Goal: Task Accomplishment & Management: Manage account settings

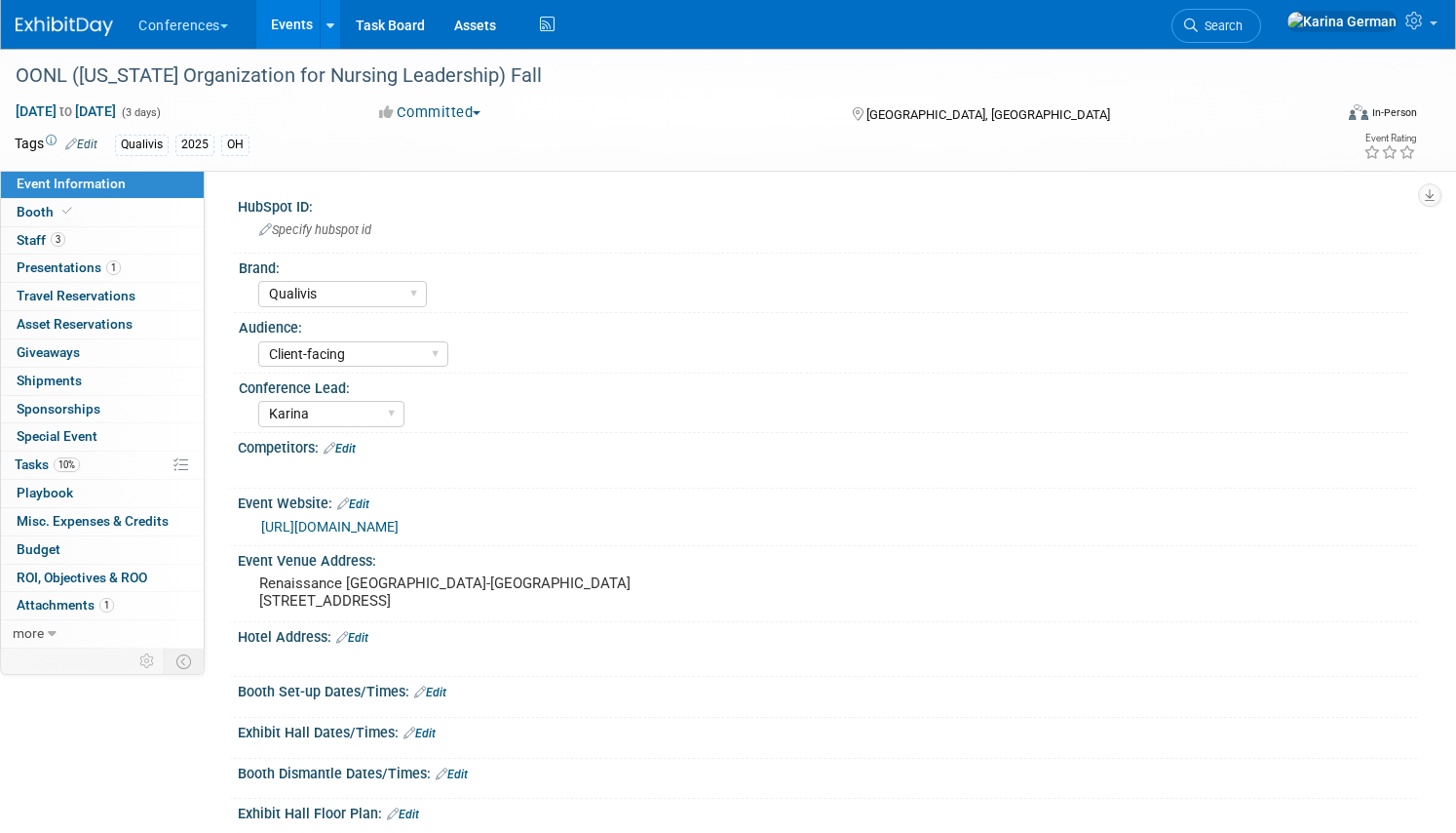
select select "Qualivis"
select select "Client-facing"
select select "Karina"
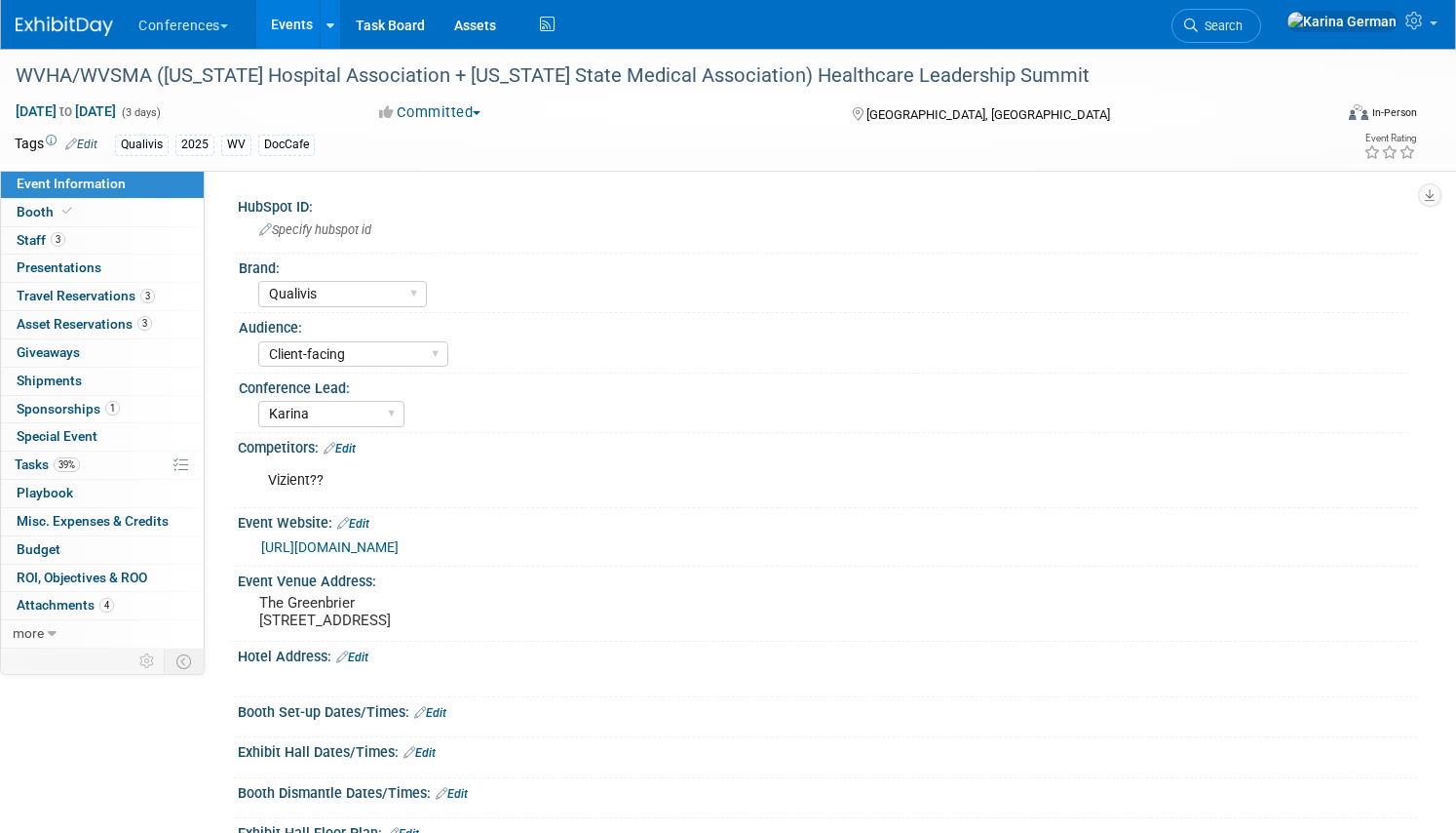
select select "Qualivis"
select select "Client-facing"
select select "Karina"
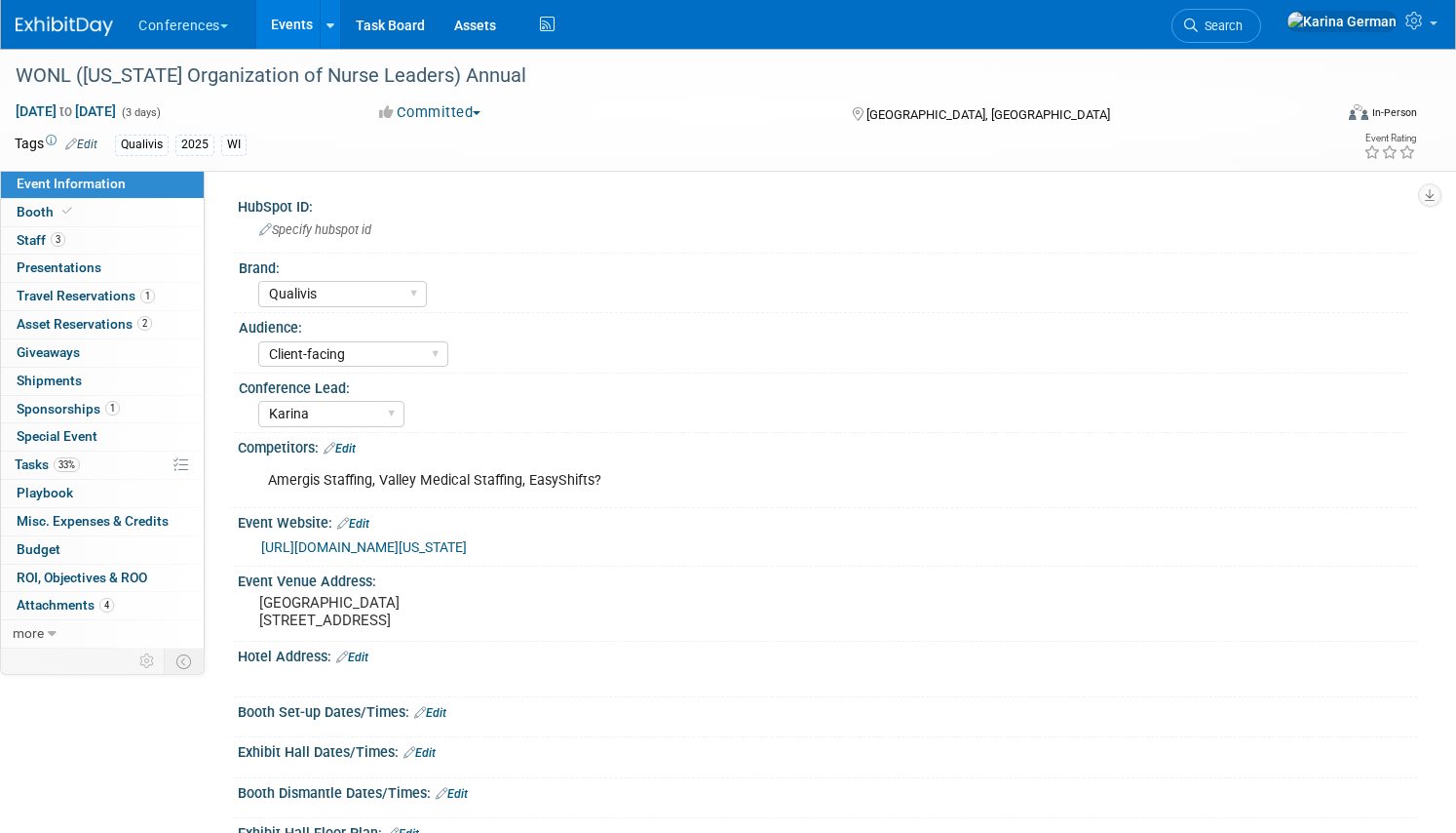
select select "Qualivis"
select select "Client-facing"
select select "Karina"
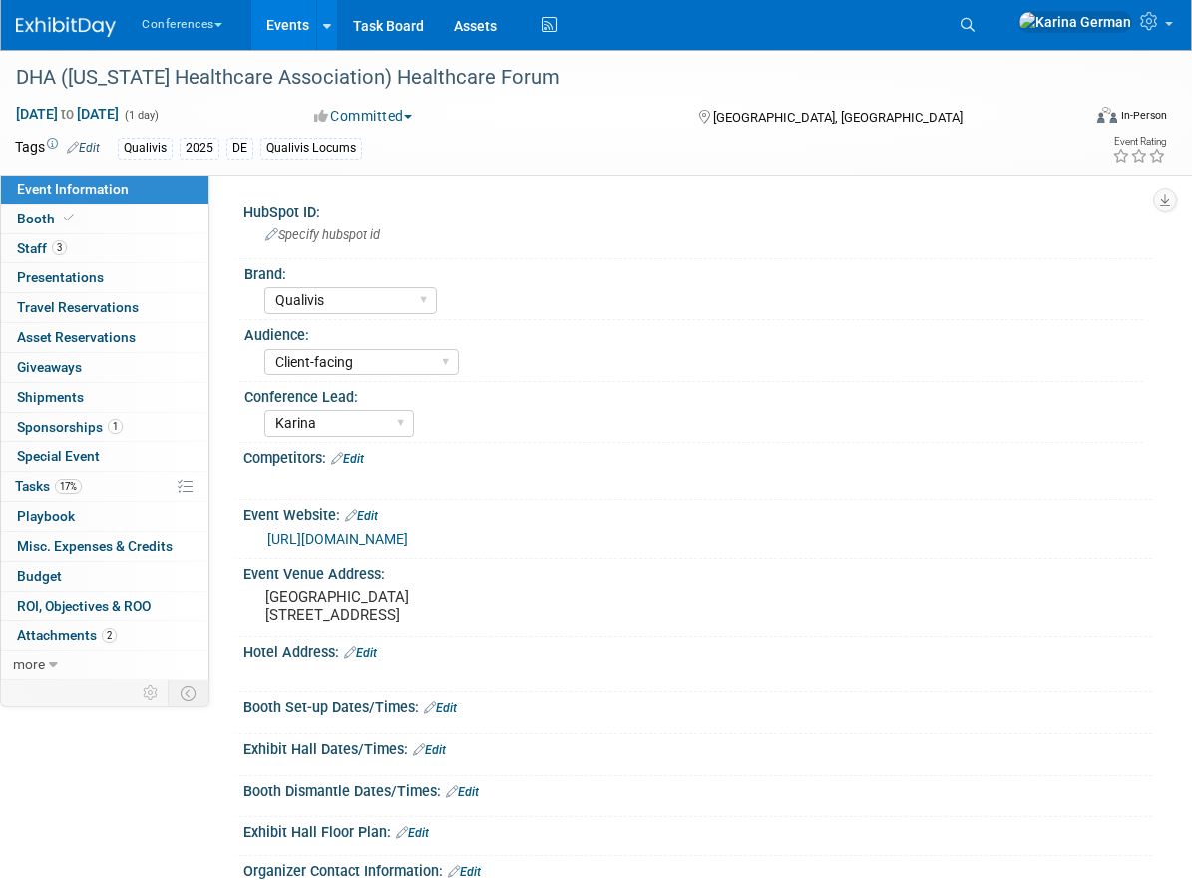
select select "Qualivis"
select select "Client-facing"
select select "Karina"
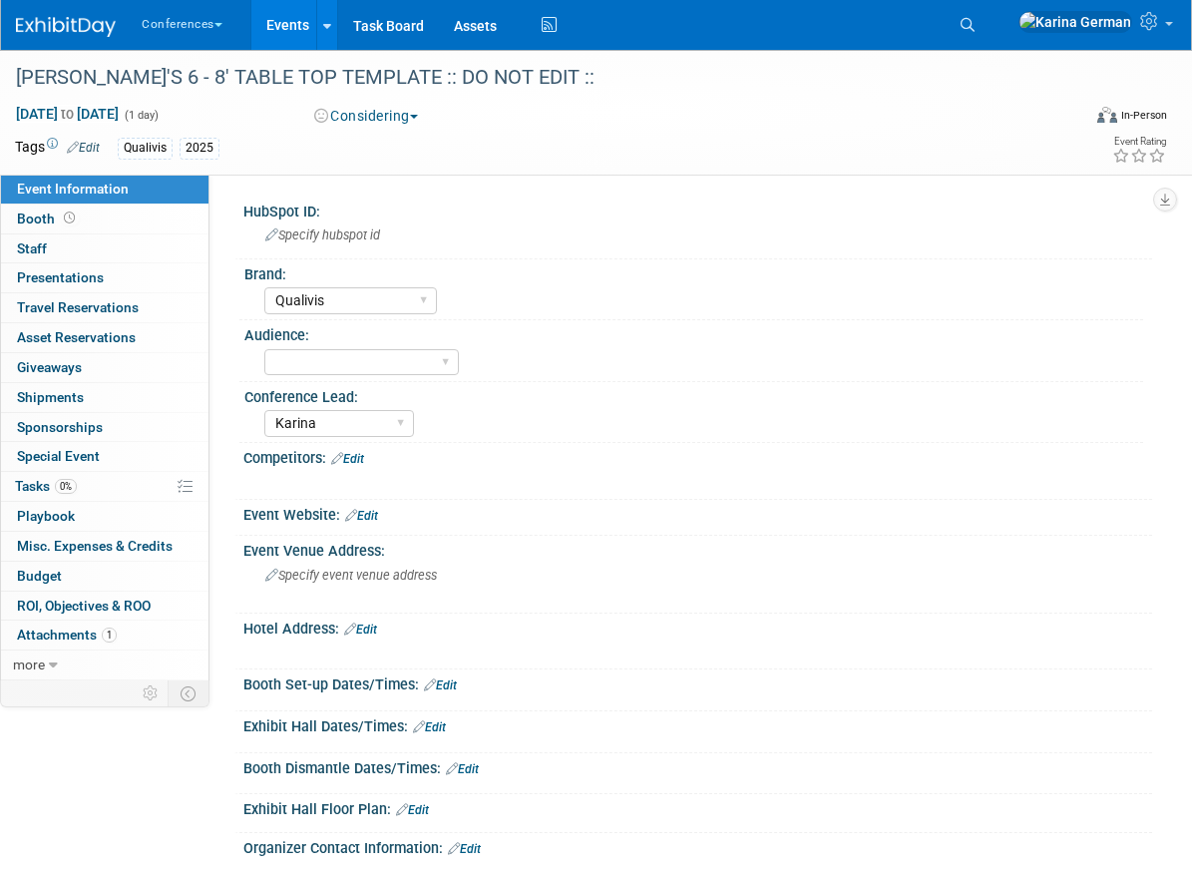
select select "Qualivis"
select select "Karina"
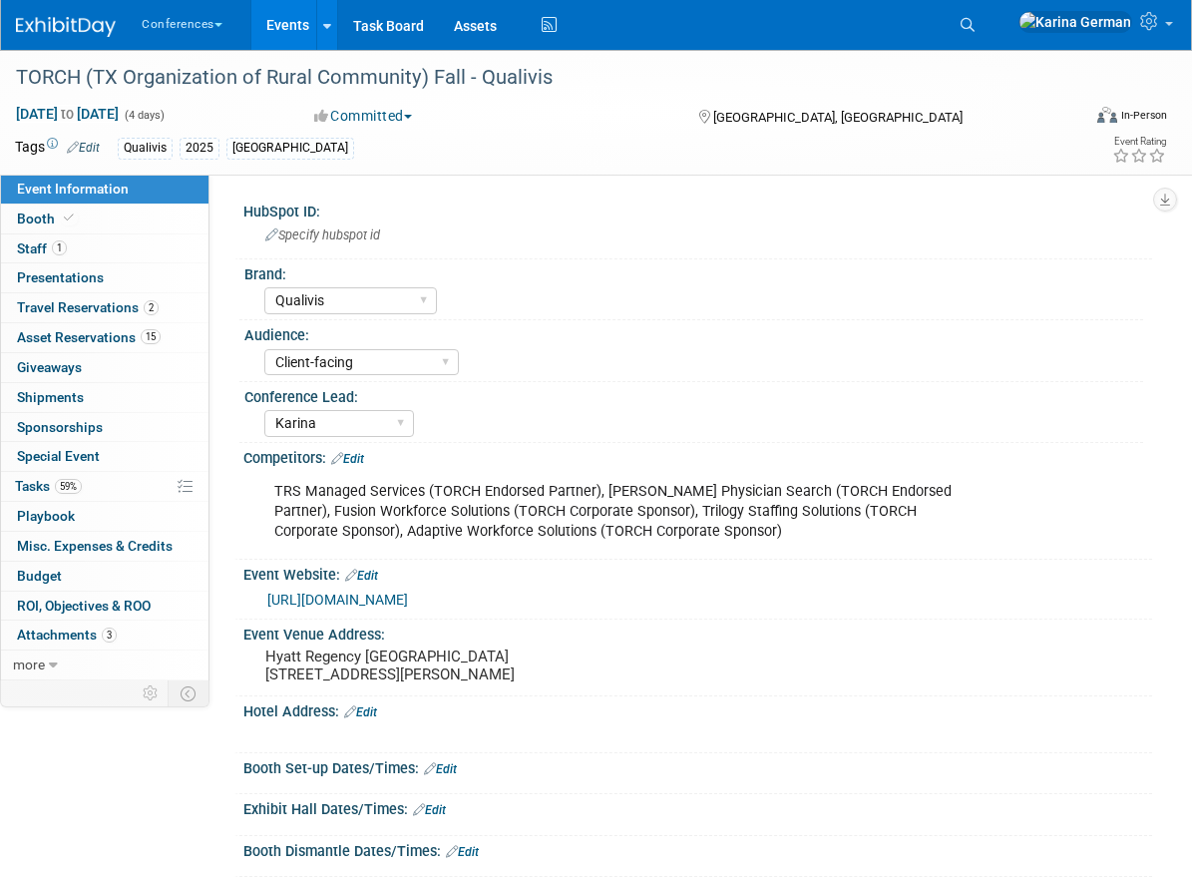
select select "Qualivis"
select select "Client-facing"
select select "Karina"
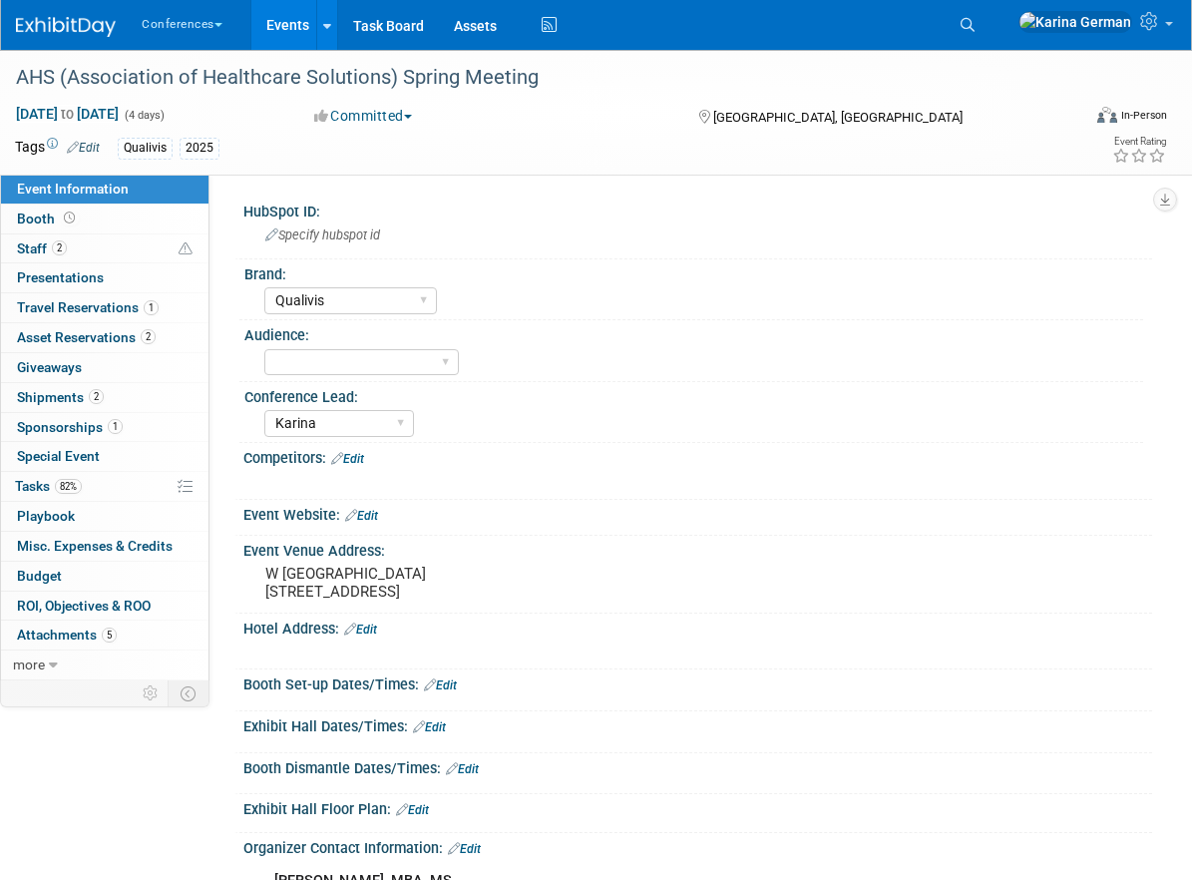
select select "Qualivis"
select select "Karina"
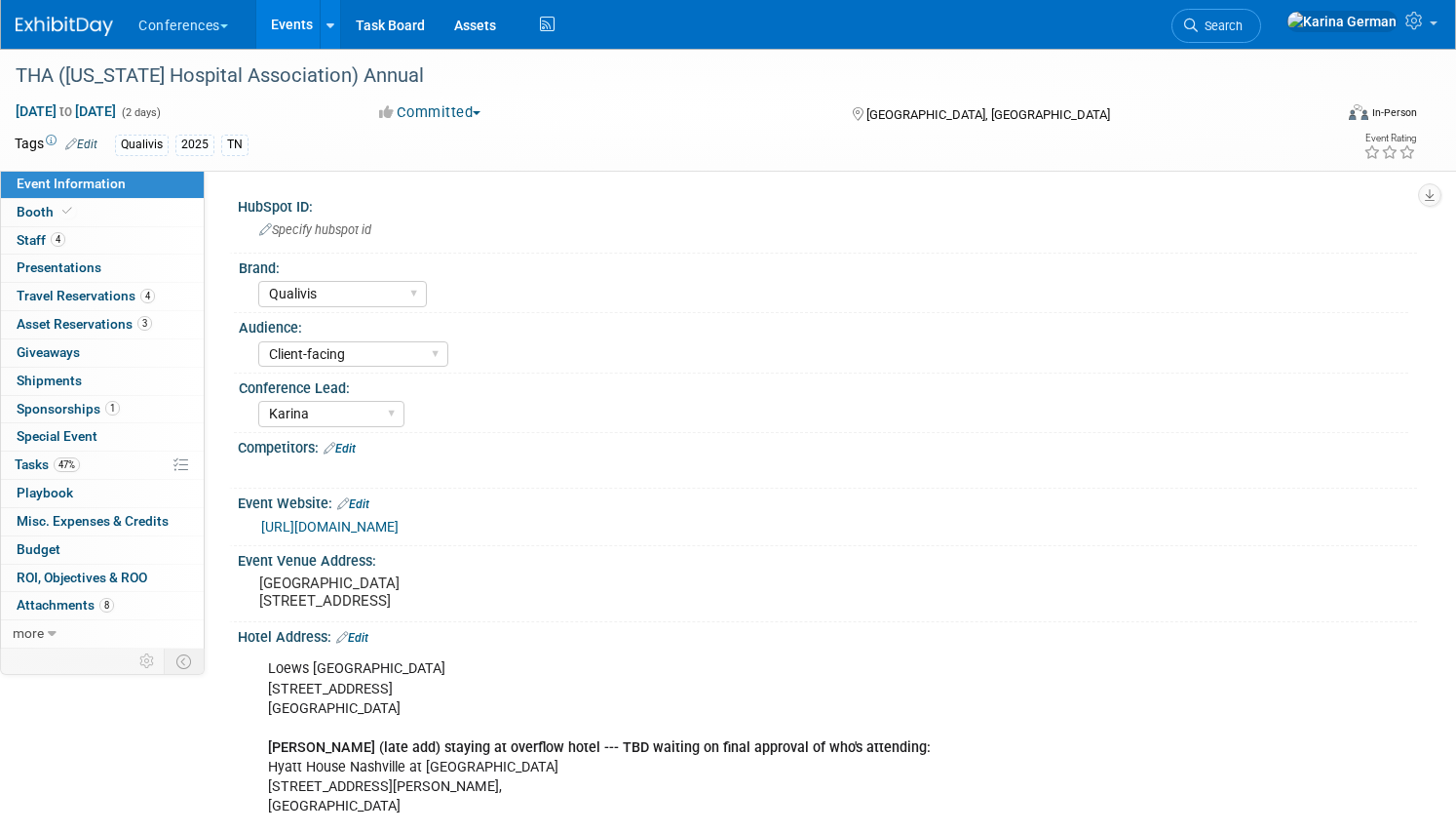
select select "Qualivis"
select select "Client-facing"
select select "Karina"
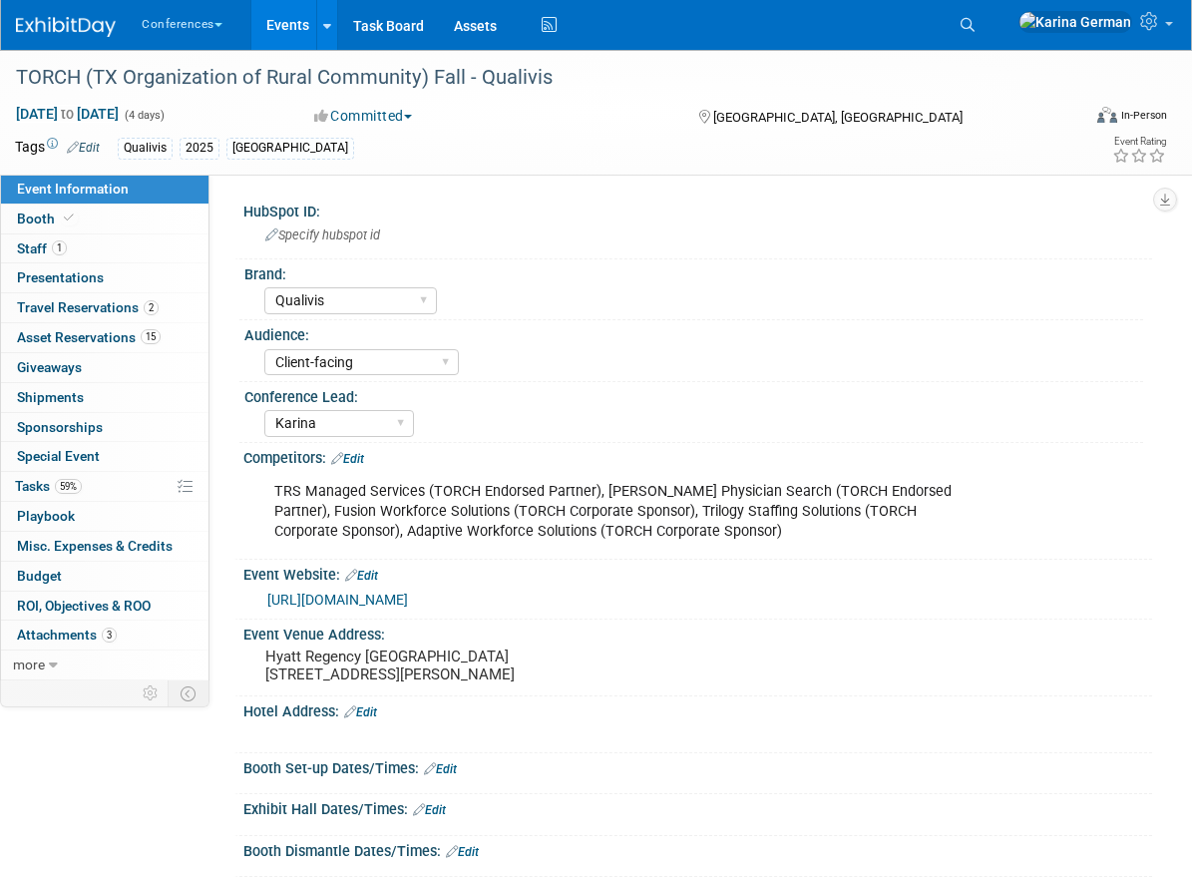
select select "Qualivis"
select select "Client-facing"
select select "Karina"
click at [118, 228] on link "Booth" at bounding box center [104, 218] width 207 height 29
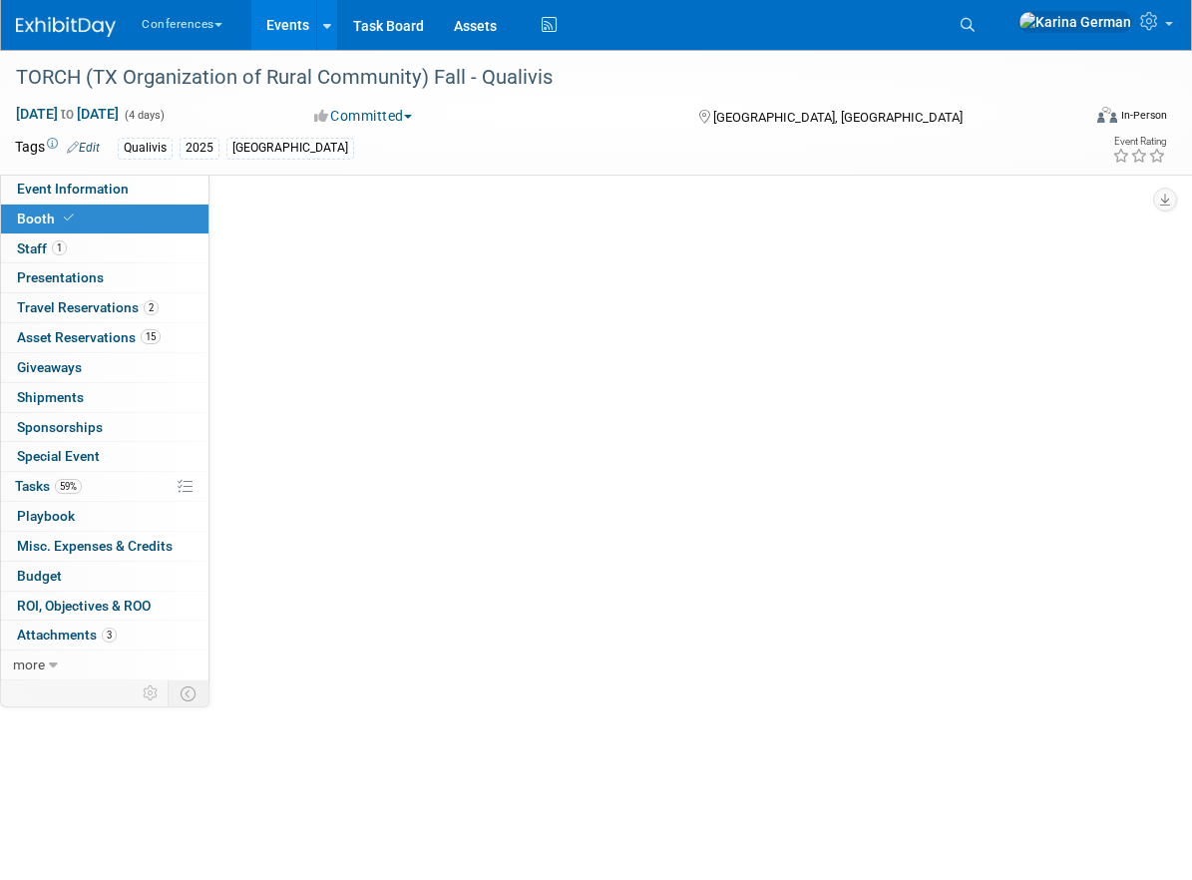
select select "6' tabletop"
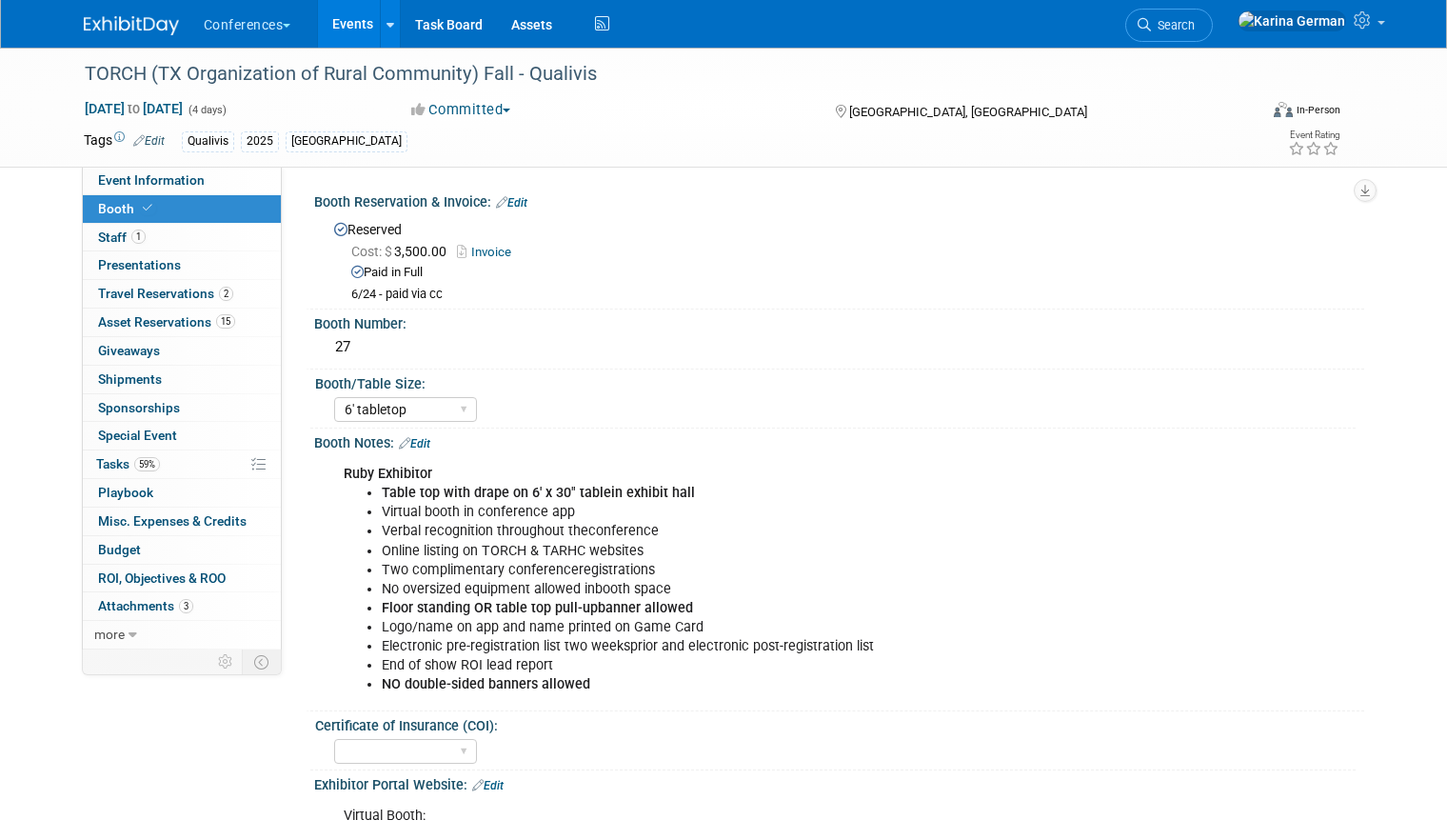
click at [349, 17] on link "Events" at bounding box center [352, 24] width 70 height 48
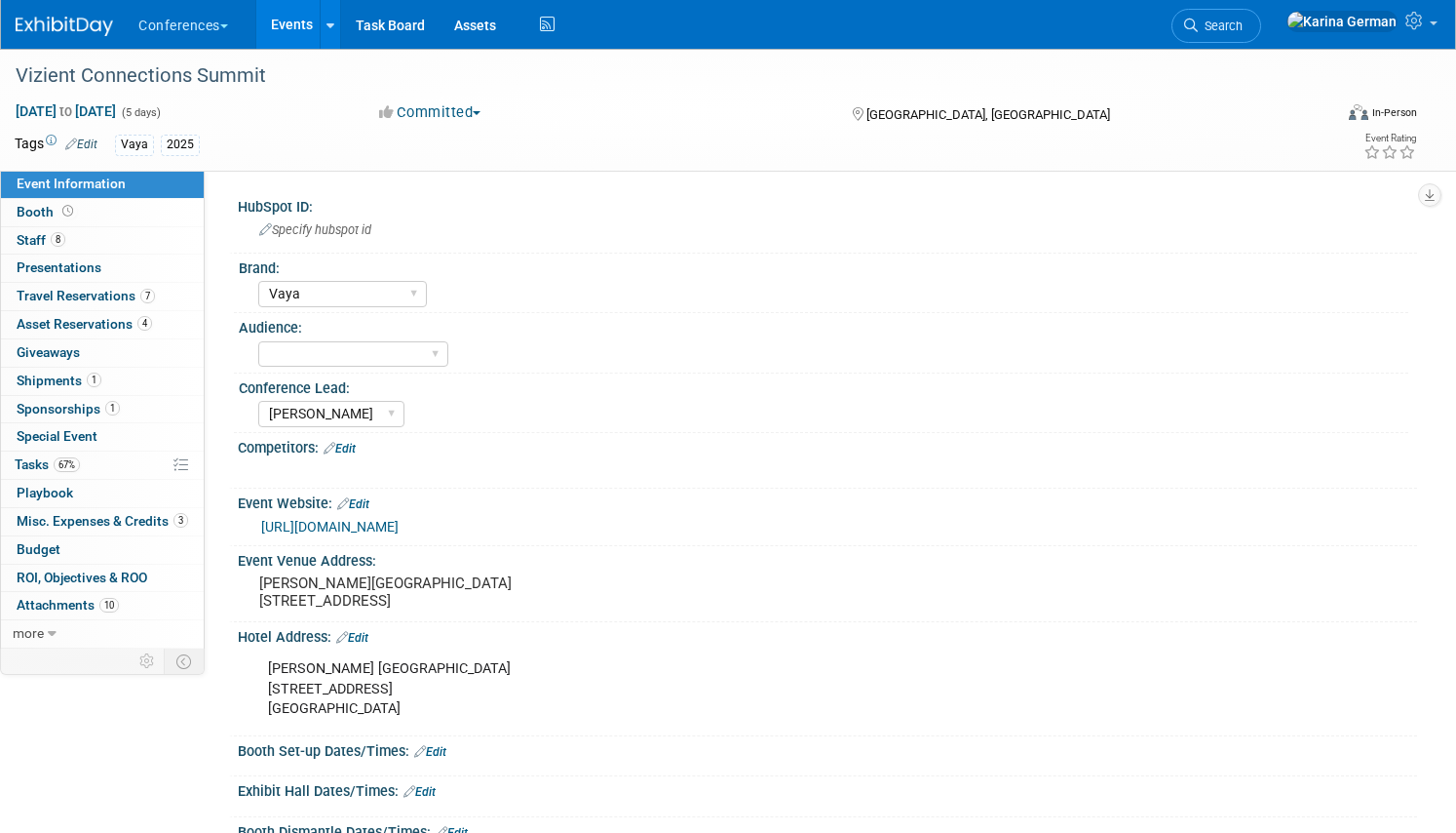
select select "Vaya"
select select "[PERSON_NAME]"
click at [103, 233] on link "8 Staff 8" at bounding box center [102, 241] width 202 height 27
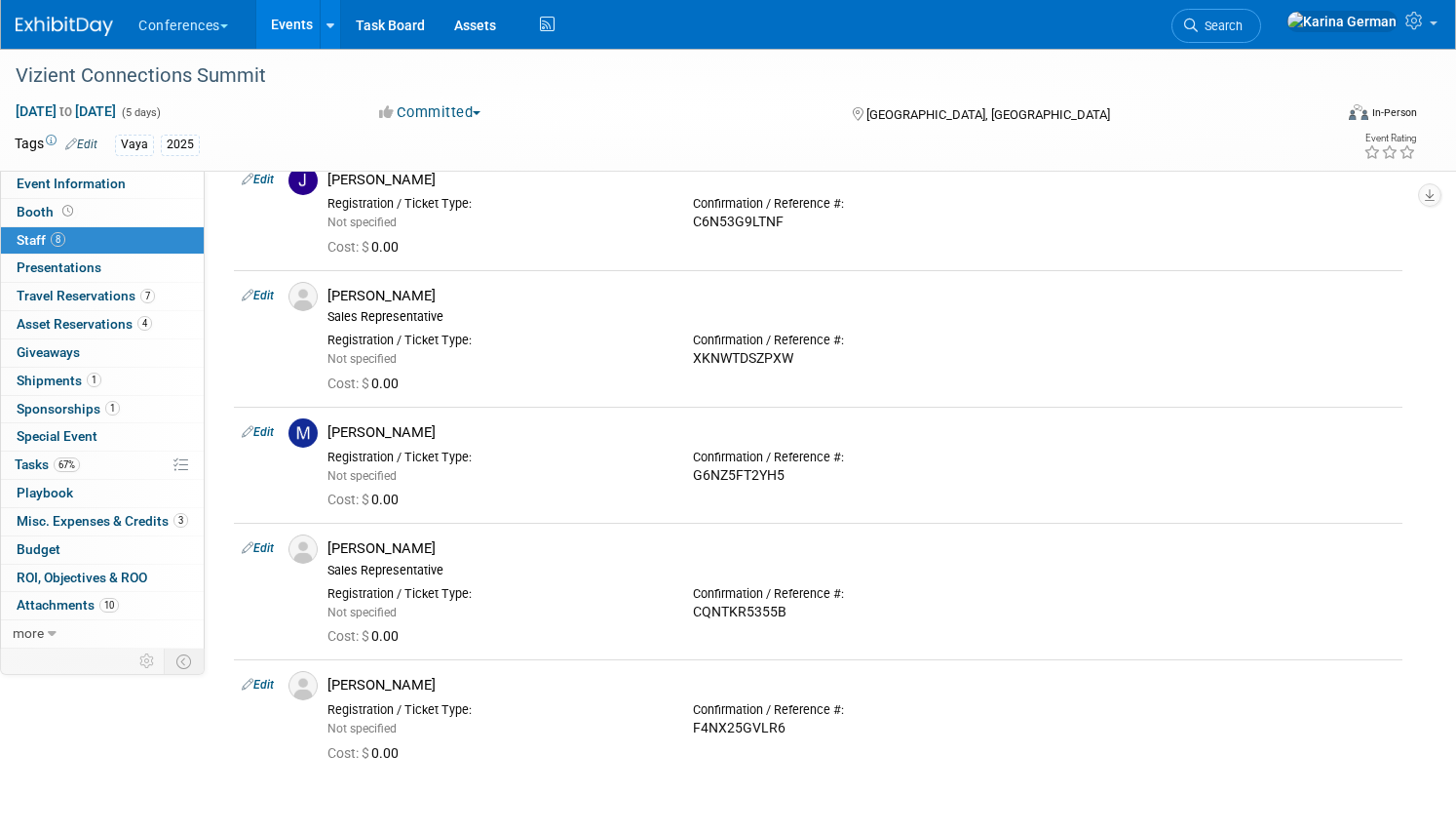
scroll to position [487, 0]
click at [131, 410] on link "1 Sponsorships 1" at bounding box center [102, 410] width 202 height 27
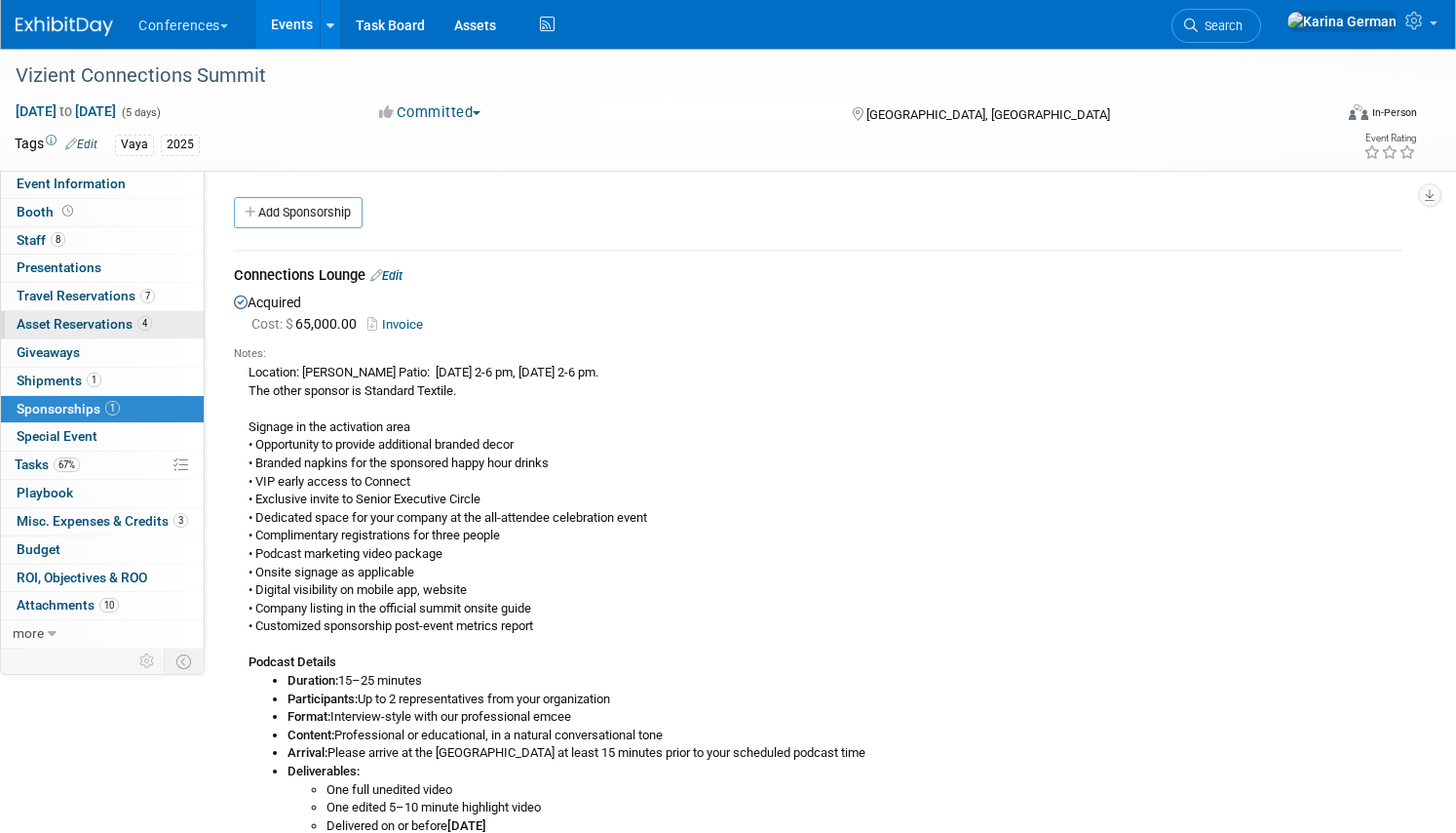
click at [138, 327] on span "4" at bounding box center [145, 323] width 15 height 15
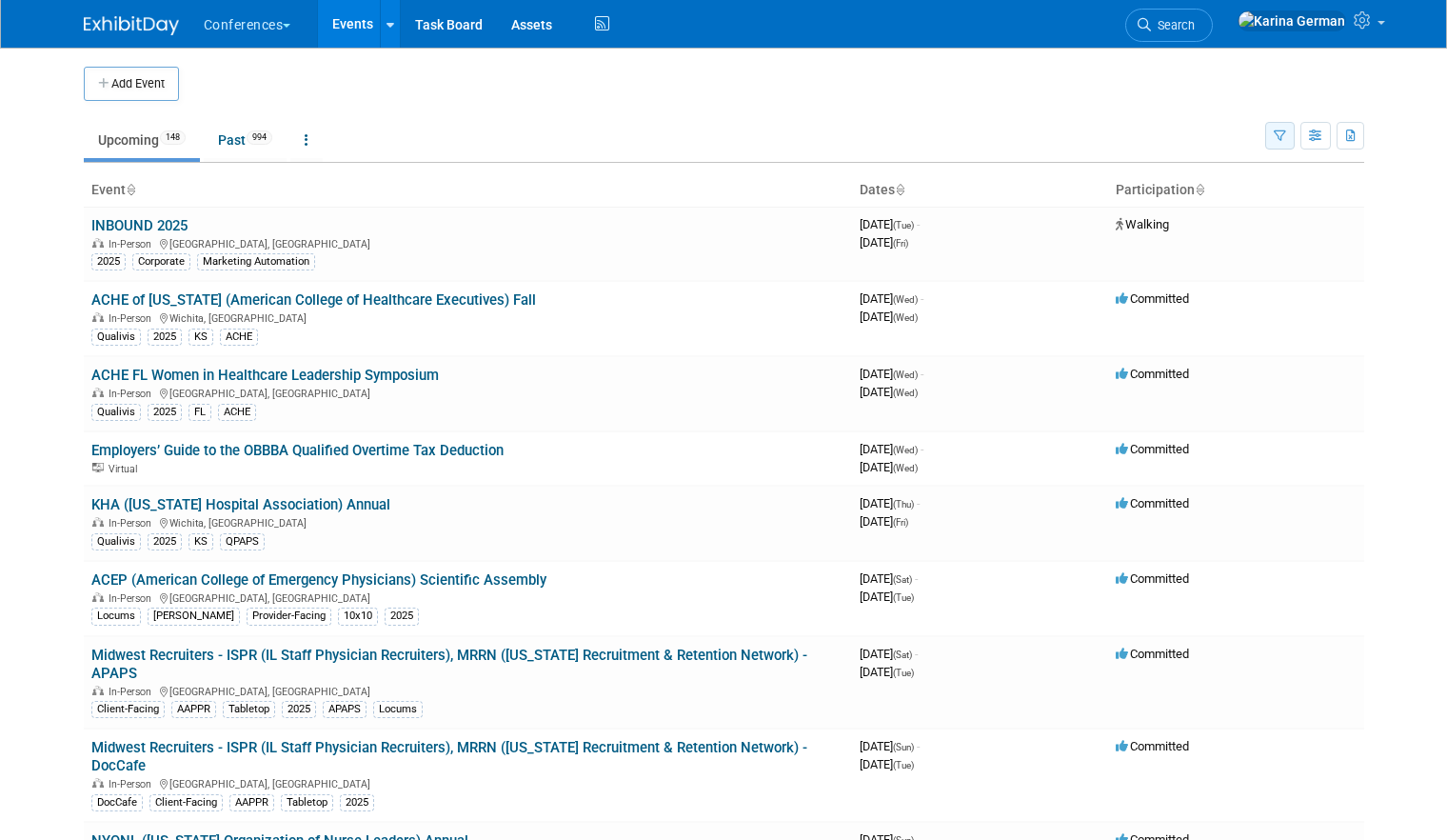
click at [1291, 135] on button "button" at bounding box center [1280, 136] width 30 height 28
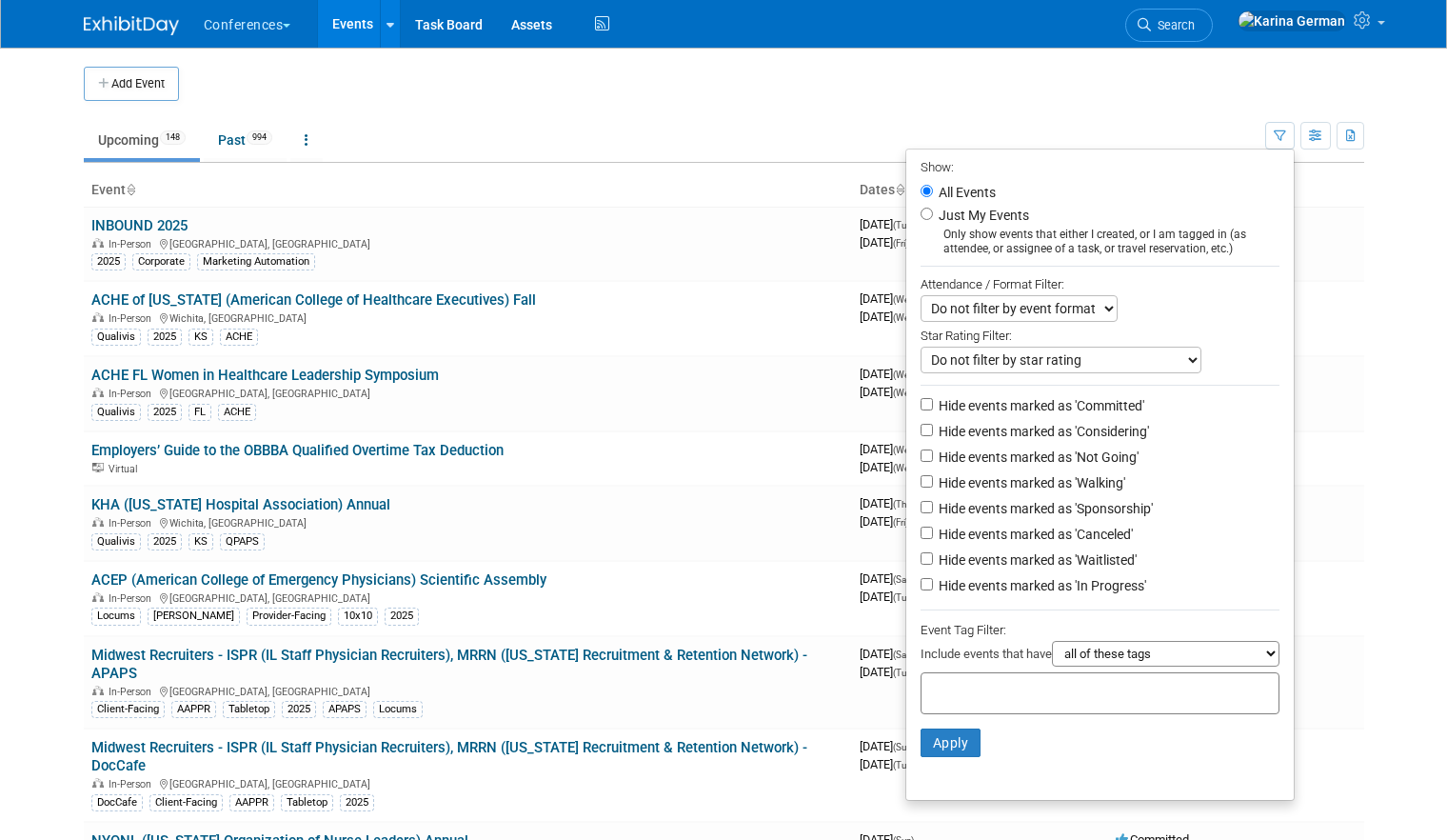
click at [968, 701] on div at bounding box center [1101, 693] width 359 height 42
type input "qual"
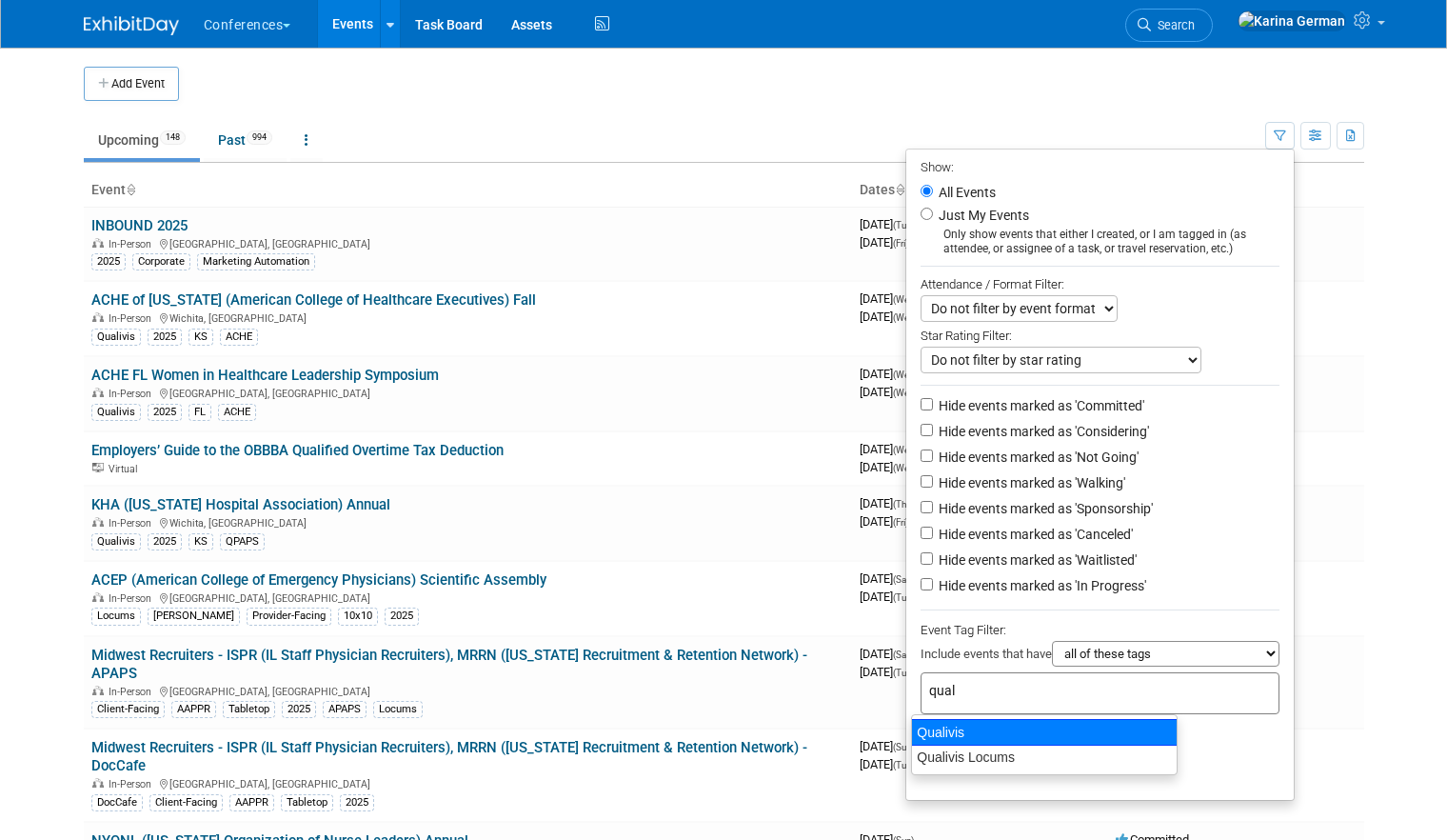
click at [1055, 726] on div "Qualivis" at bounding box center [1044, 732] width 266 height 27
type input "Qualivis"
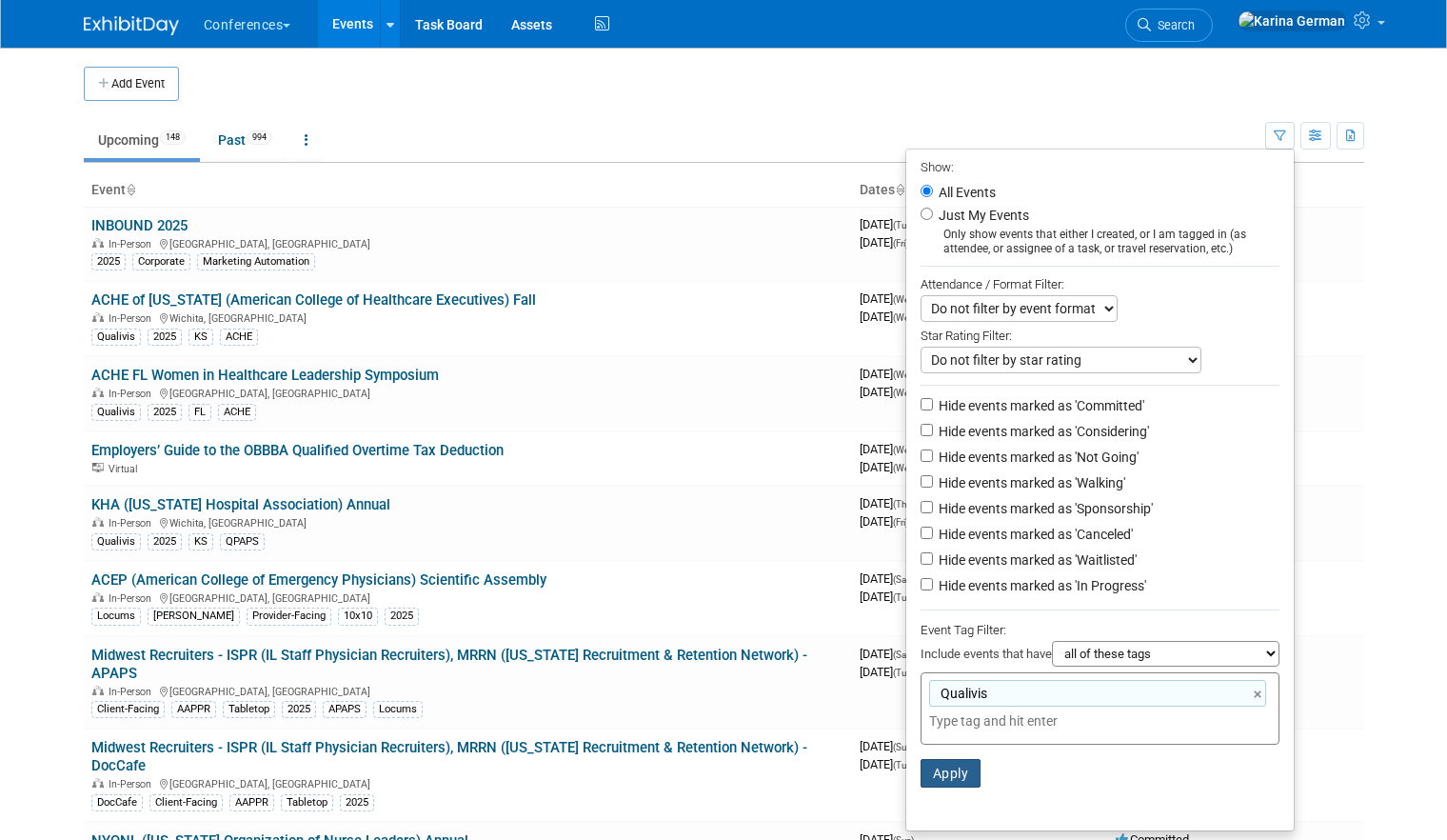
click at [955, 768] on button "Apply" at bounding box center [952, 773] width 61 height 29
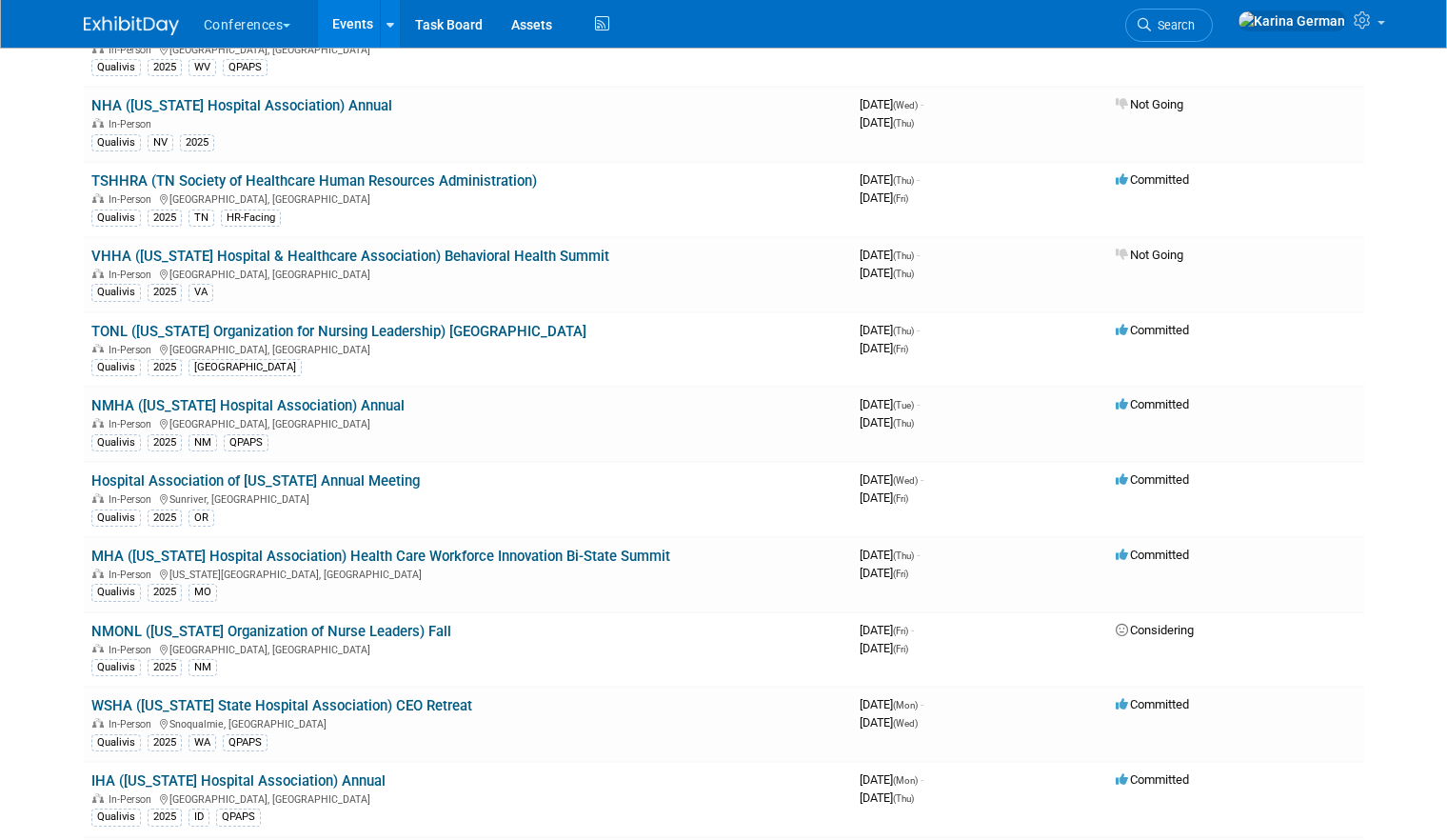
scroll to position [1040, 0]
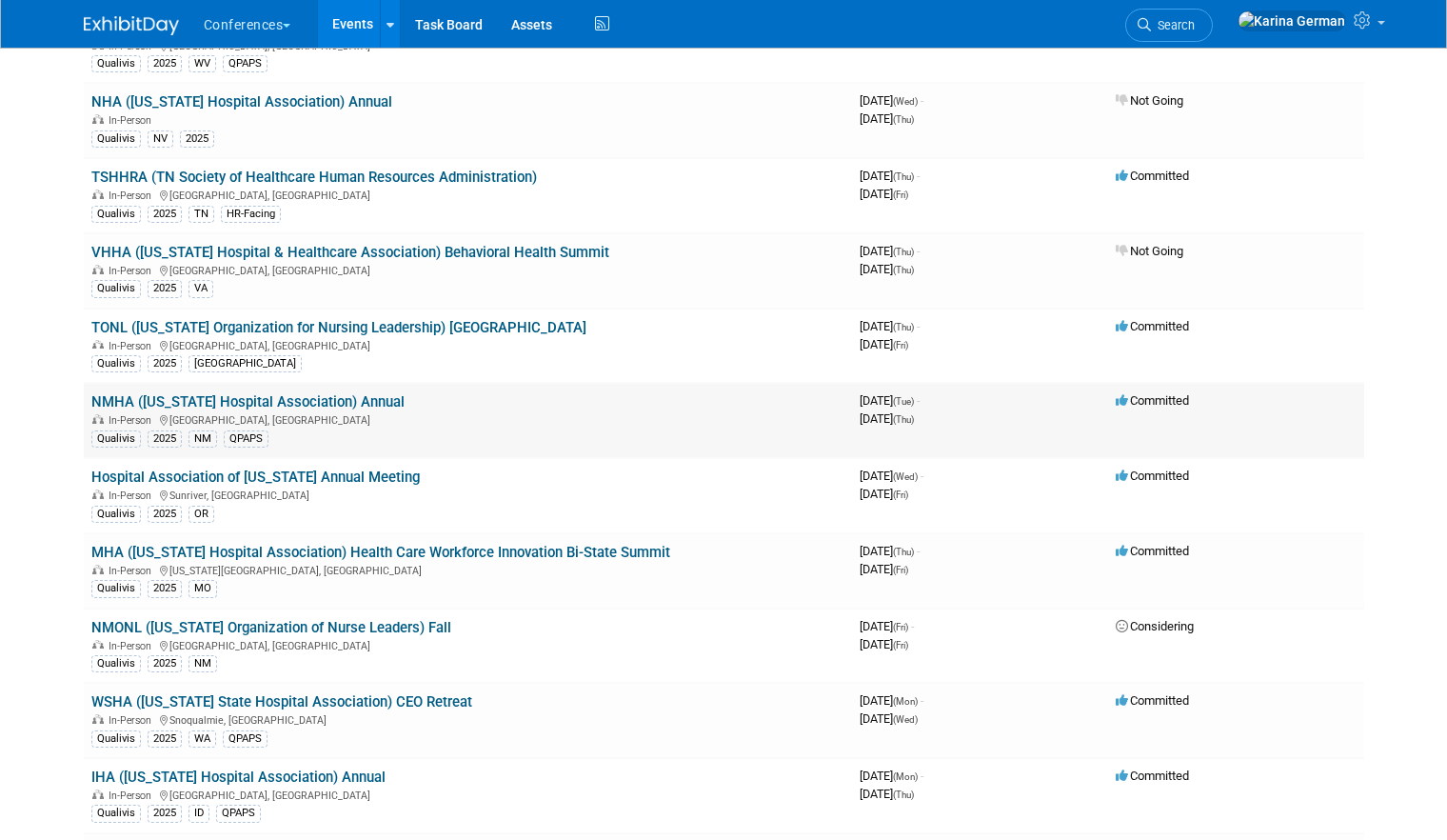
click at [329, 403] on link "NMHA ([US_STATE] Hospital Association) Annual" at bounding box center [248, 402] width 313 height 17
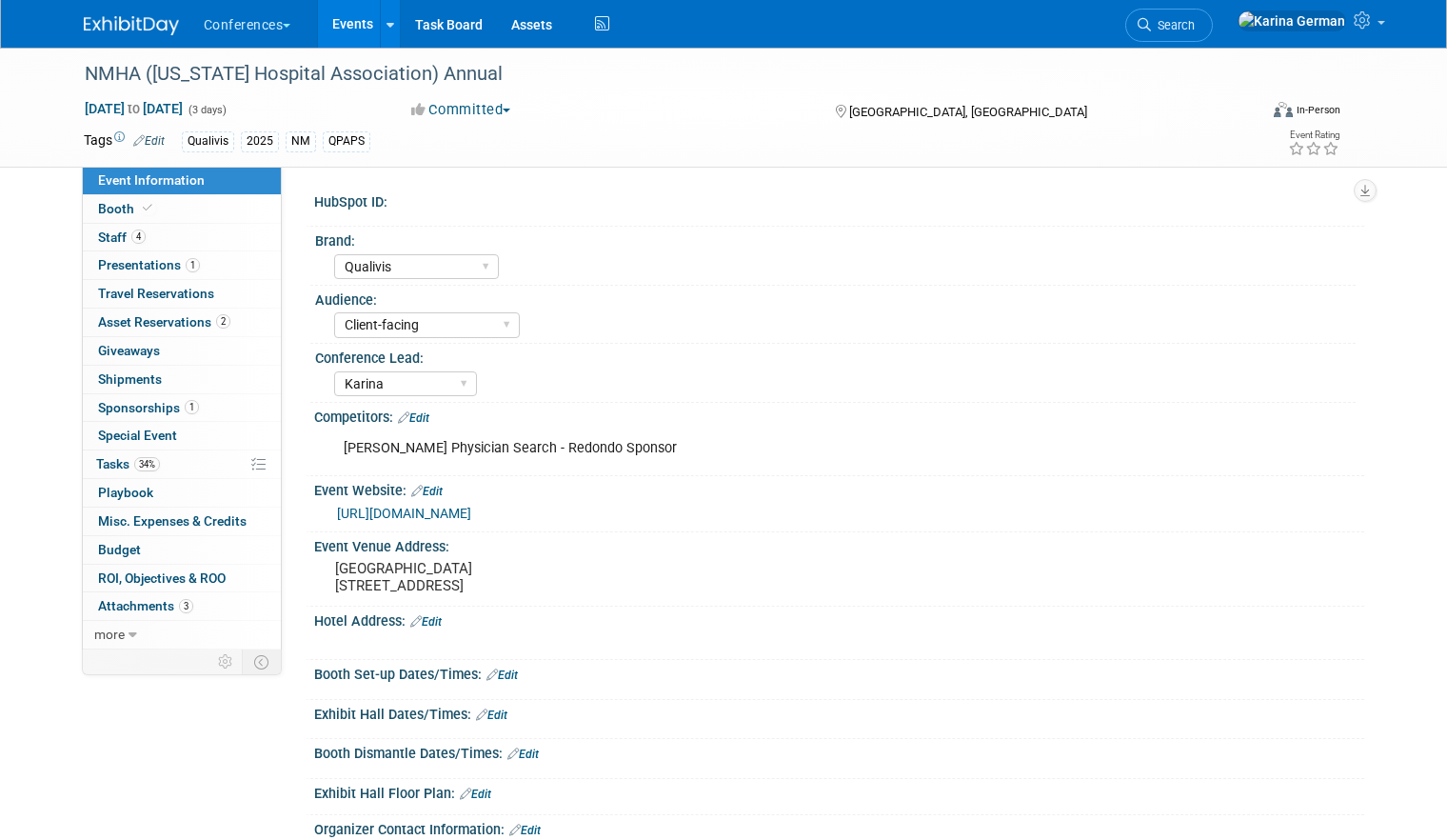
select select "Qualivis"
select select "Client-facing"
select select "Karina"
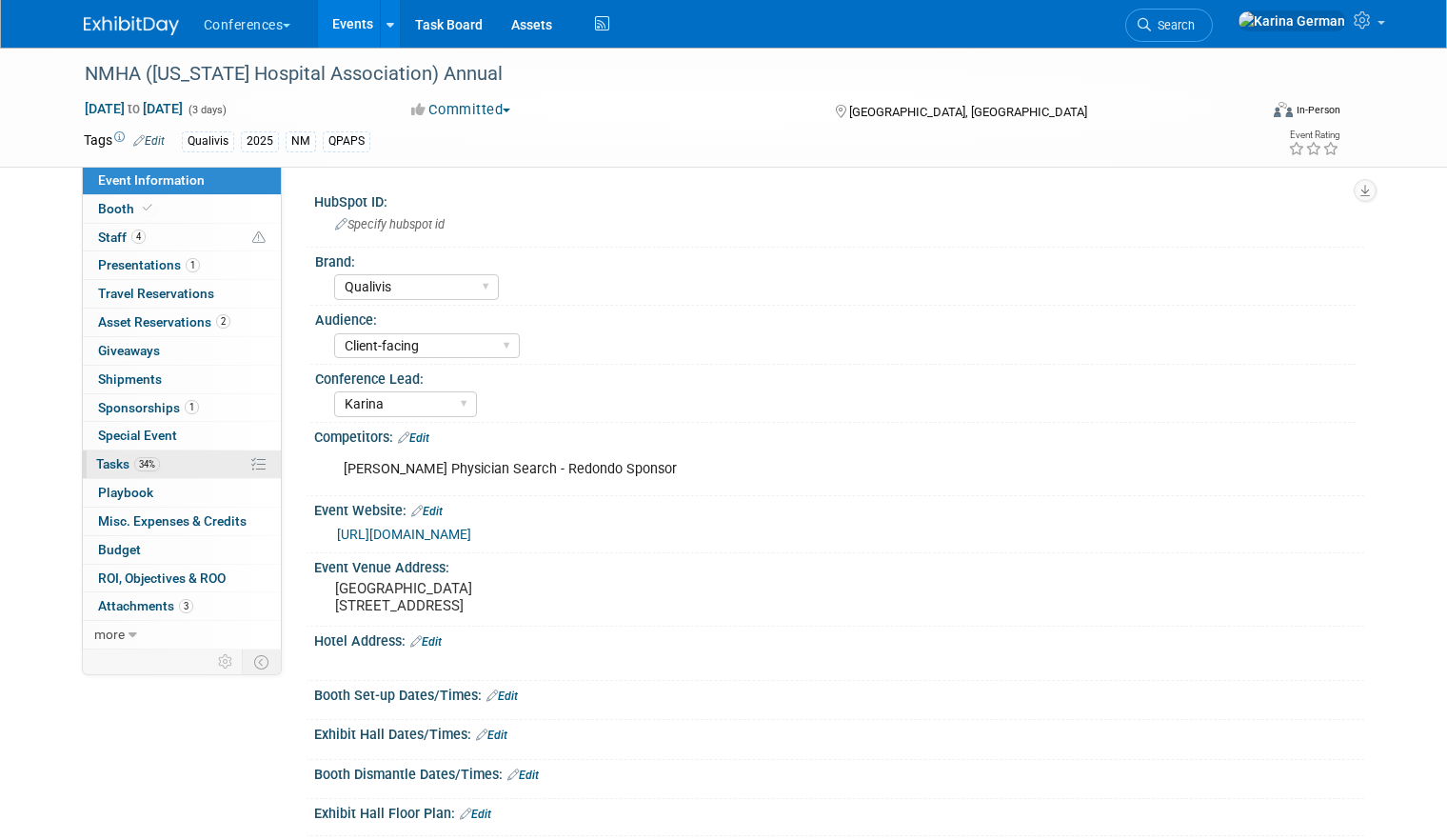
click at [158, 464] on span "34%" at bounding box center [147, 464] width 26 height 14
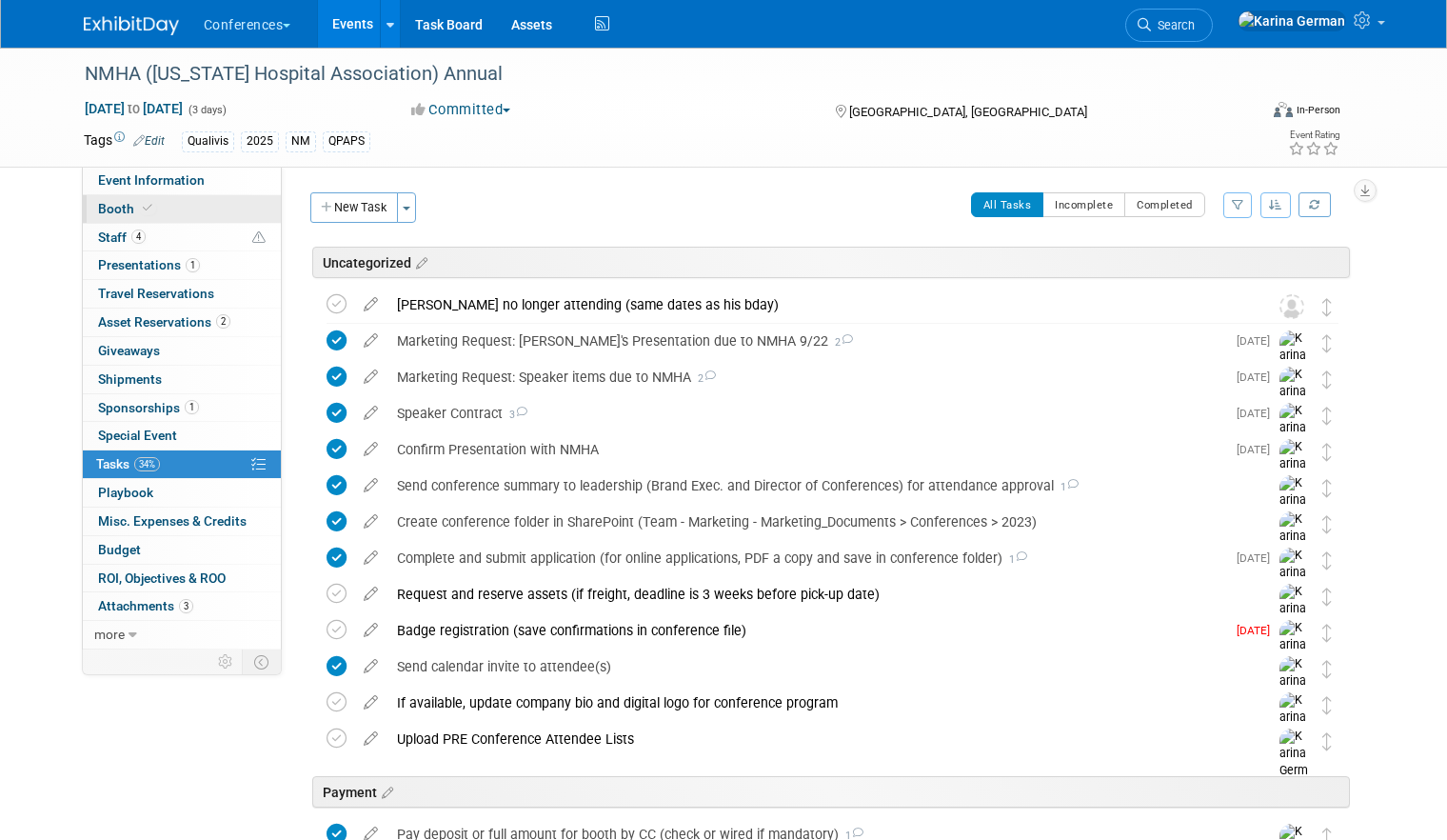
click at [239, 199] on link "Booth" at bounding box center [181, 208] width 198 height 28
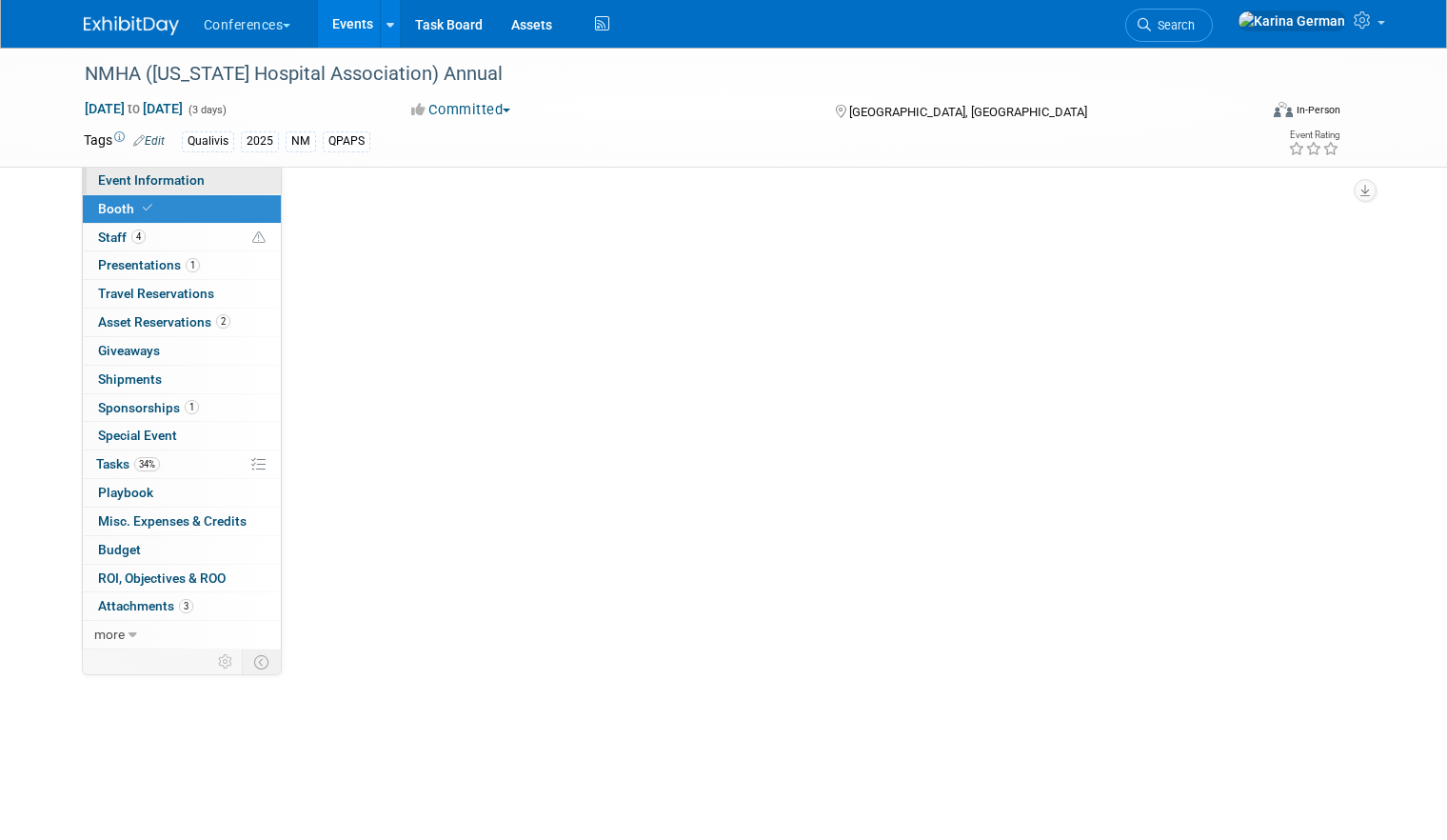
select select "8' tabletop"
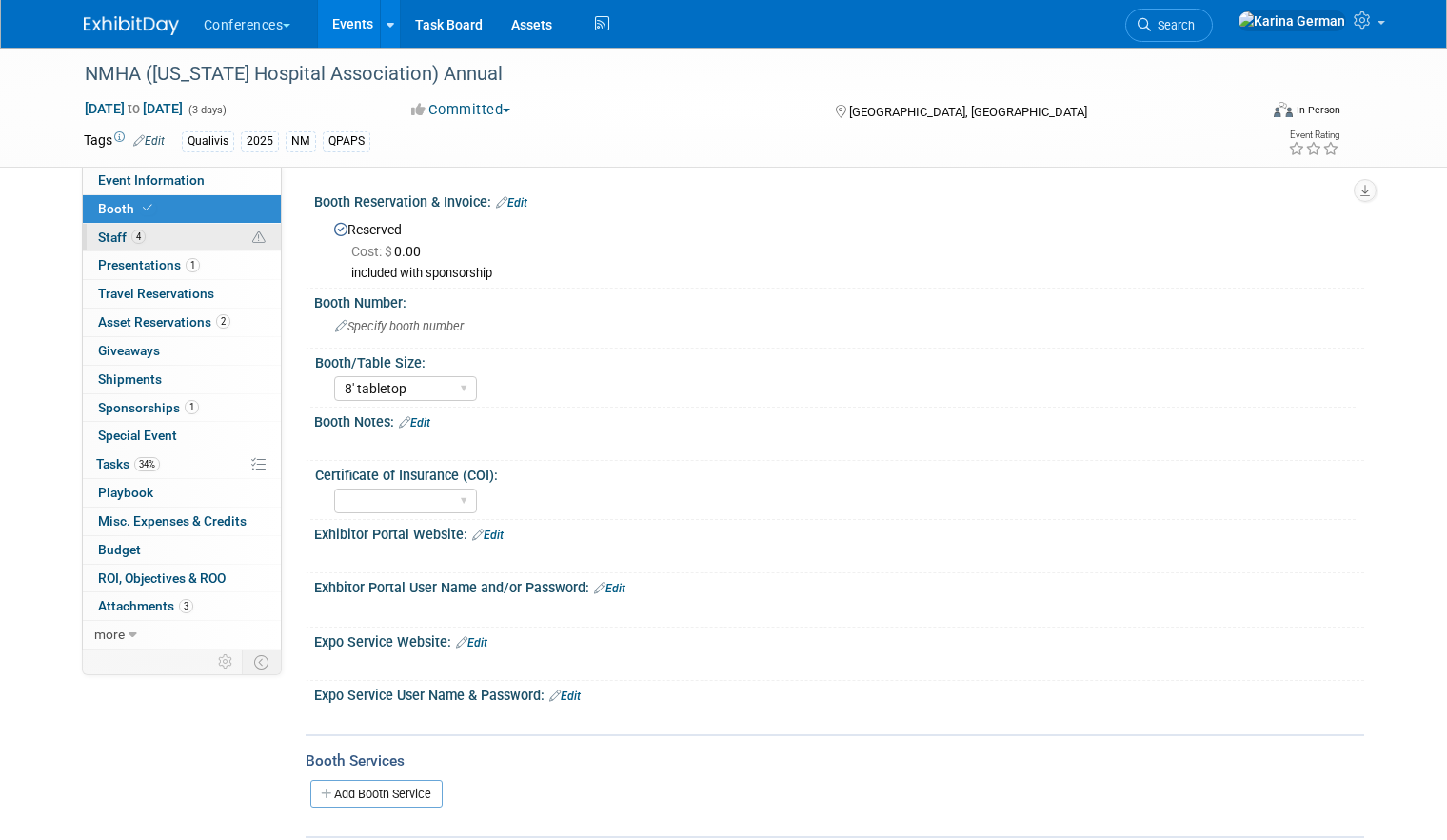
click at [207, 240] on link "4 Staff 4" at bounding box center [181, 237] width 198 height 28
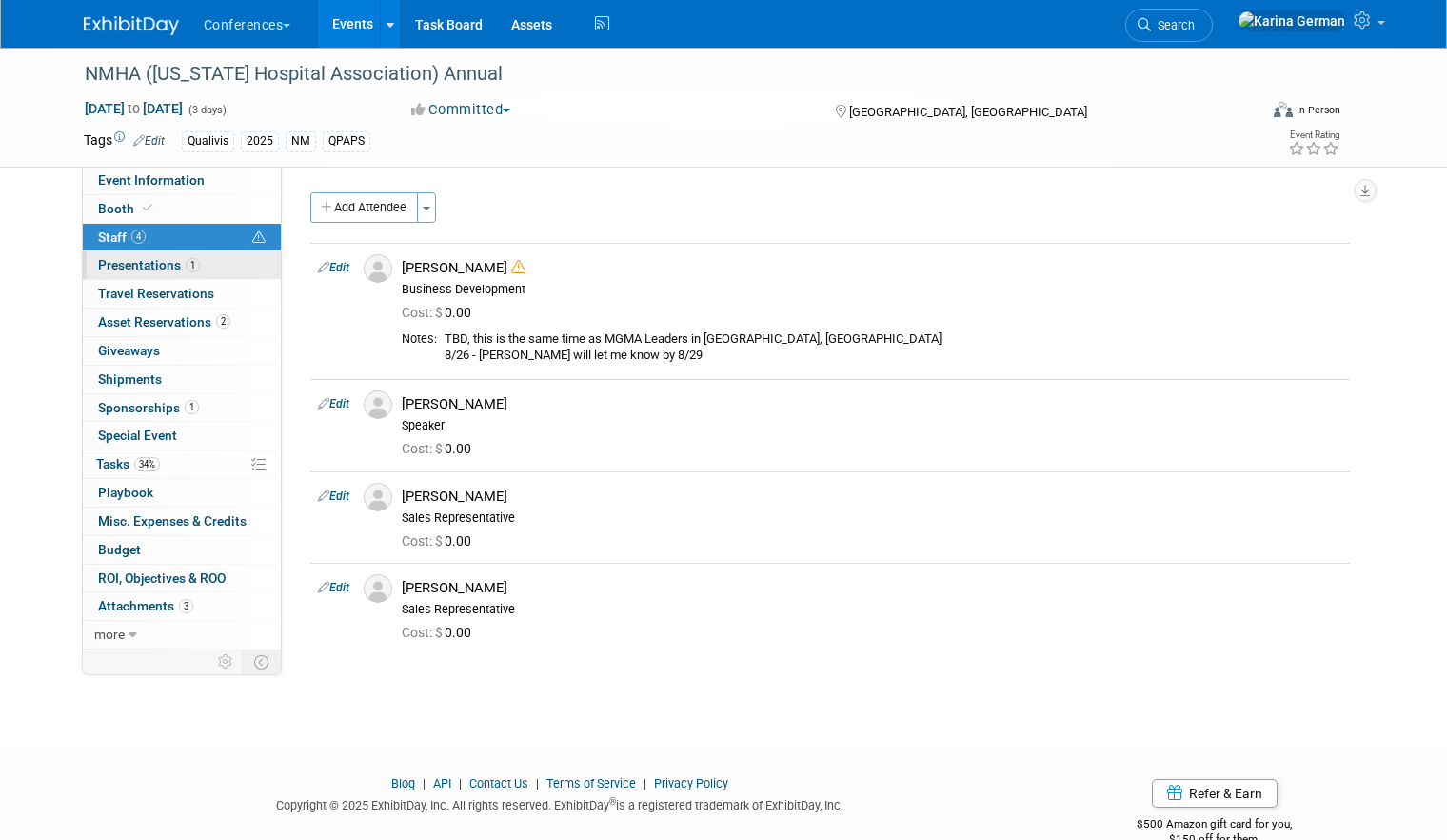
click at [192, 258] on span "1" at bounding box center [193, 264] width 14 height 14
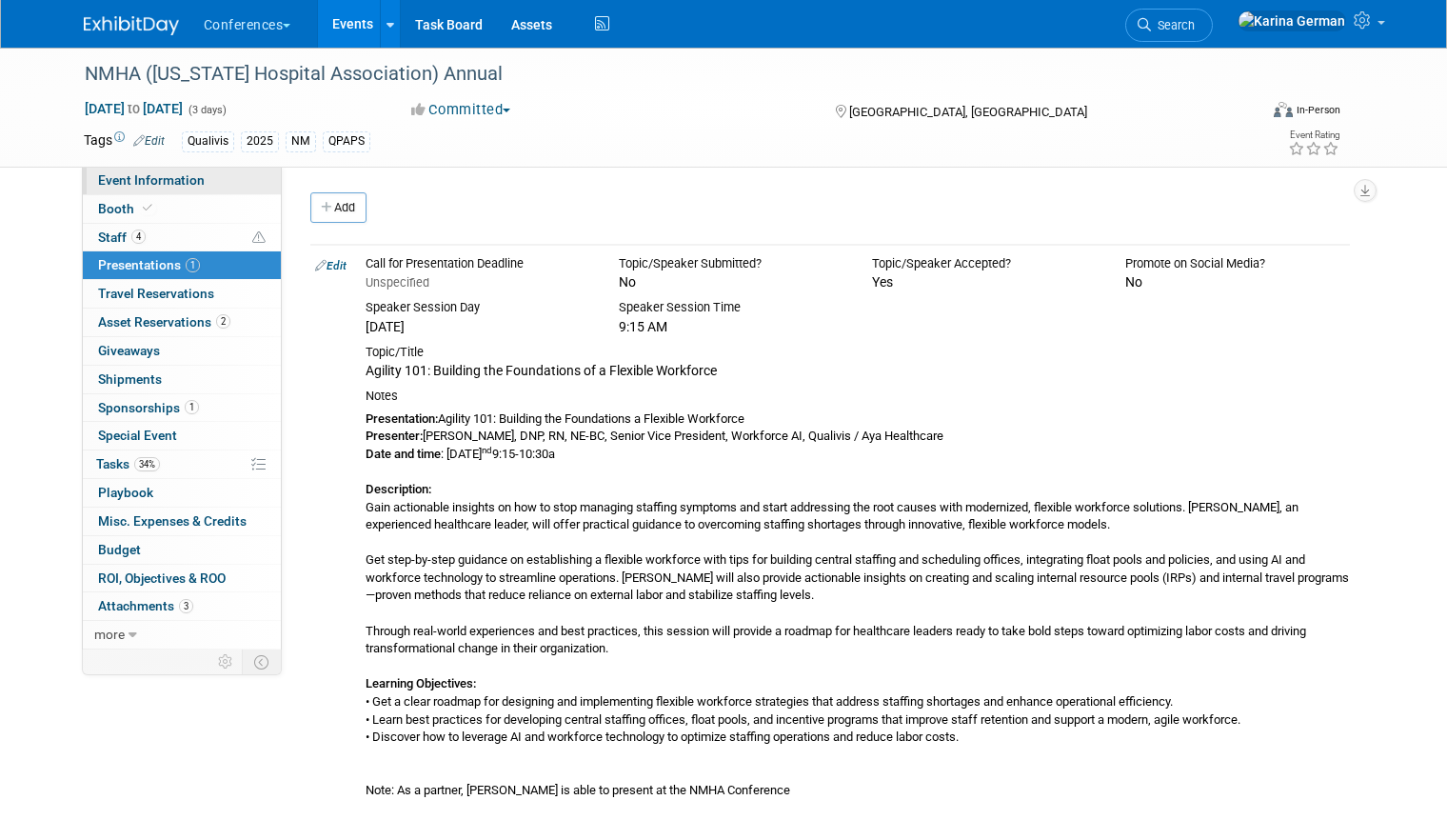
click at [199, 180] on span "Event Information" at bounding box center [152, 180] width 107 height 15
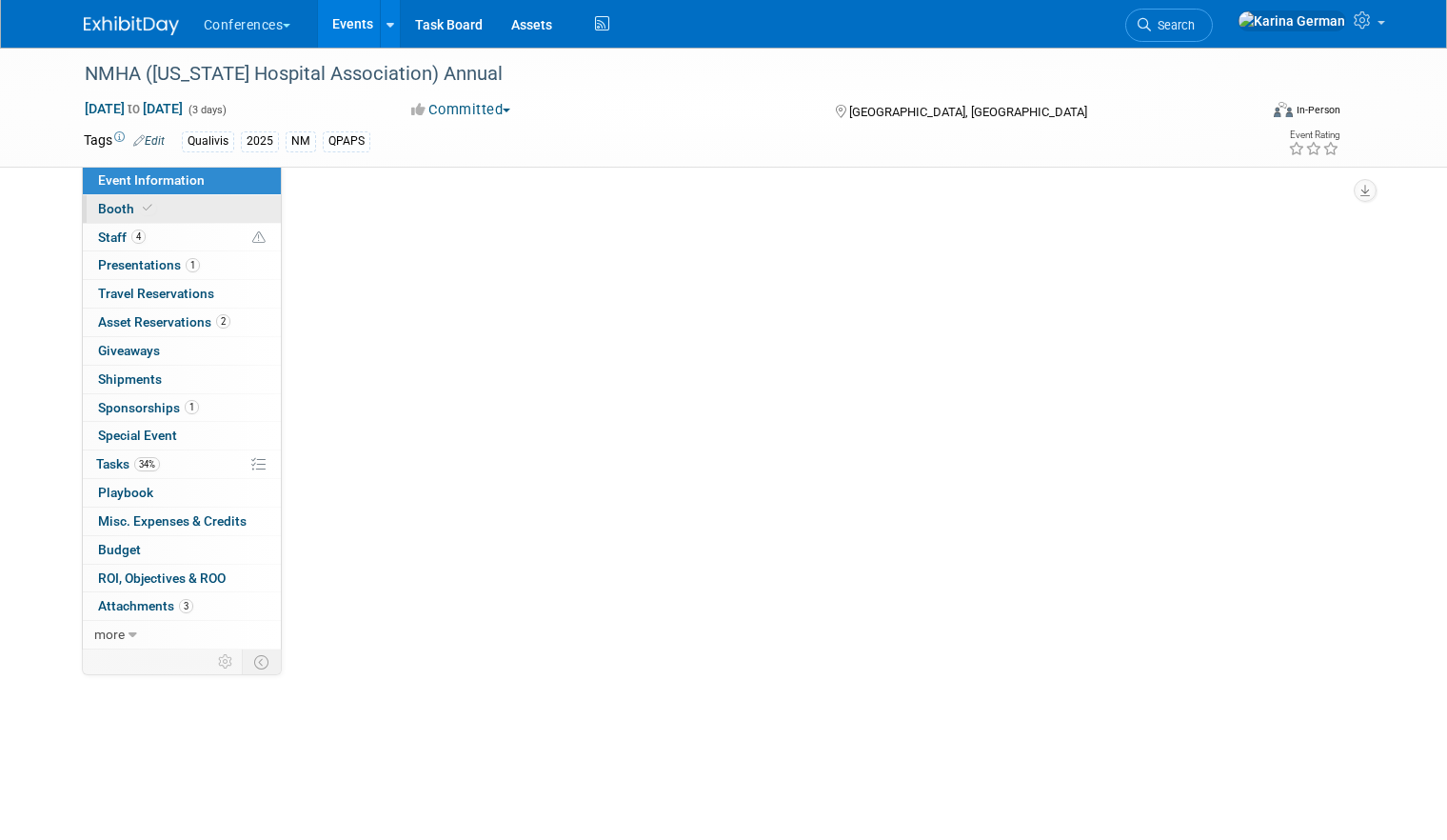
select select "Qualivis"
select select "Client-facing"
select select "Karina"
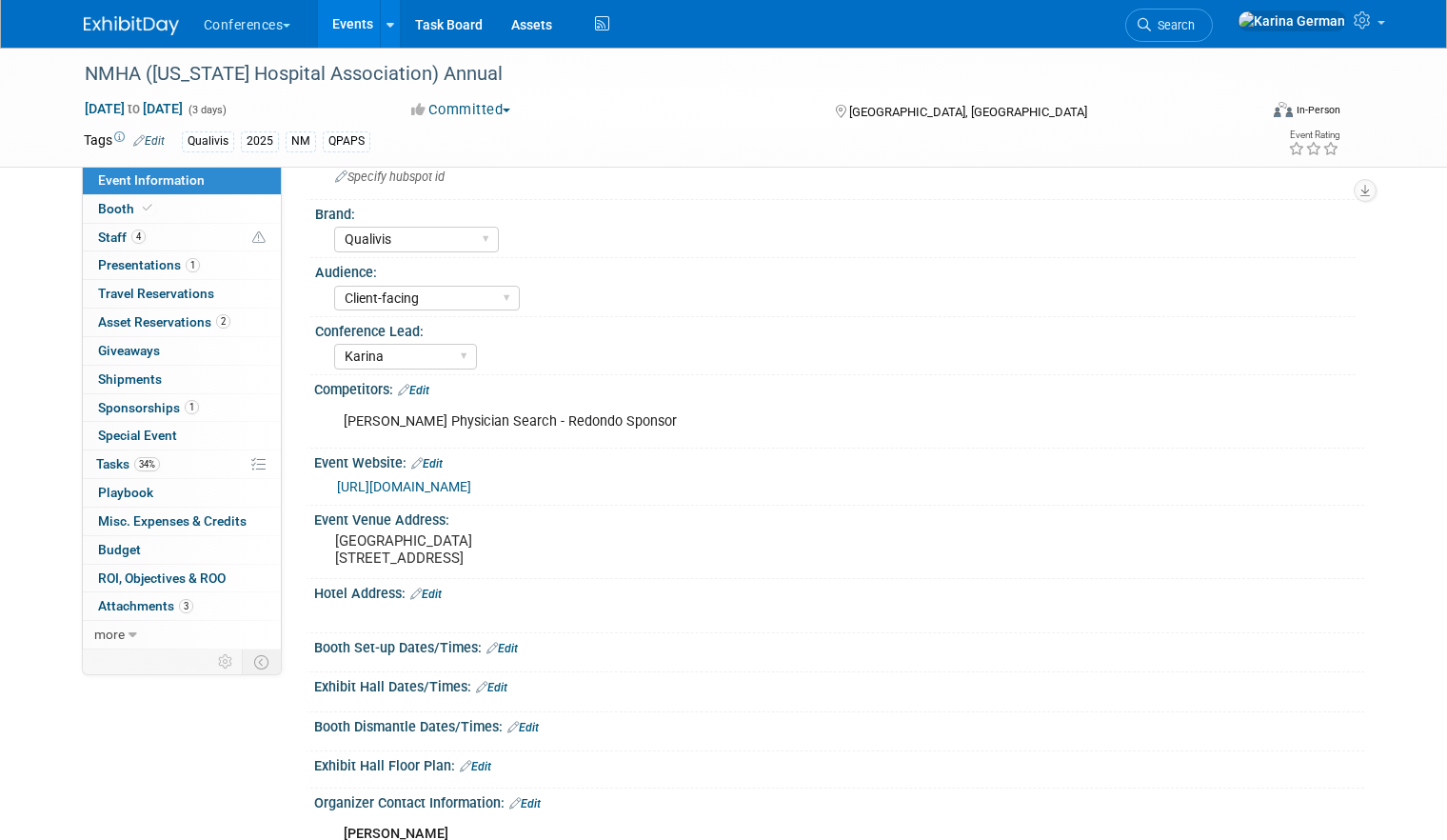
scroll to position [58, 0]
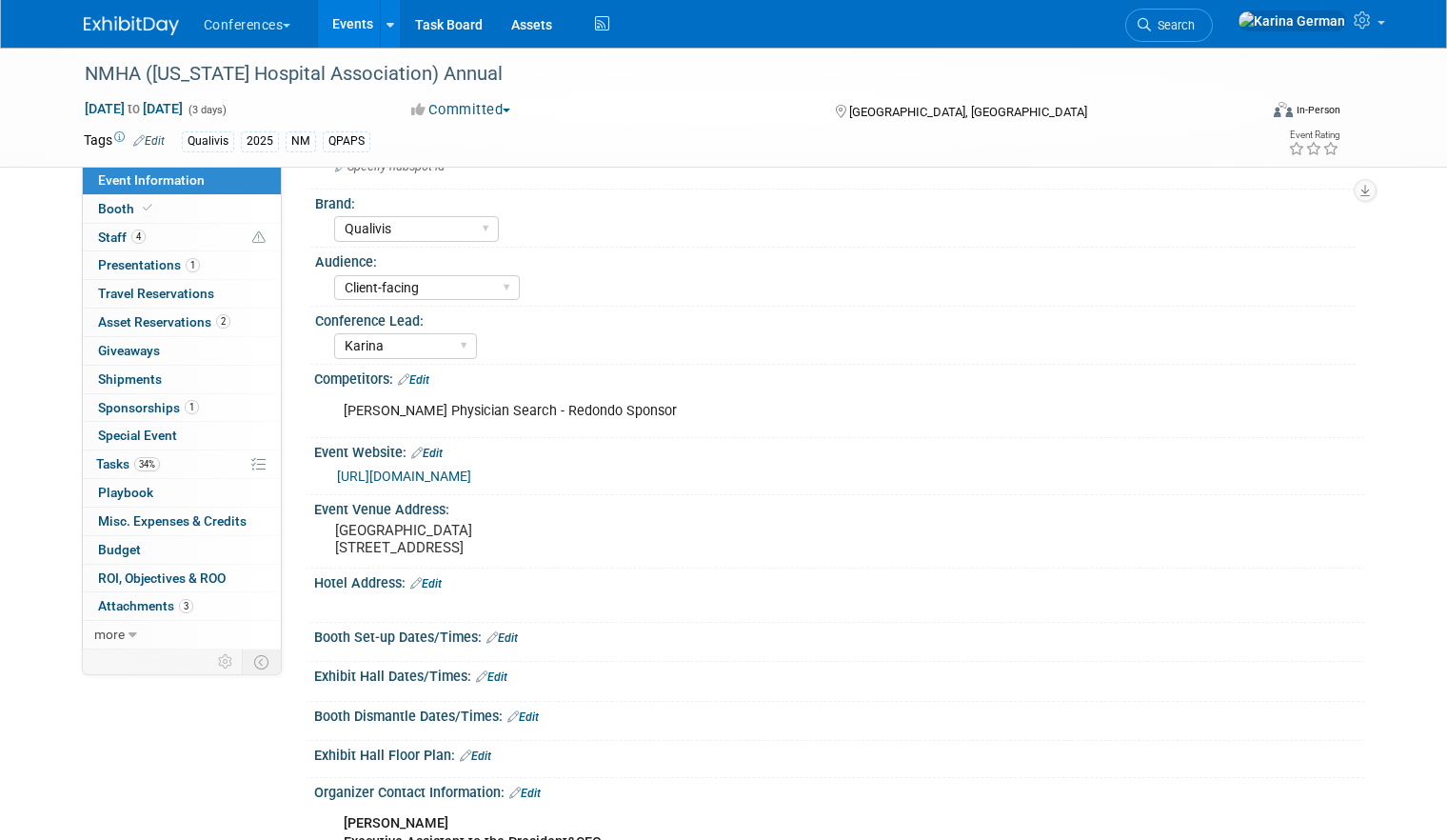
click at [472, 479] on link "https://web.cvent.com/event/e57bf2dc-9793-44a5-8df0-e39cf515046e/summary" at bounding box center [404, 476] width 135 height 15
click at [153, 472] on link "34% Tasks 34%" at bounding box center [181, 464] width 198 height 28
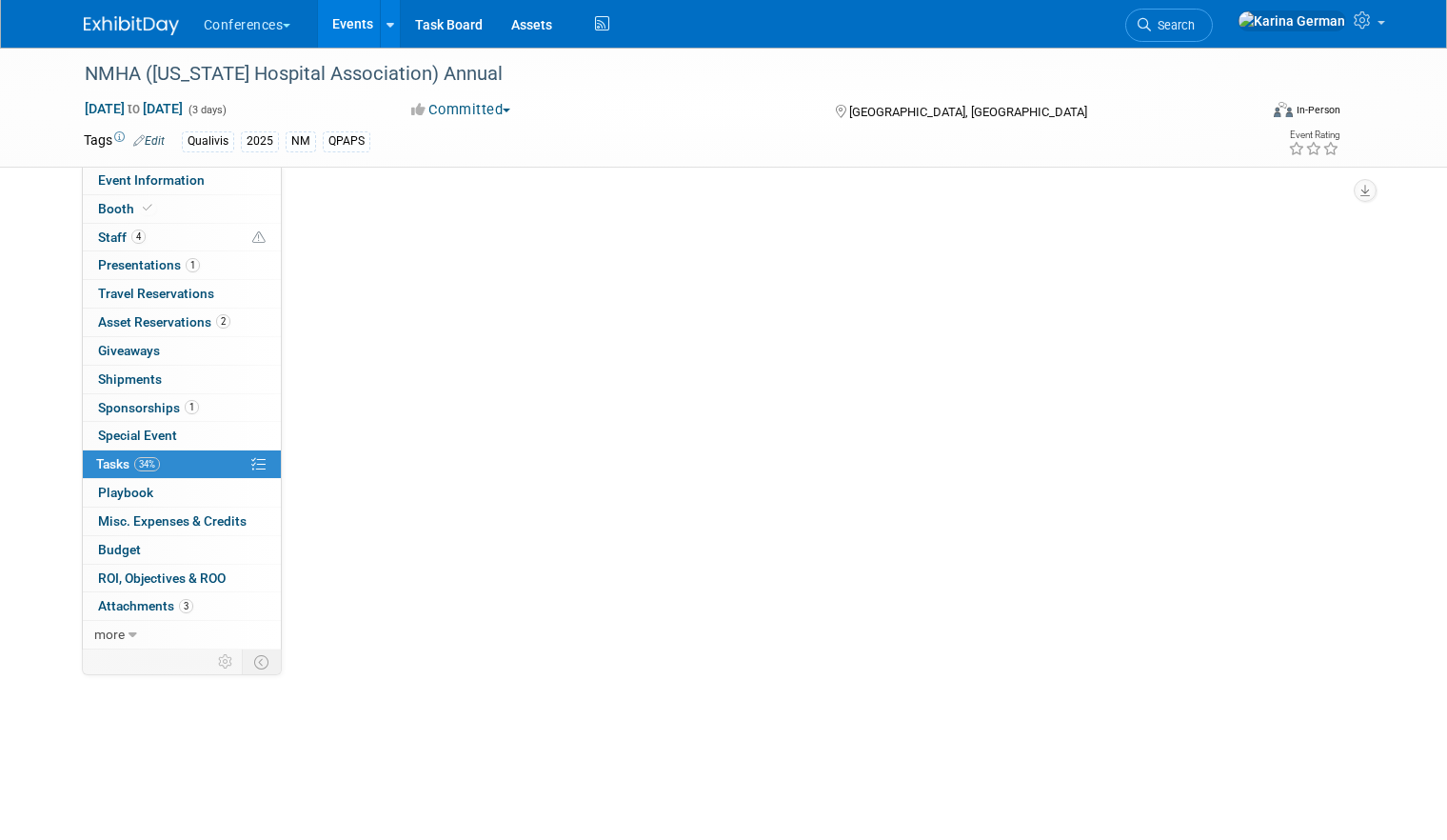
scroll to position [0, 0]
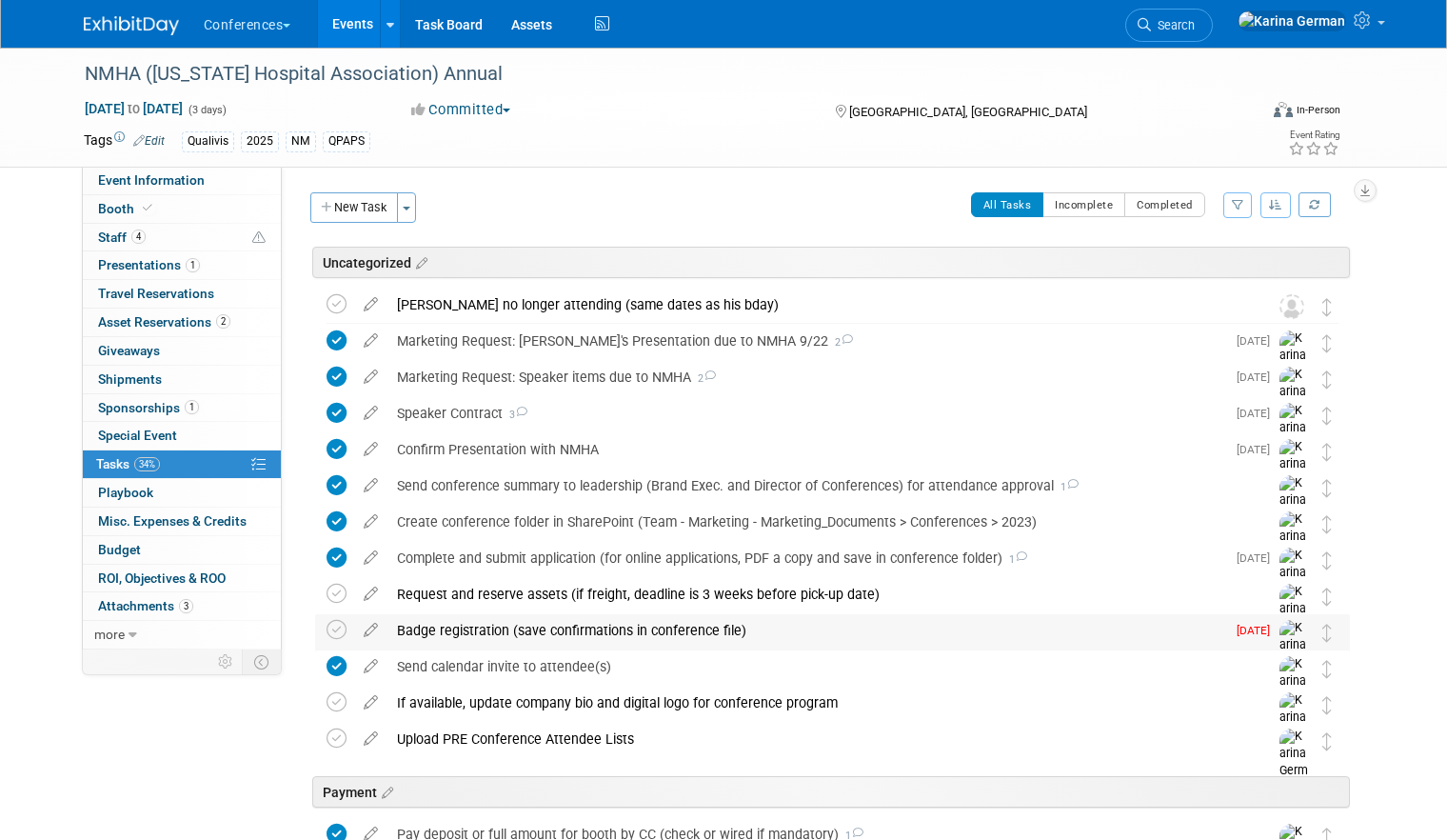
click at [455, 632] on div "Badge registration (save confirmations in conference file)" at bounding box center [807, 630] width 838 height 32
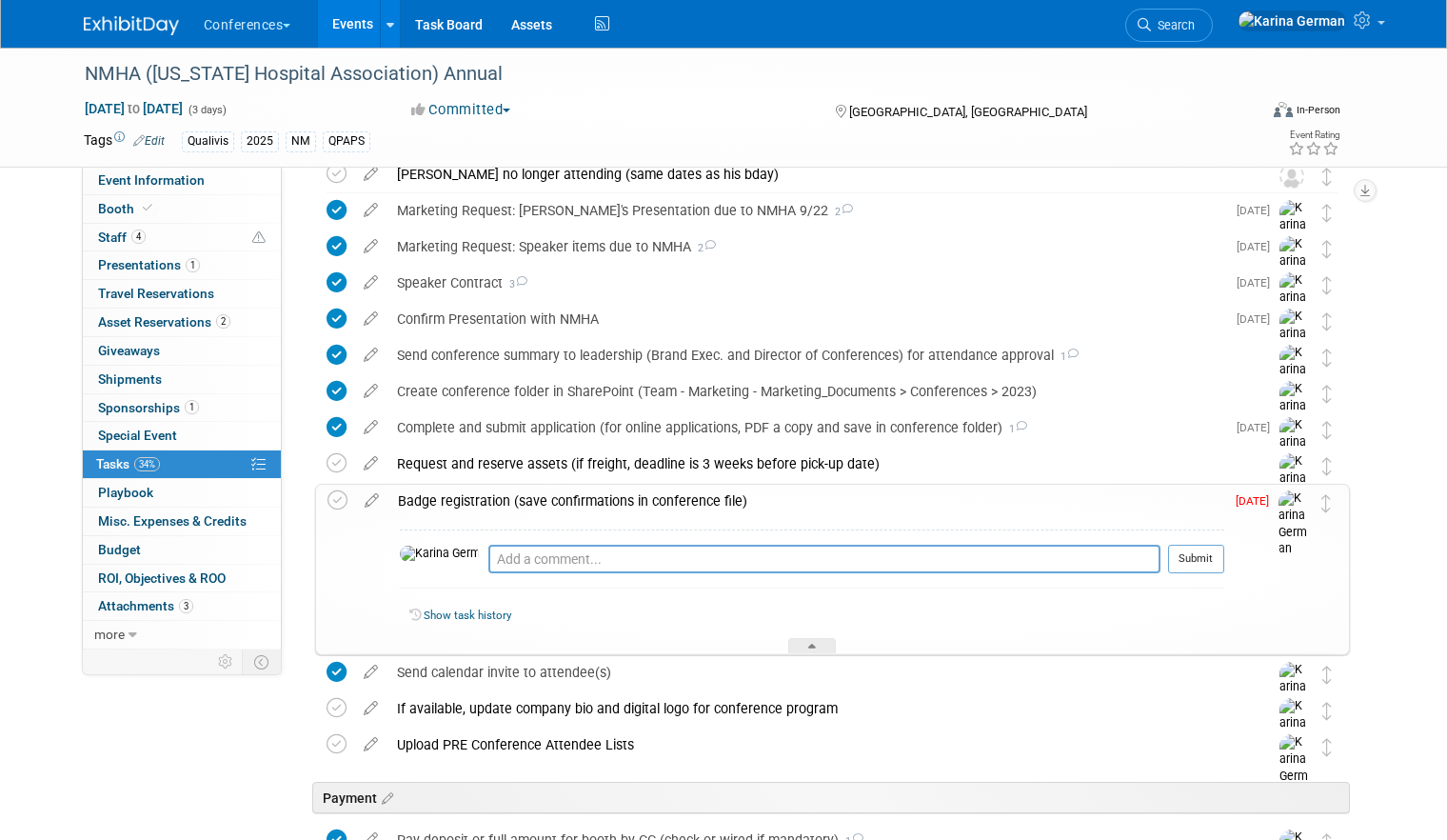
scroll to position [134, 0]
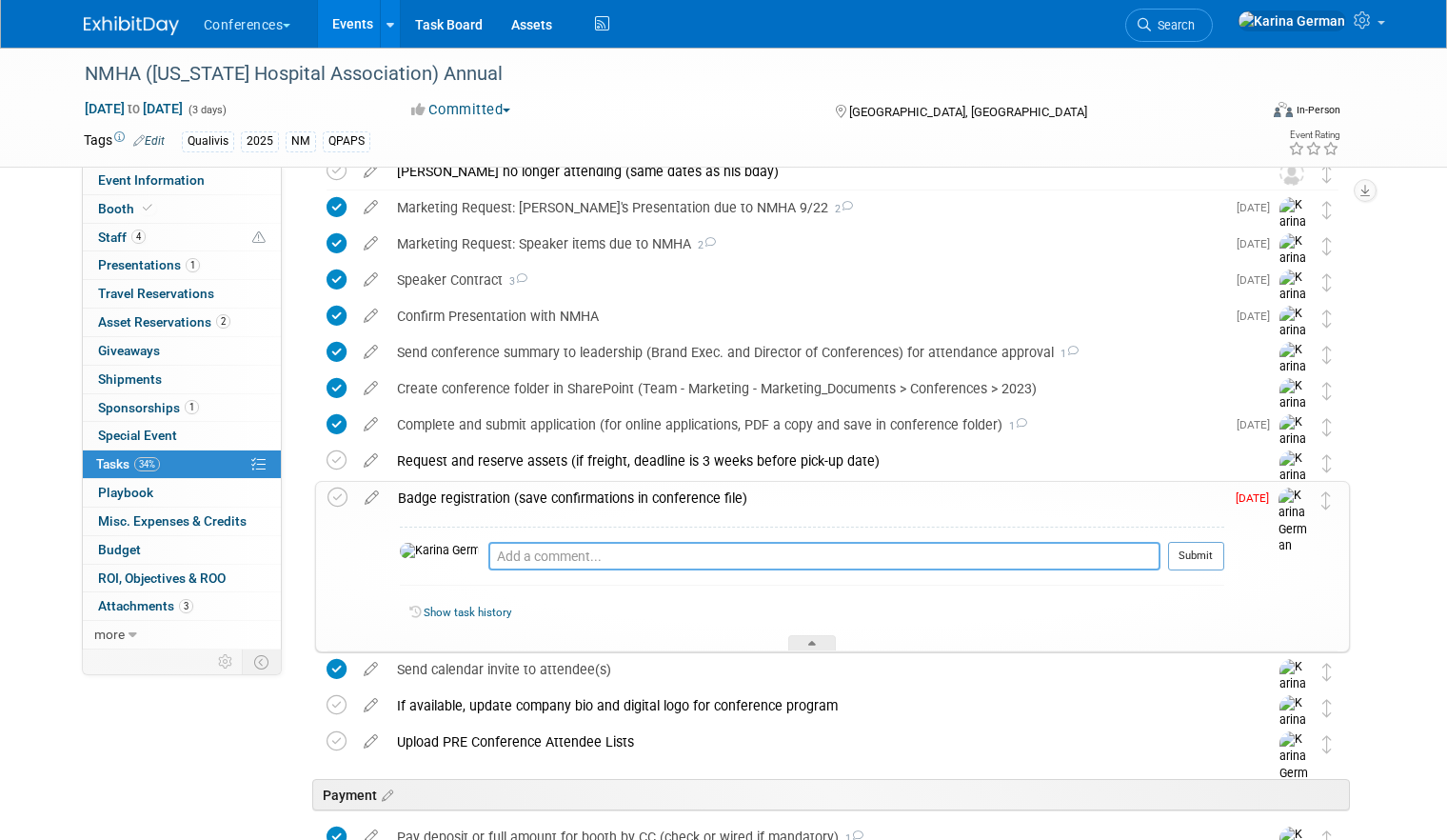
click at [507, 558] on textarea at bounding box center [825, 556] width 672 height 29
type textarea "Rob and Michael are registered"
click at [1220, 556] on button "Submit" at bounding box center [1196, 556] width 56 height 29
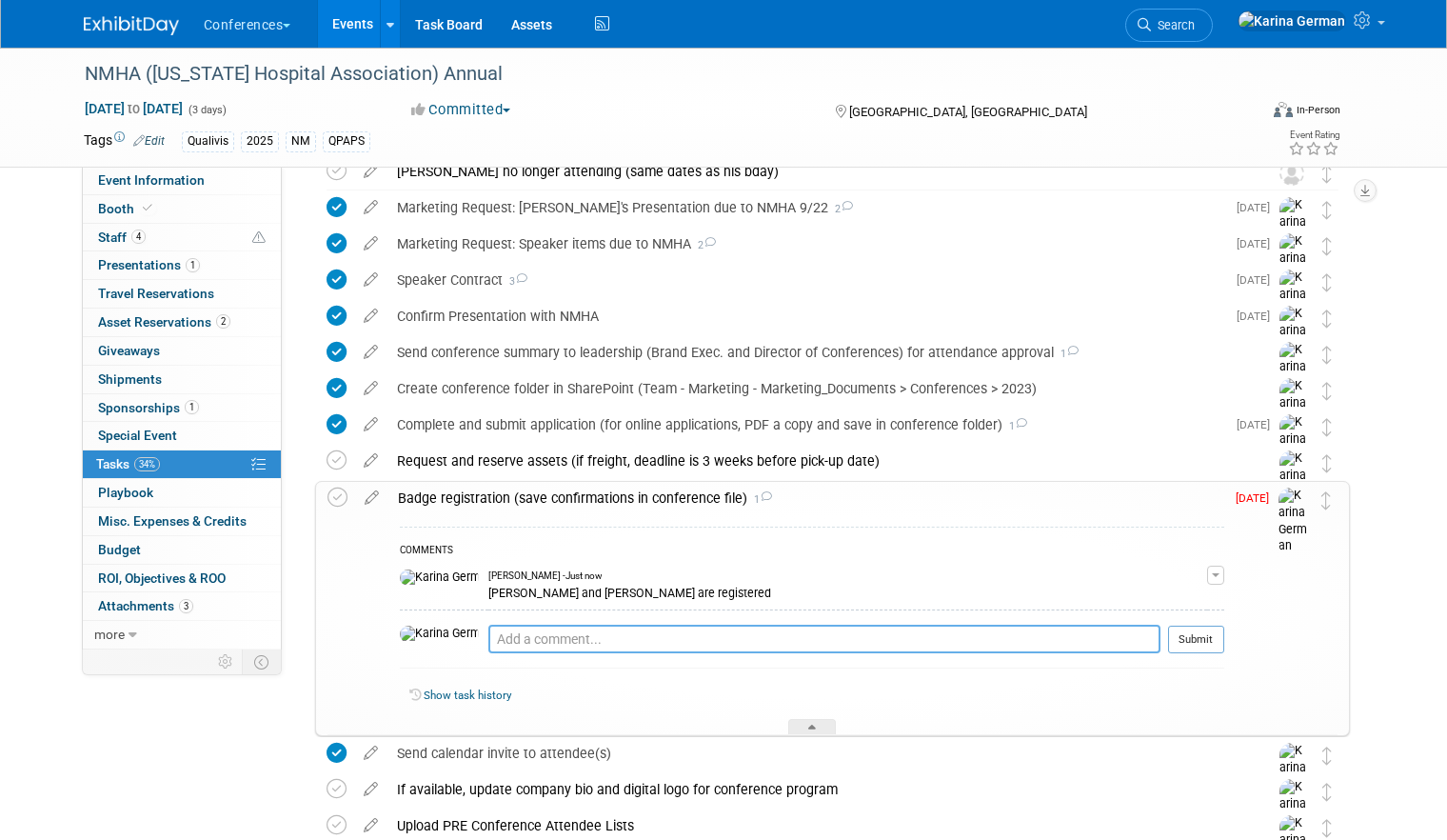
click at [489, 640] on textarea at bounding box center [825, 639] width 672 height 29
type textarea "waiting on locums rep"
click at [1006, 650] on textarea "waiting on locums rep" at bounding box center [825, 639] width 672 height 29
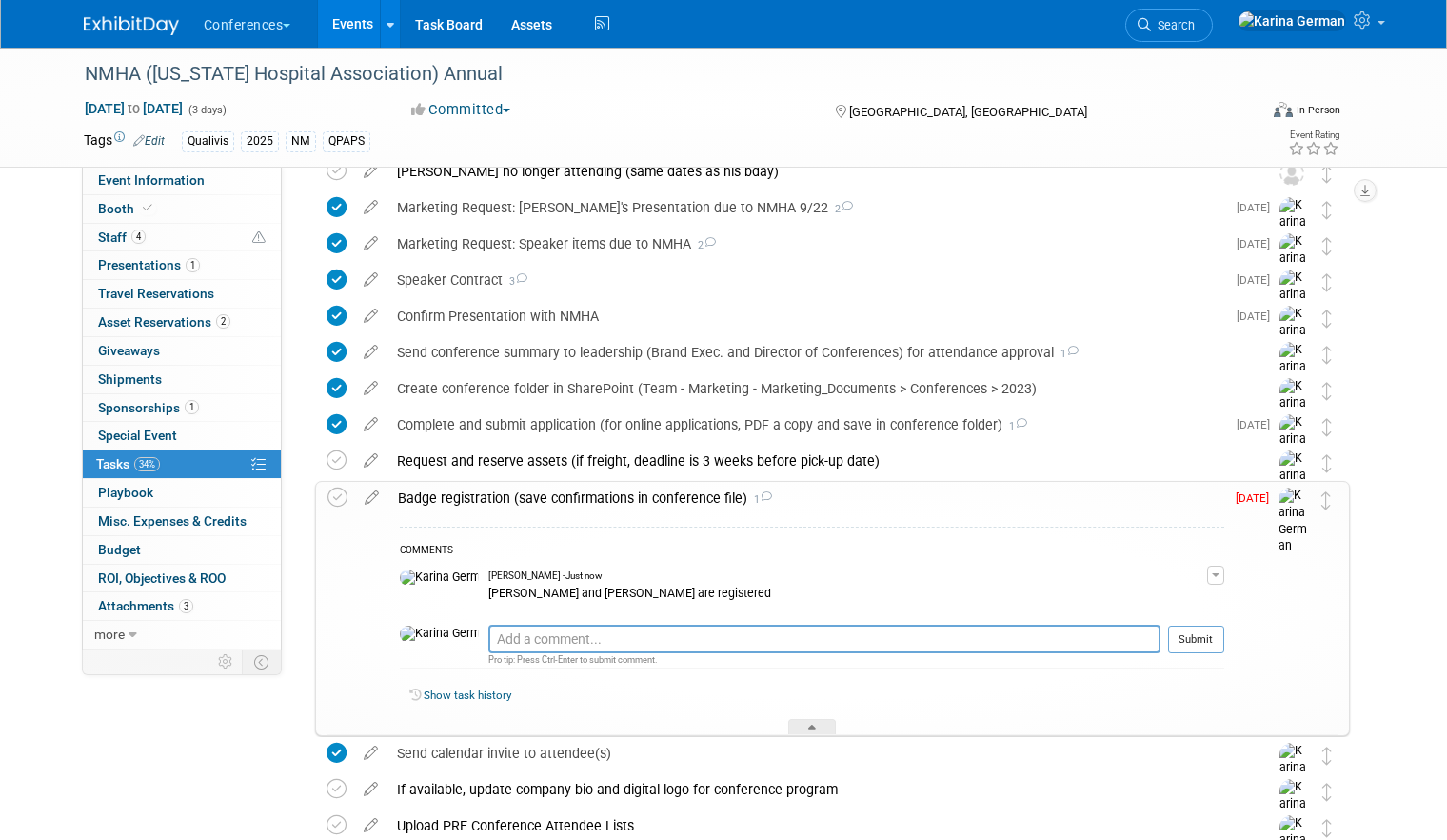
click at [632, 486] on div "Badge registration (save confirmations in conference file) 1" at bounding box center [807, 498] width 836 height 32
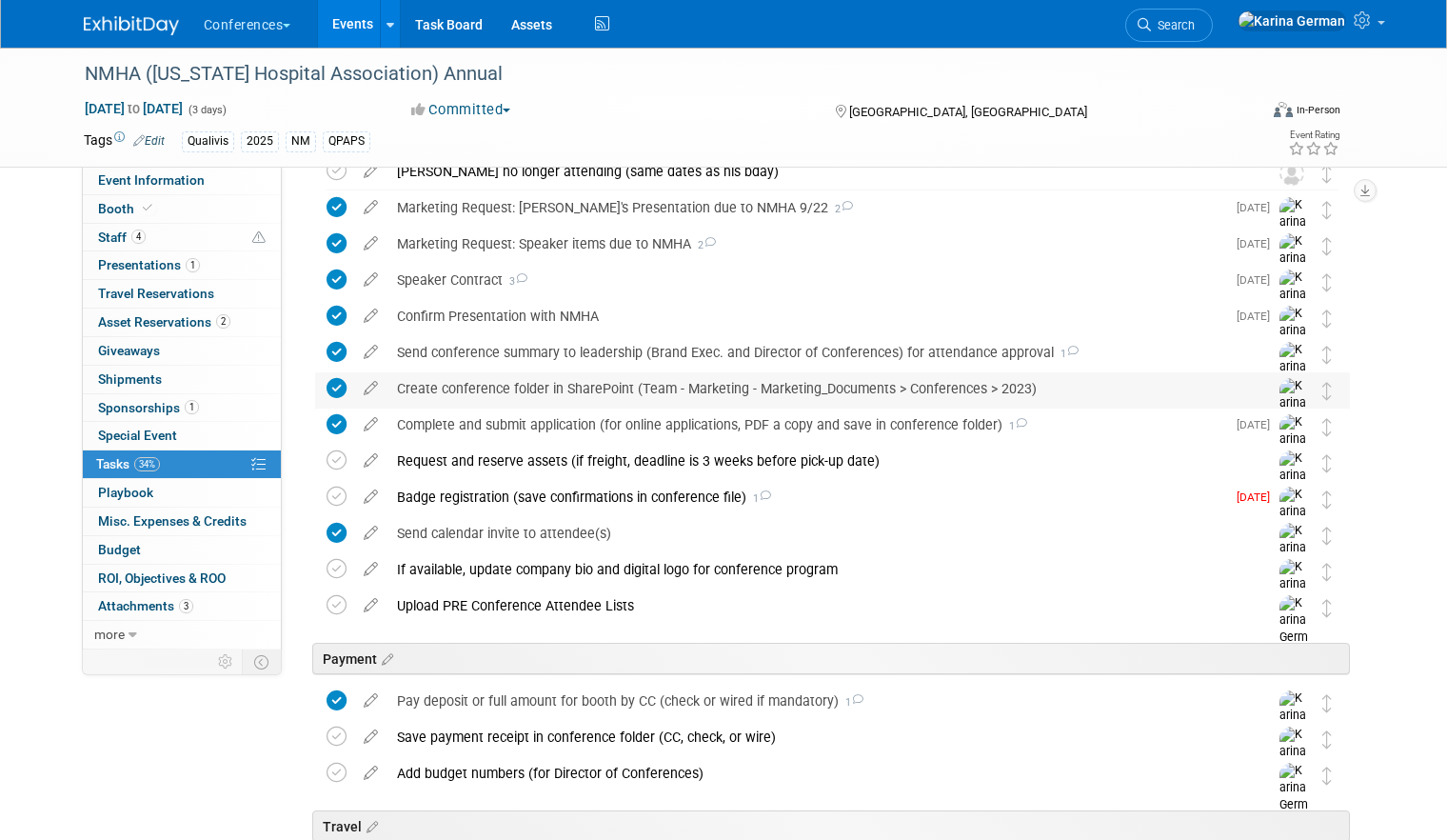
scroll to position [0, 0]
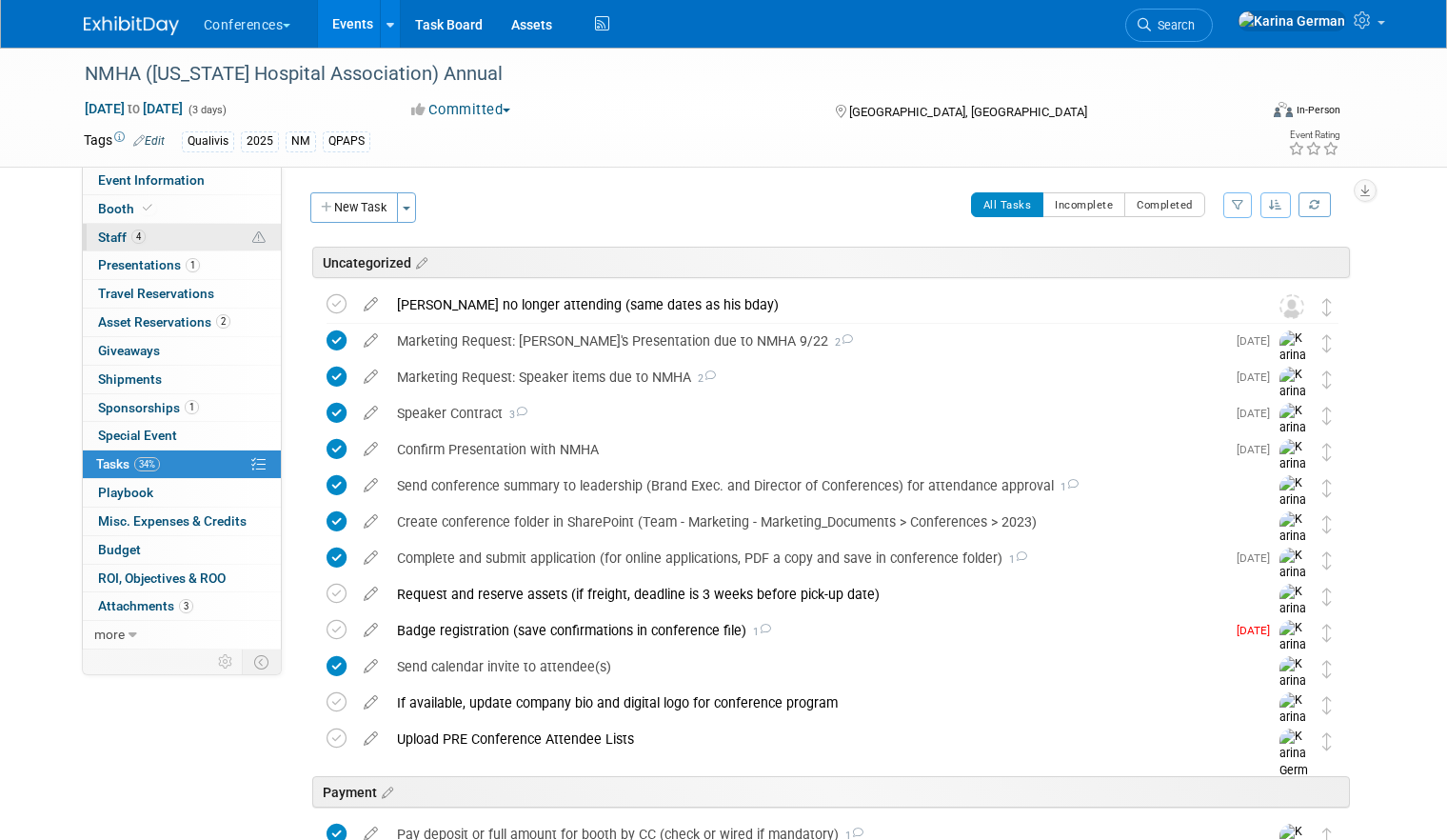
click at [191, 236] on link "4 Staff 4" at bounding box center [181, 237] width 198 height 28
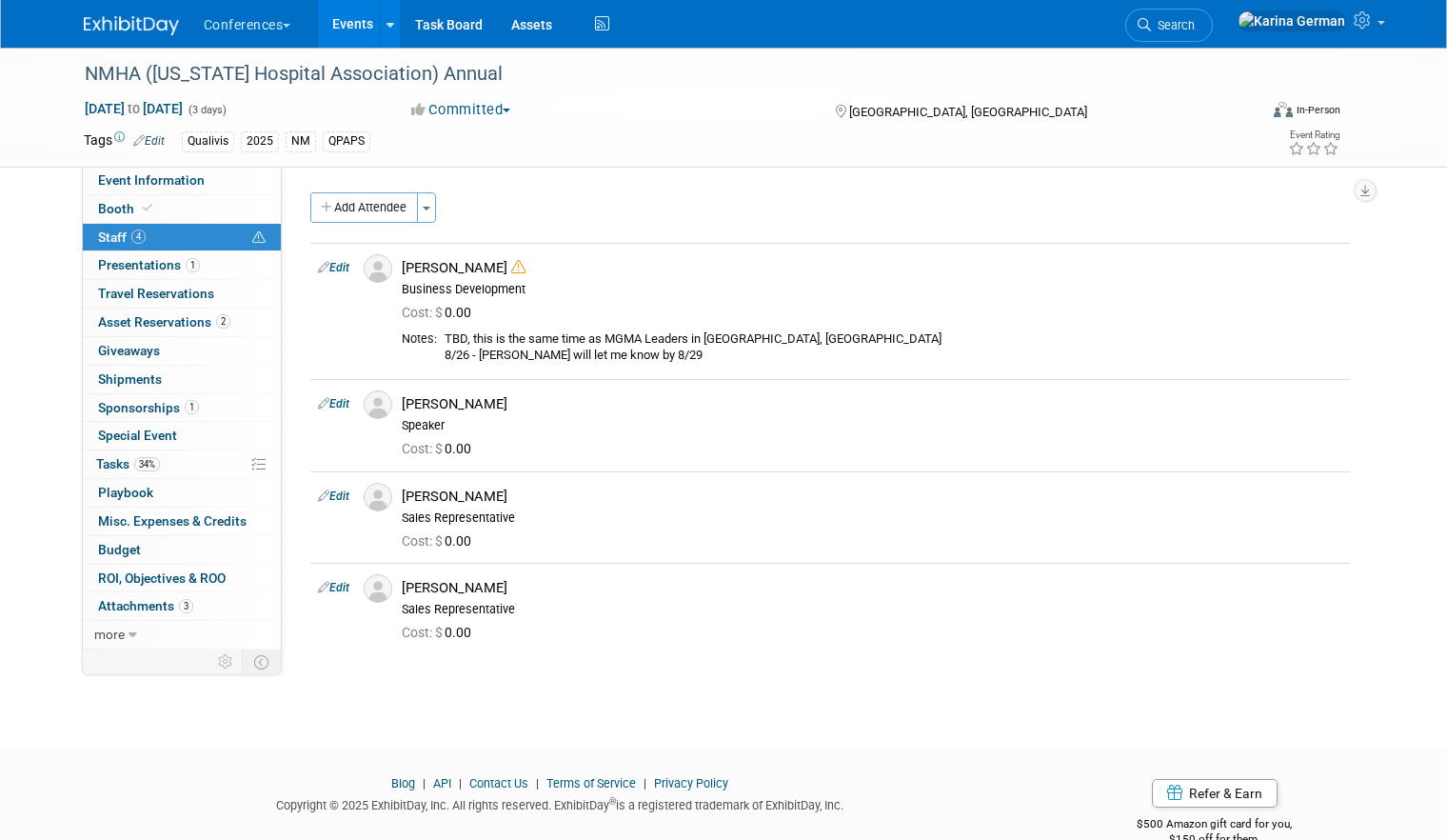
click at [353, 23] on link "Events" at bounding box center [352, 24] width 70 height 48
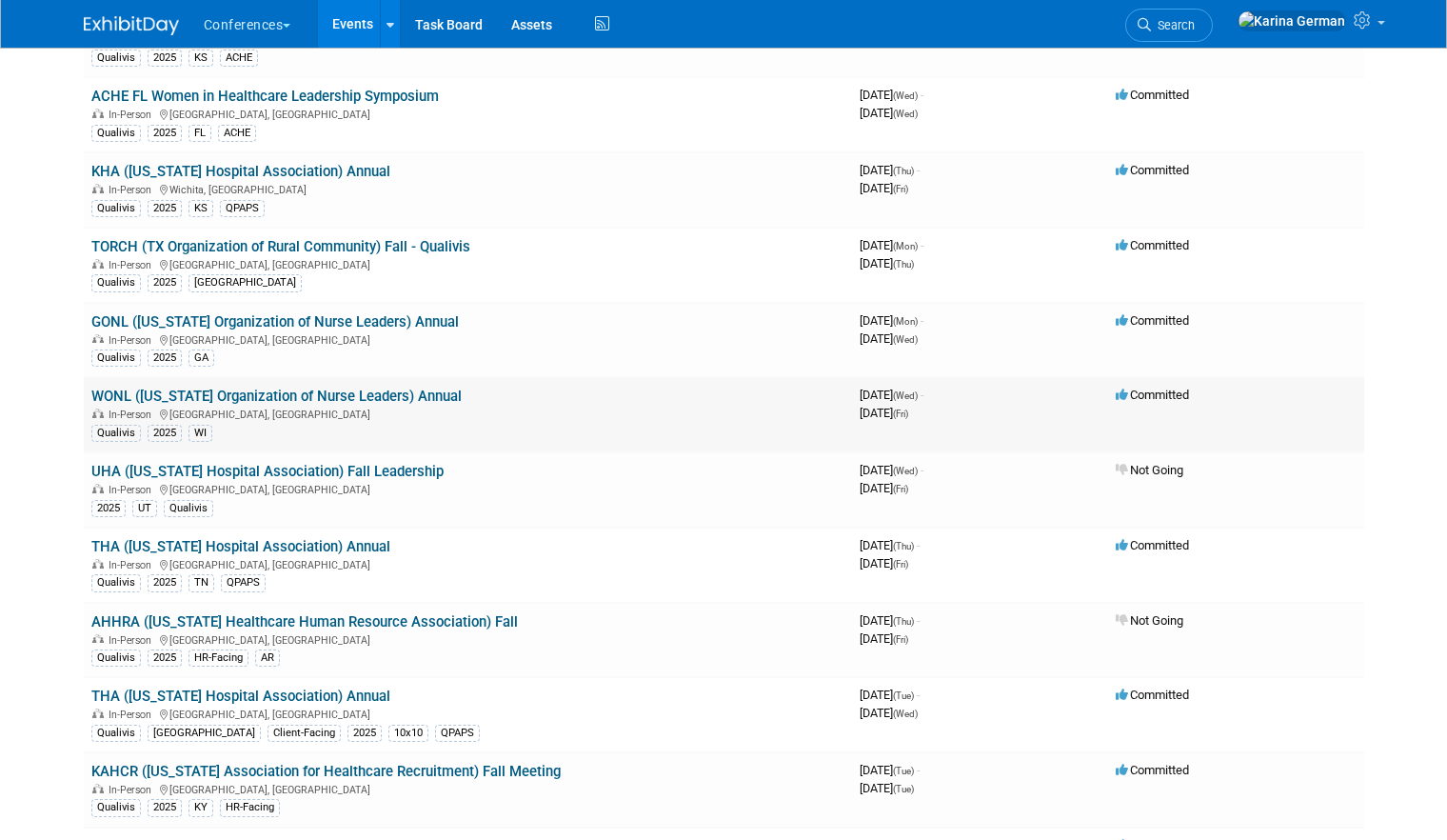
scroll to position [210, 0]
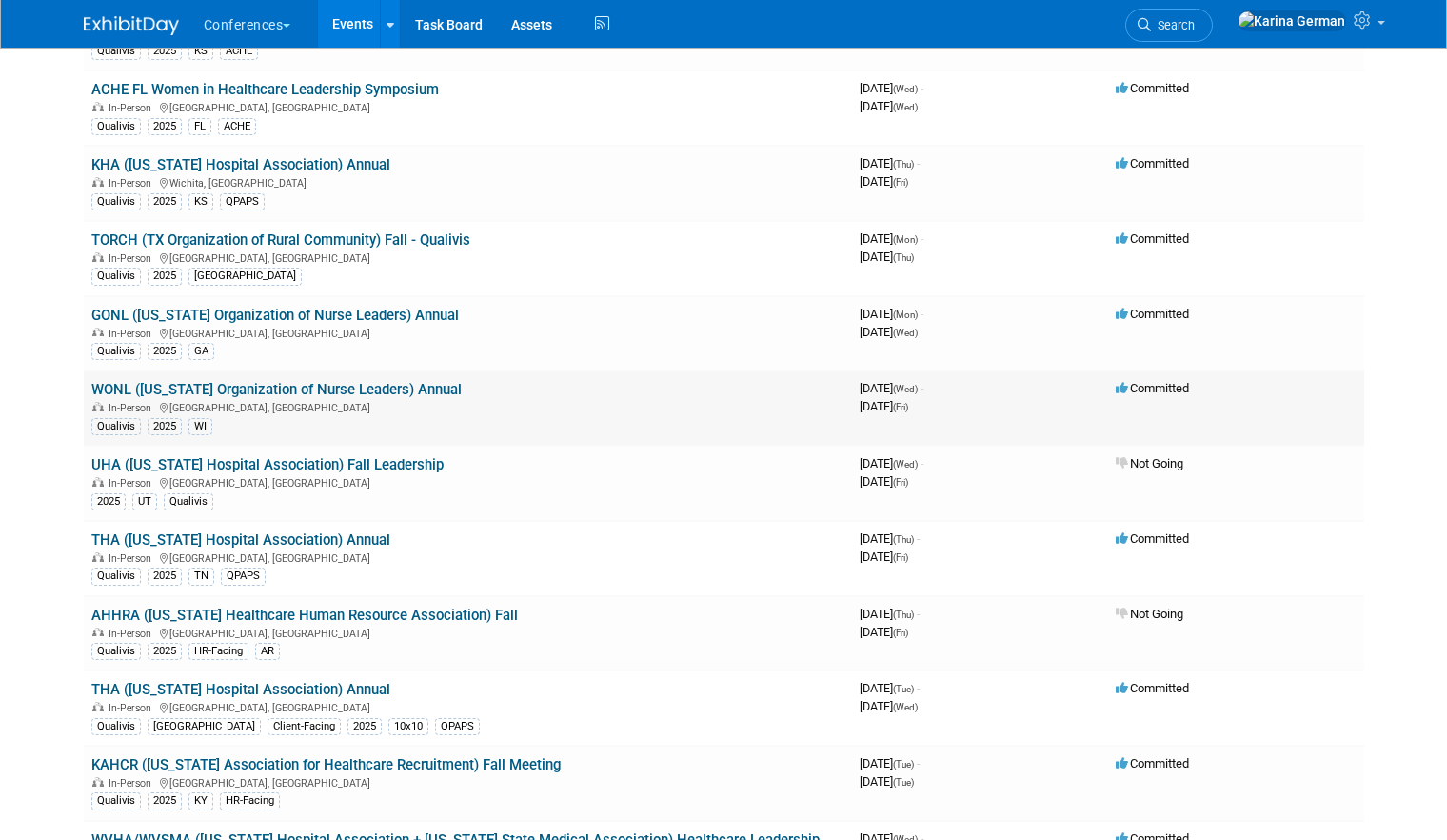
click at [351, 388] on link "WONL ([US_STATE] Organization of Nurse Leaders) Annual" at bounding box center [277, 389] width 370 height 17
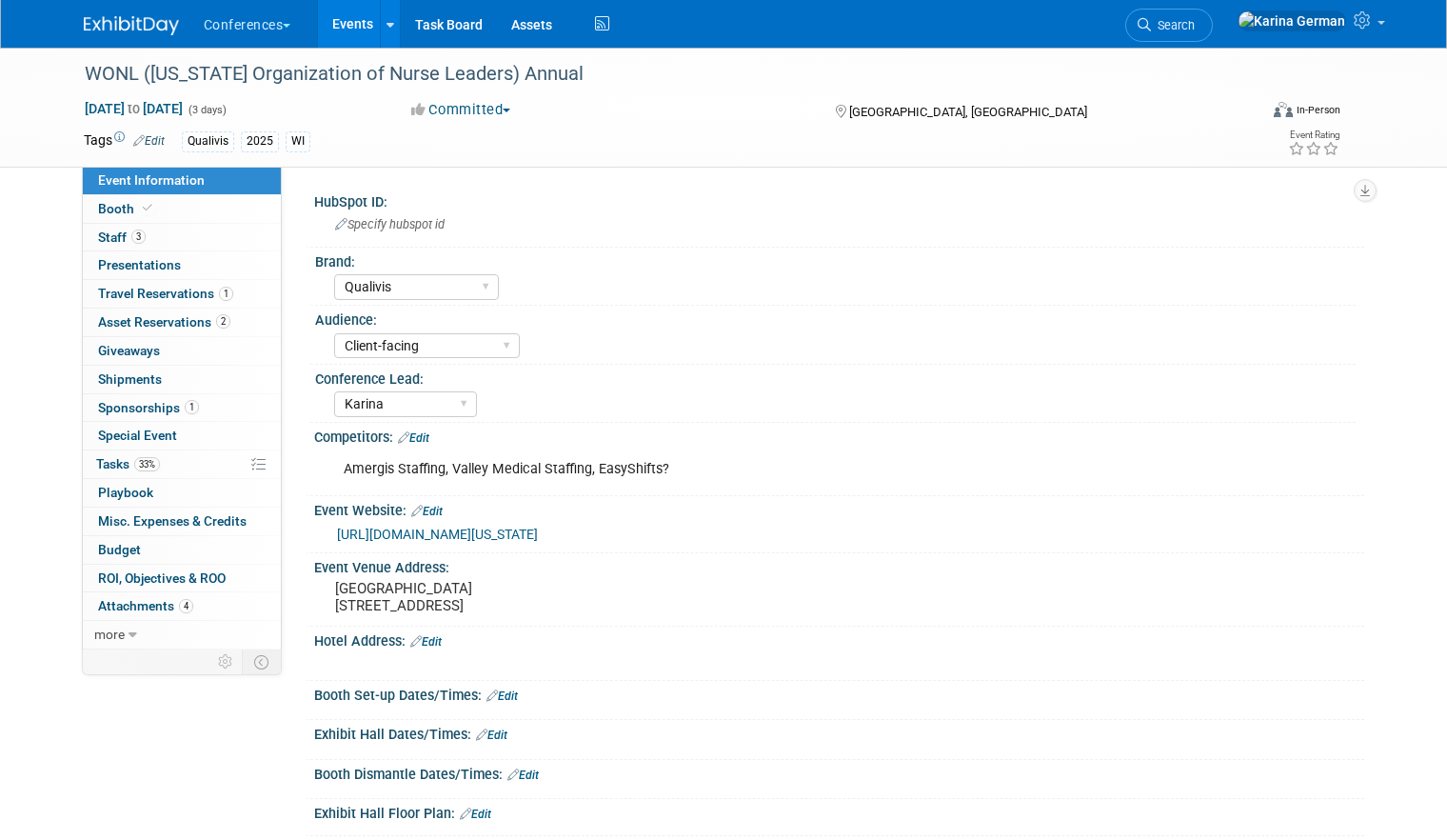
select select "Qualivis"
select select "Client-facing"
select select "Karina"
click at [137, 459] on span "33%" at bounding box center [147, 464] width 26 height 14
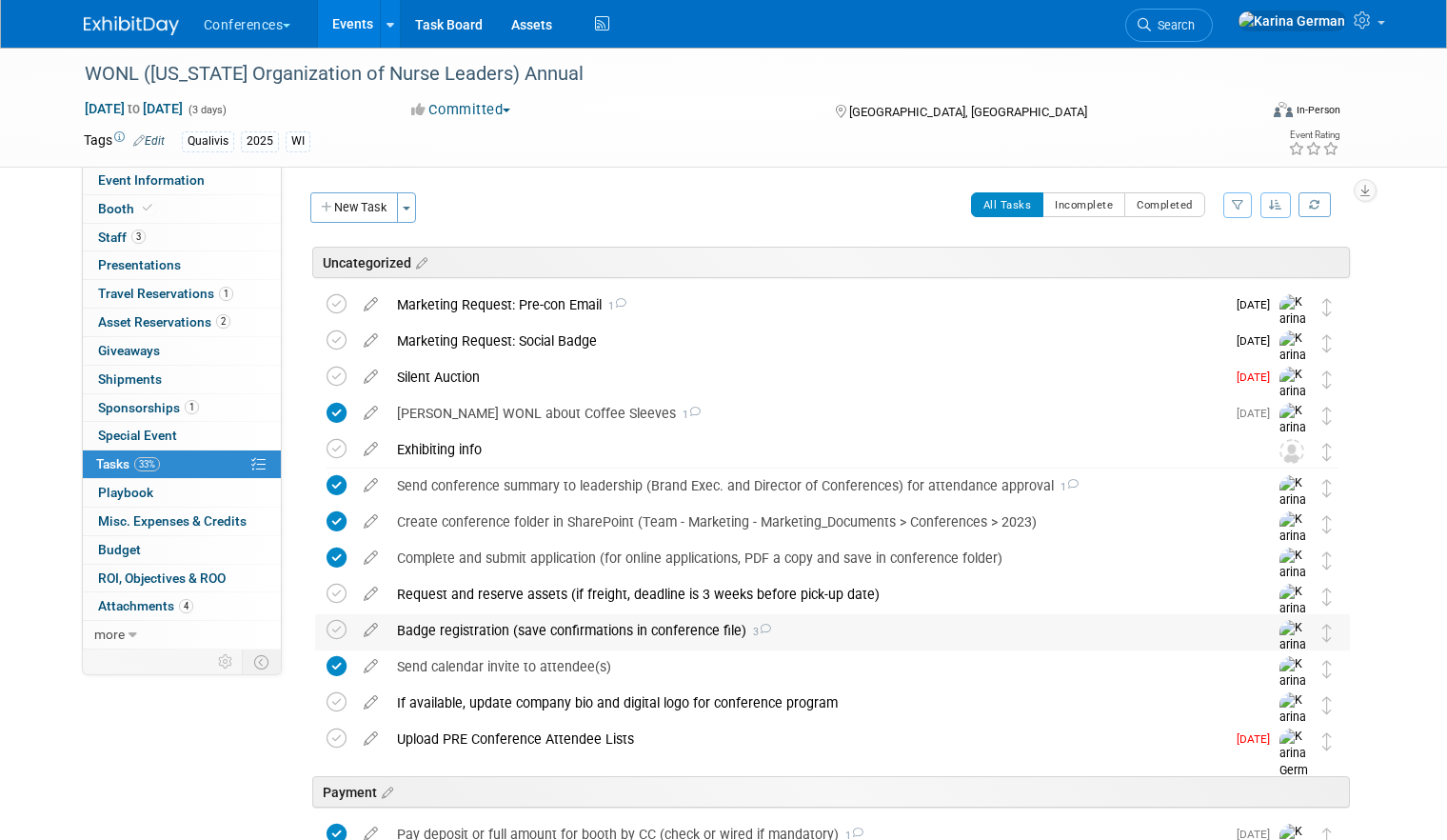
click at [490, 644] on div "Badge registration (save confirmations in conference file) 3" at bounding box center [814, 630] width 854 height 32
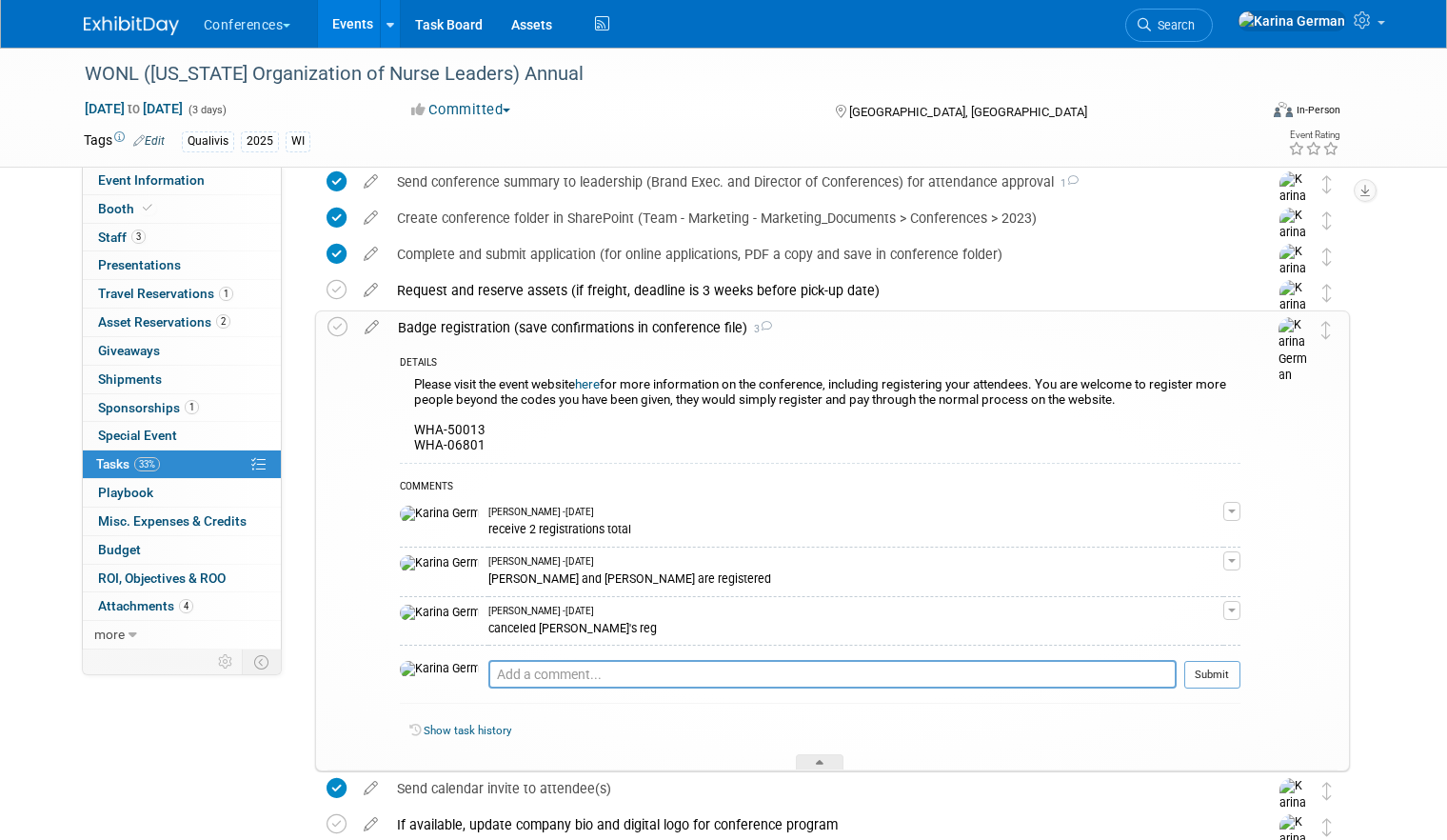
scroll to position [325, 0]
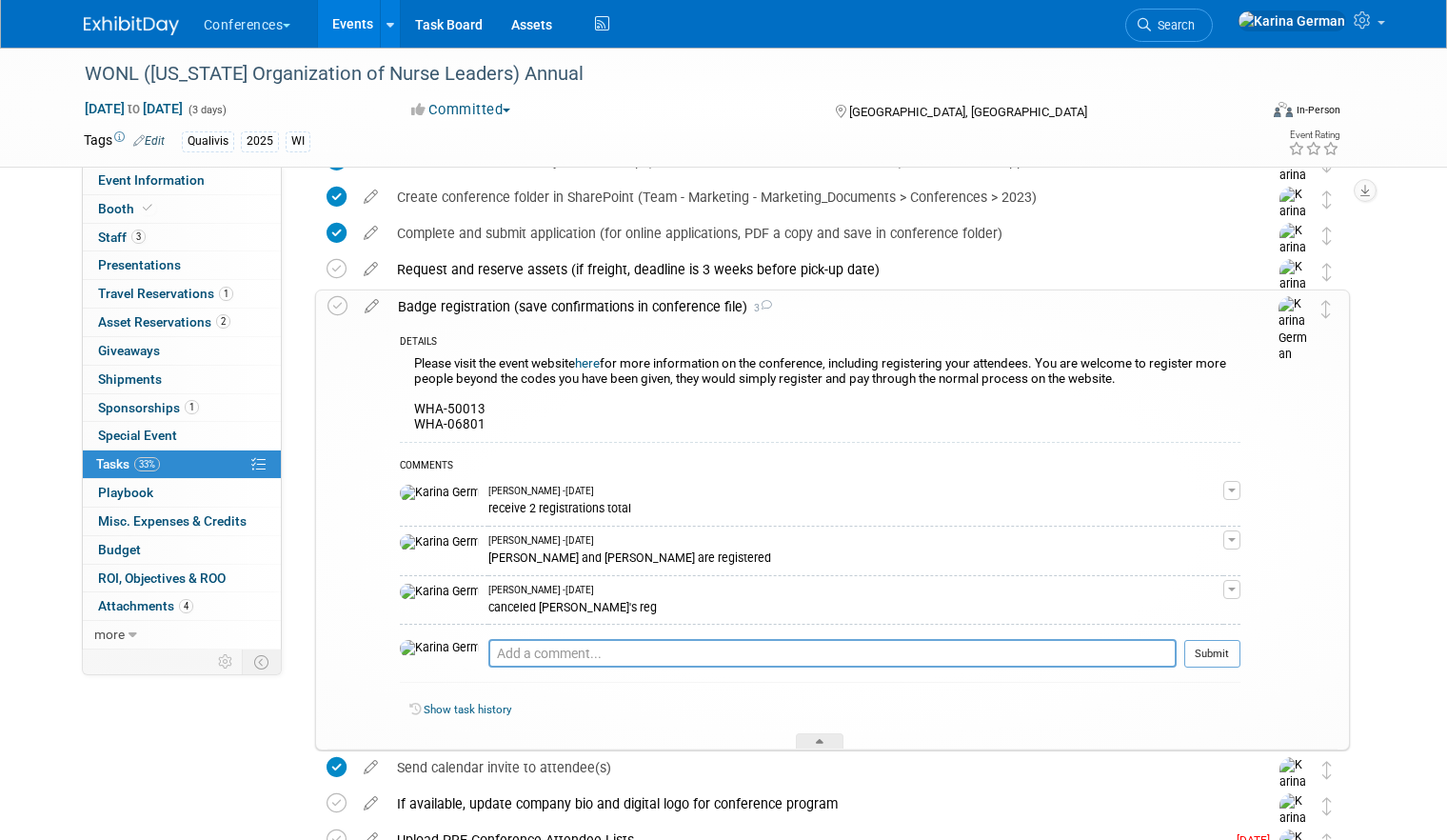
click at [515, 315] on div "Badge registration (save confirmations in conference file) 3" at bounding box center [814, 306] width 852 height 32
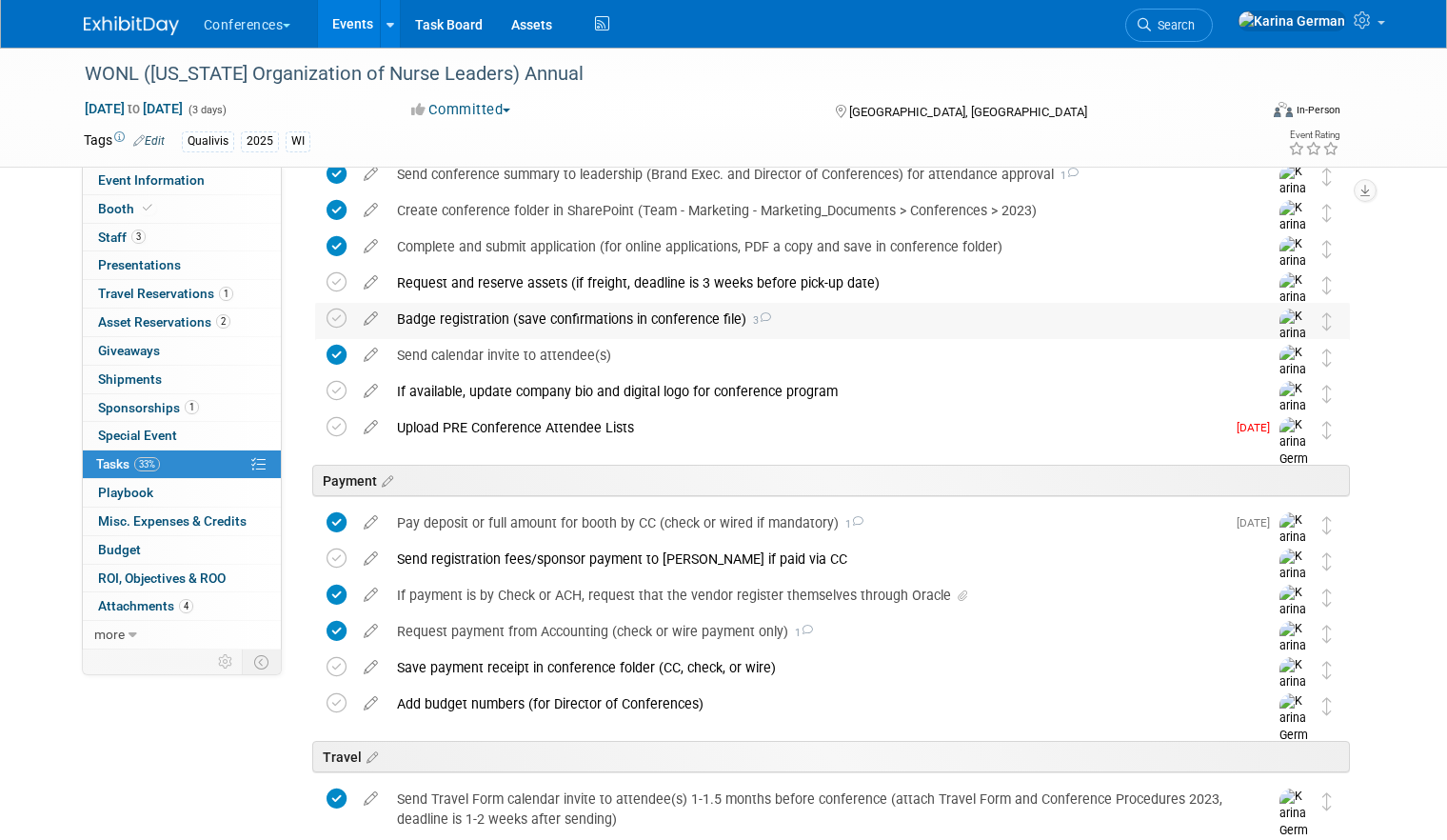
scroll to position [309, 0]
click at [341, 323] on icon at bounding box center [336, 320] width 20 height 20
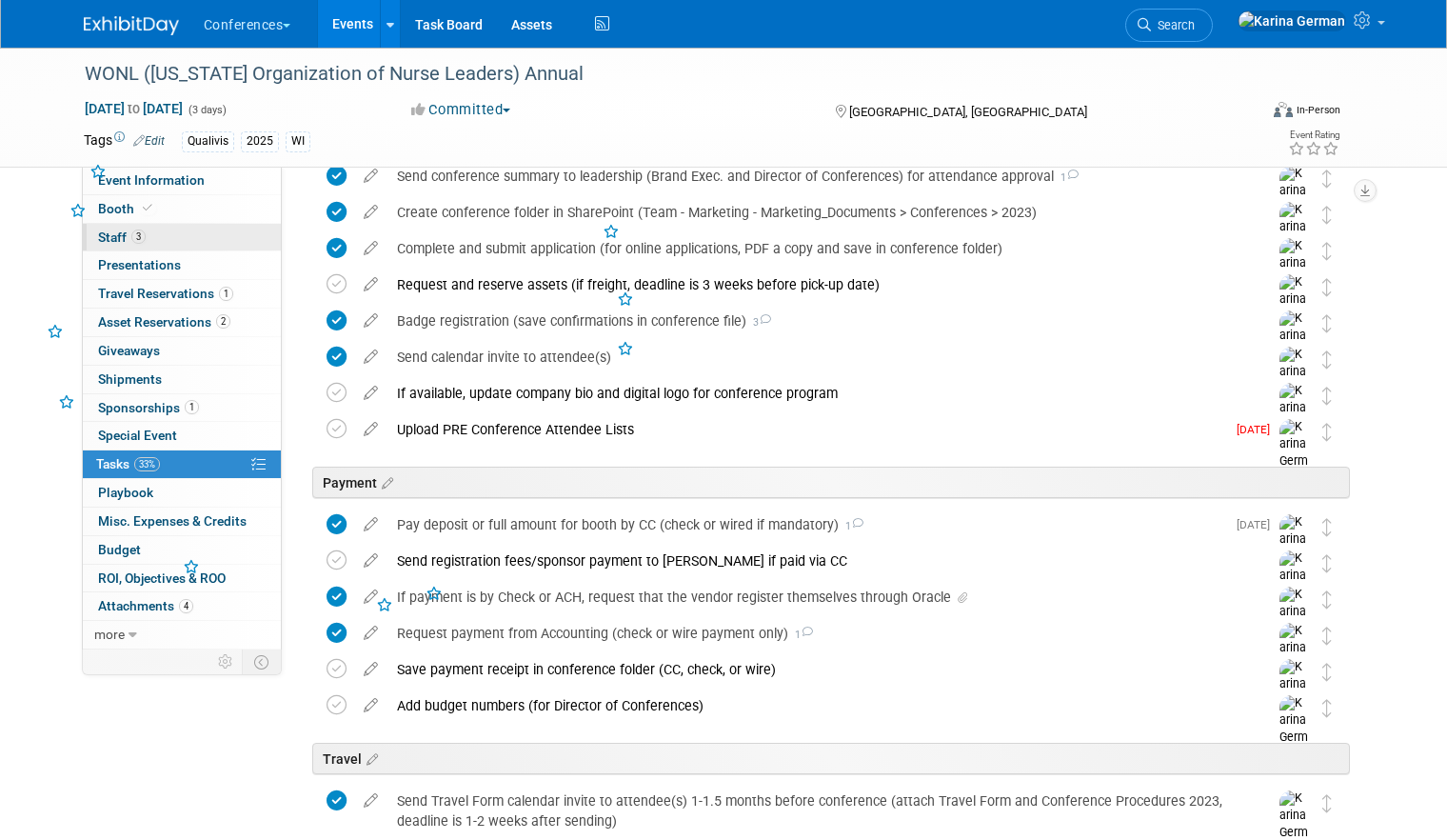
click at [193, 241] on link "3 Staff 3" at bounding box center [181, 237] width 198 height 28
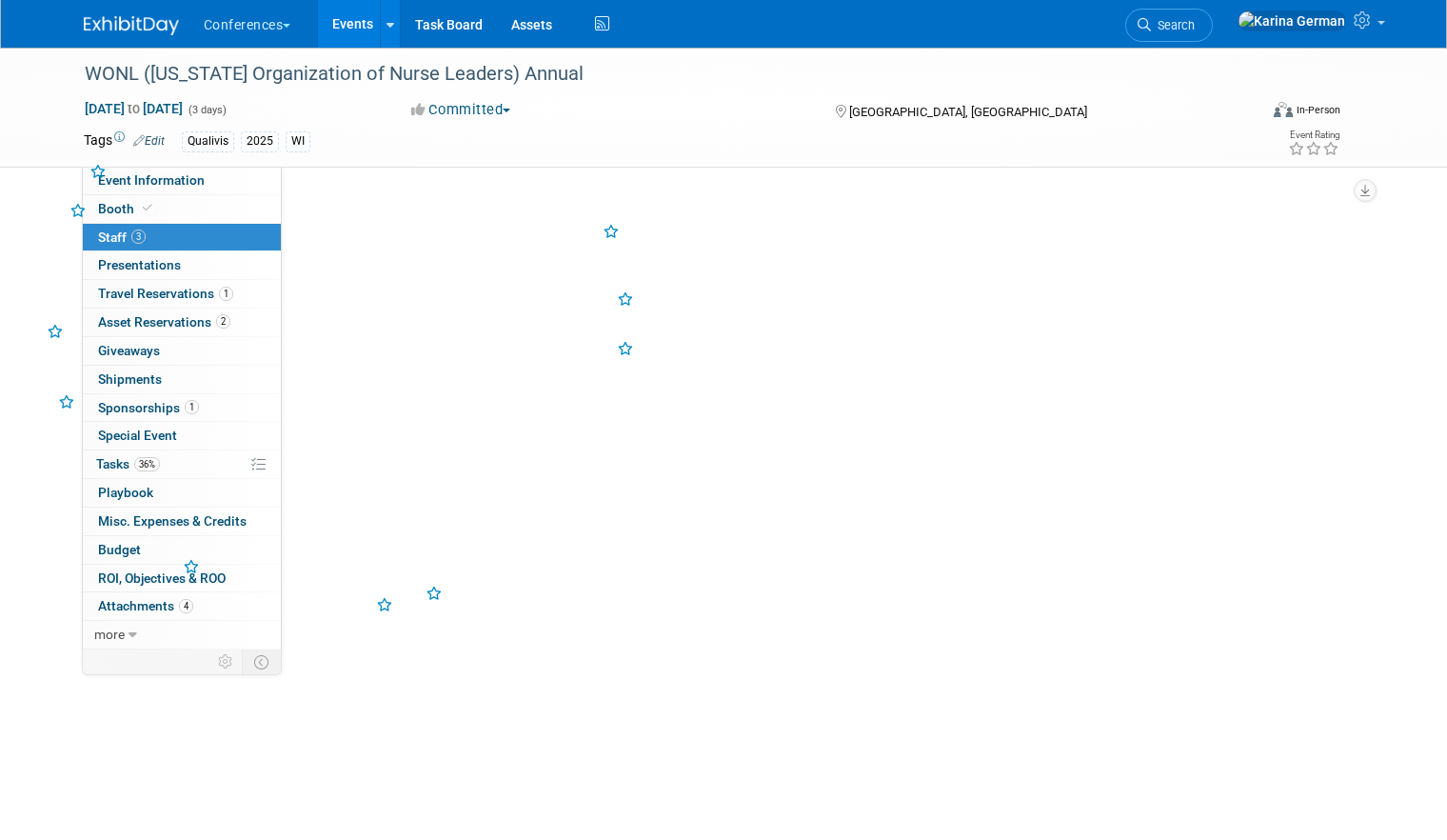
scroll to position [0, 0]
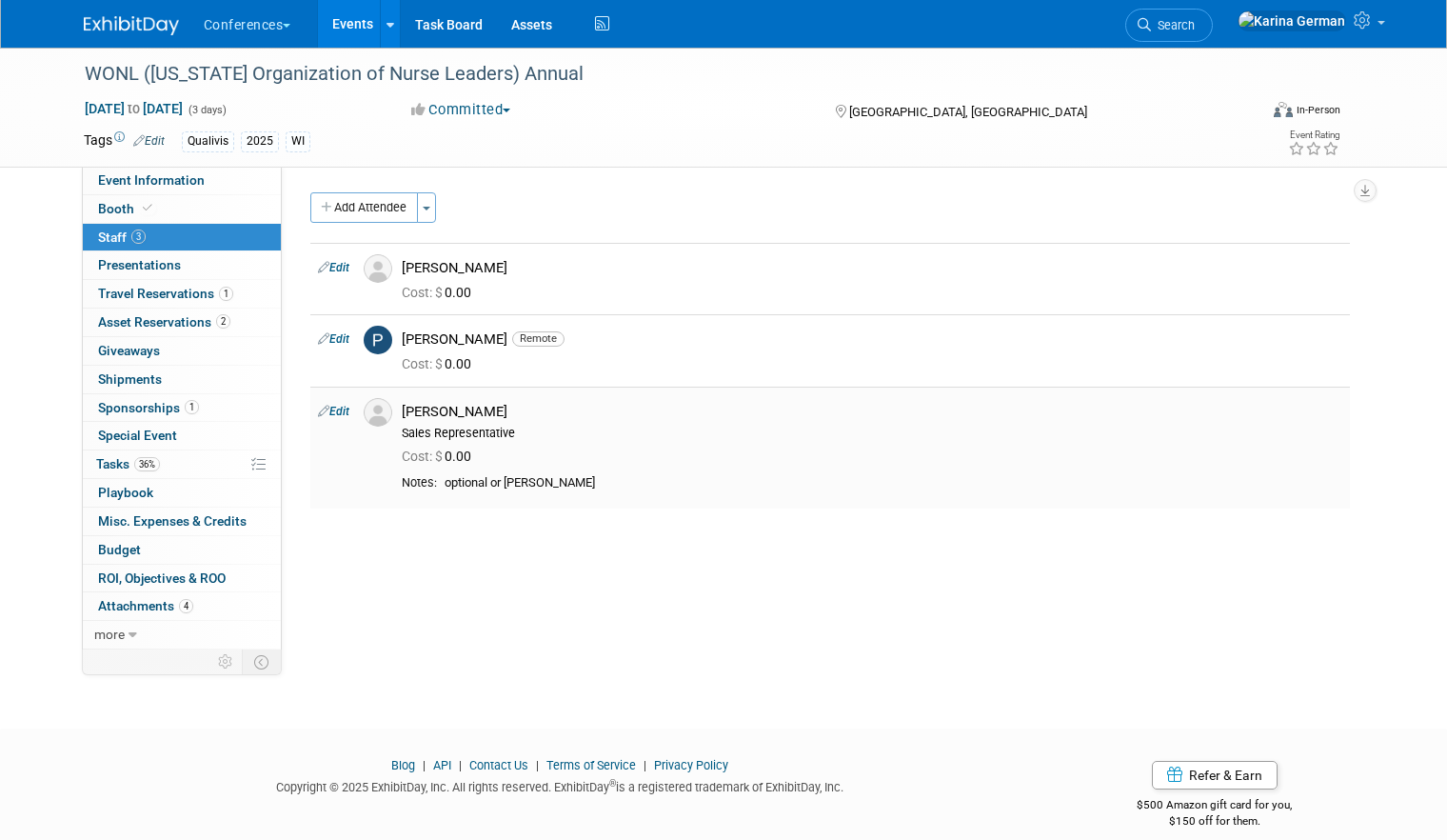
click at [338, 410] on link "Edit" at bounding box center [333, 411] width 31 height 13
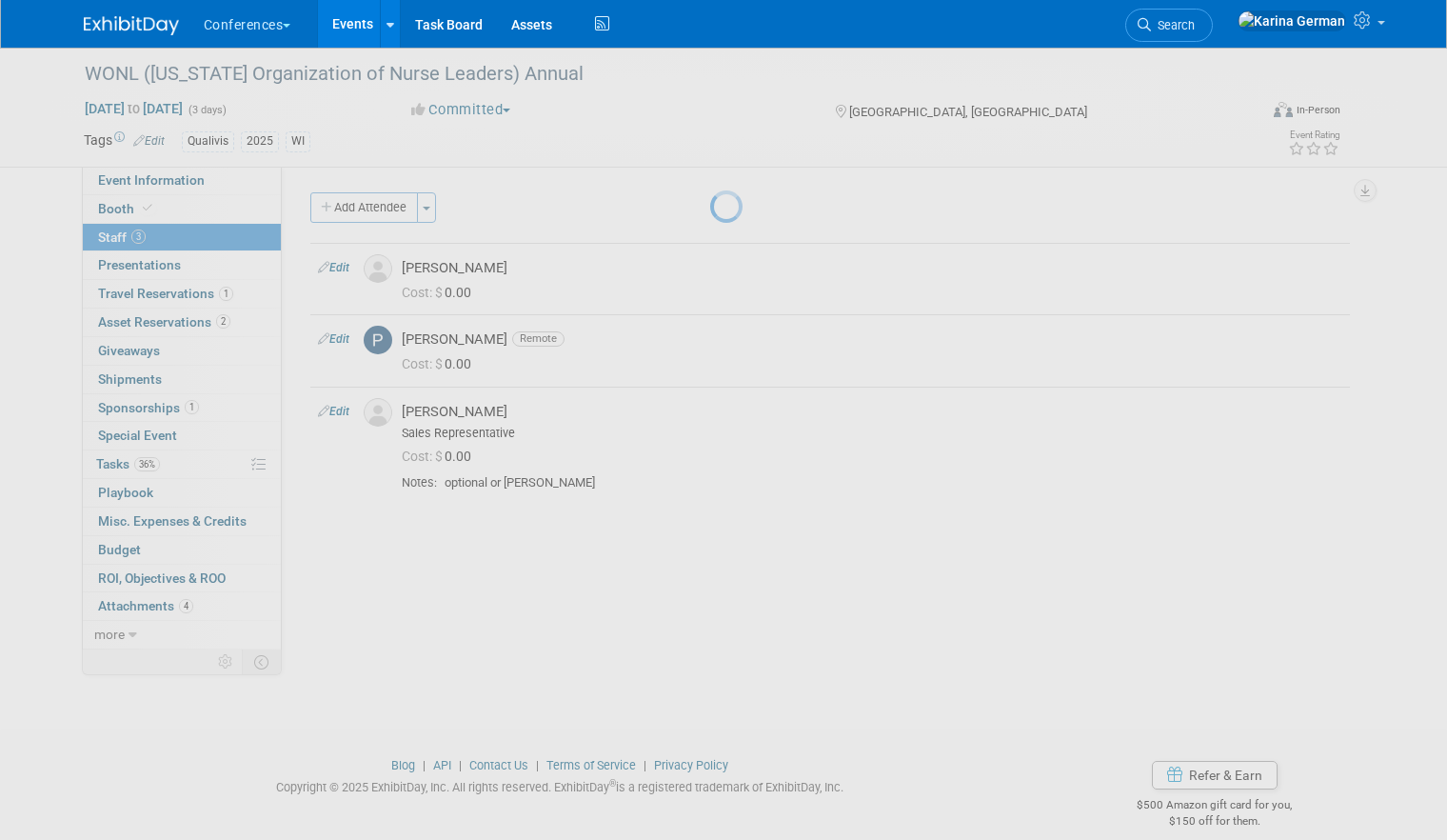
select select "9170e8de-07de-4f2c-ac1b-942ed1465846"
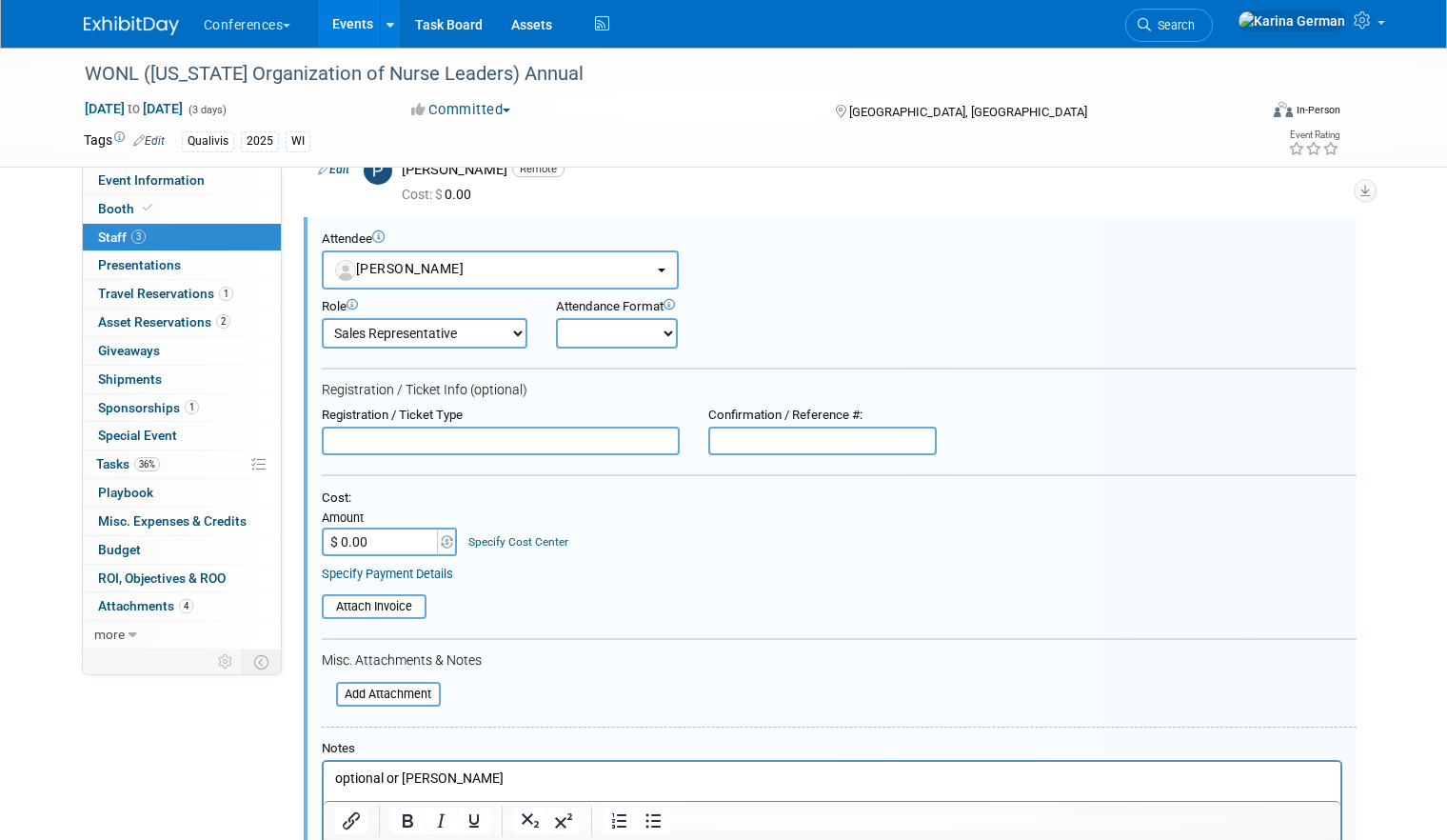
scroll to position [517, 0]
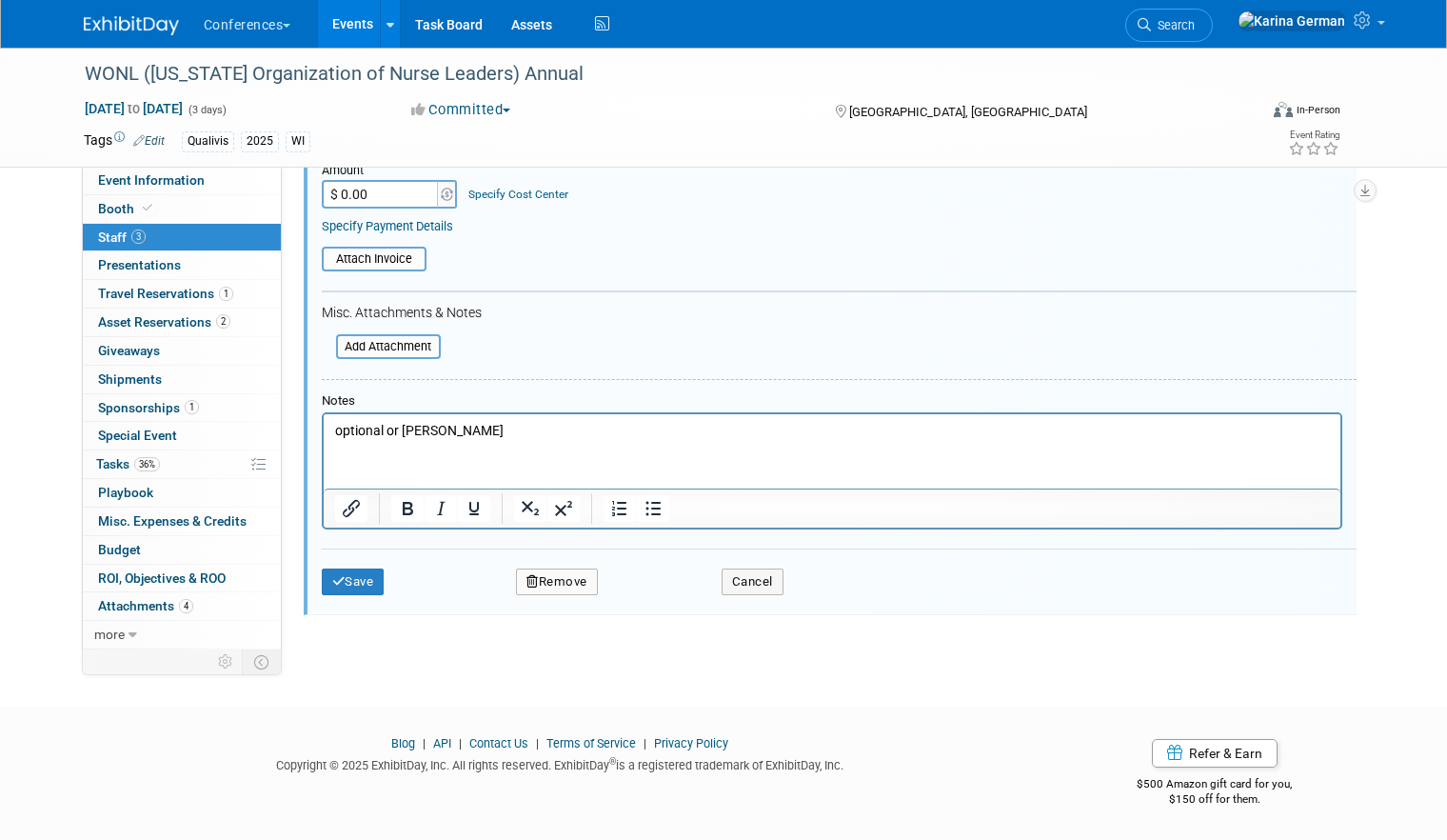
click at [577, 585] on button "Remove" at bounding box center [557, 582] width 82 height 27
click at [661, 596] on link "Yes" at bounding box center [661, 597] width 55 height 31
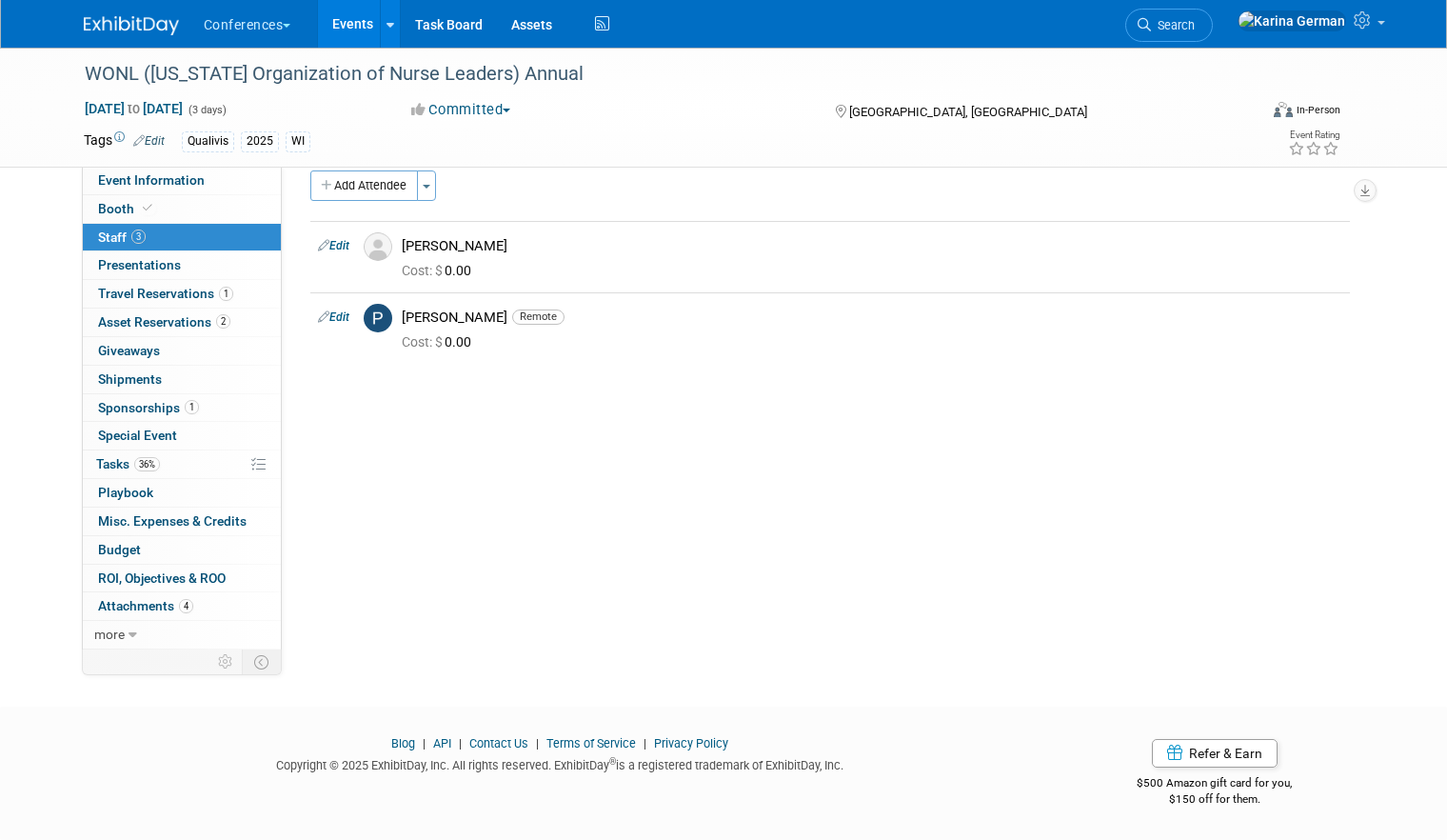
scroll to position [0, 0]
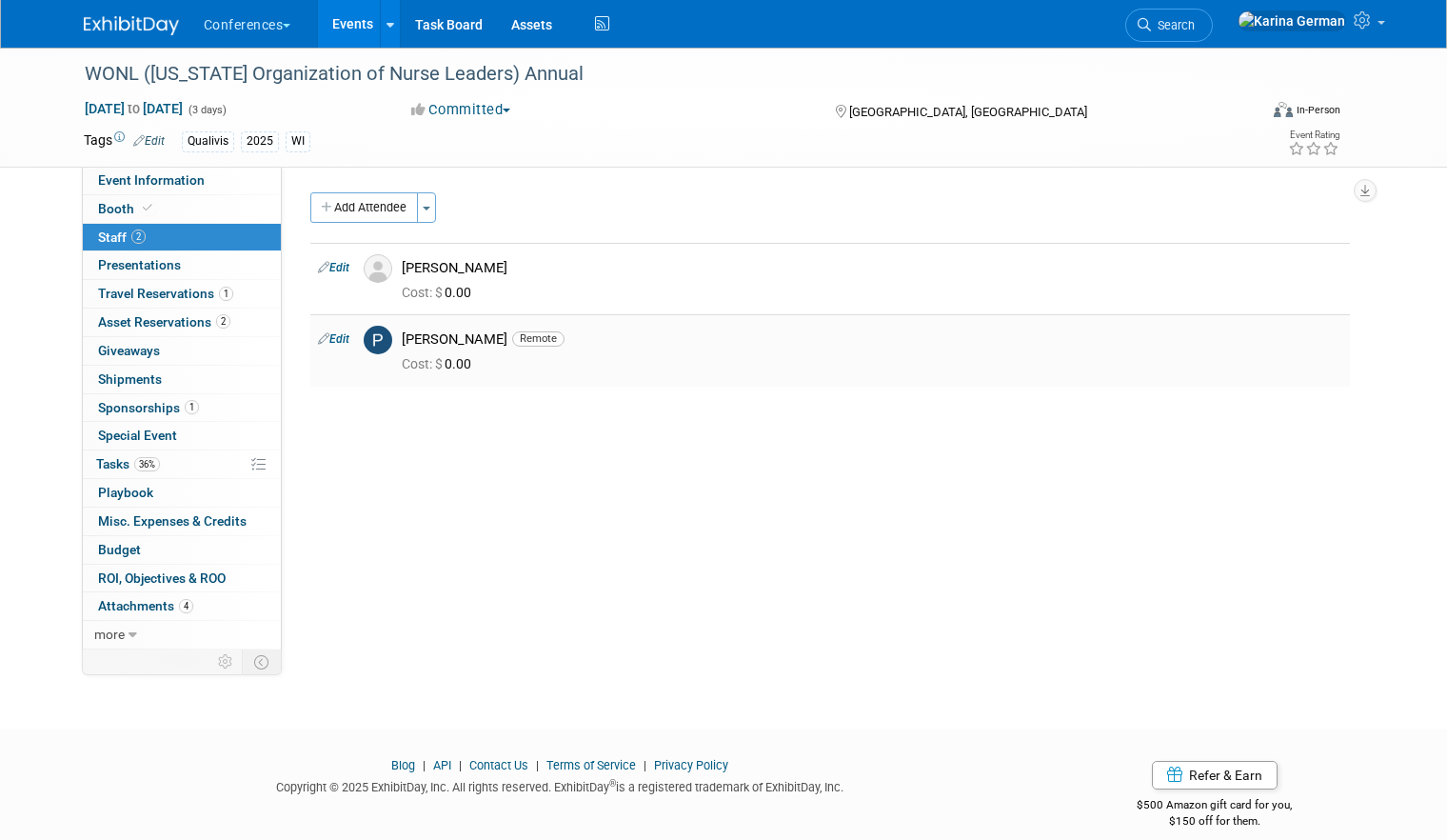
click at [342, 338] on link "Edit" at bounding box center [333, 339] width 31 height 13
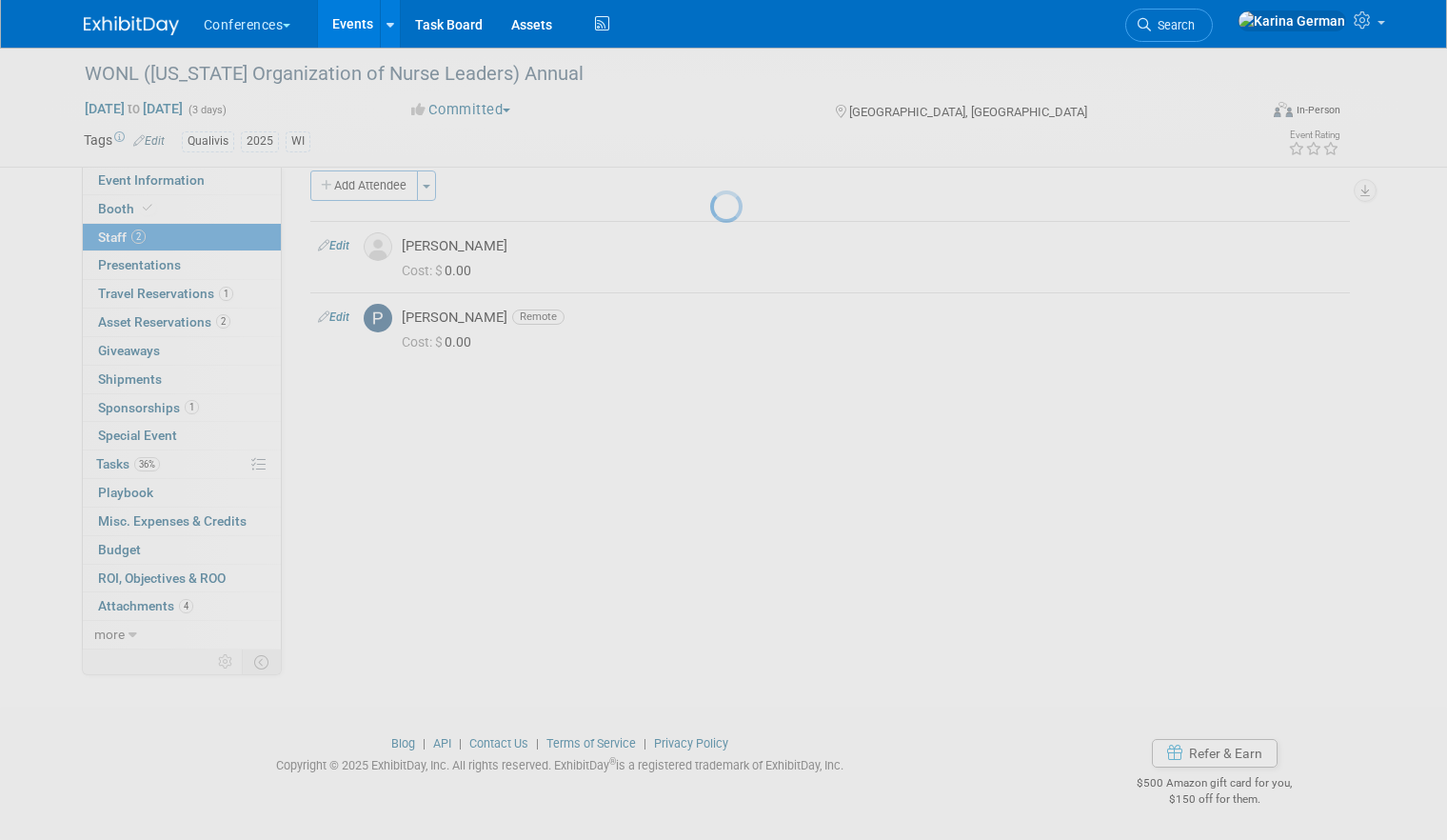
select select "1508a43f-6a04-4d61-9847-08ff896ee707"
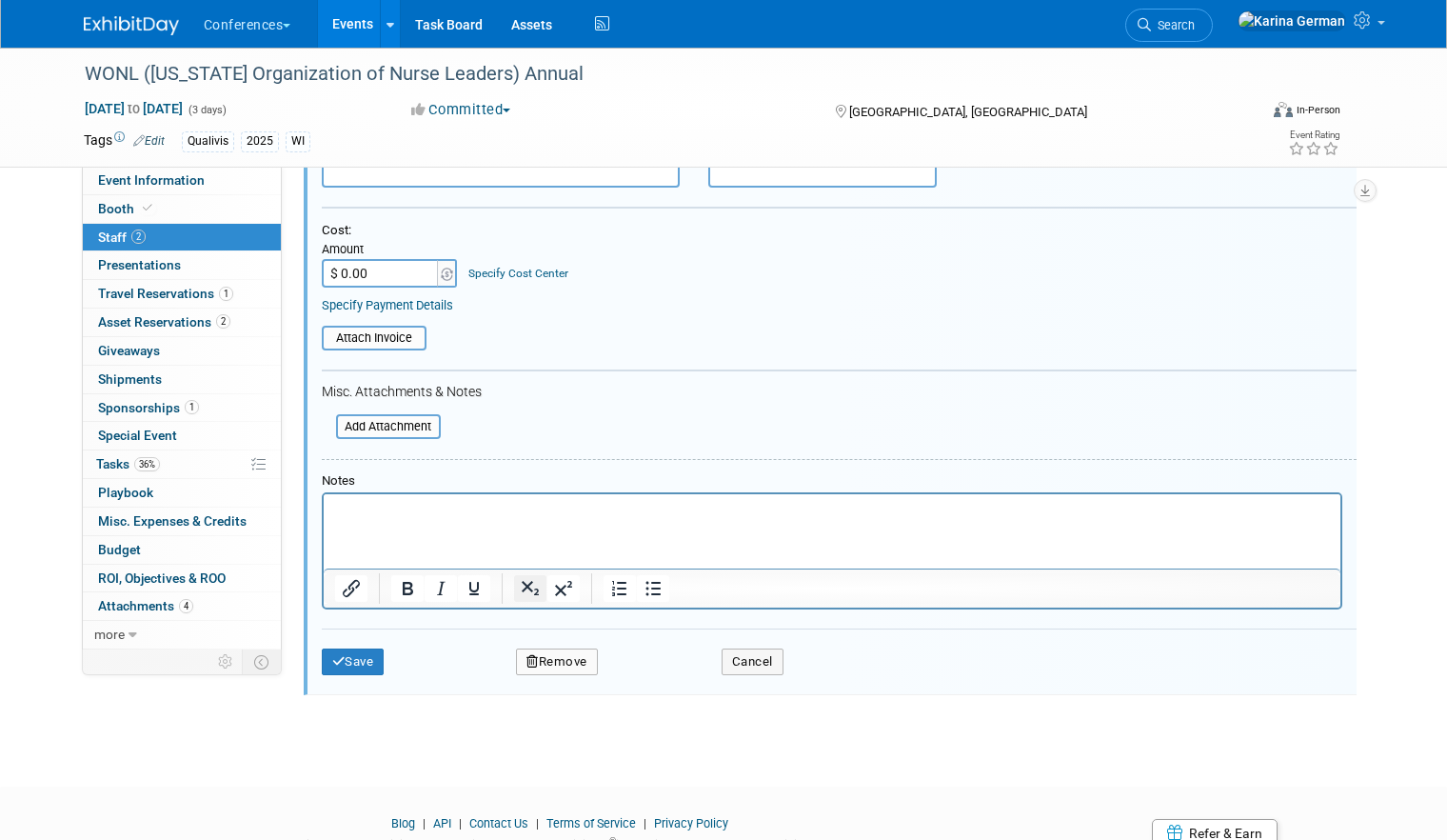
scroll to position [406, 0]
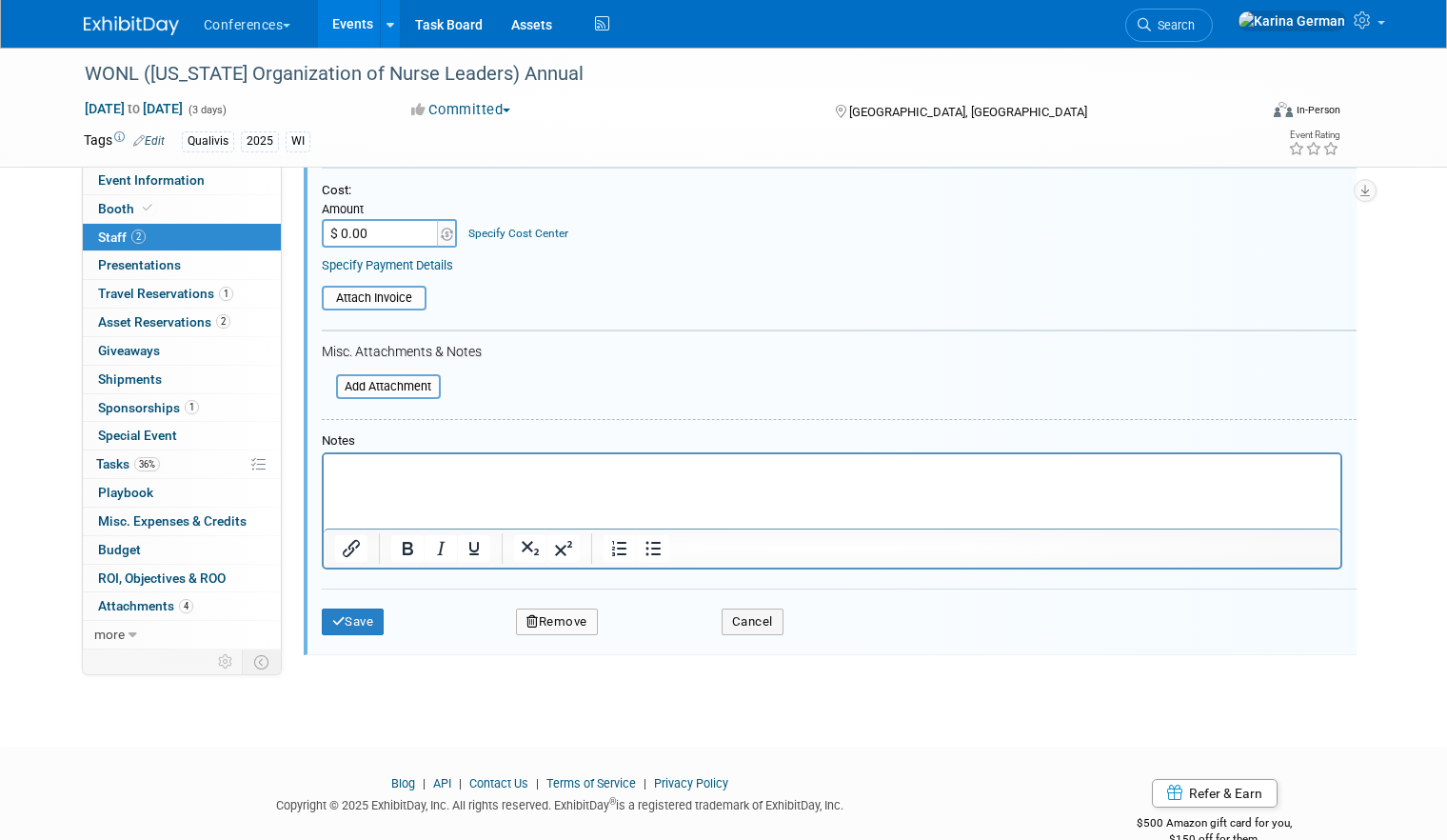
click at [569, 634] on button "Remove" at bounding box center [557, 621] width 82 height 27
click at [649, 637] on icon at bounding box center [647, 637] width 11 height 10
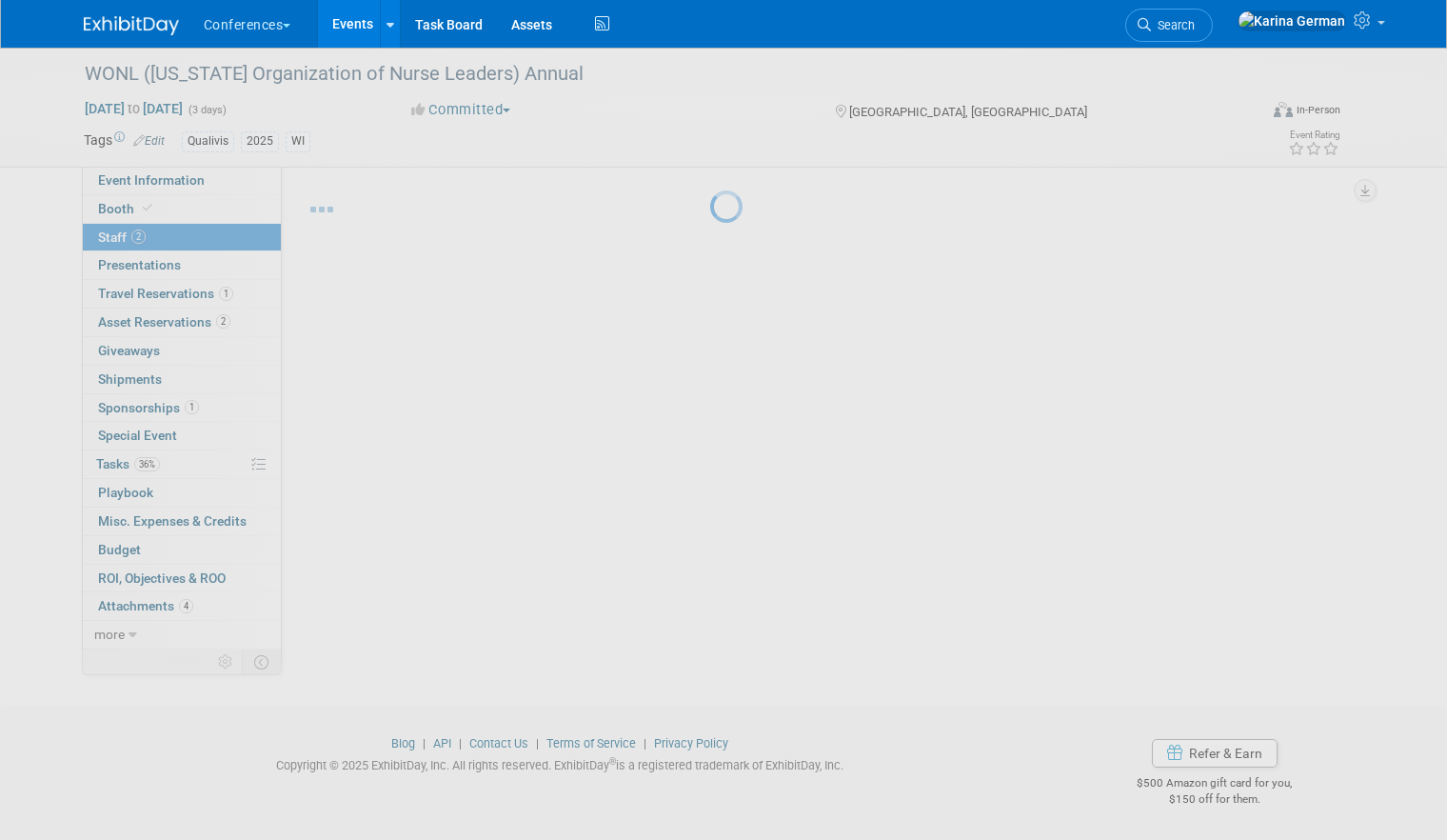
scroll to position [22, 0]
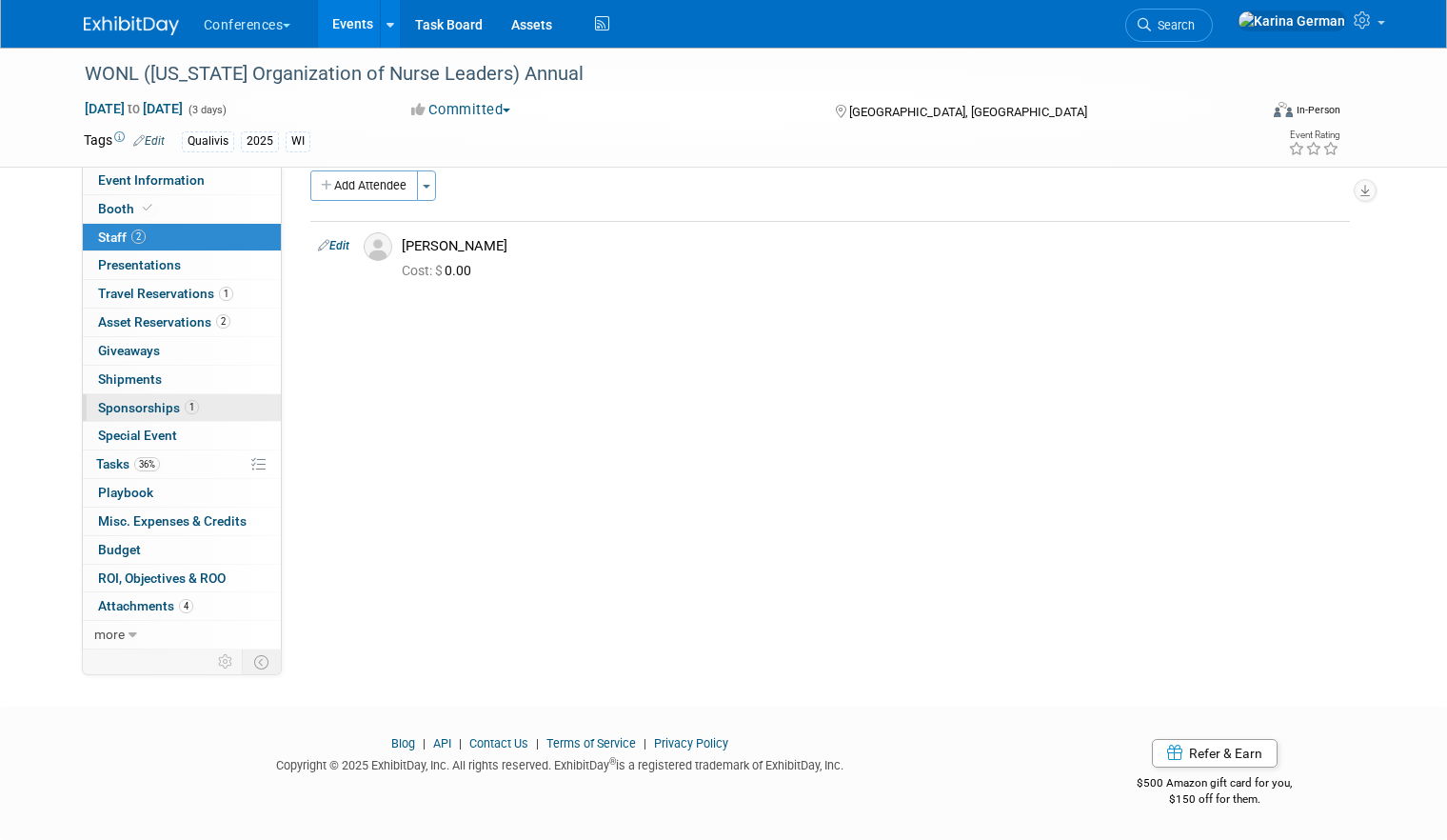
click at [180, 412] on span "Sponsorships 1" at bounding box center [149, 408] width 101 height 15
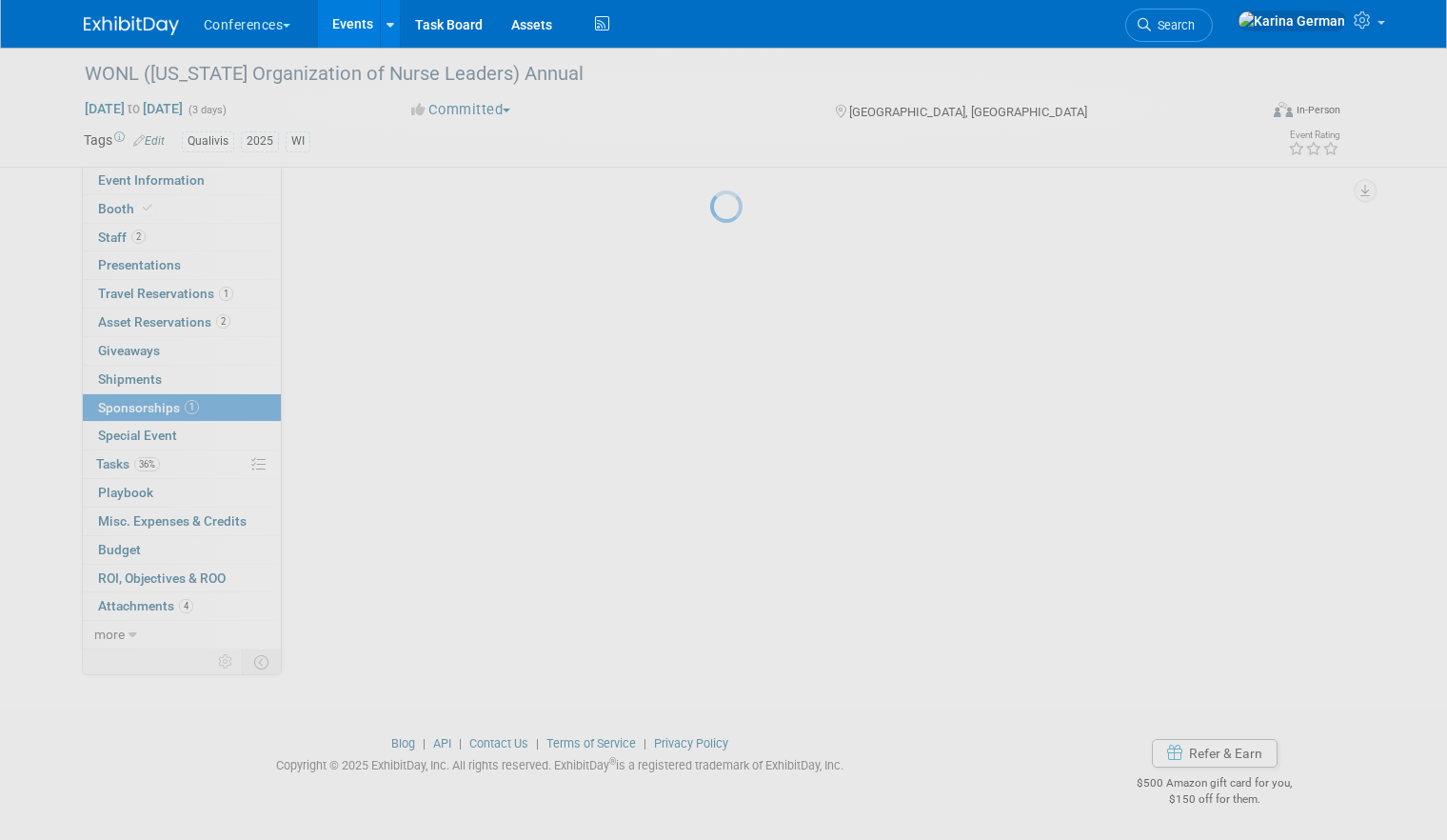
scroll to position [0, 0]
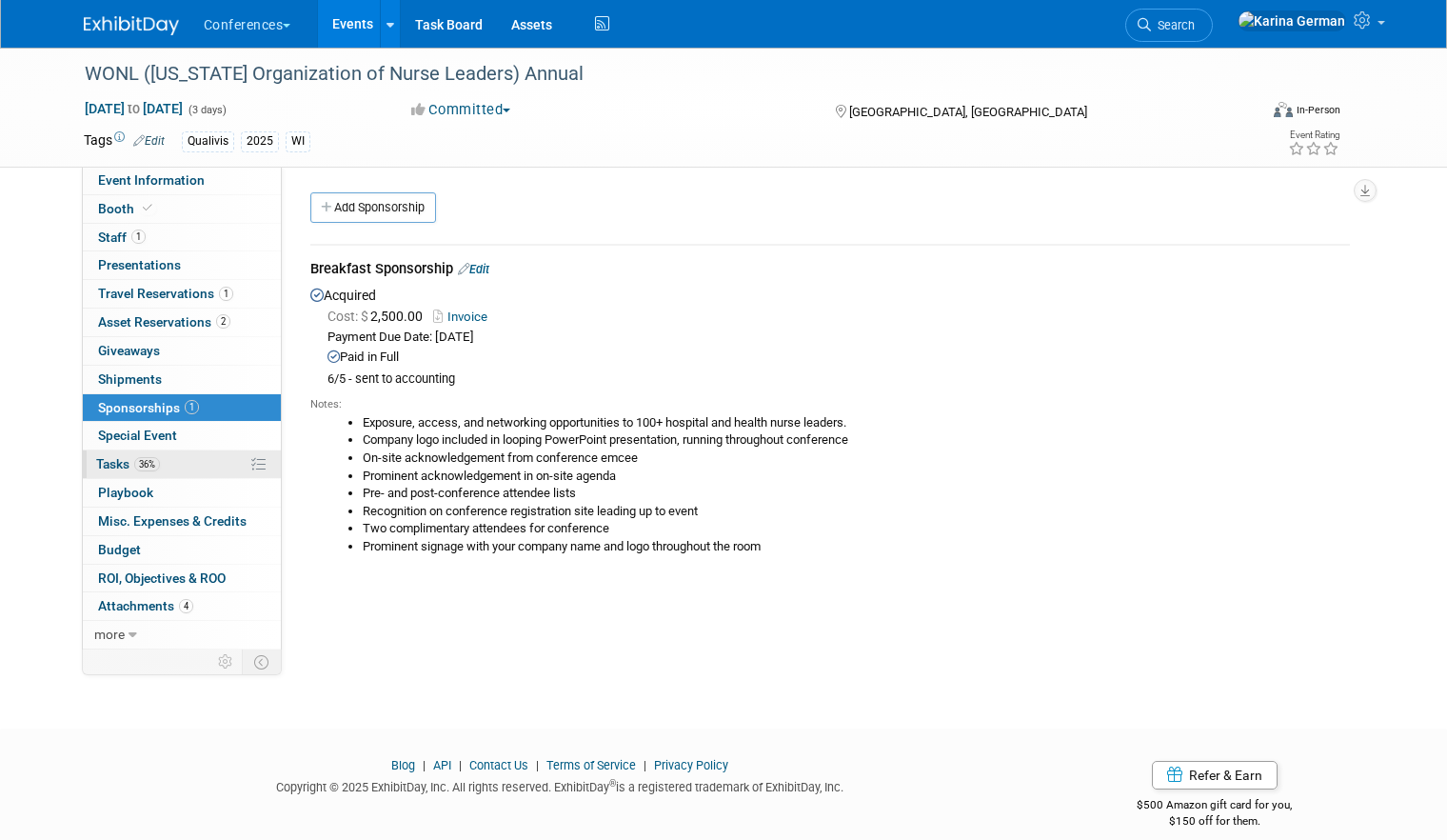
click at [170, 466] on link "36% Tasks 36%" at bounding box center [181, 464] width 198 height 28
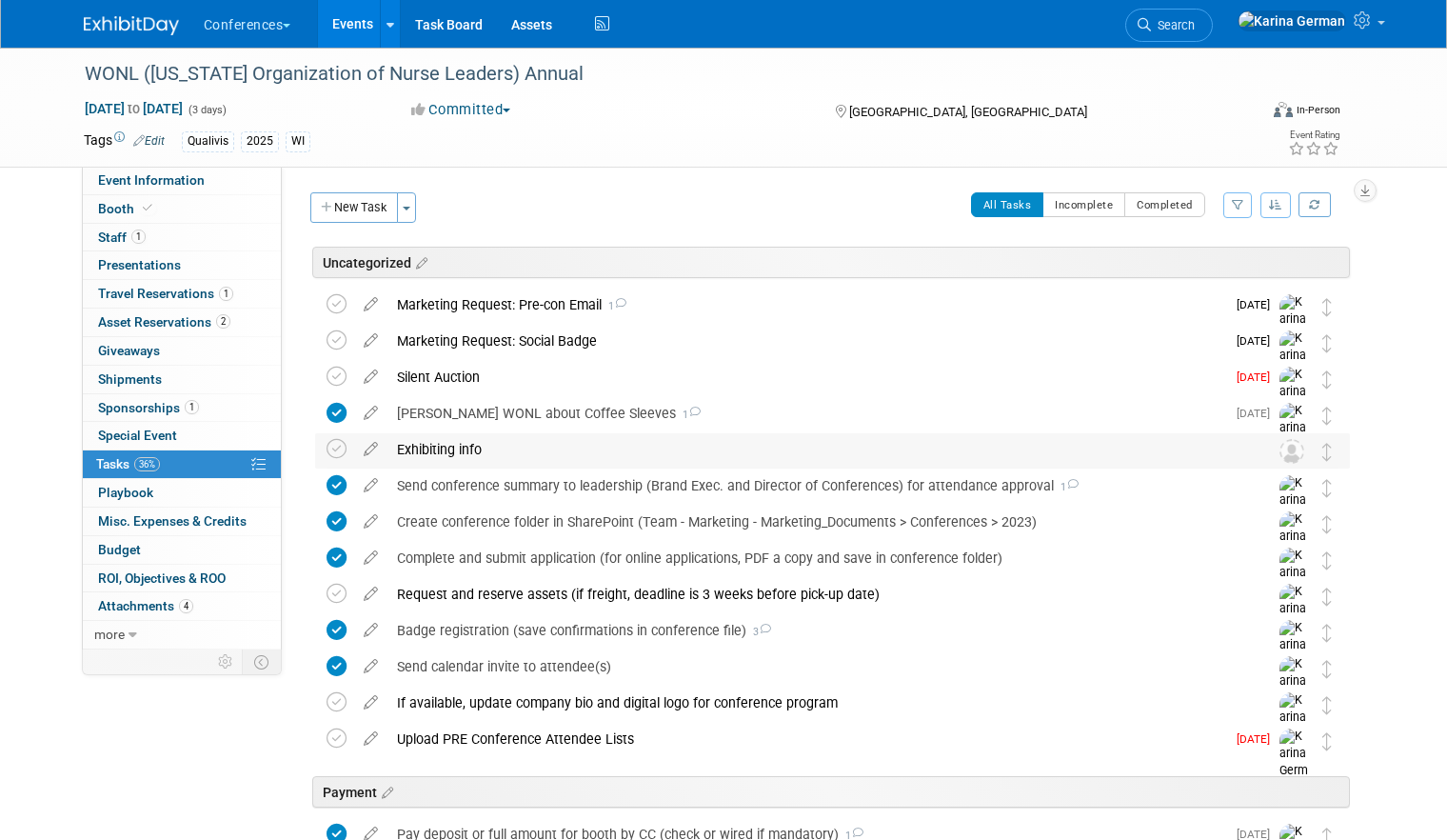
scroll to position [4, 0]
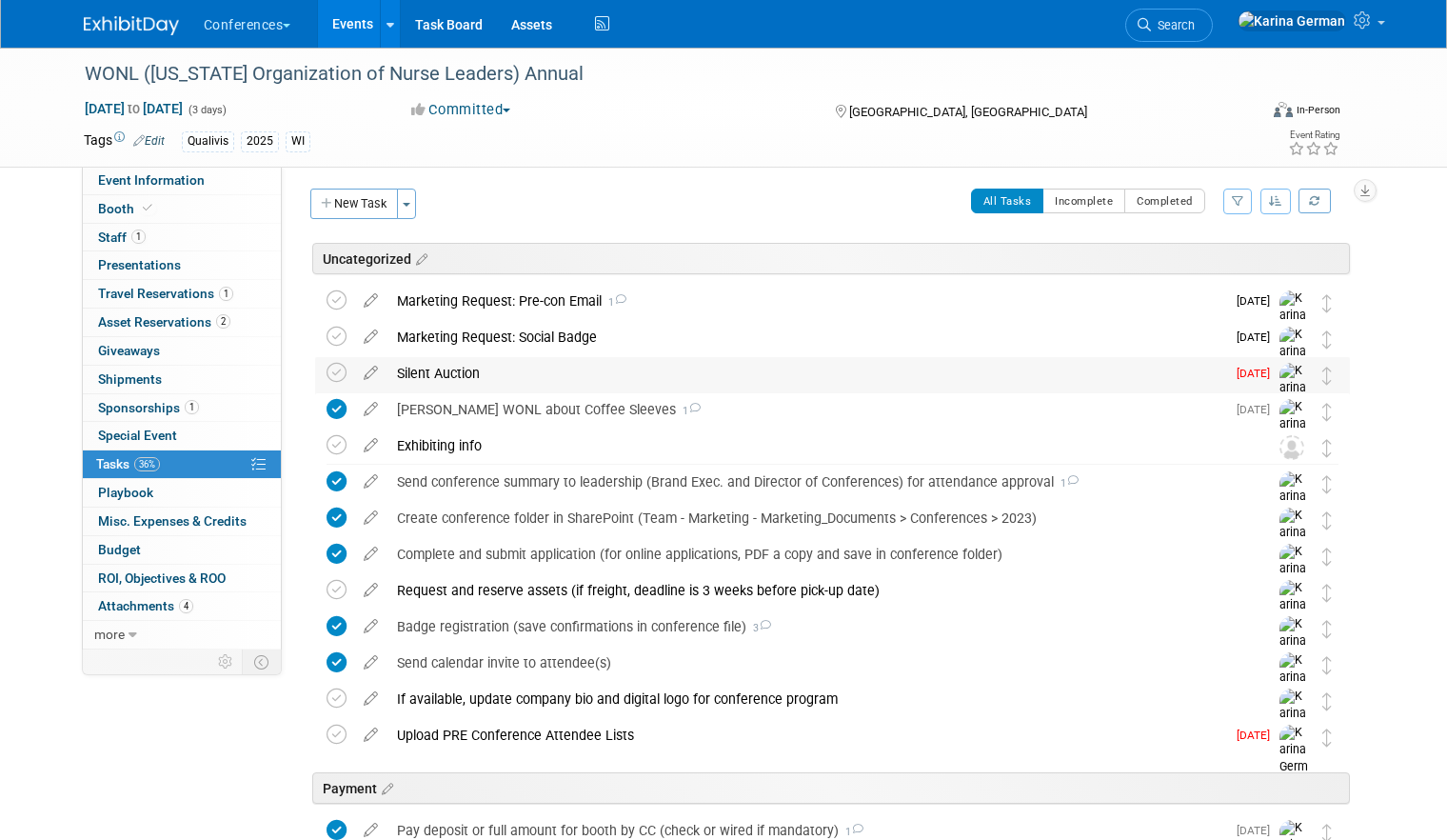
click at [493, 373] on div "Silent Auction" at bounding box center [807, 373] width 838 height 32
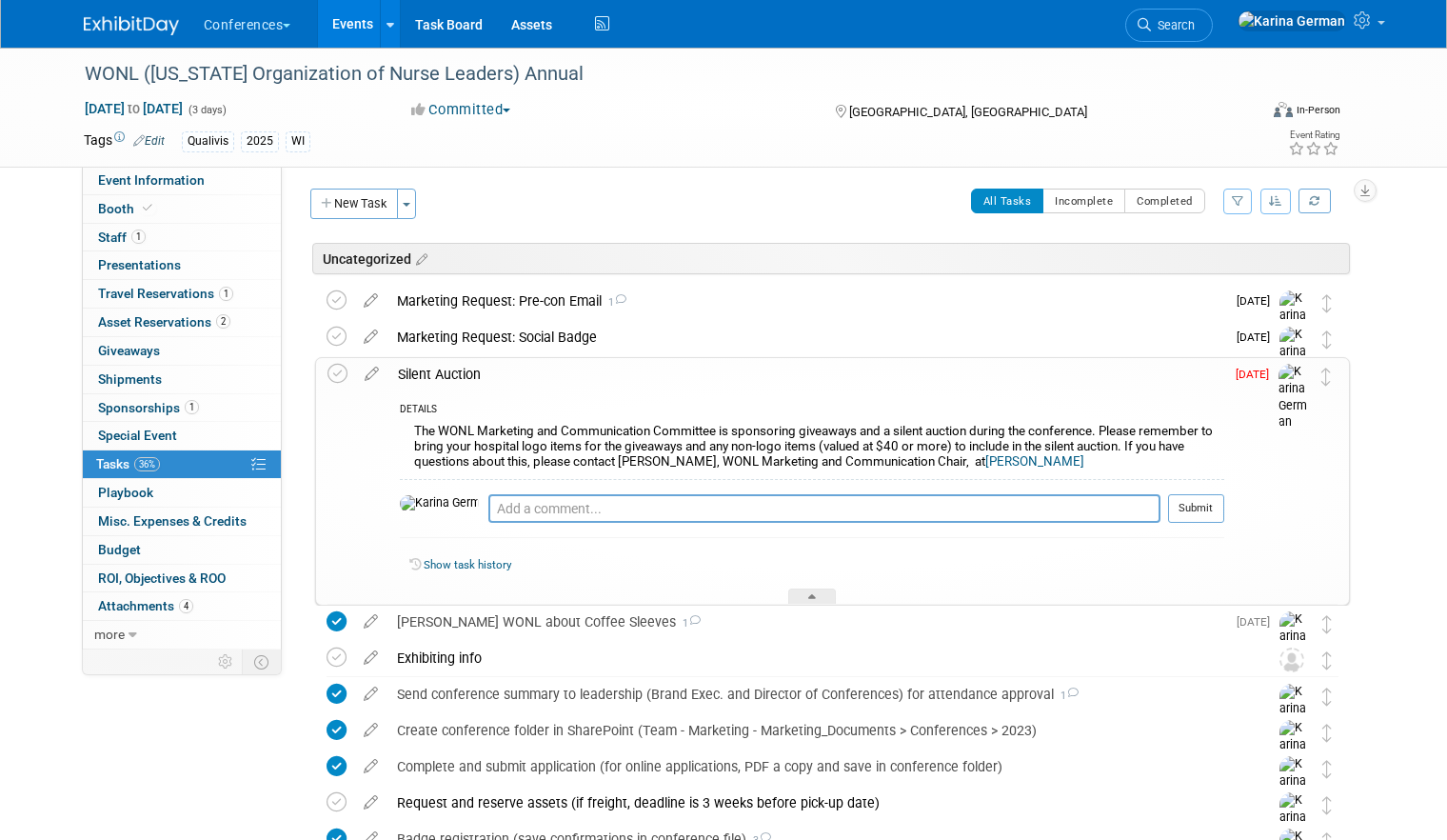
click at [497, 376] on div "Silent Auction" at bounding box center [807, 374] width 836 height 32
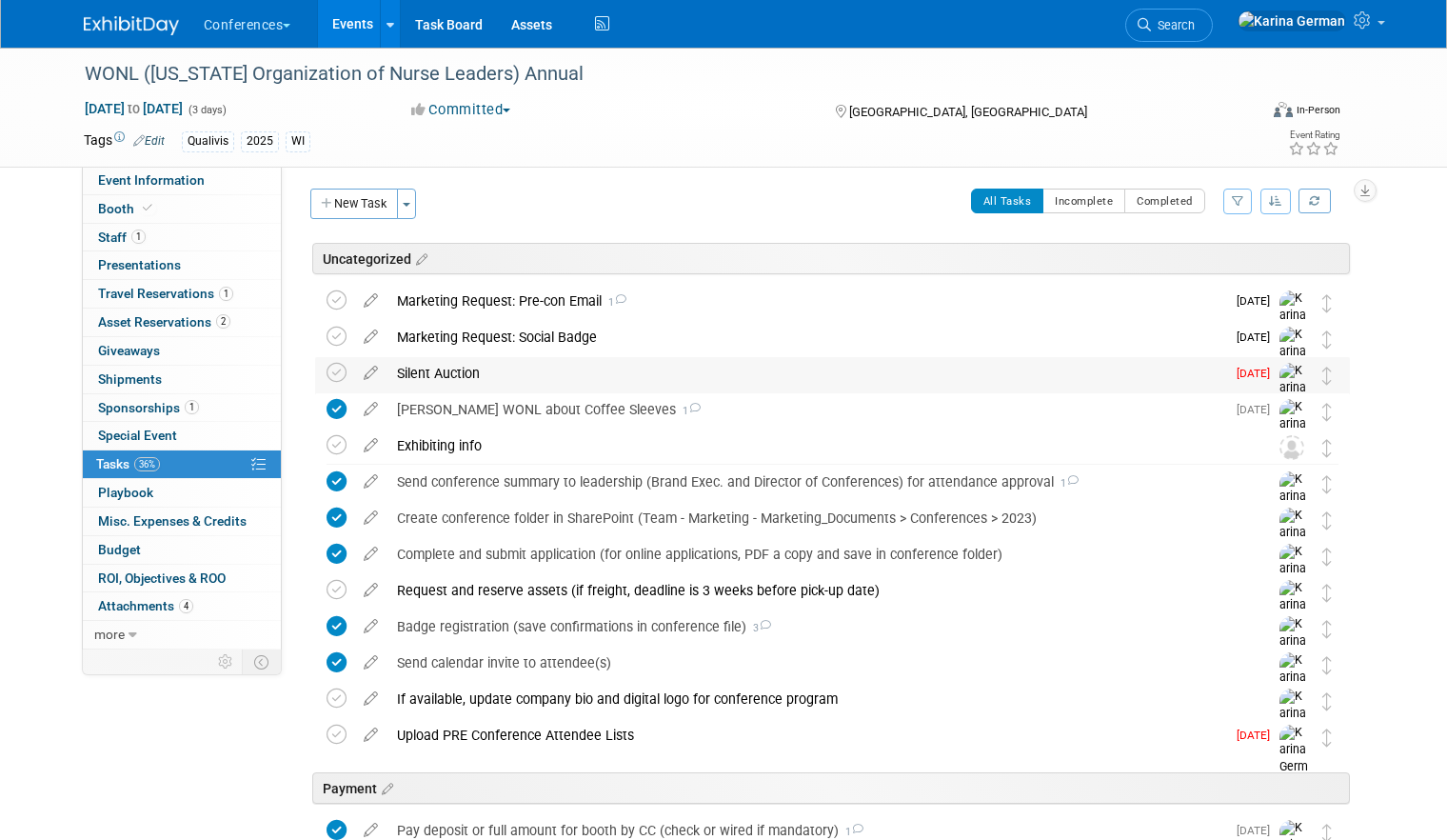
click at [497, 376] on div "Silent Auction" at bounding box center [807, 373] width 838 height 32
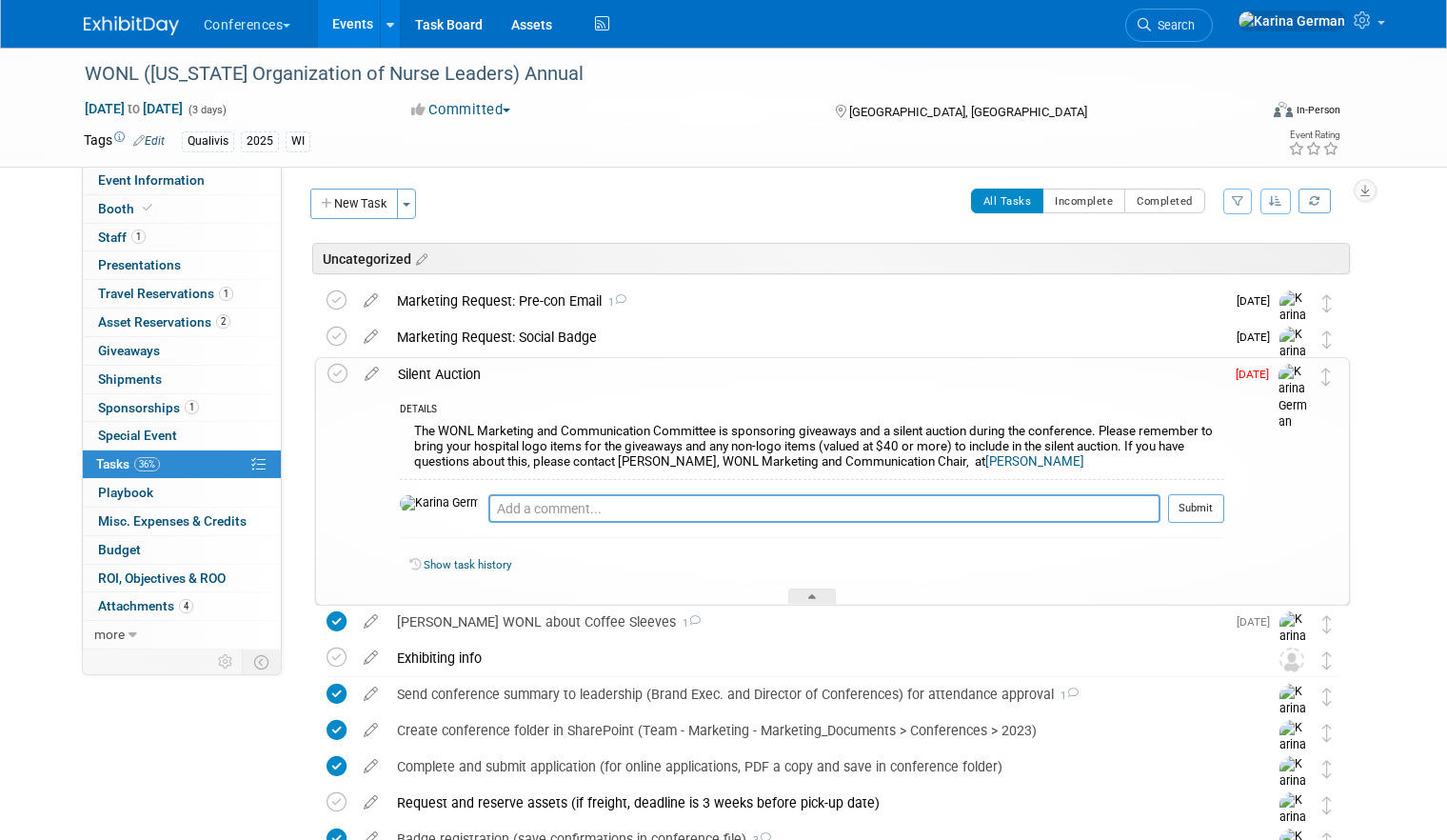
click at [498, 375] on div "Silent Auction" at bounding box center [807, 374] width 836 height 32
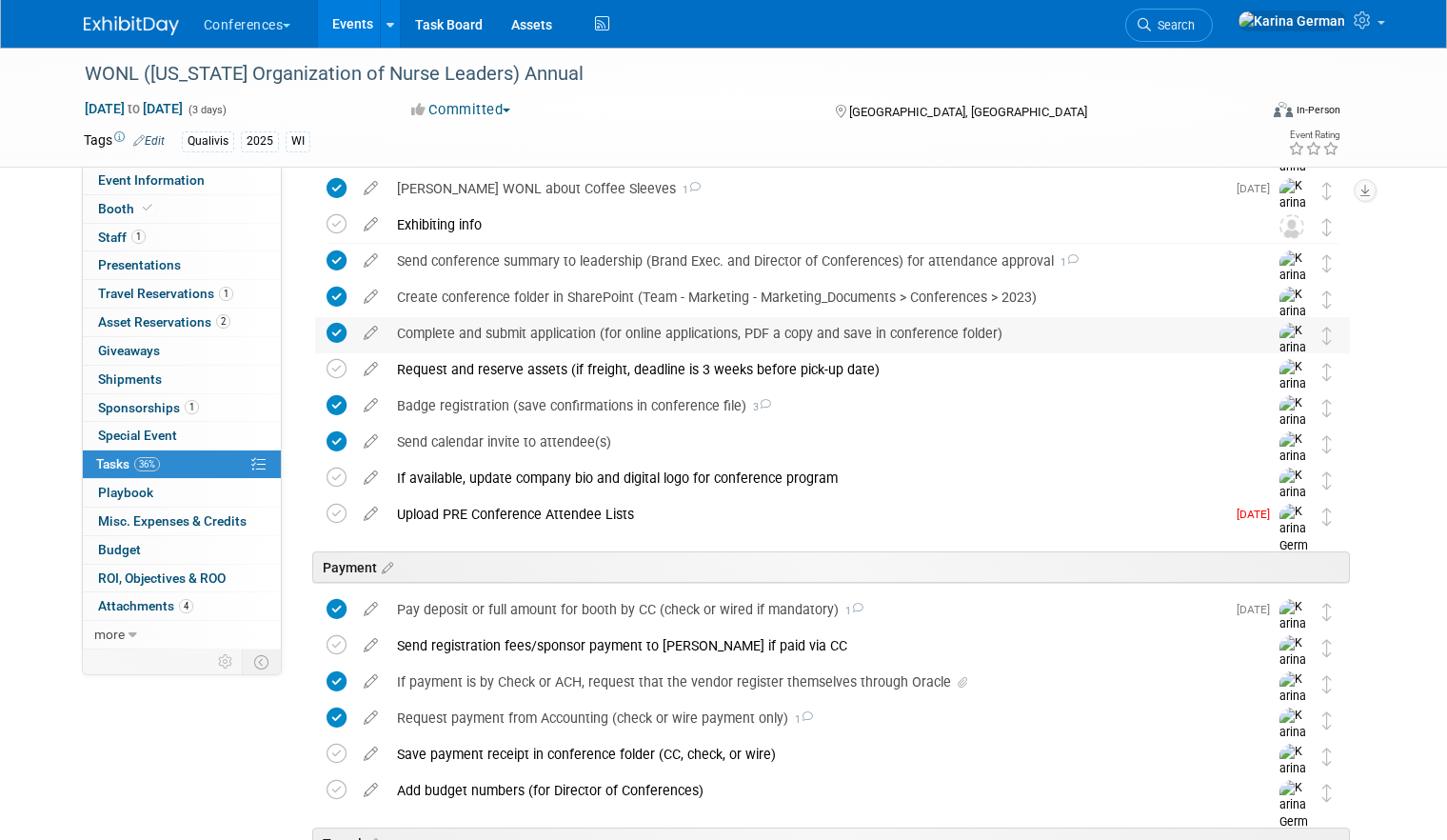
scroll to position [240, 0]
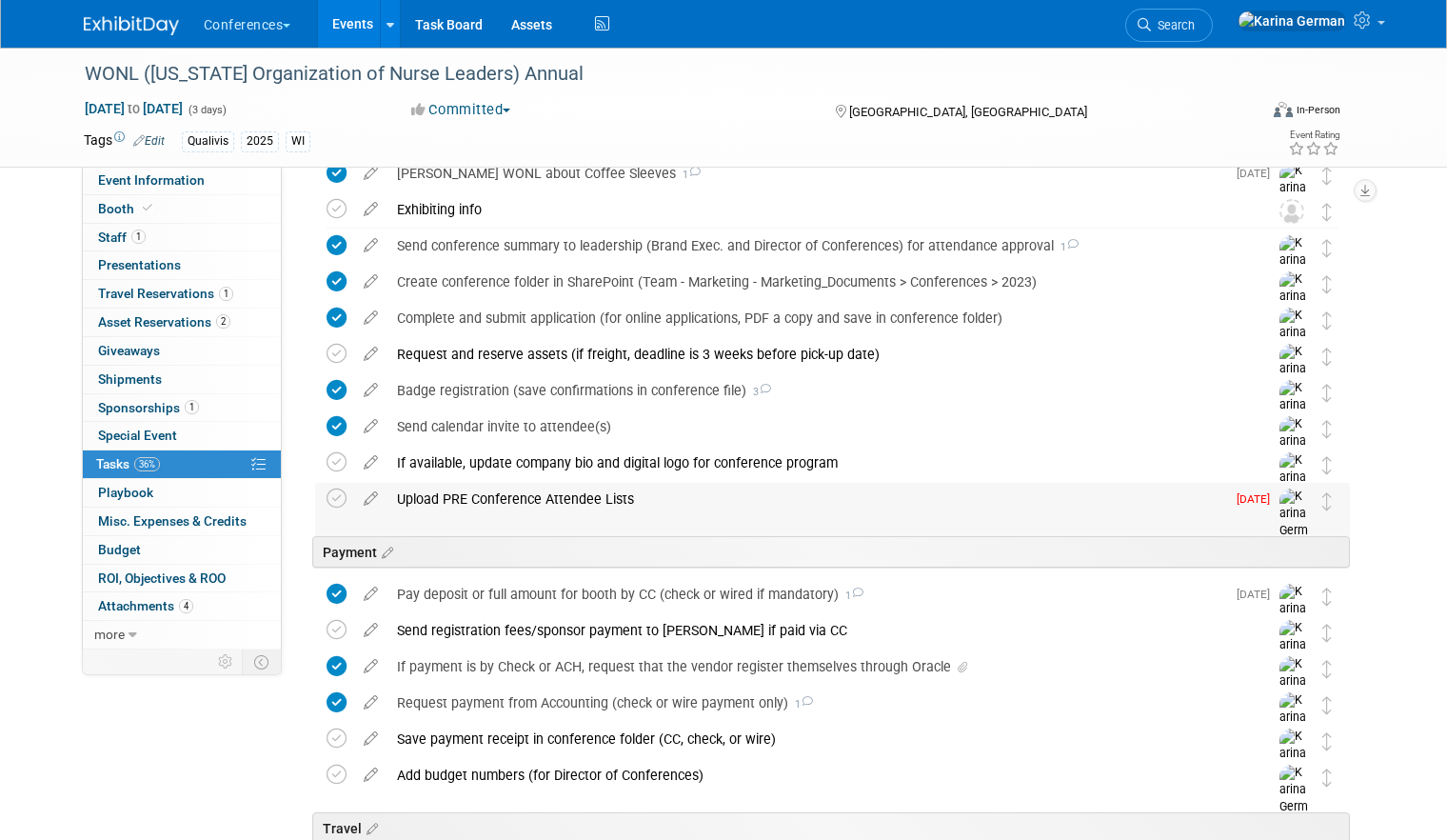
click at [603, 509] on div "Upload PRE Conference Attendee Lists" at bounding box center [807, 499] width 838 height 32
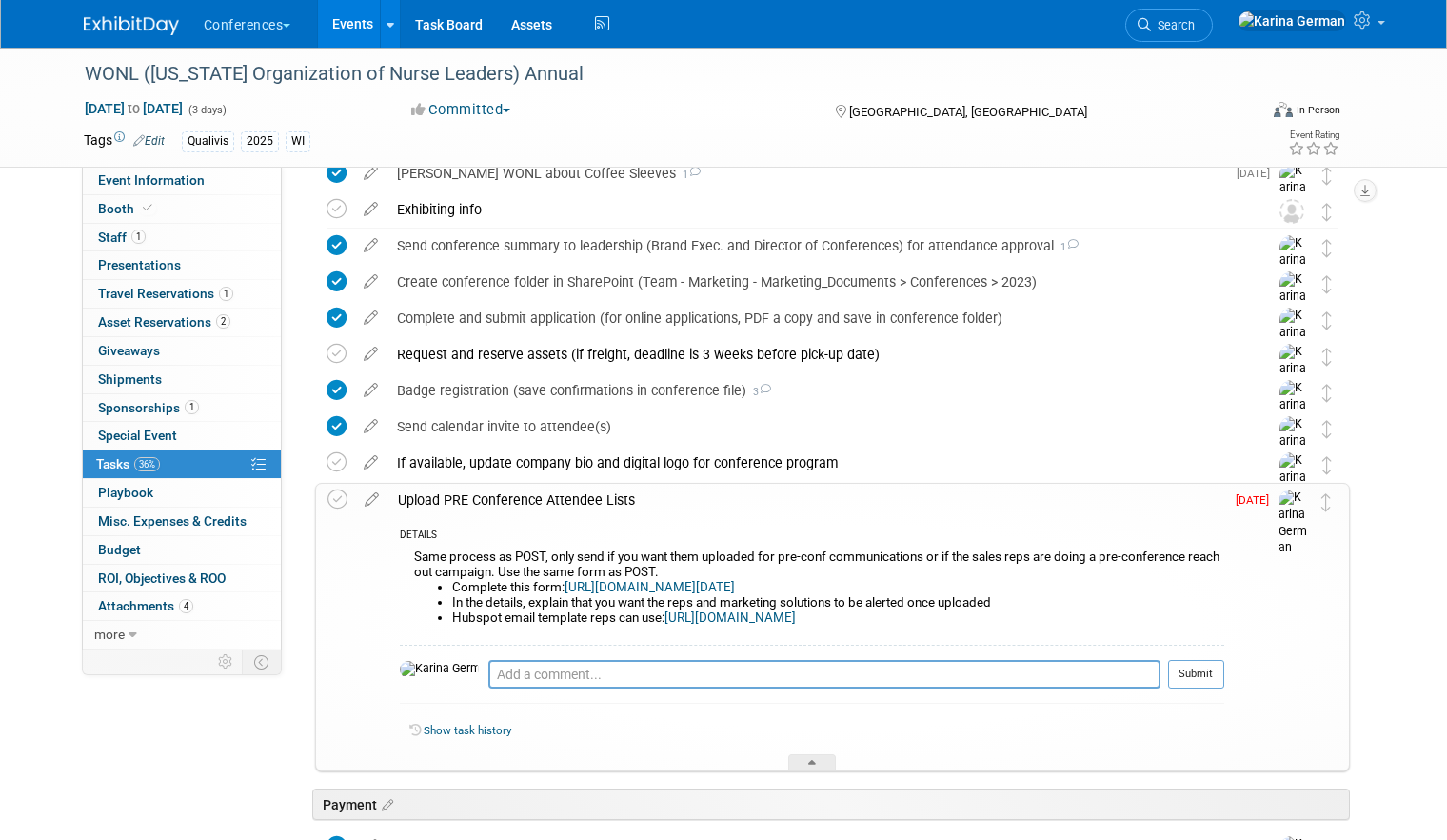
click at [603, 509] on div "Upload PRE Conference Attendee Lists" at bounding box center [807, 500] width 836 height 32
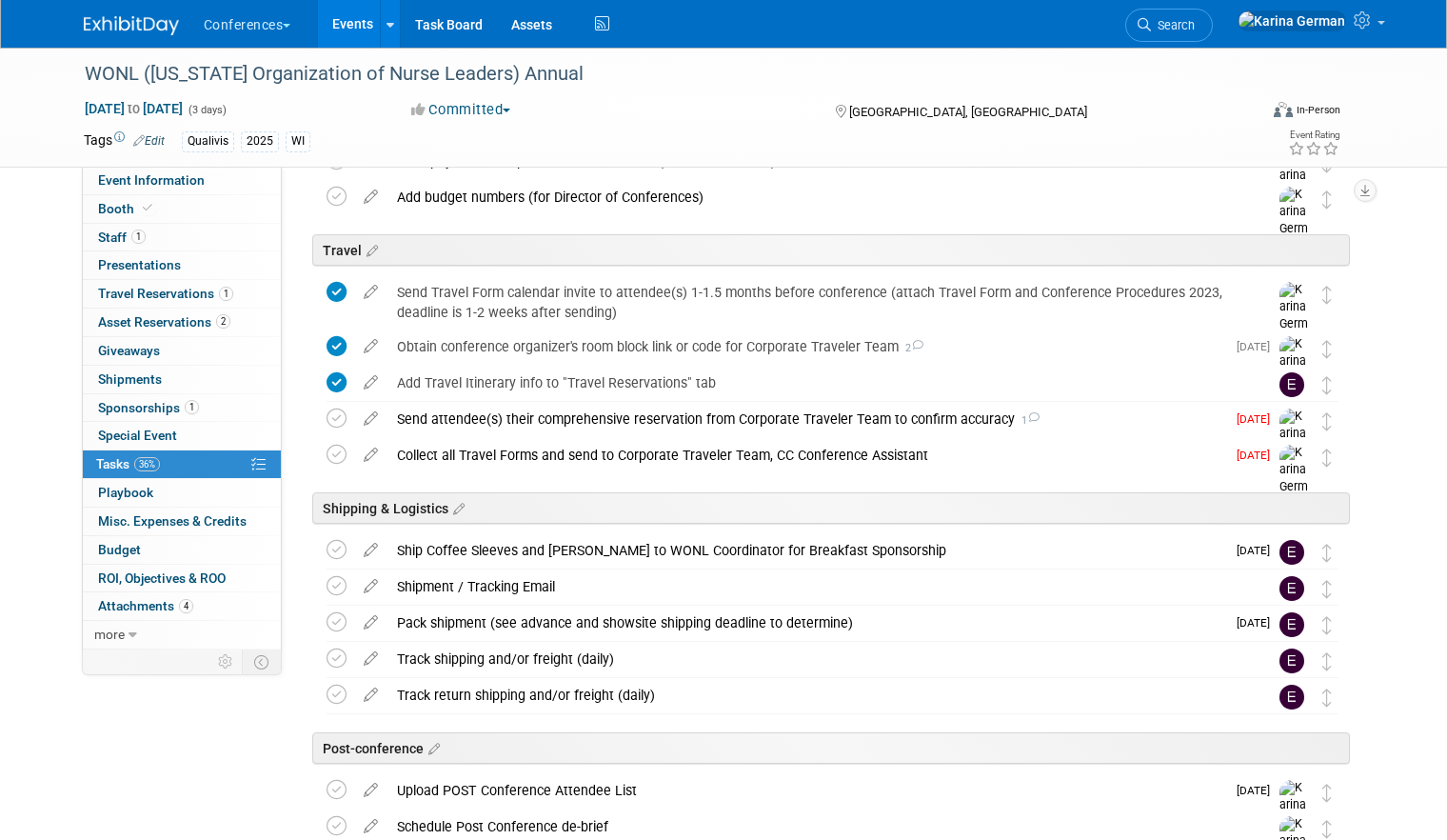
scroll to position [851, 0]
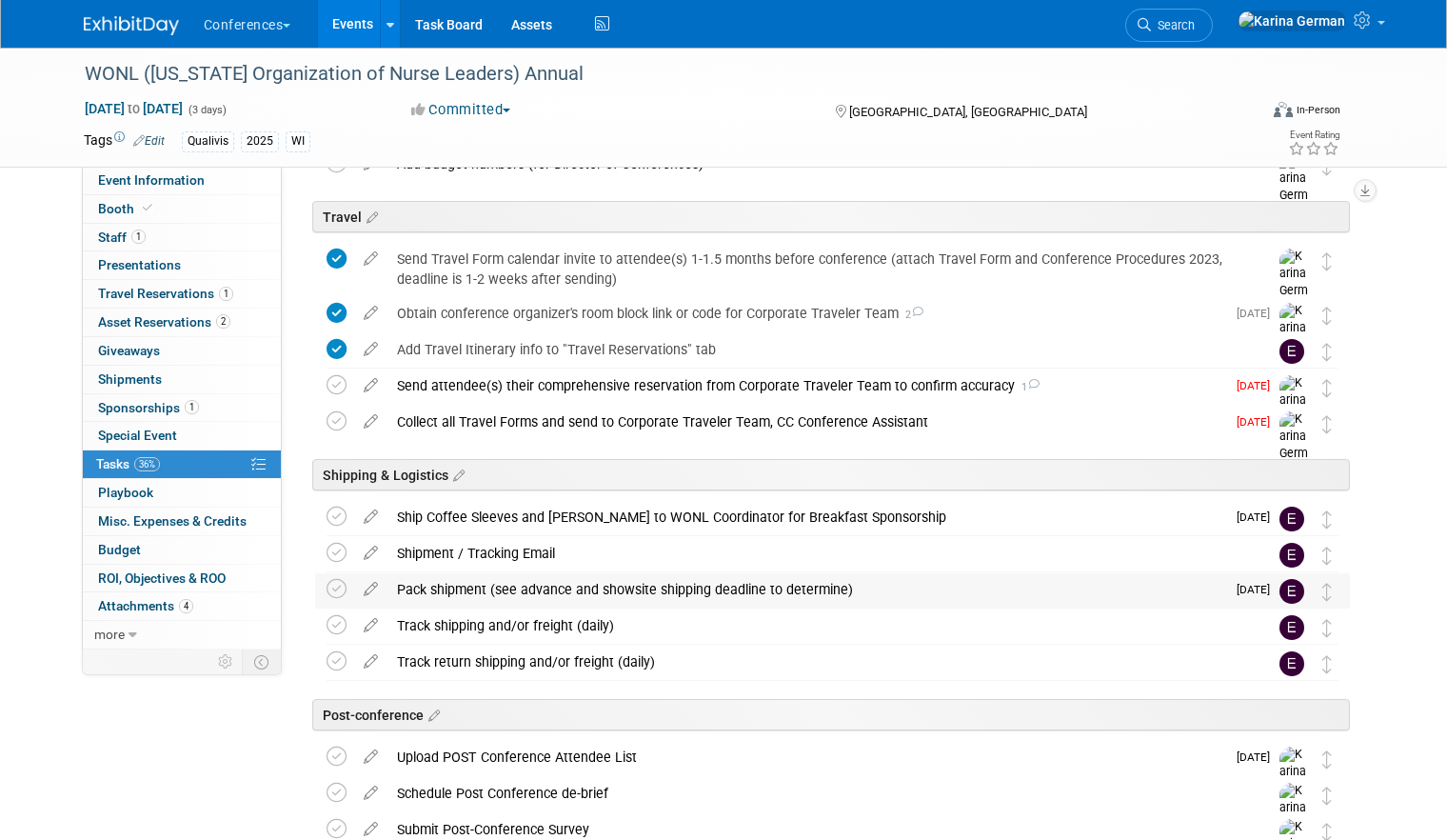
click at [482, 587] on div "Pack shipment (see advance and showsite shipping deadline to determine)" at bounding box center [807, 589] width 838 height 32
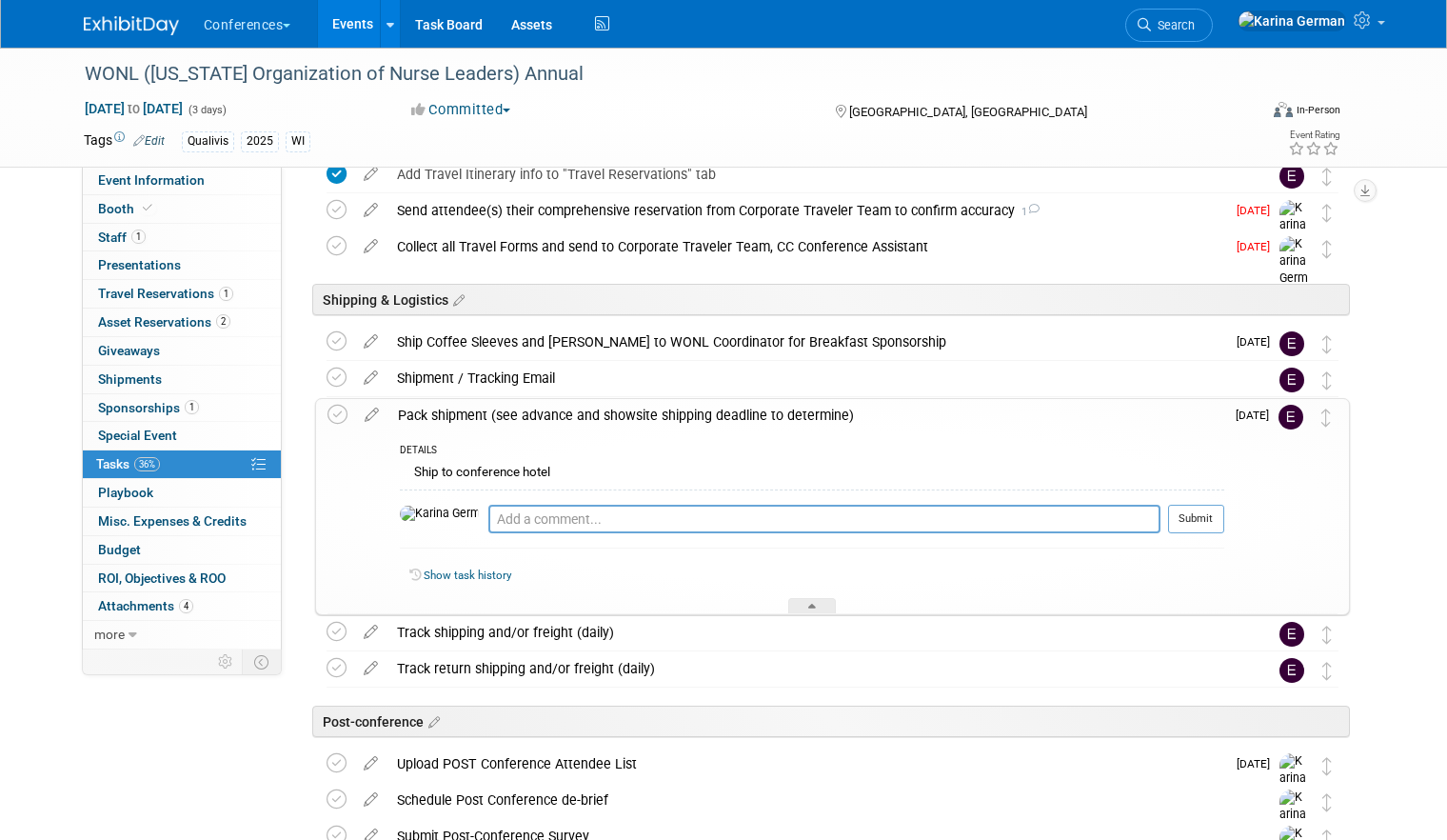
scroll to position [1027, 0]
click at [378, 412] on icon at bounding box center [371, 410] width 33 height 24
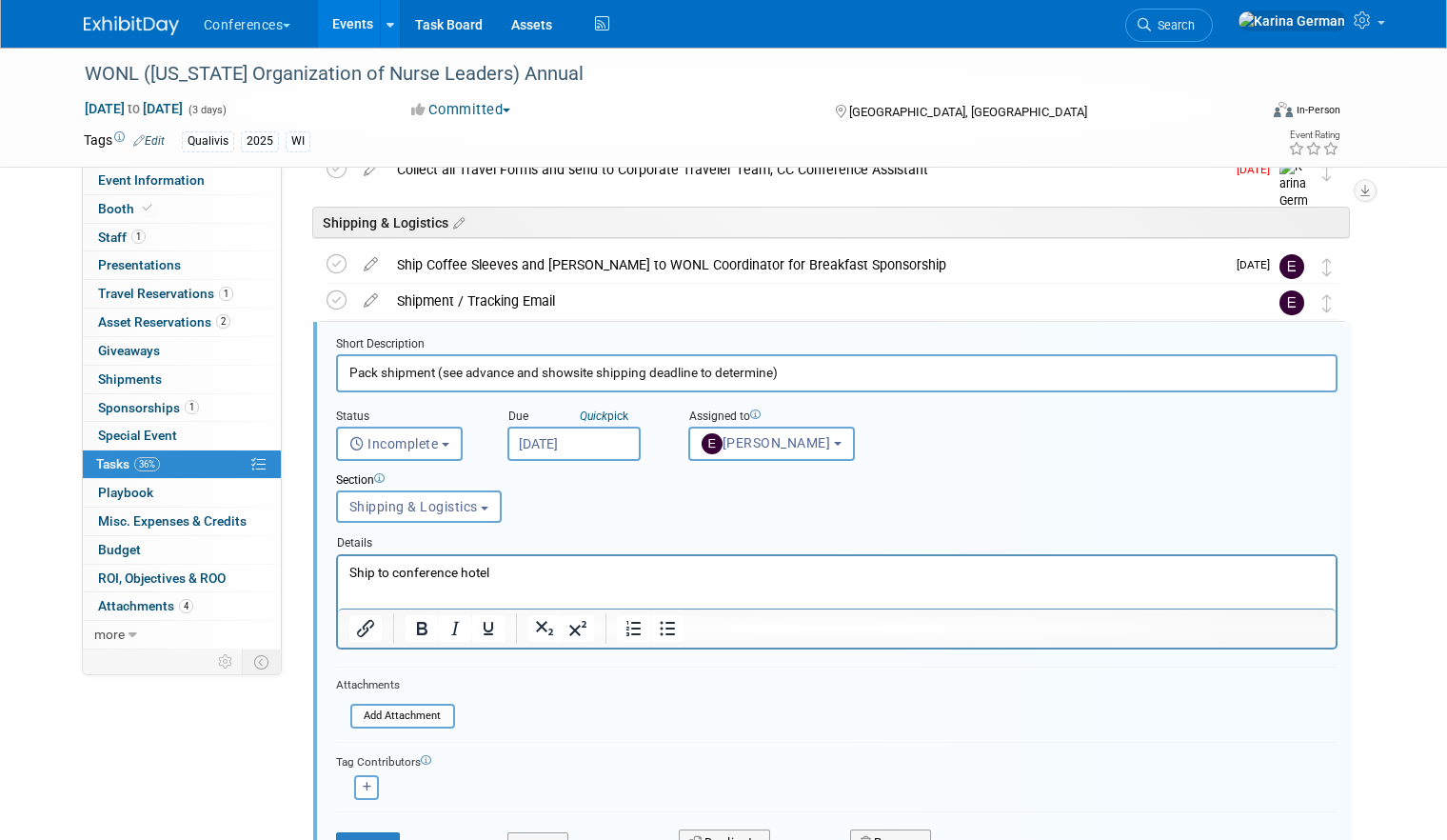
scroll to position [1146, 0]
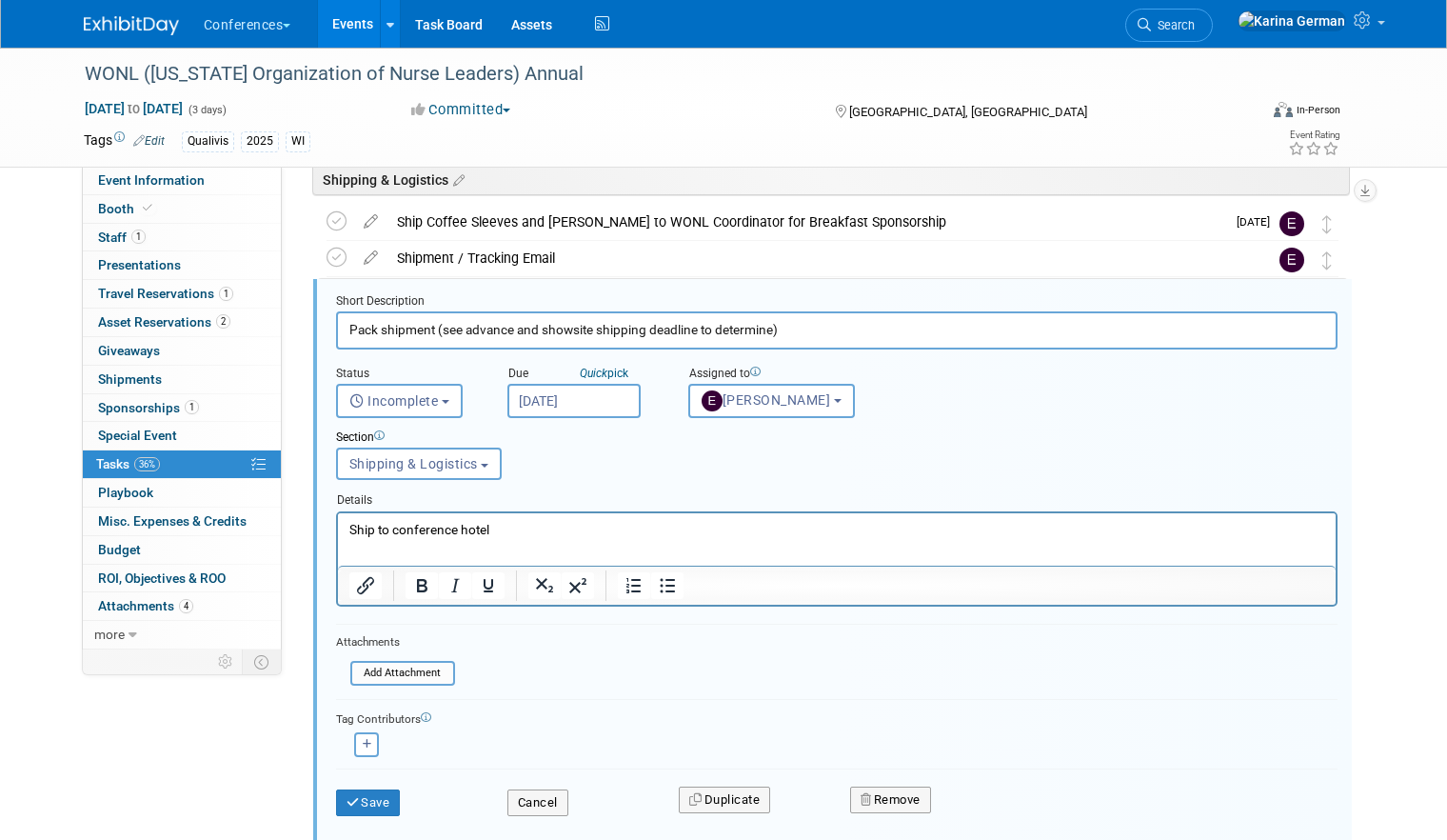
click at [502, 530] on p "Ship to conference hotel" at bounding box center [836, 529] width 975 height 18
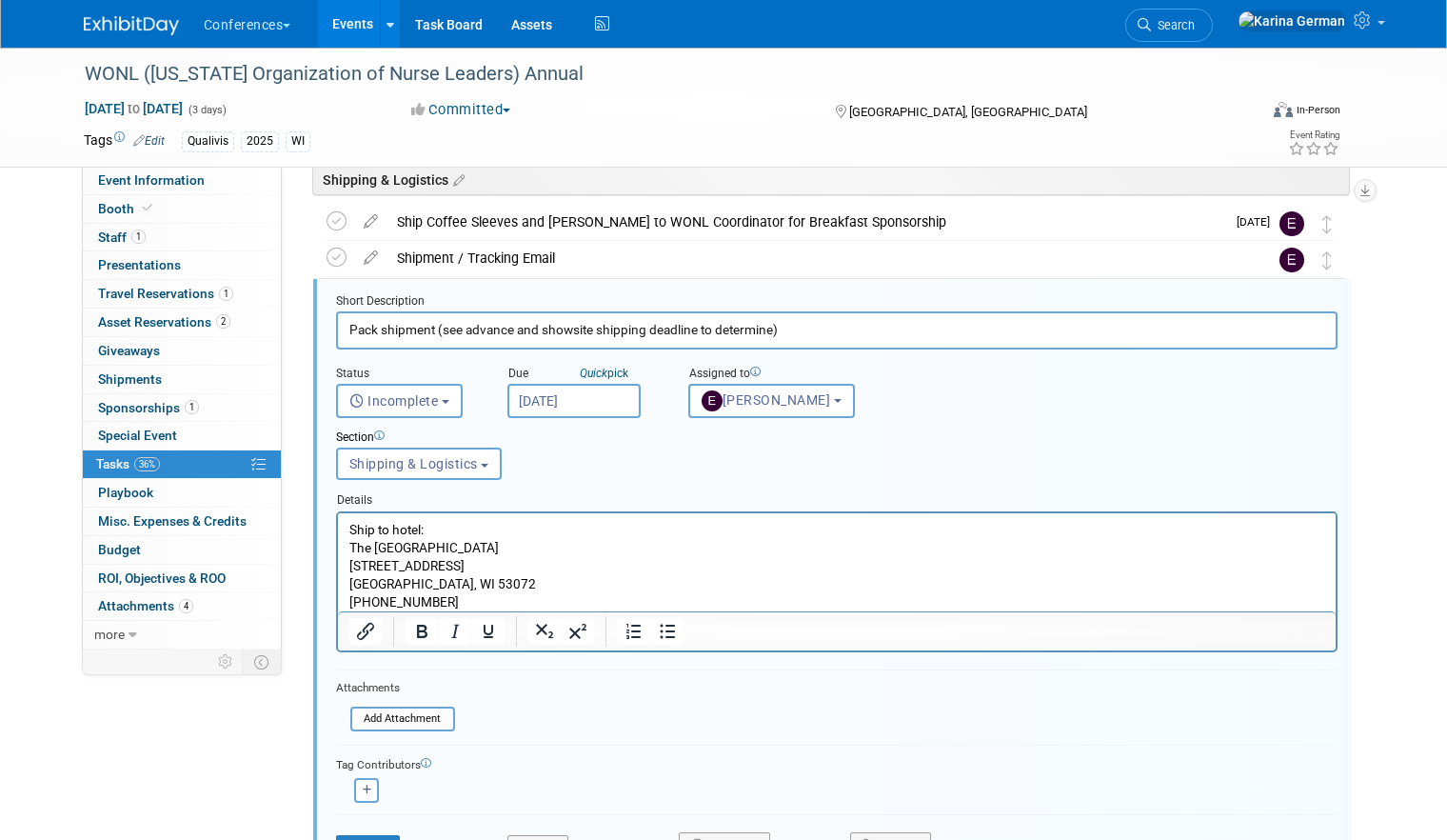
click at [495, 582] on p "Pewaukee, WI 53072" at bounding box center [836, 582] width 975 height 18
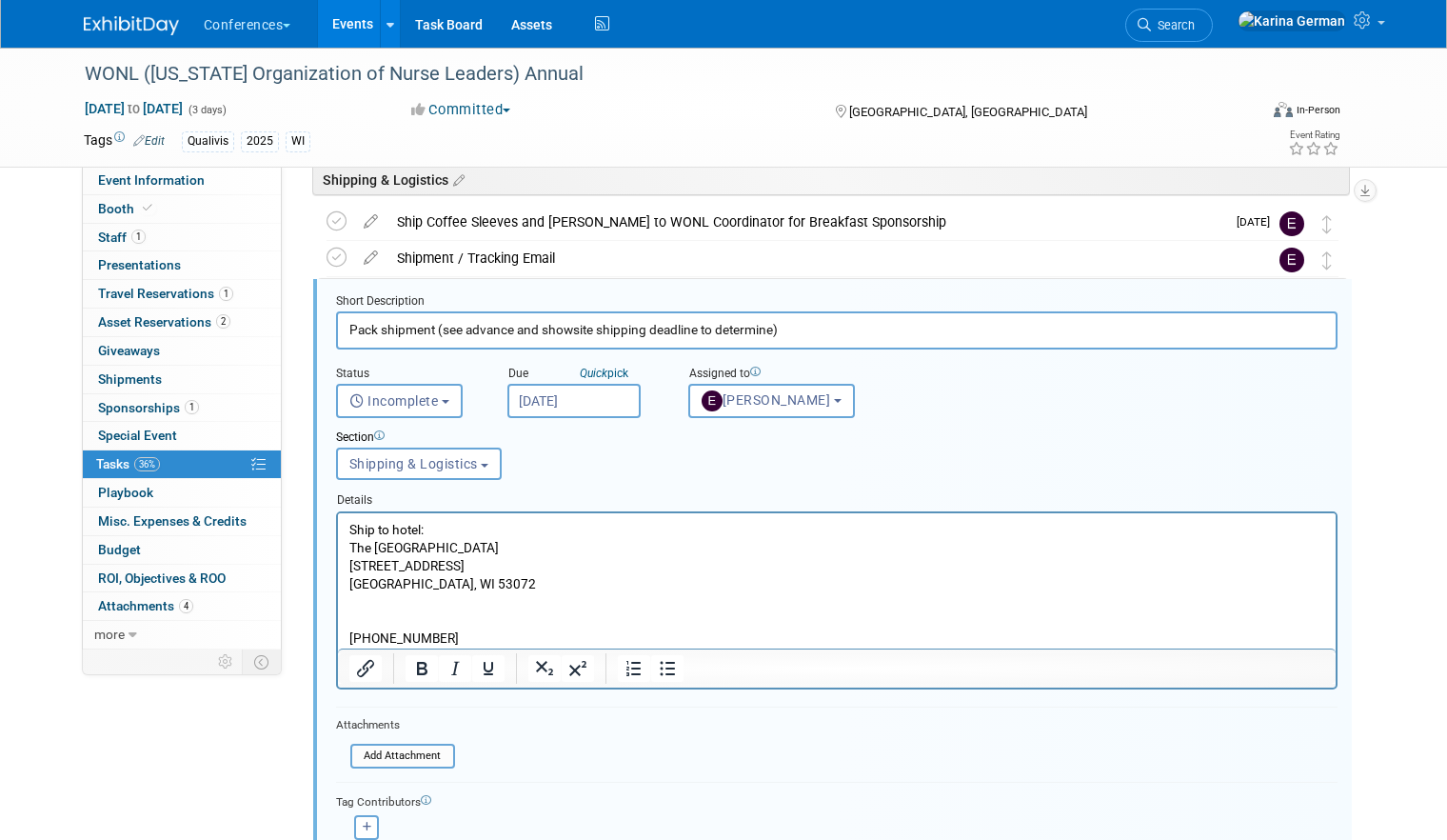
click at [347, 637] on body "Ship to hotel: The Ingleside Hotel 2810 Golf Road Pewaukee, WI 53072 1-800-876-…" at bounding box center [836, 584] width 977 height 128
click at [481, 540] on p "The Ingleside Hotel" at bounding box center [836, 547] width 975 height 18
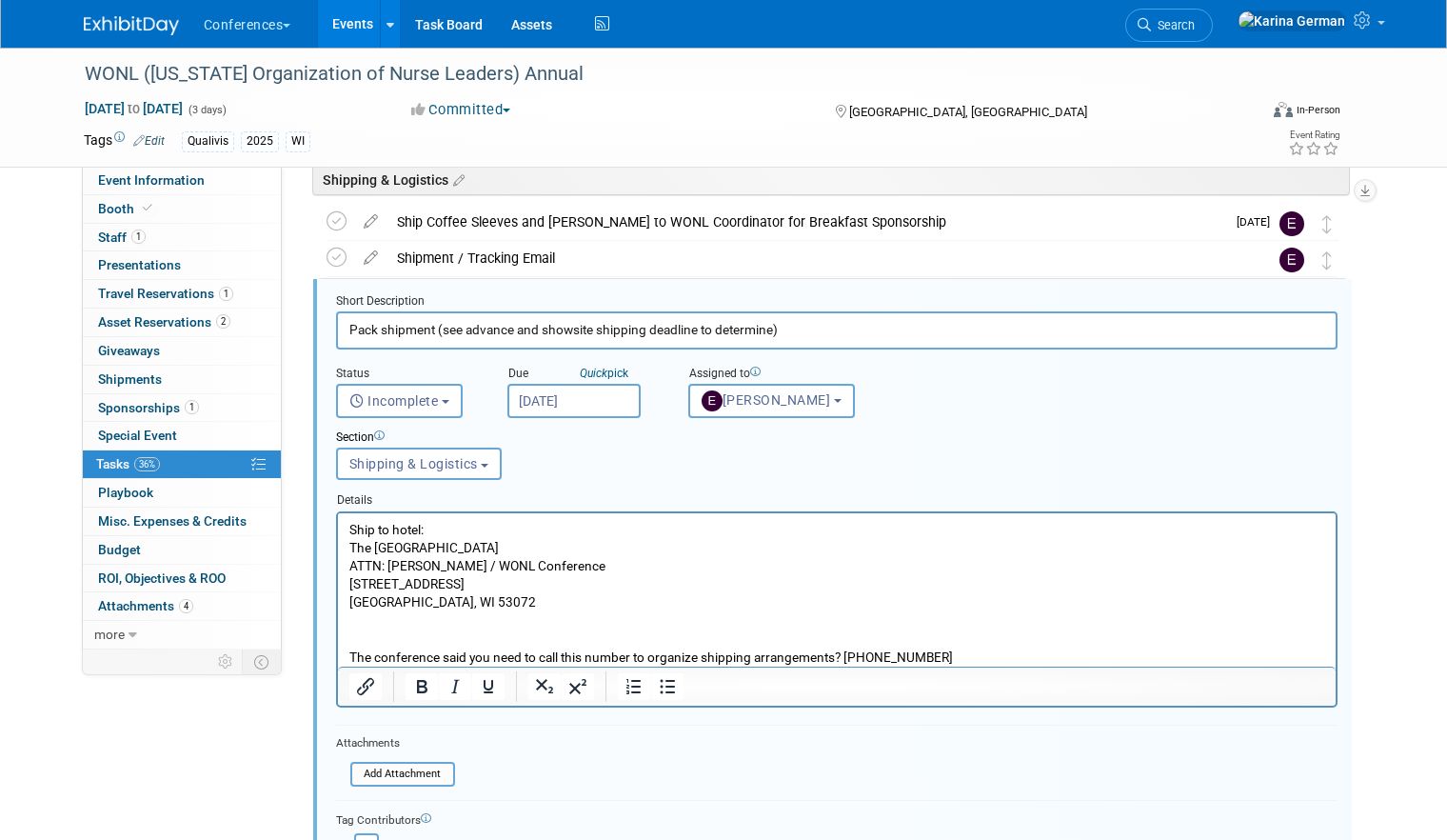
click at [494, 620] on p "Rich Text Area. Press ALT-0 for help." at bounding box center [836, 619] width 975 height 18
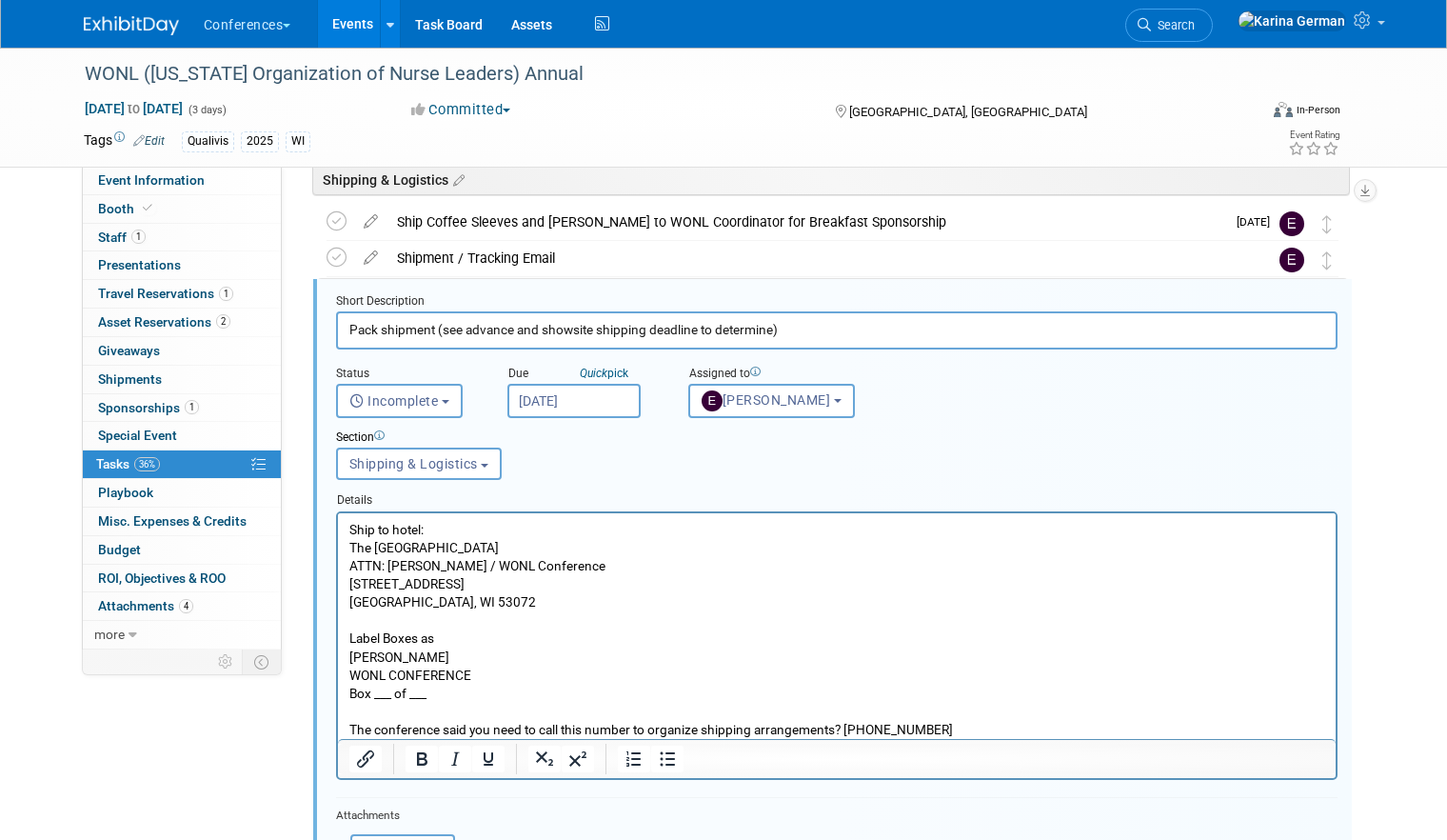
click at [445, 625] on p "Rich Text Area. Press ALT-0 for help." at bounding box center [836, 619] width 975 height 18
drag, startPoint x: 446, startPoint y: 636, endPoint x: 288, endPoint y: 631, distance: 158.1
click at [337, 631] on html "Ship to hotel: The Ingleside Hotel ATTN: Aaron Barton / WONL Conference 2810 Go…" at bounding box center [835, 625] width 997 height 225
click at [422, 766] on icon "Bold" at bounding box center [422, 759] width 23 height 23
click at [412, 524] on p "Ship to hotel:" at bounding box center [836, 529] width 975 height 18
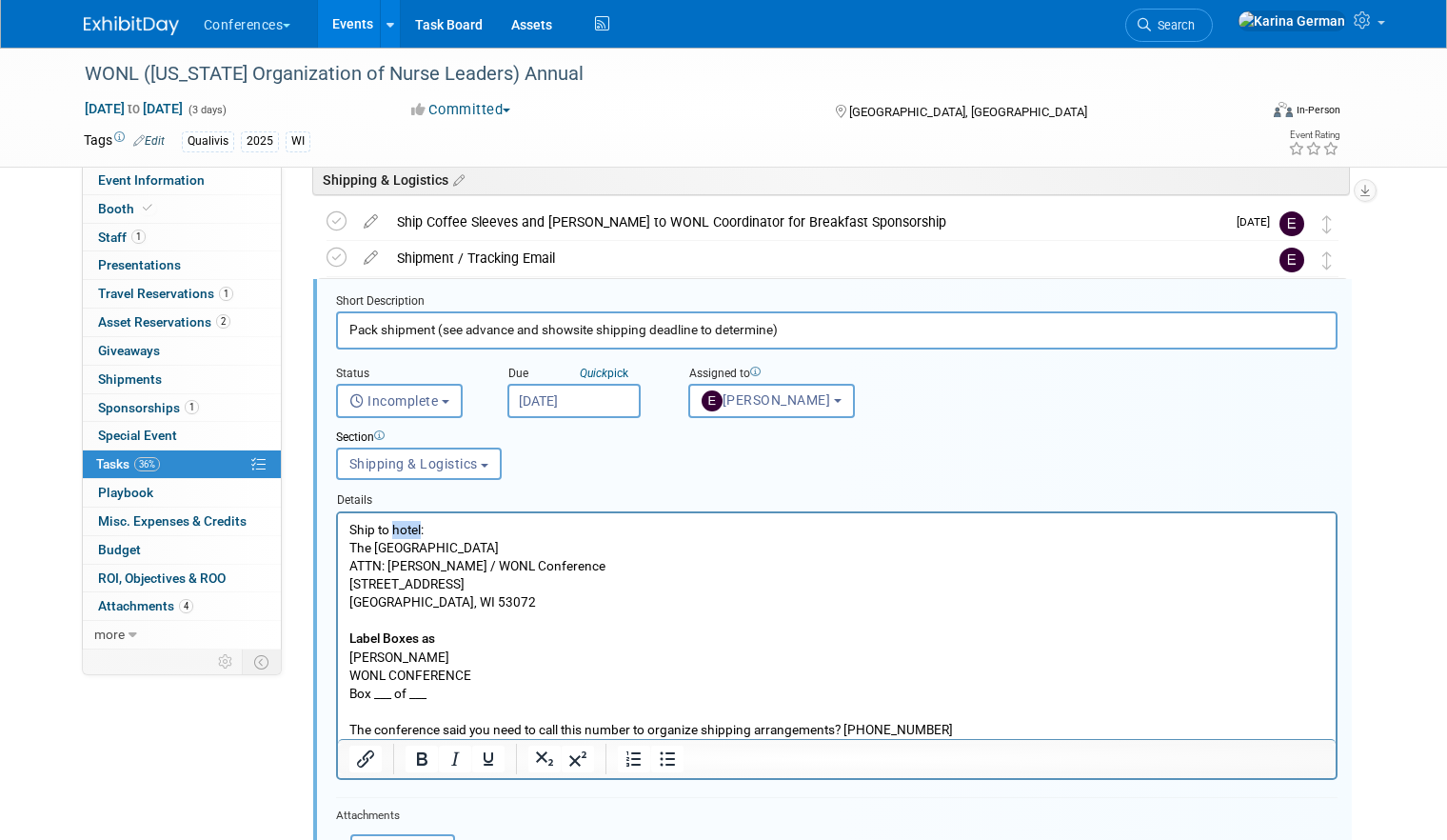
click at [412, 524] on p "Ship to hotel:" at bounding box center [836, 529] width 975 height 18
click at [424, 758] on icon "Bold" at bounding box center [422, 759] width 10 height 13
click at [775, 739] on div at bounding box center [836, 758] width 997 height 39
click at [942, 722] on p "The conference said you need to call this number to organize shipping arrangeme…" at bounding box center [836, 728] width 975 height 18
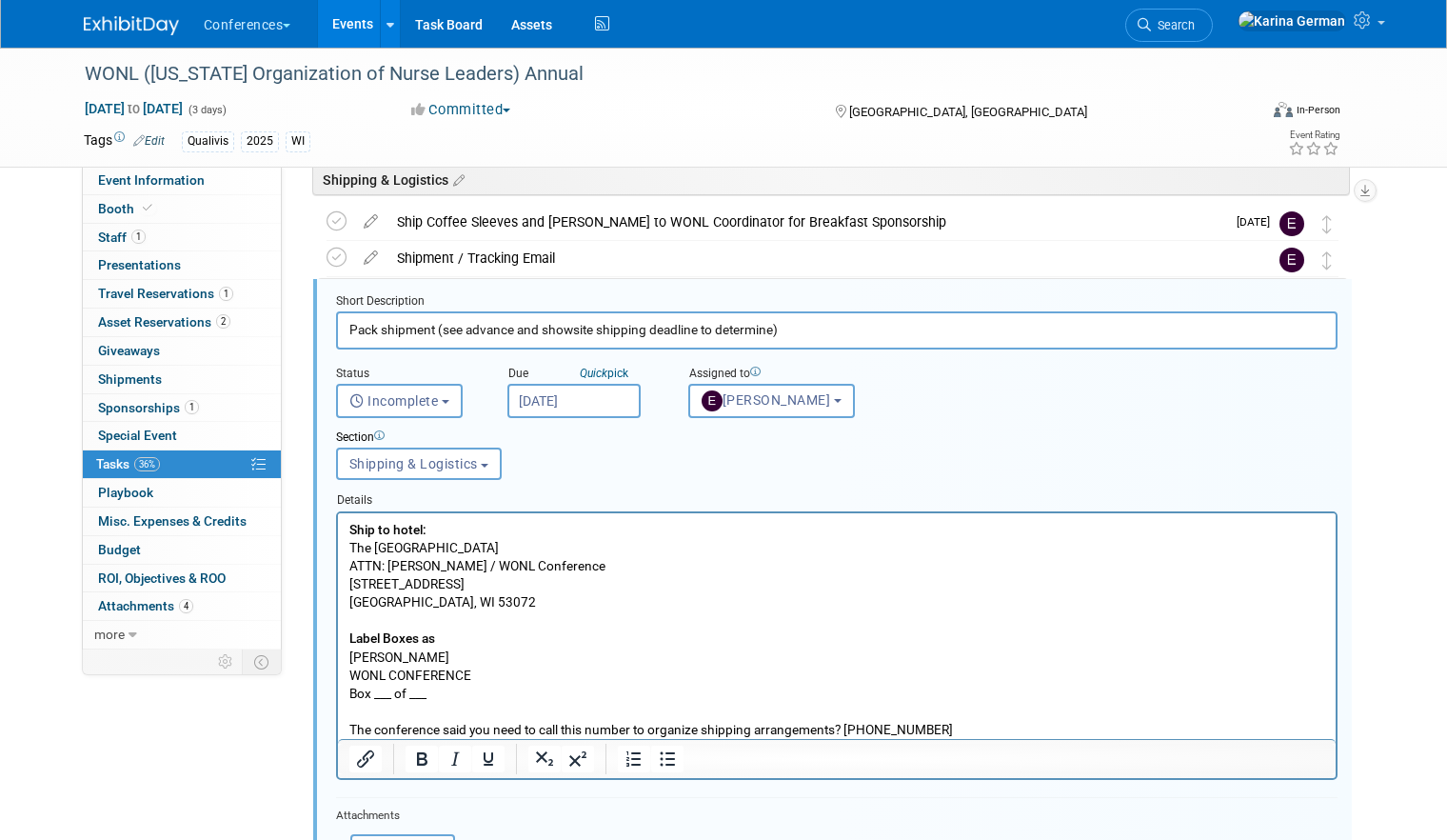
click at [839, 726] on p "The conference said you need to call this number to organize shipping arrangeme…" at bounding box center [836, 728] width 975 height 18
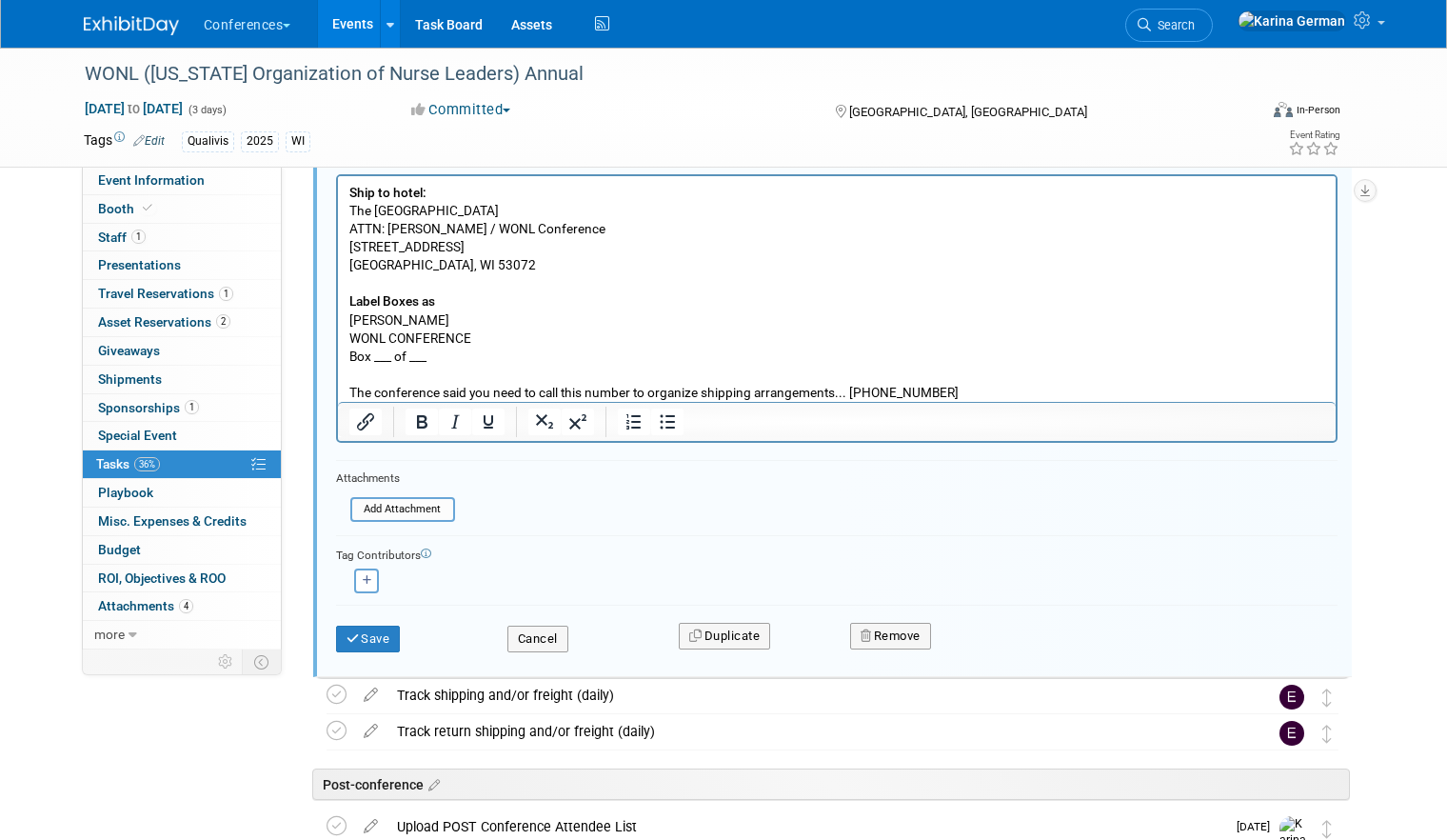
scroll to position [1499, 0]
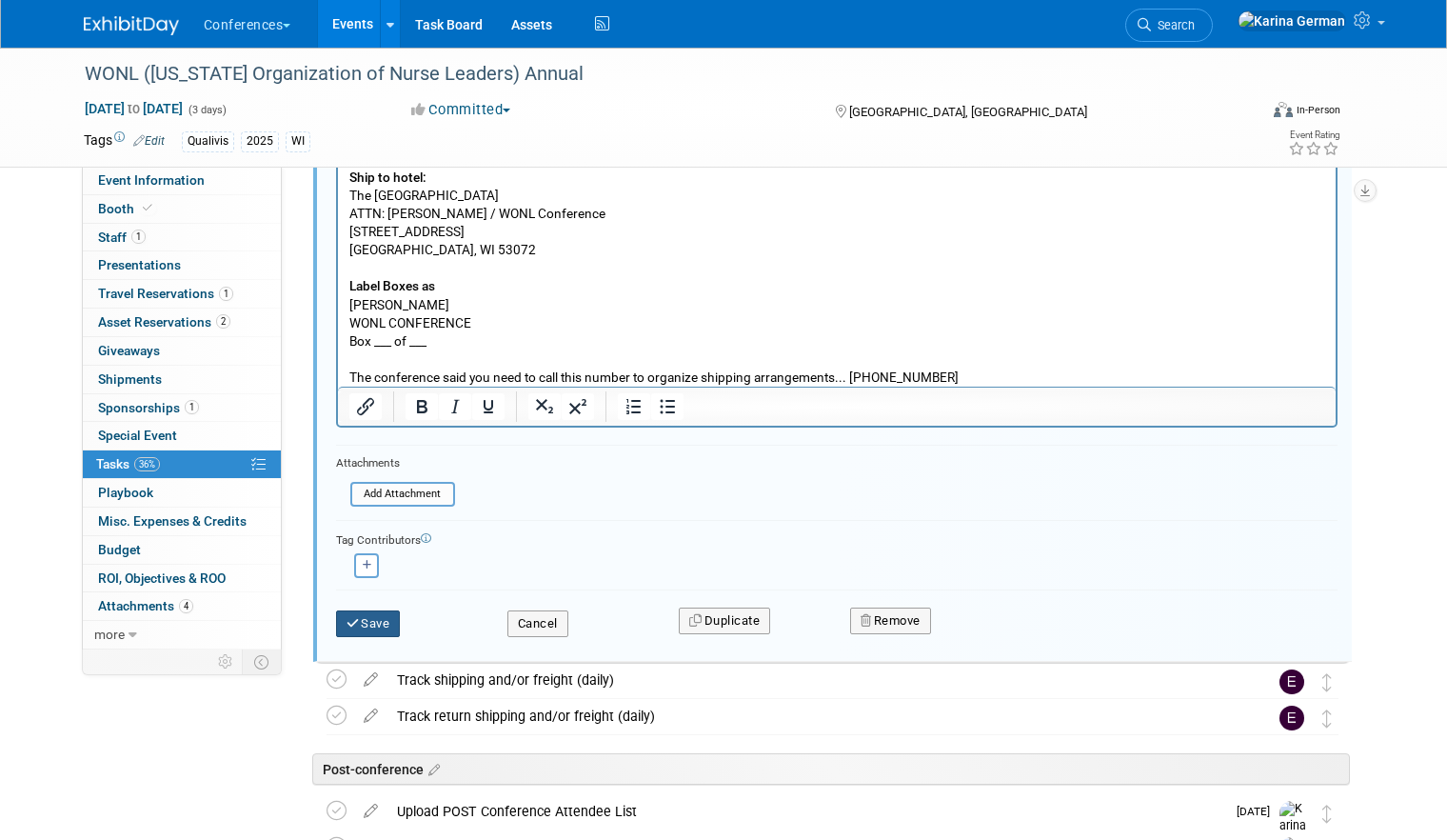
click at [392, 622] on button "Save" at bounding box center [368, 623] width 65 height 27
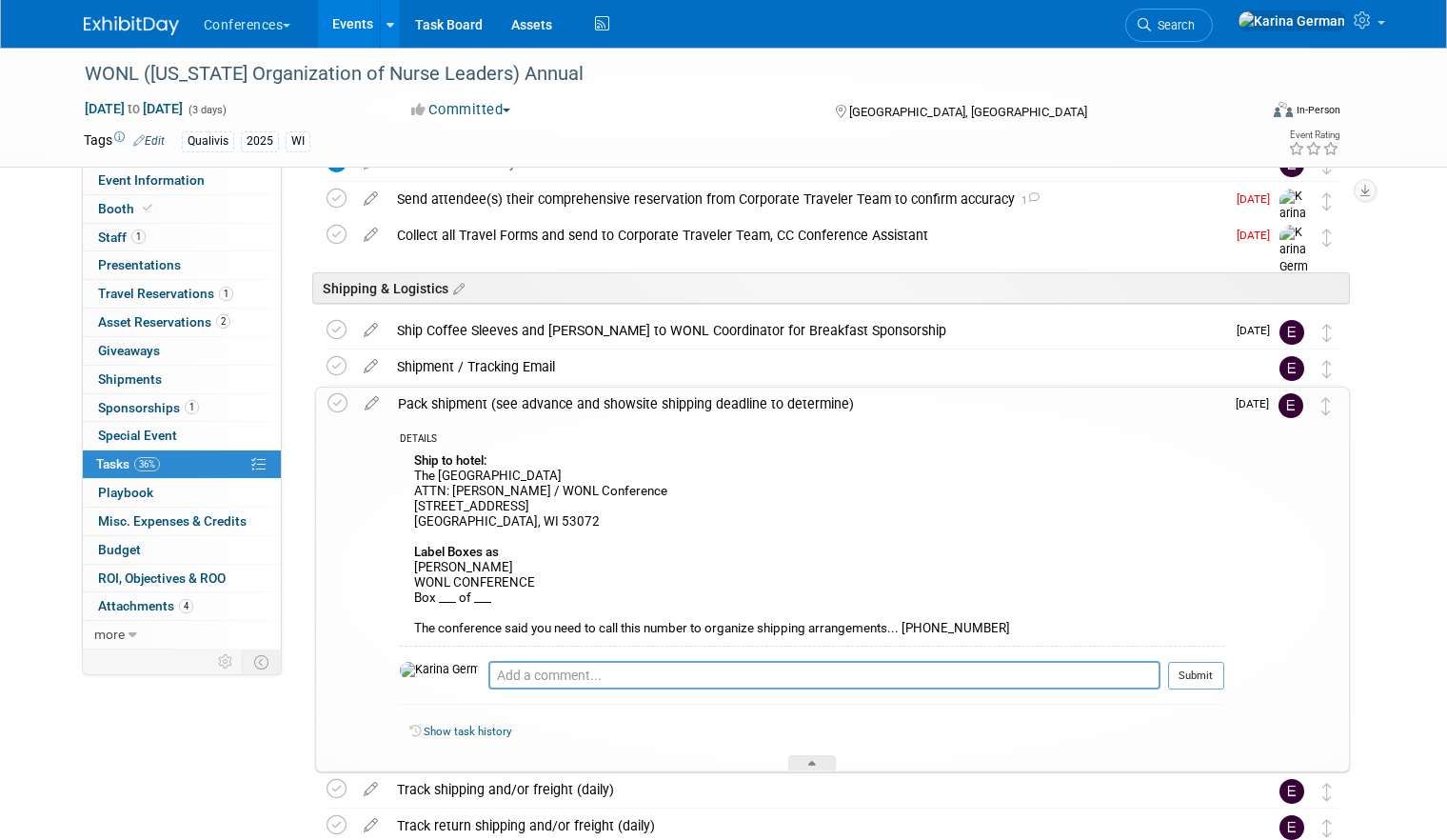
scroll to position [1026, 0]
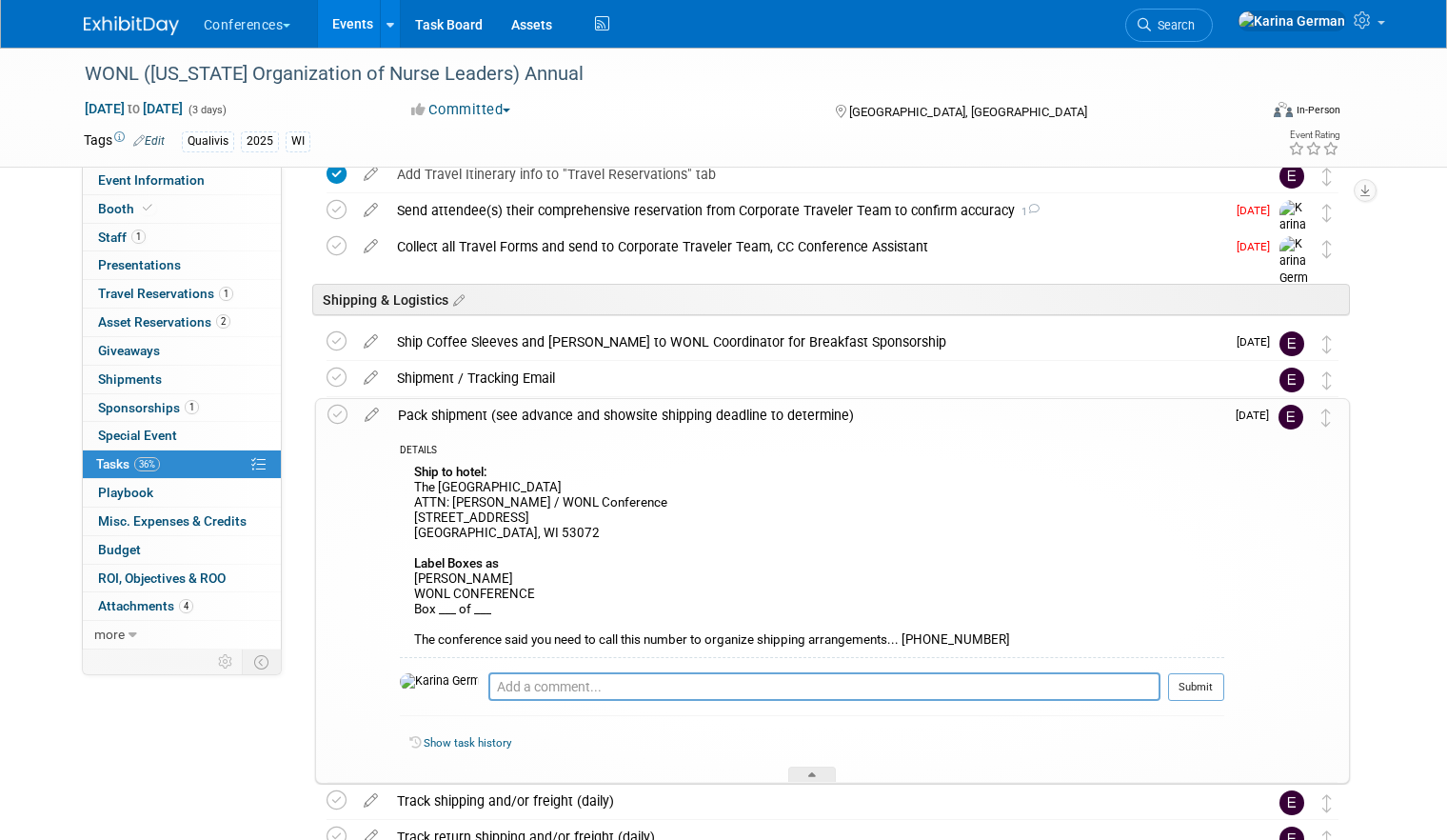
click at [568, 420] on div "Pack shipment (see advance and showsite shipping deadline to determine)" at bounding box center [807, 415] width 836 height 32
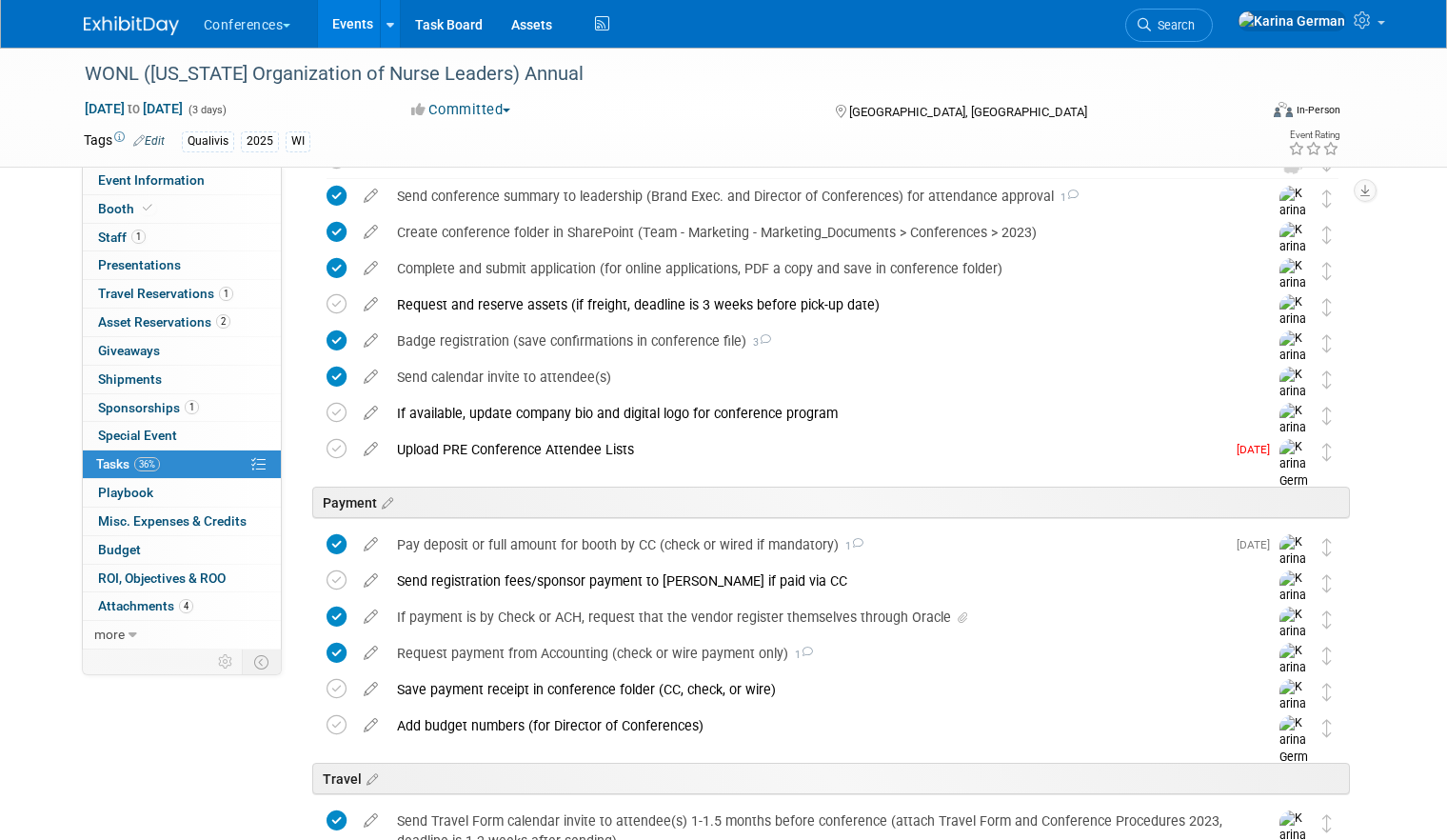
scroll to position [262, 0]
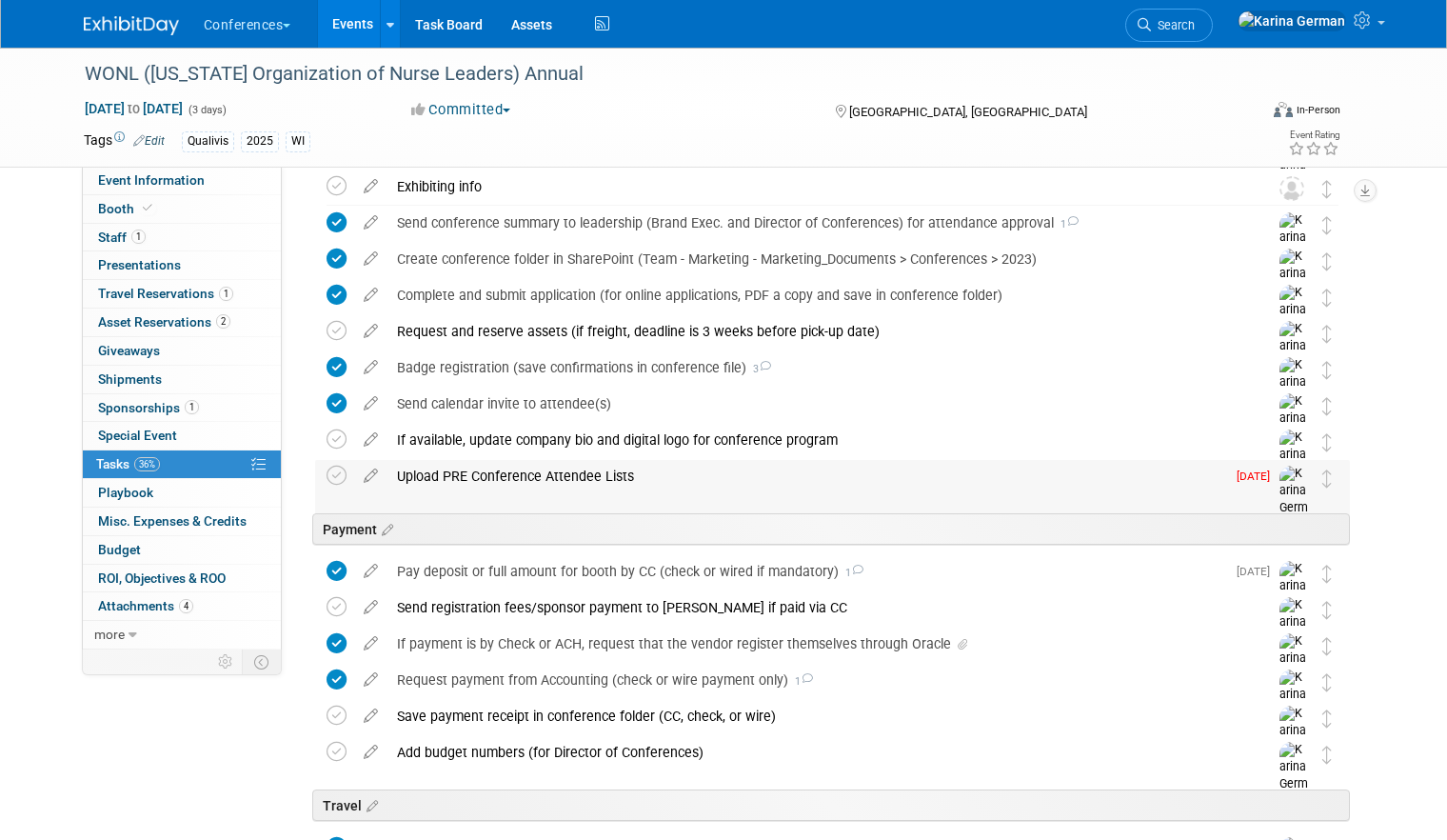
click at [578, 482] on div "Upload PRE Conference Attendee Lists" at bounding box center [807, 476] width 838 height 32
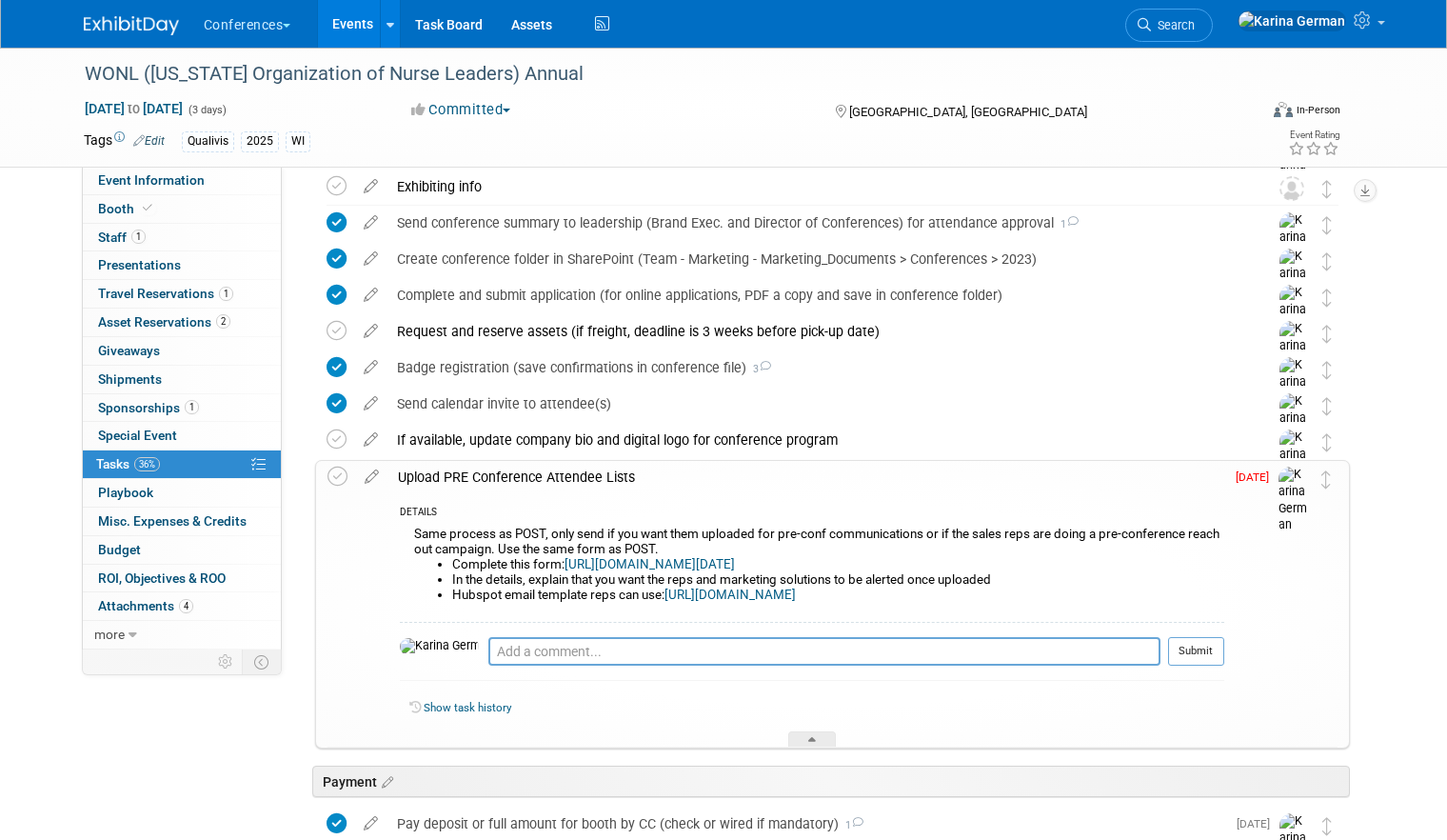
click at [523, 627] on div "Pro tip: Press Ctrl-Enter to submit comment. Submit" at bounding box center [812, 656] width 825 height 69
click at [516, 665] on div "Pro tip: Press Ctrl-Enter to submit comment." at bounding box center [825, 672] width 672 height 14
type textarea "requested list"
click at [1190, 658] on button "Submit" at bounding box center [1196, 651] width 56 height 29
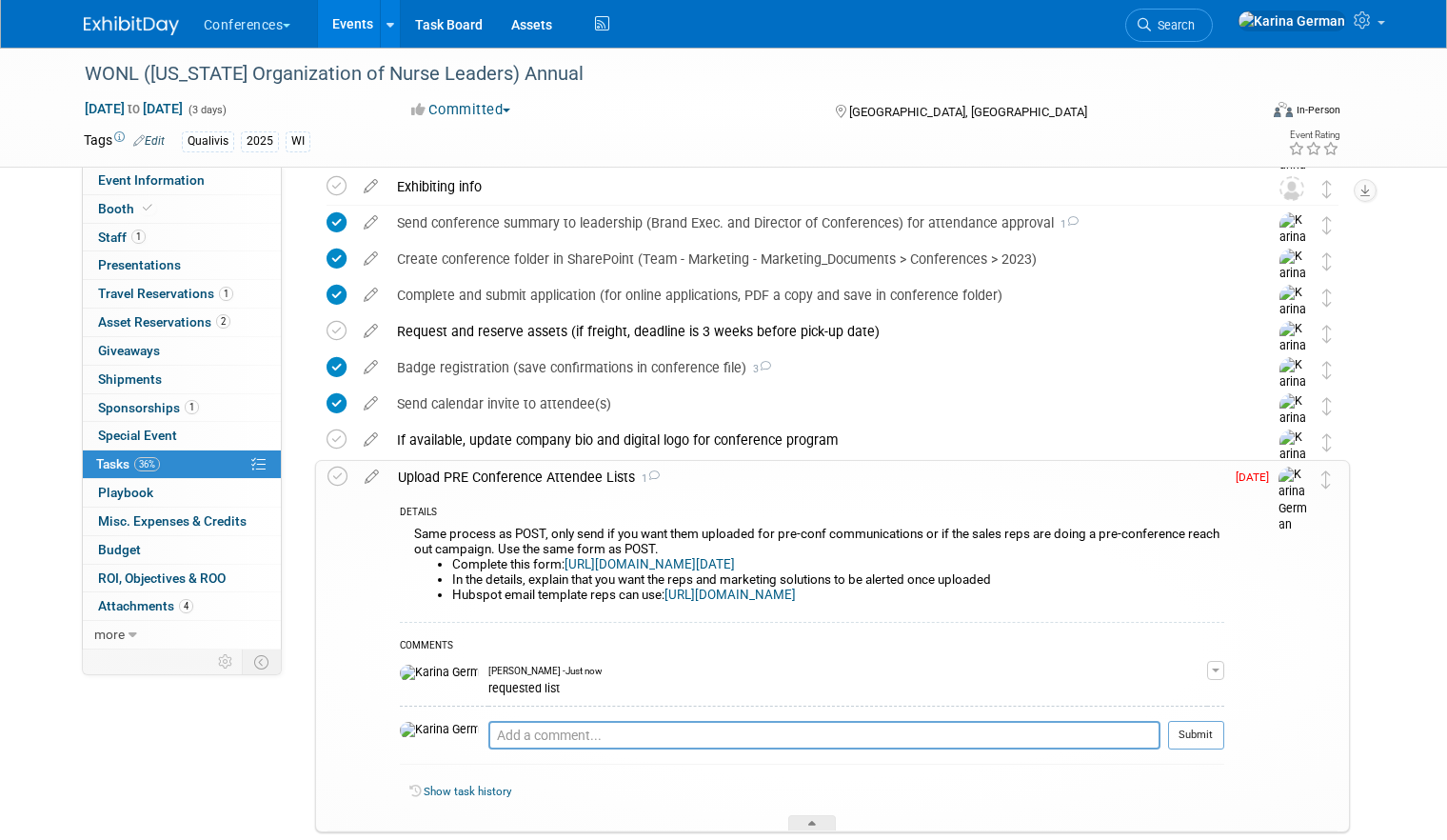
click at [520, 485] on div "Upload PRE Conference Attendee Lists 1" at bounding box center [807, 477] width 836 height 32
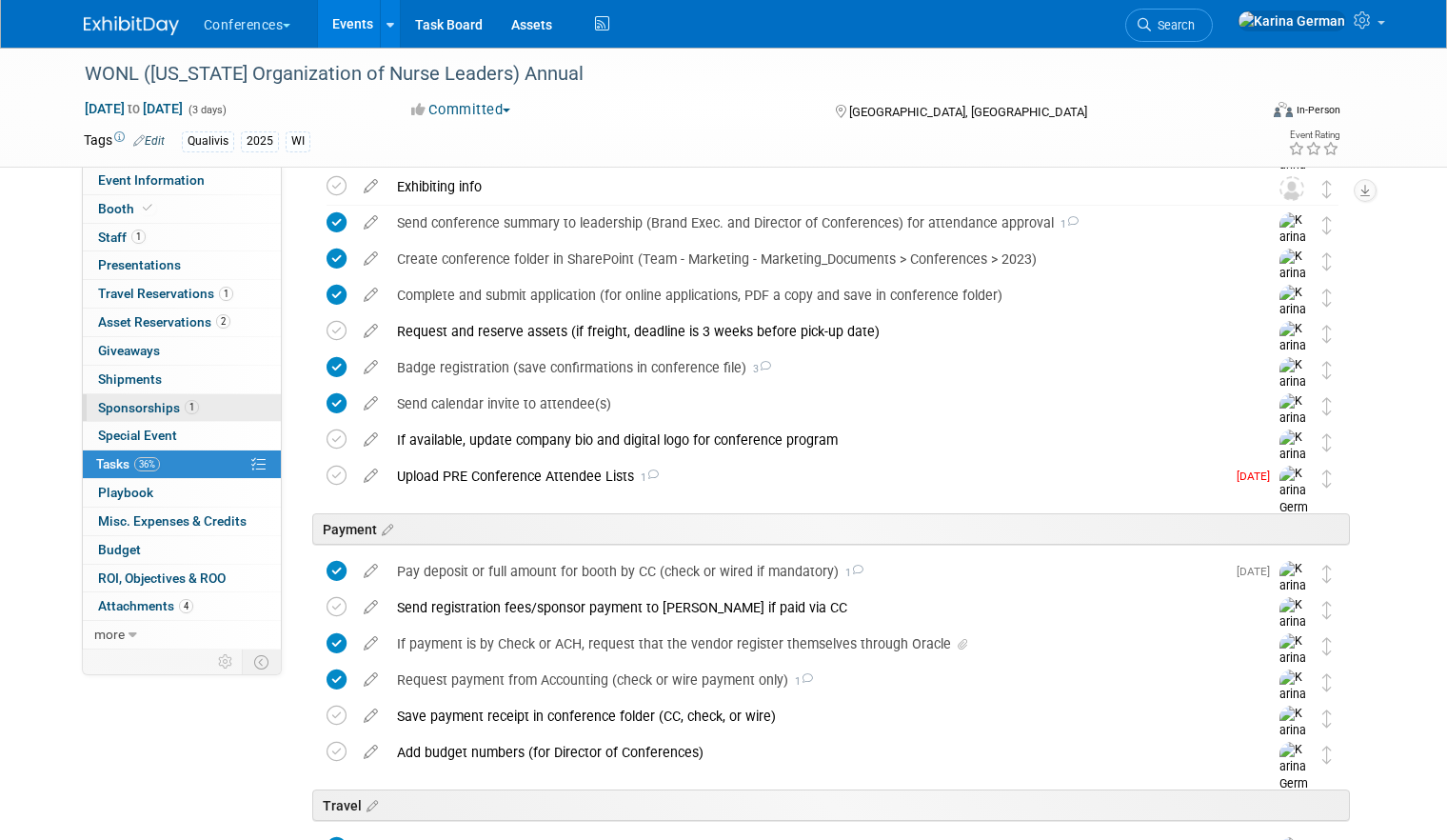
click at [214, 401] on link "1 Sponsorships 1" at bounding box center [181, 408] width 198 height 28
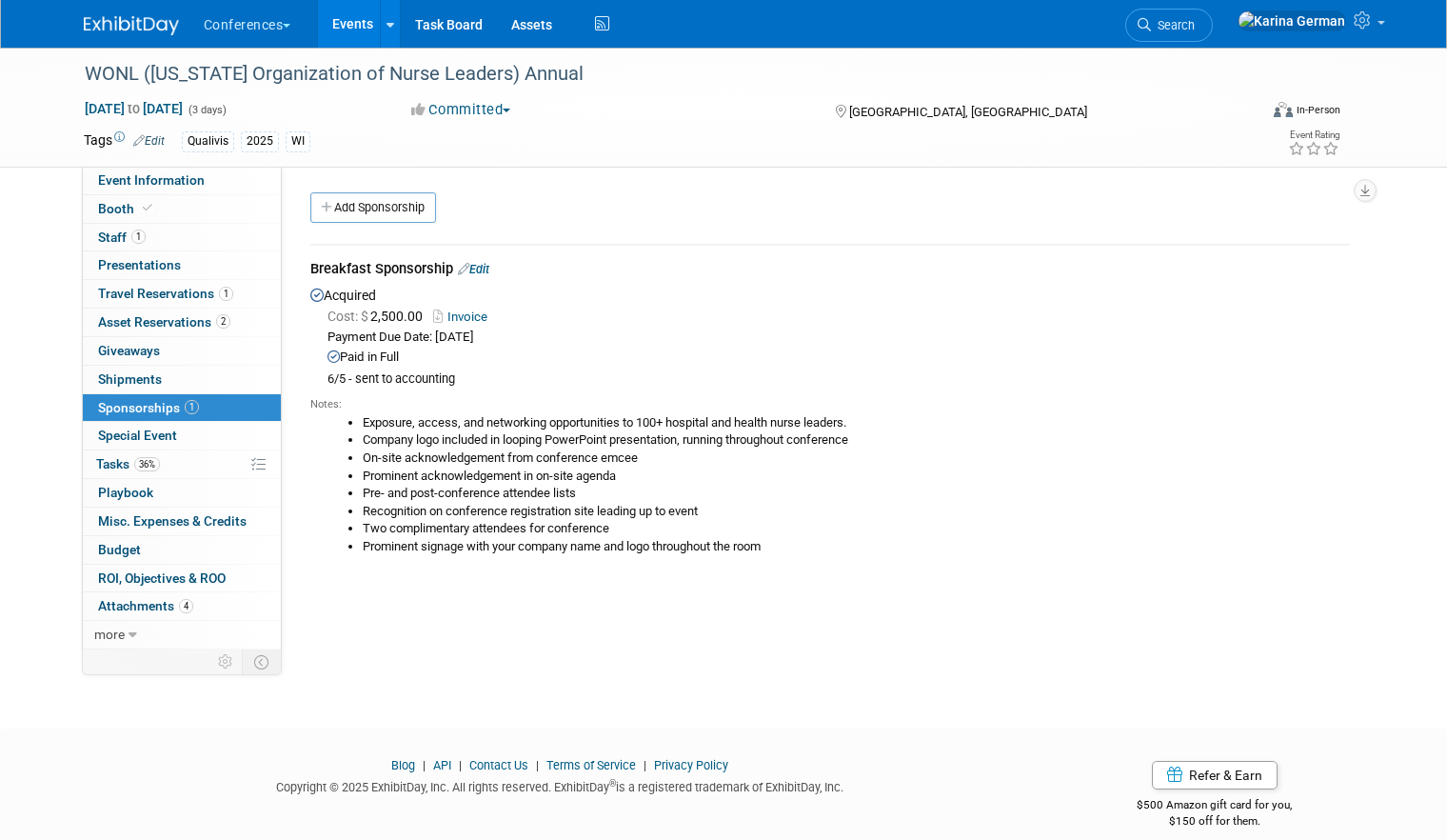
click at [353, 17] on link "Events" at bounding box center [352, 24] width 70 height 48
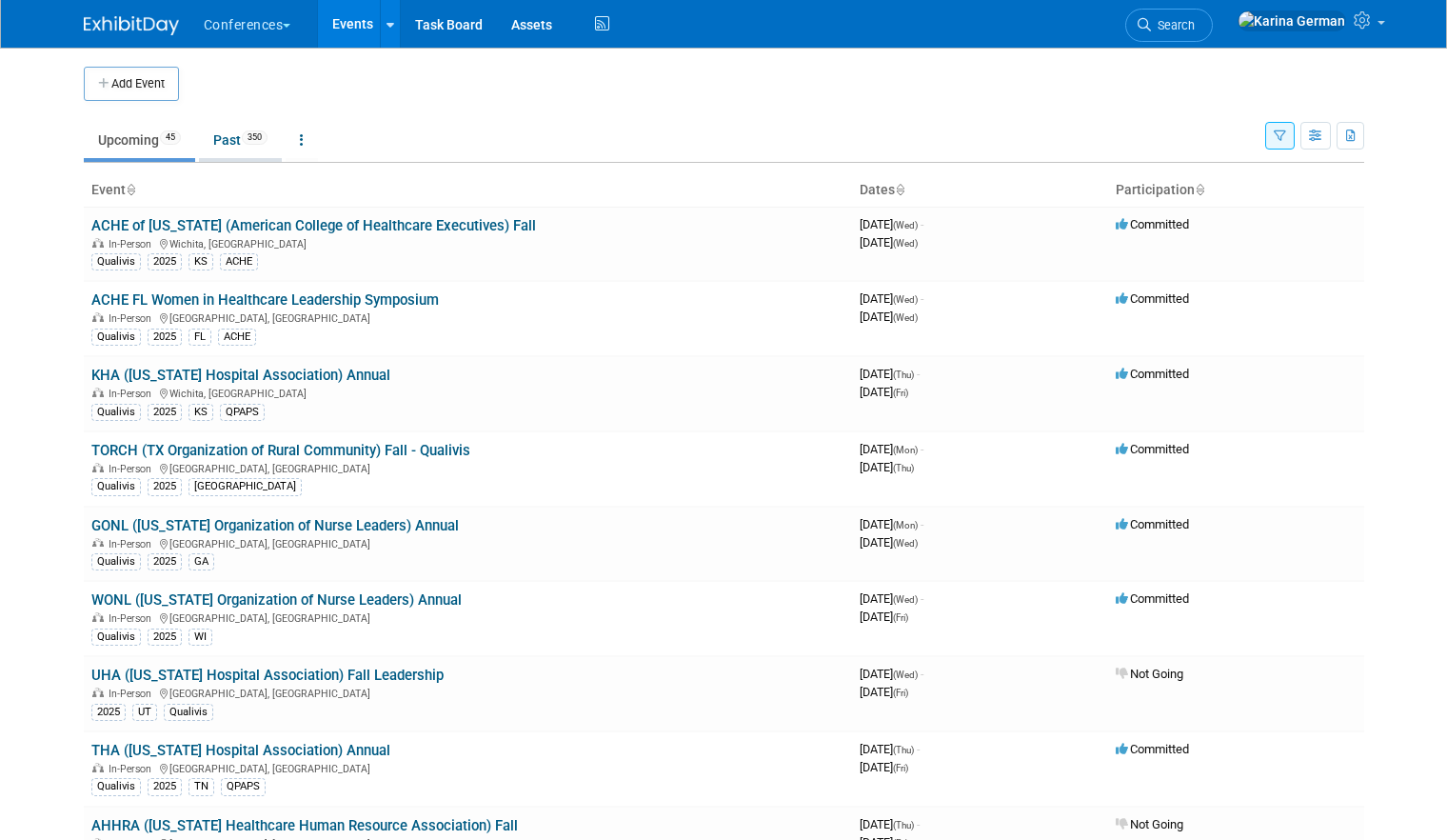
click at [245, 131] on link "Past 350" at bounding box center [240, 140] width 83 height 36
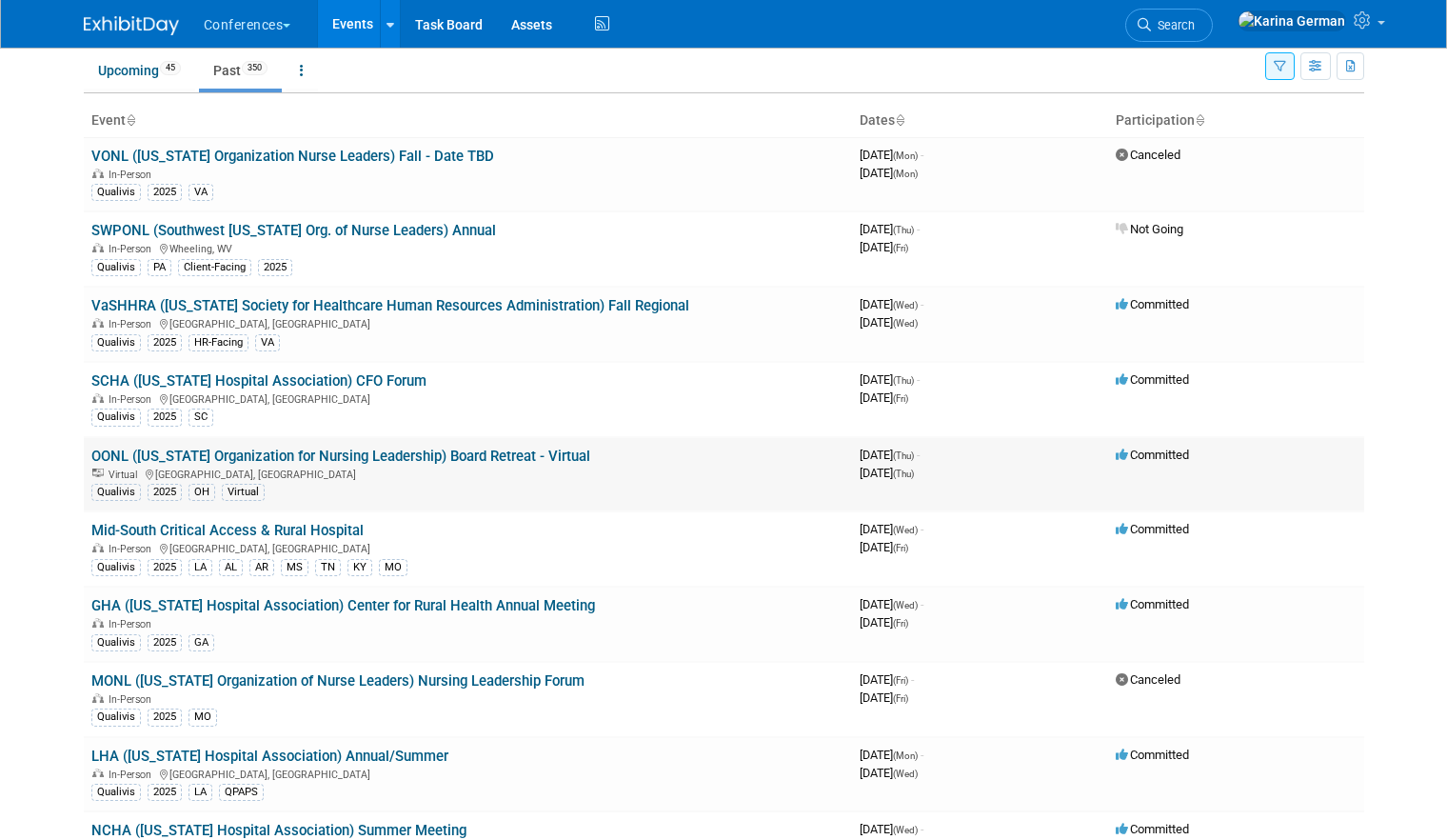
scroll to position [72, 0]
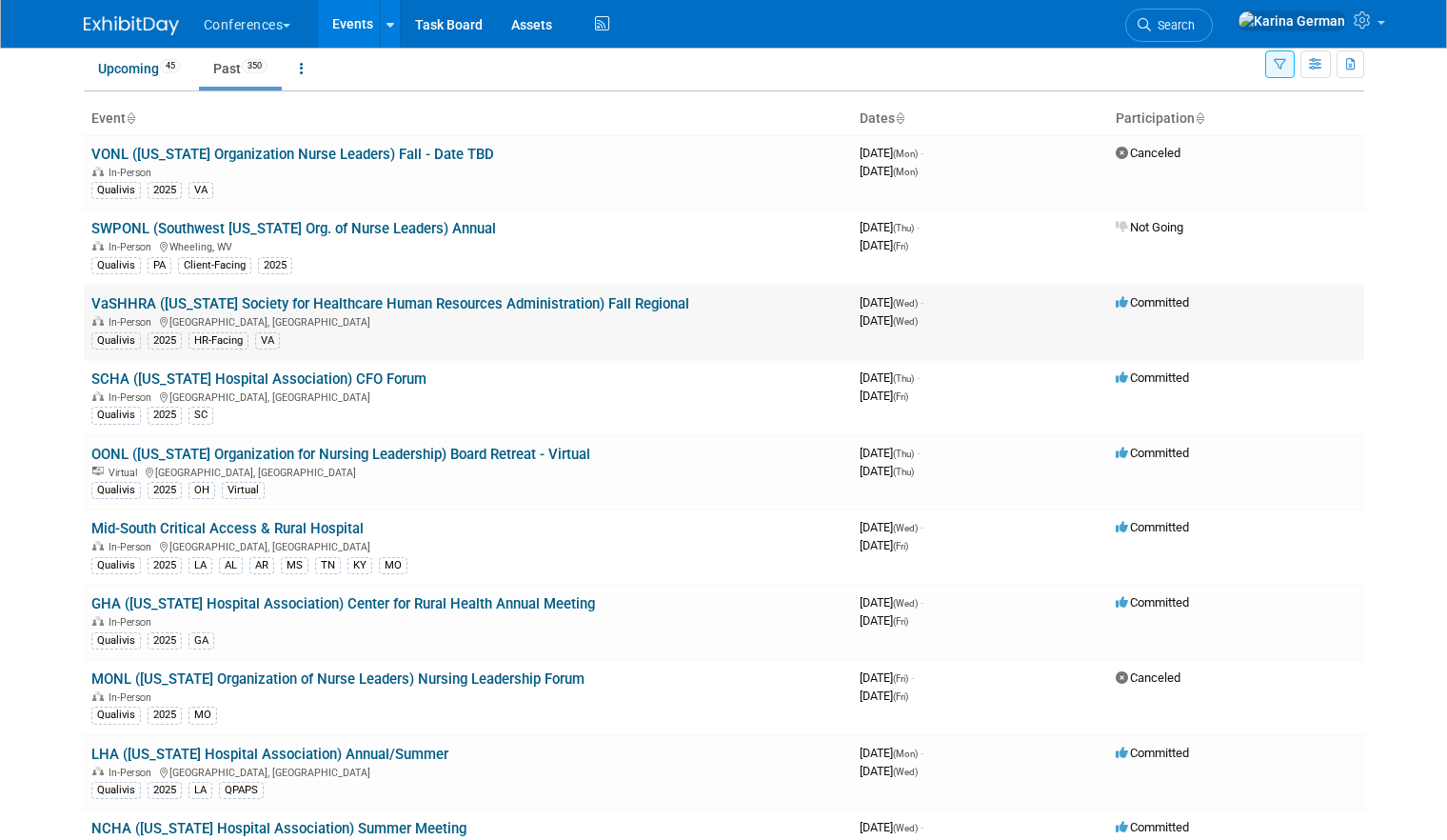
click at [254, 313] on div "In-Person Lynchburg, VA" at bounding box center [468, 321] width 753 height 15
click at [275, 304] on link "VaSHHRA ([US_STATE] Society for Healthcare Human Resources Administration) Fall…" at bounding box center [390, 304] width 598 height 17
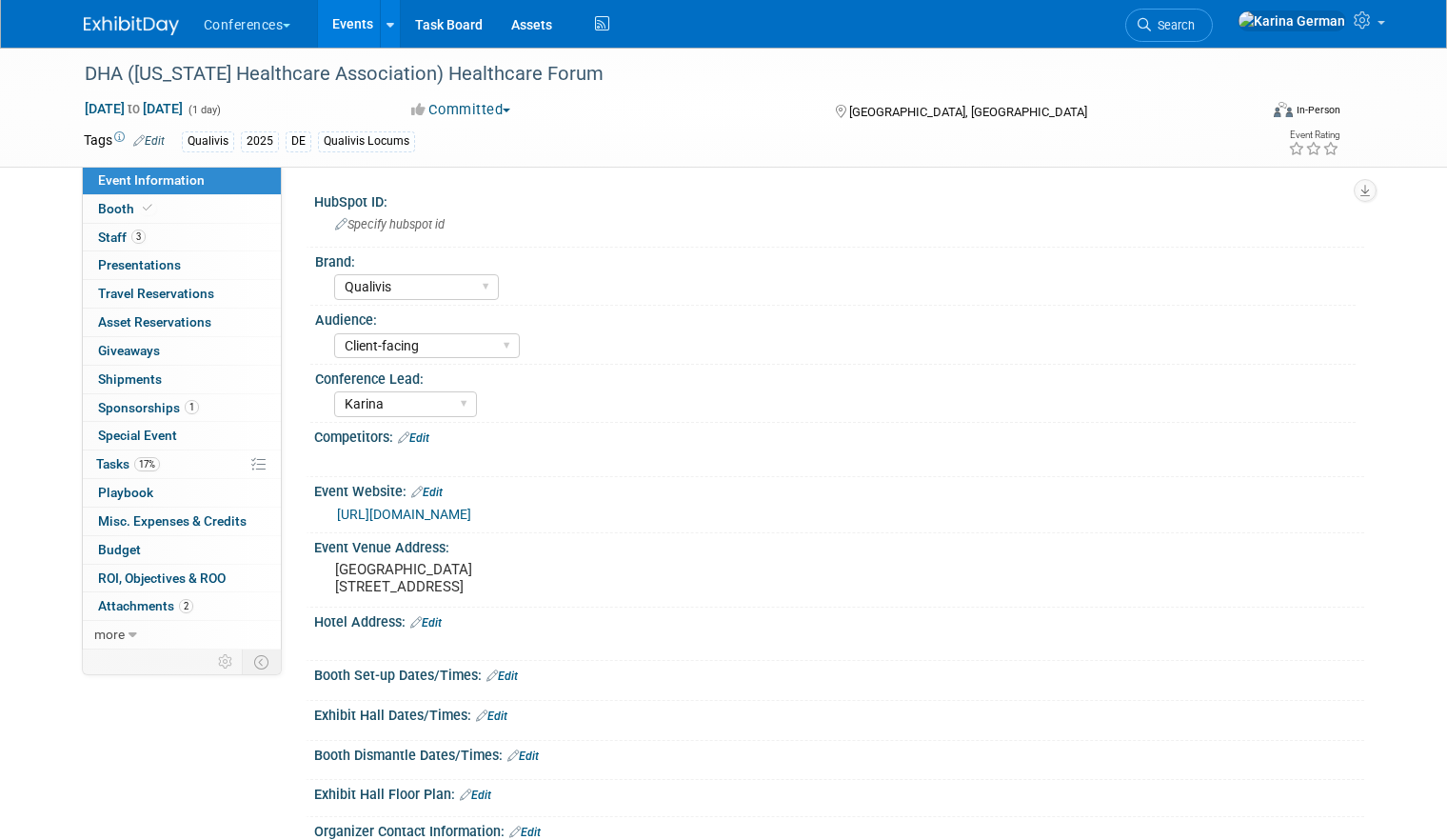
select select "Qualivis"
select select "Client-facing"
select select "Karina"
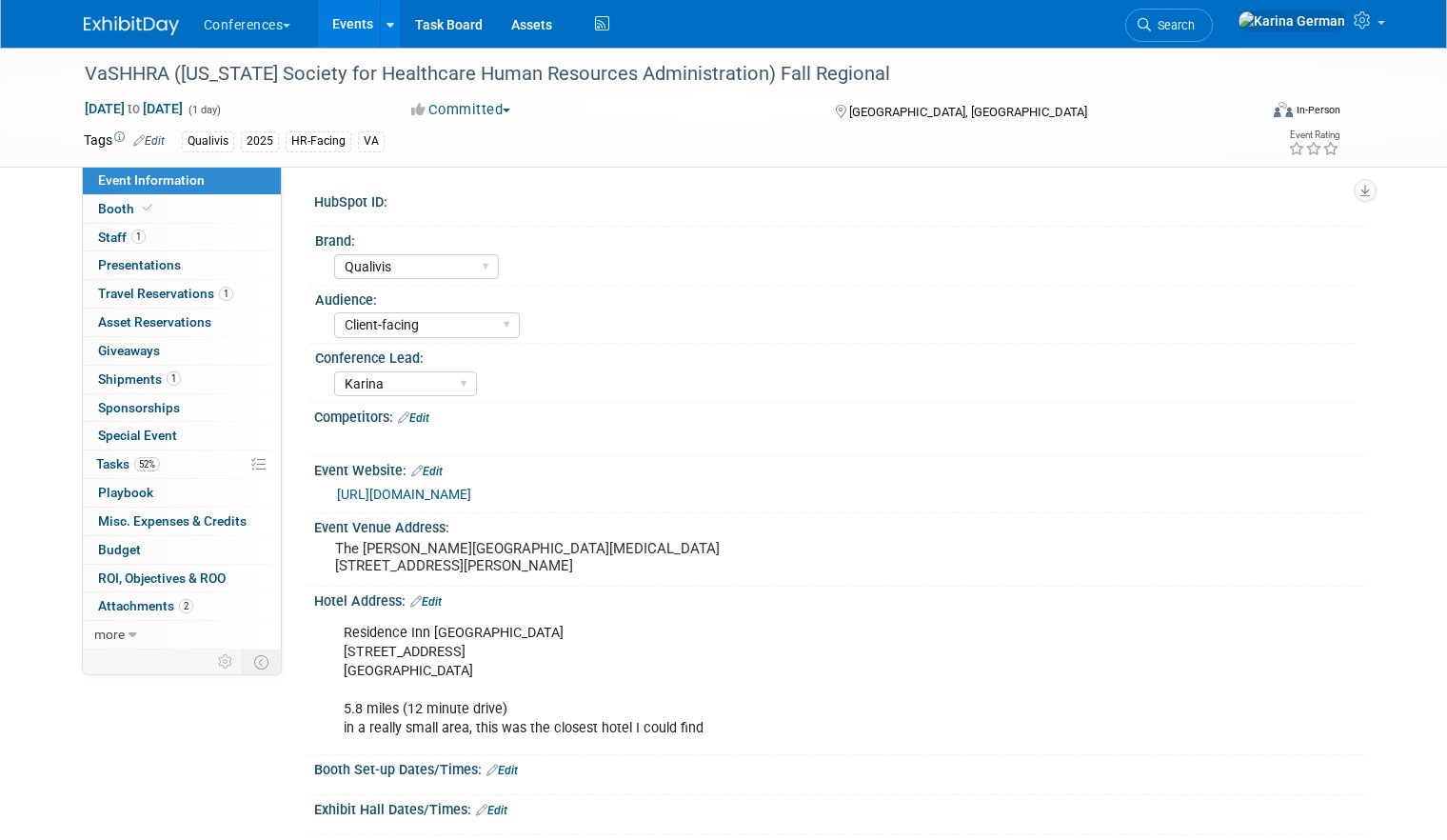
select select "Qualivis"
select select "Client-facing"
select select "Karina"
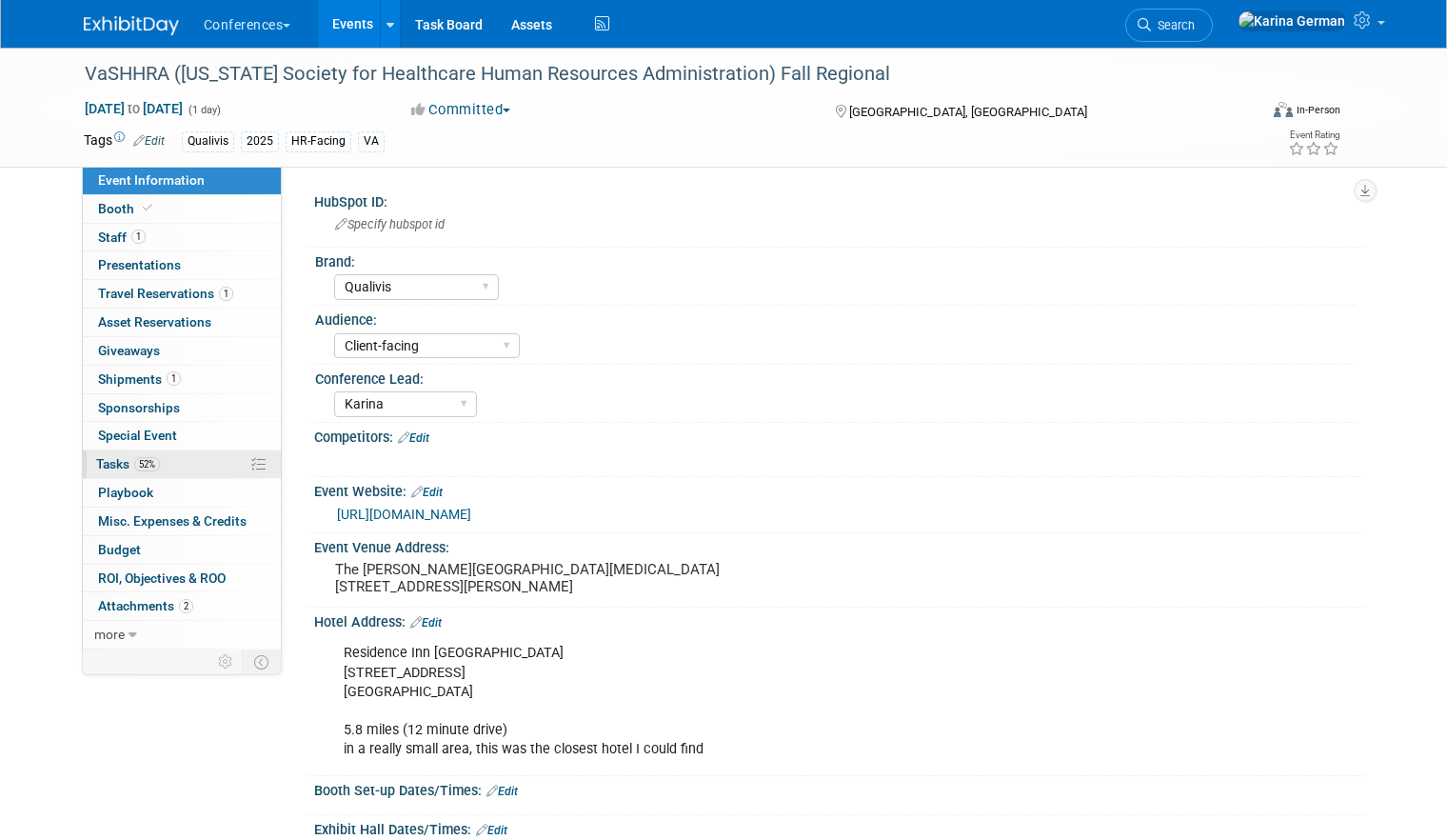
click at [164, 457] on link "52% Tasks 52%" at bounding box center [181, 464] width 198 height 28
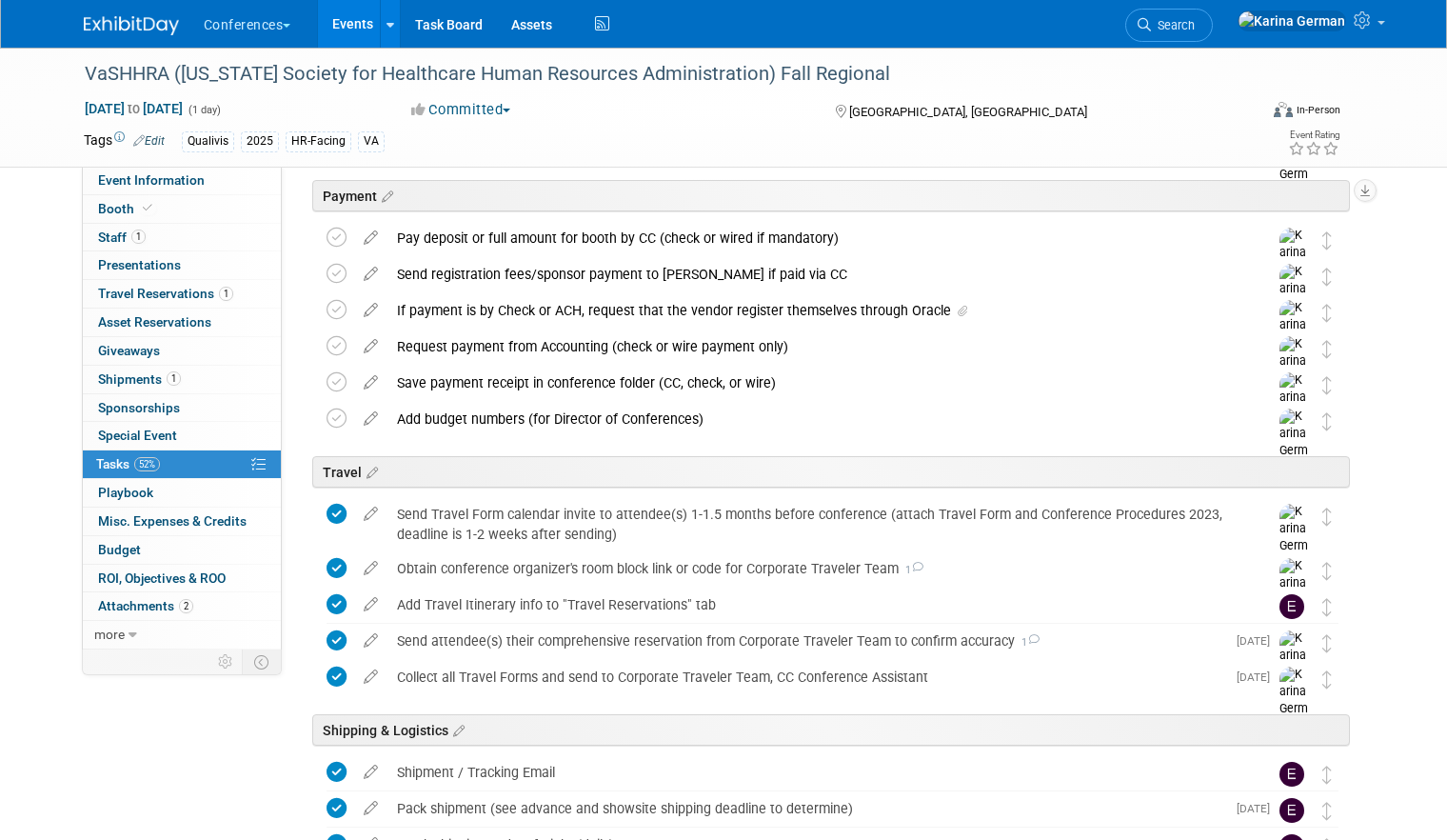
scroll to position [177, 0]
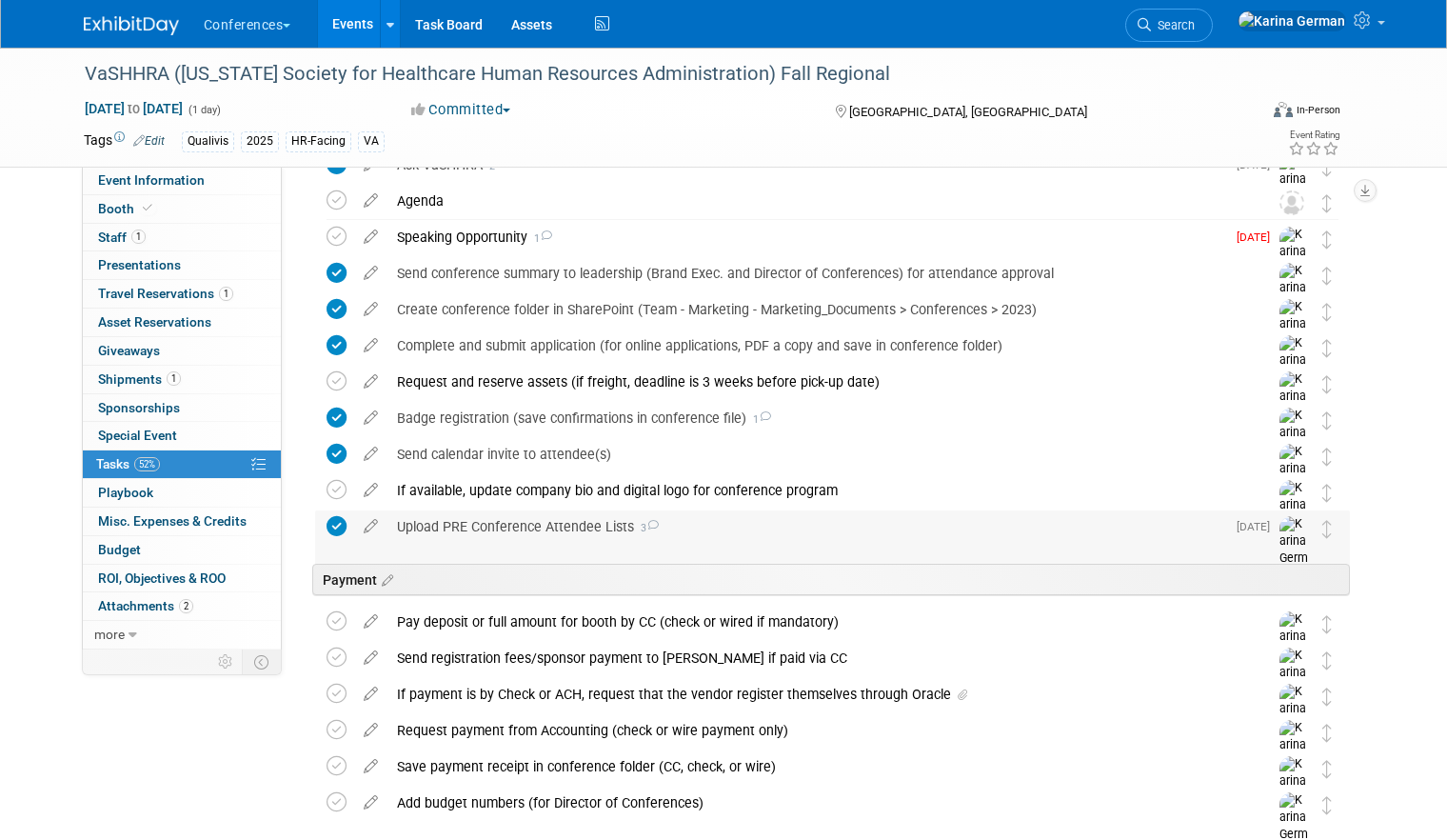
click at [514, 521] on div "Upload PRE Conference Attendee Lists 3" at bounding box center [807, 527] width 838 height 32
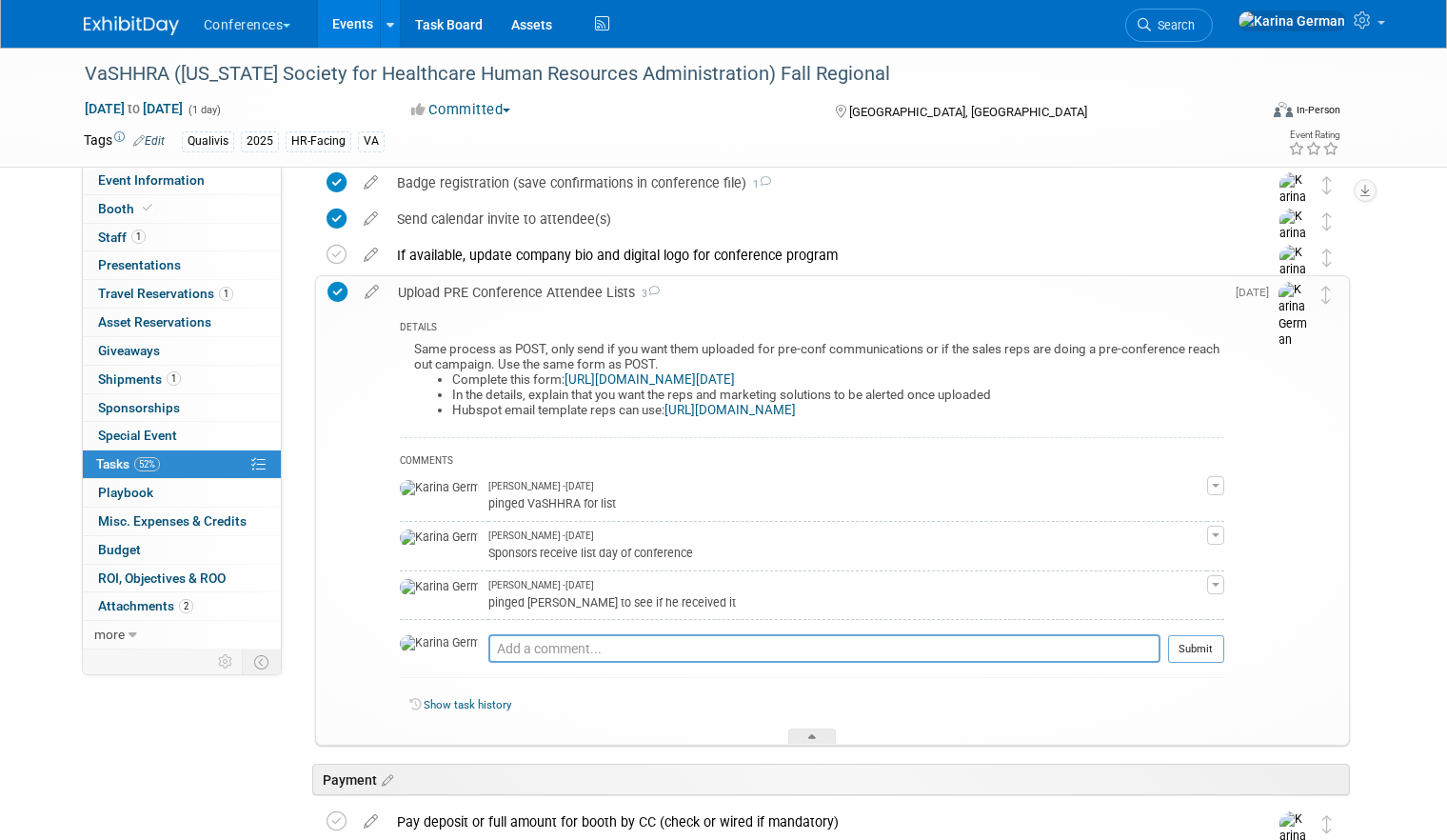
scroll to position [410, 0]
click at [511, 290] on div "Upload PRE Conference Attendee Lists 3" at bounding box center [807, 293] width 836 height 32
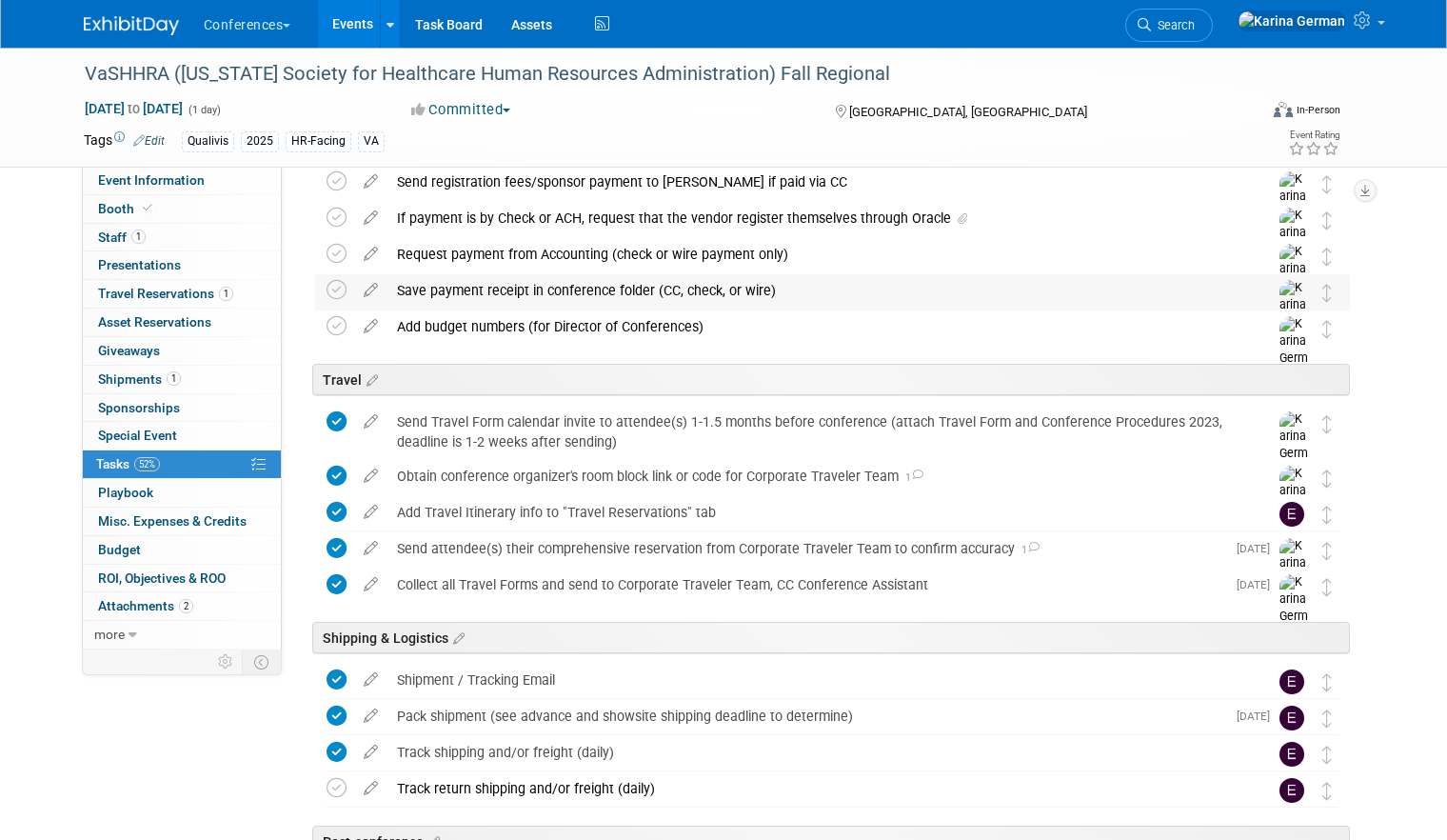
scroll to position [941, 0]
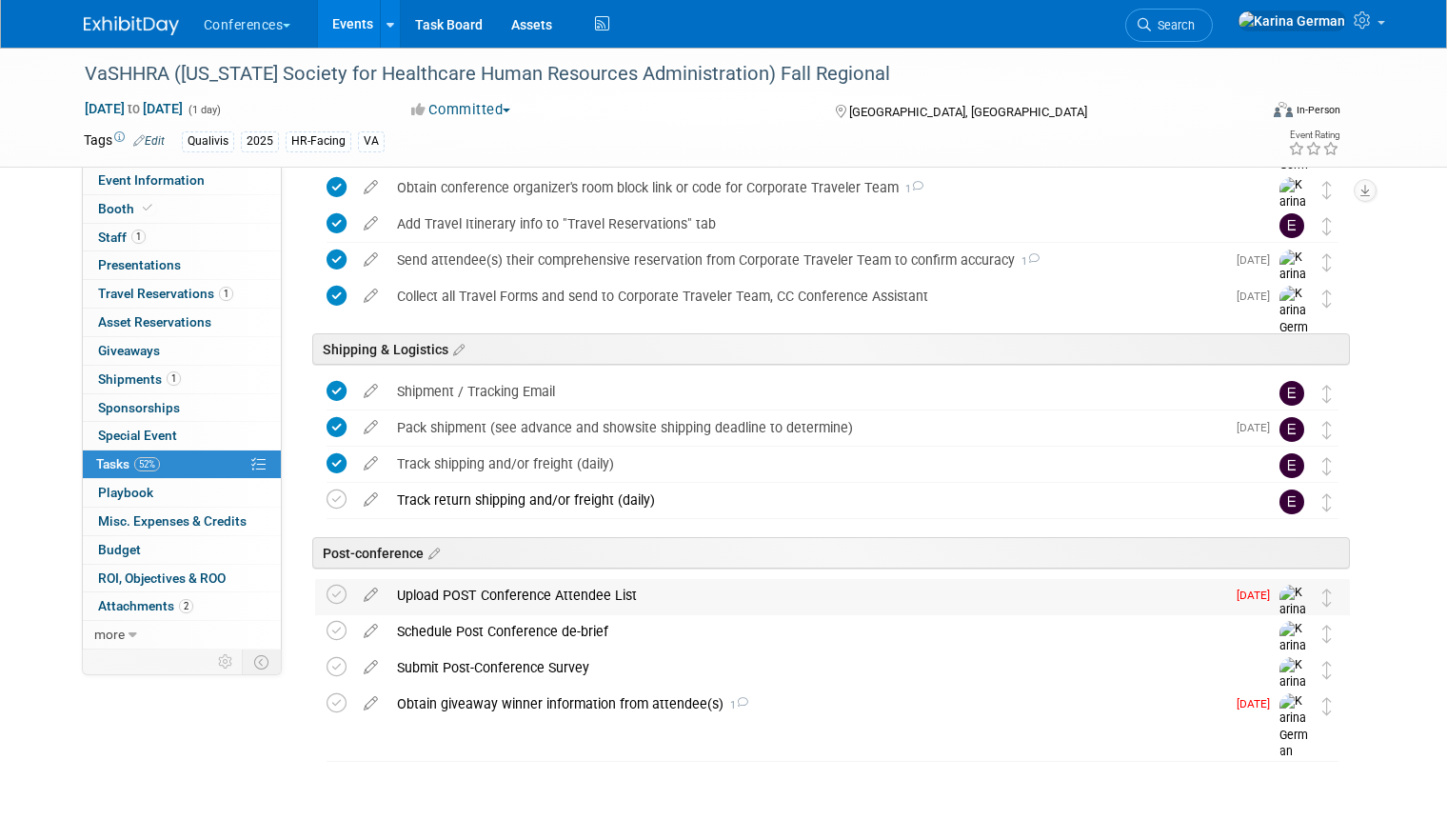
click at [481, 591] on div "Upload POST Conference Attendee List" at bounding box center [807, 595] width 838 height 32
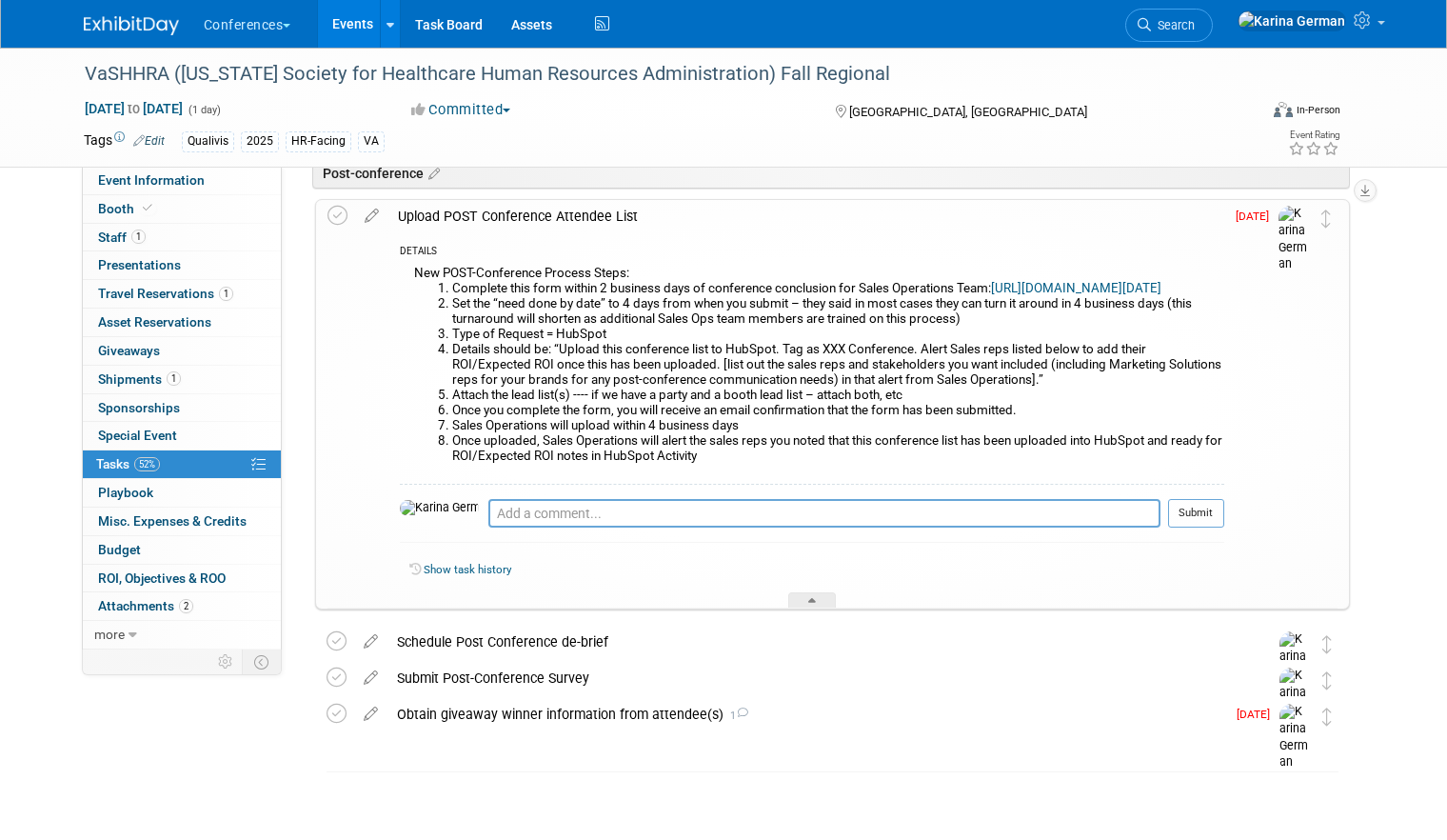
scroll to position [1332, 0]
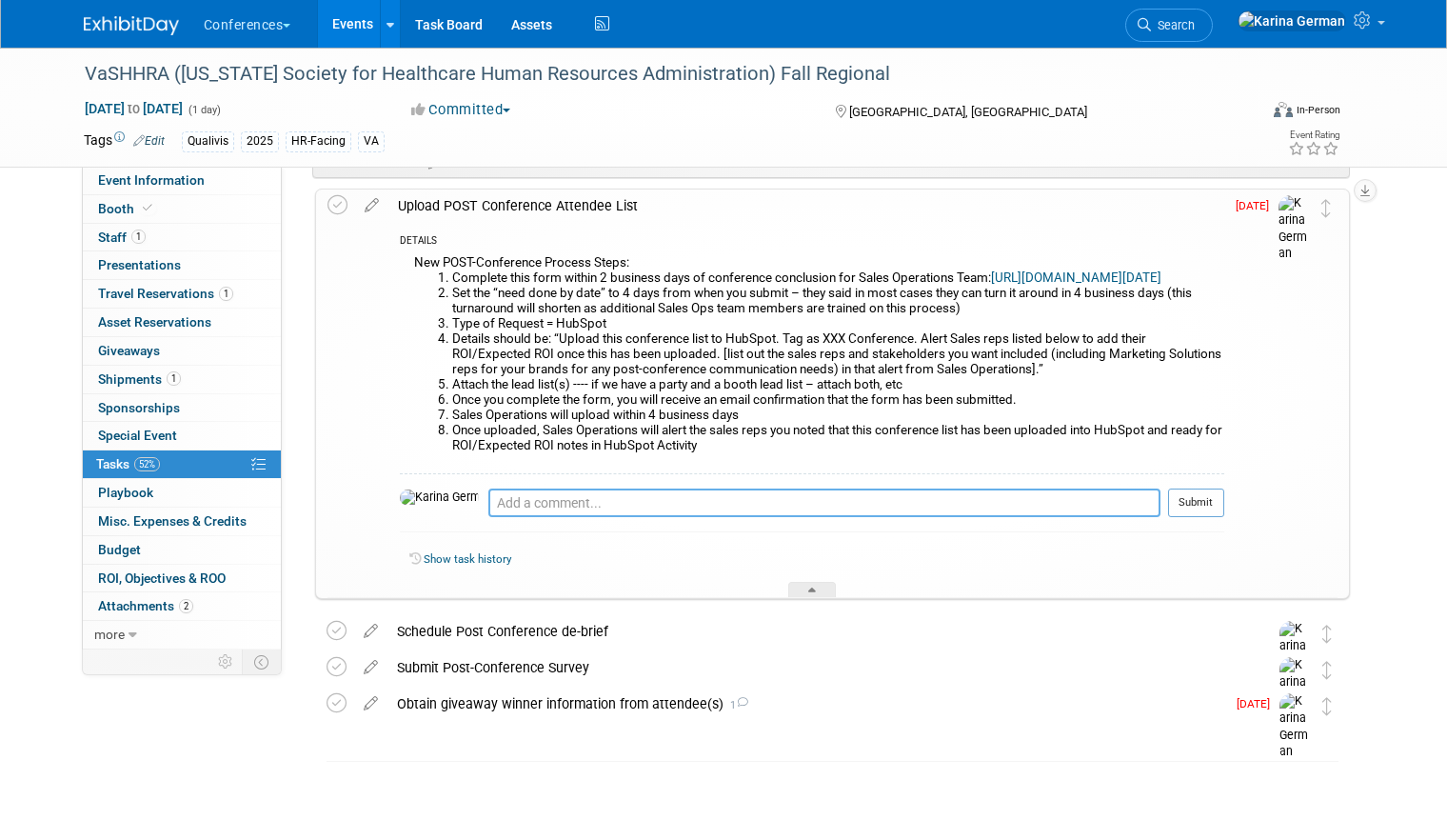
click at [501, 513] on textarea at bounding box center [825, 503] width 672 height 29
type textarea "requested"
click at [1203, 514] on button "Submit" at bounding box center [1196, 503] width 56 height 29
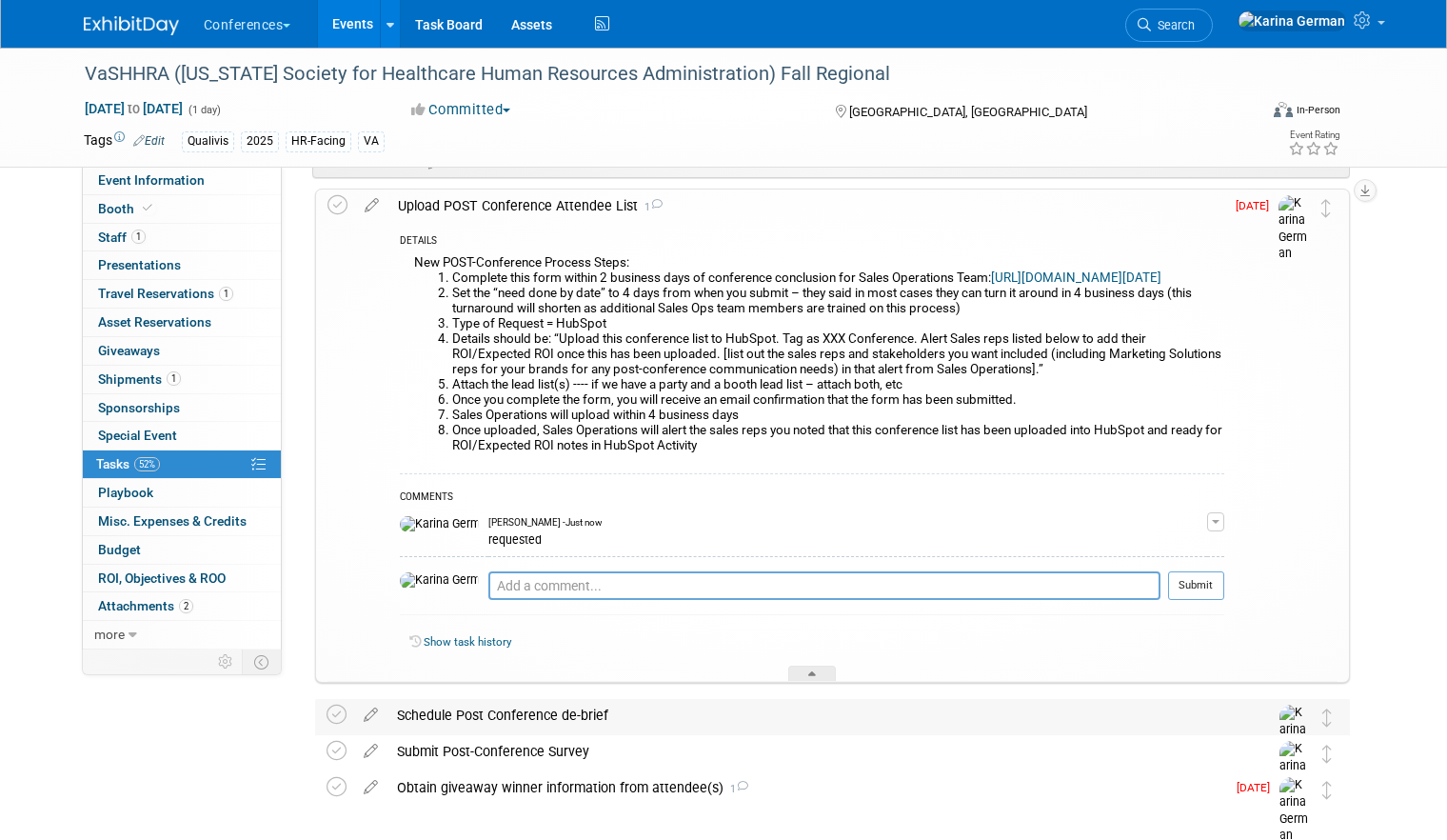
click at [332, 725] on td at bounding box center [340, 735] width 28 height 74
click at [333, 710] on icon at bounding box center [336, 714] width 20 height 20
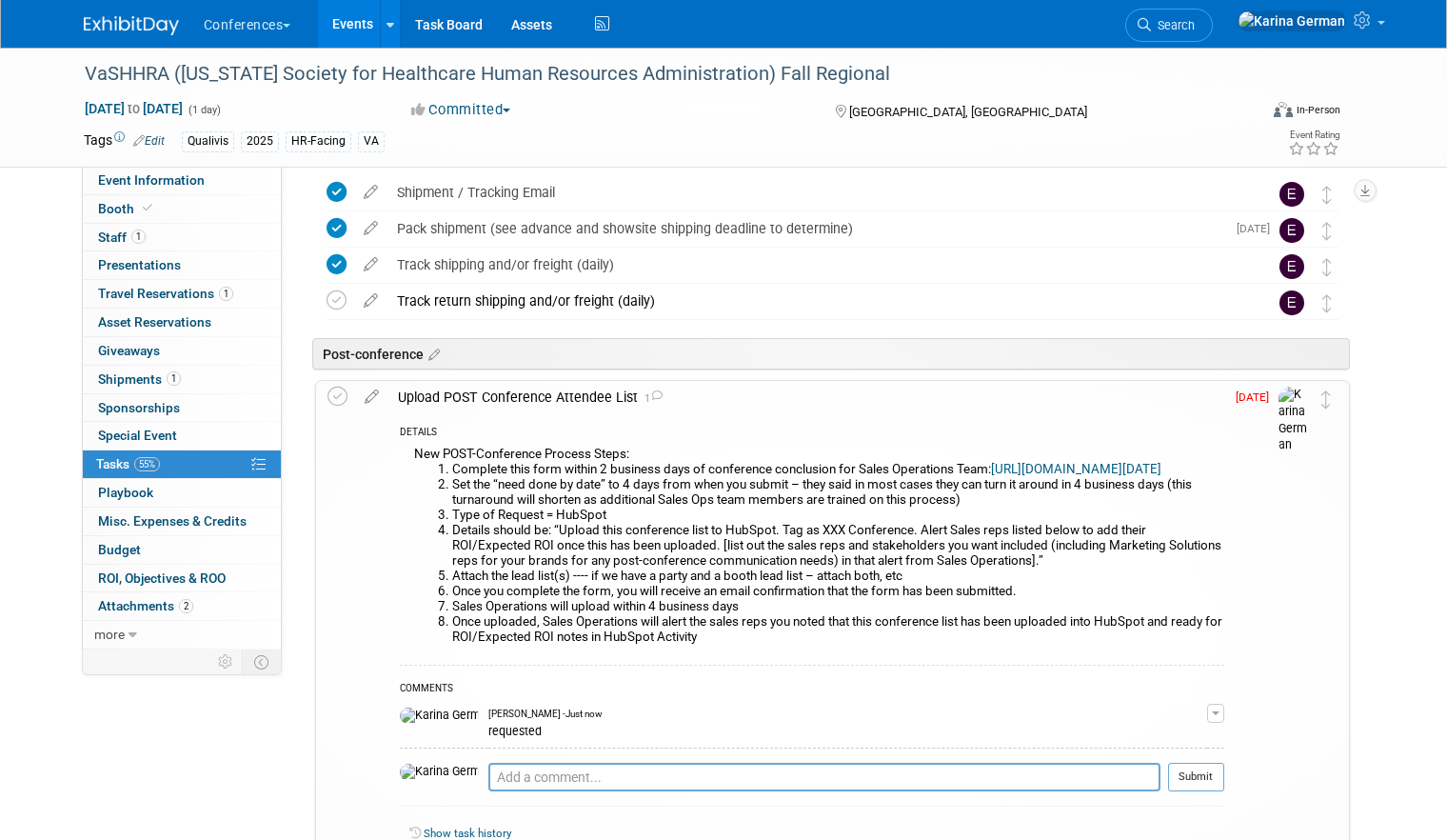
click at [470, 406] on div "Upload POST Conference Attendee List 1" at bounding box center [807, 397] width 836 height 32
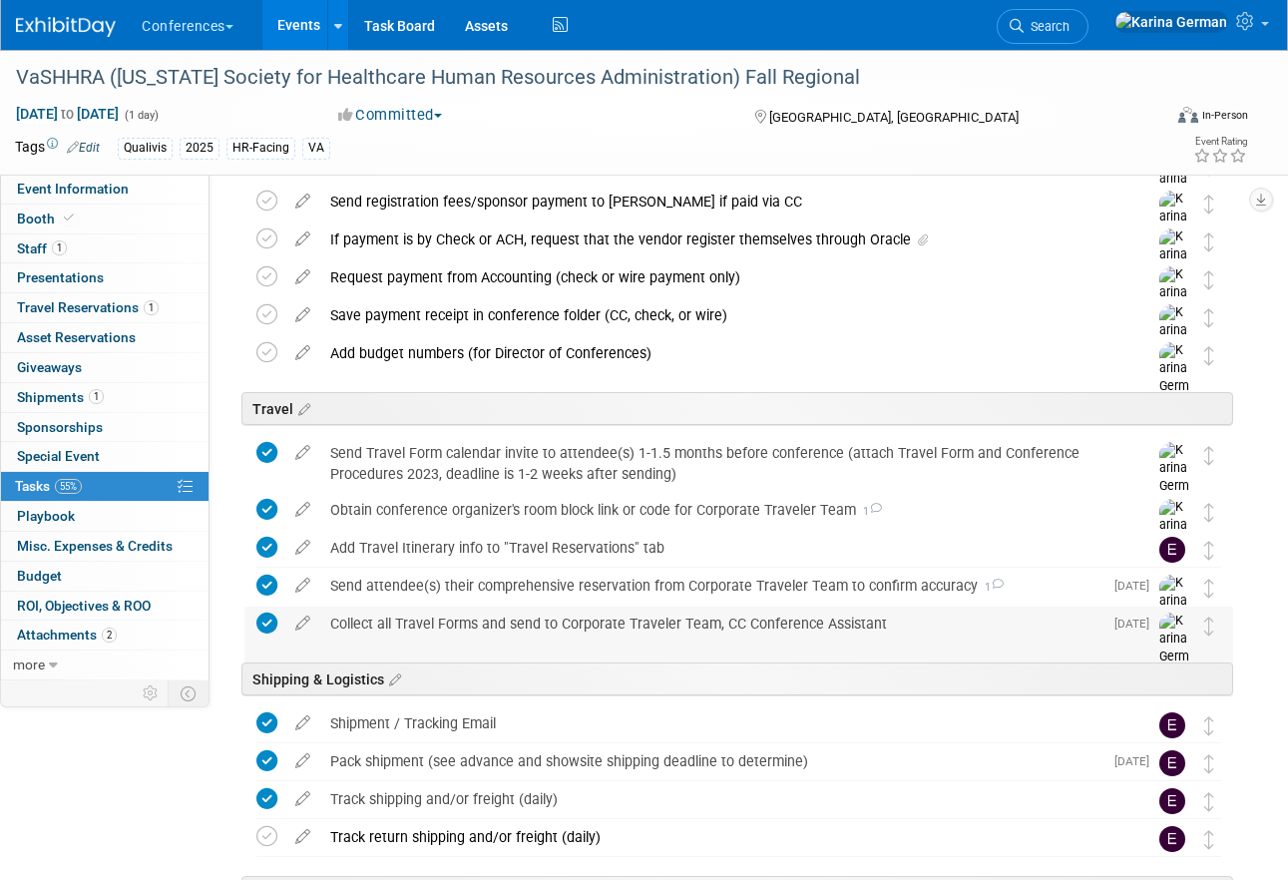
scroll to position [0, 0]
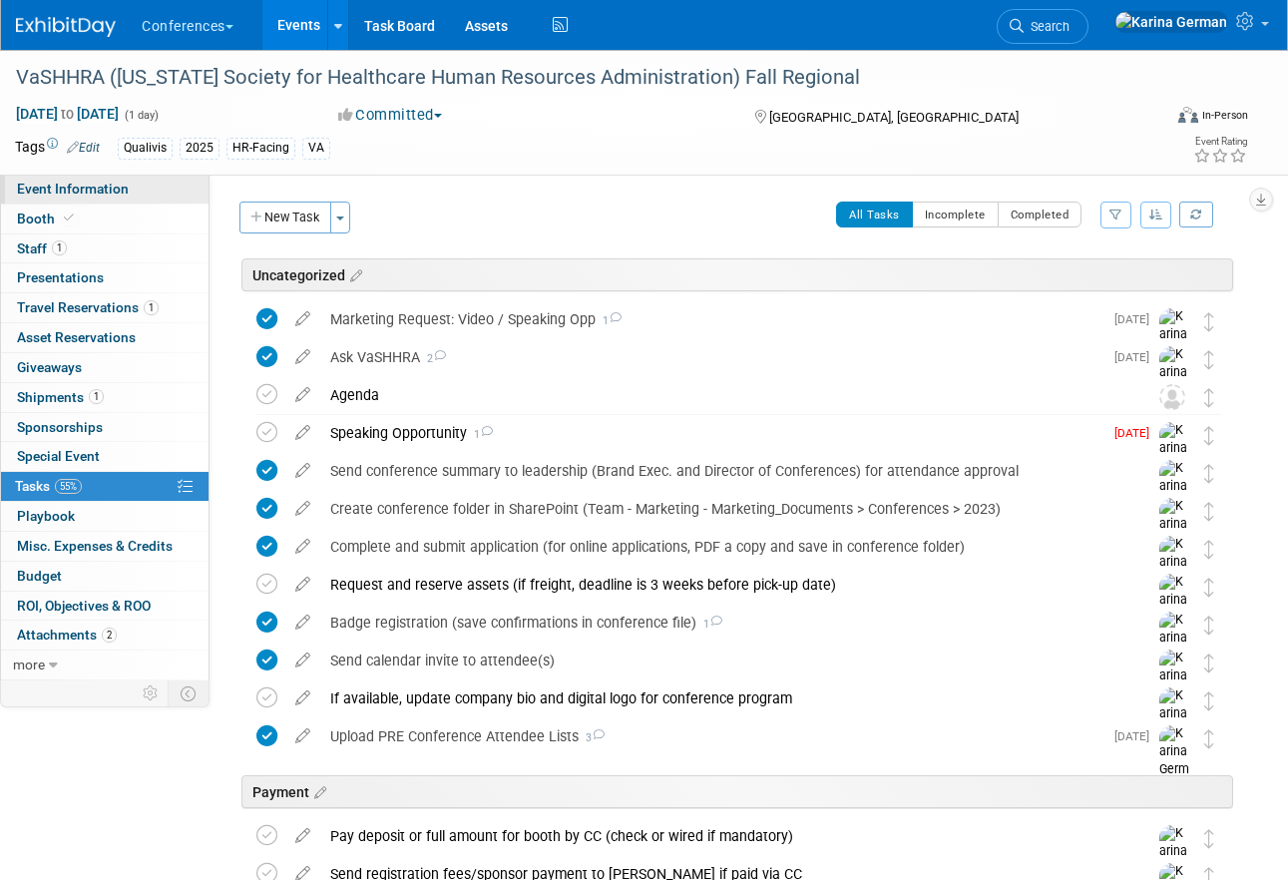
click at [102, 190] on span "Event Information" at bounding box center [73, 189] width 112 height 16
select select "Qualivis"
select select "Client-facing"
select select "Karina"
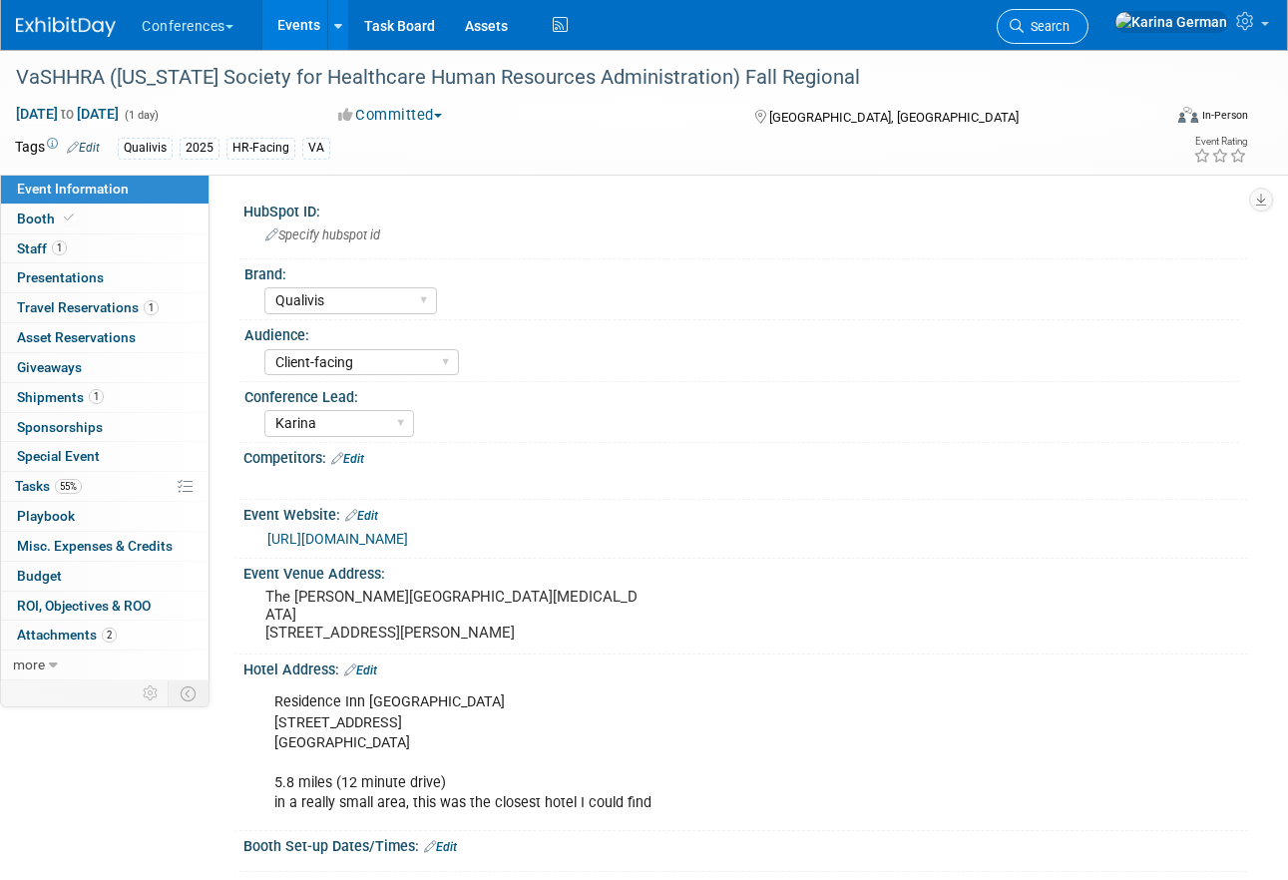
click at [1069, 32] on span "Search" at bounding box center [1046, 26] width 46 height 15
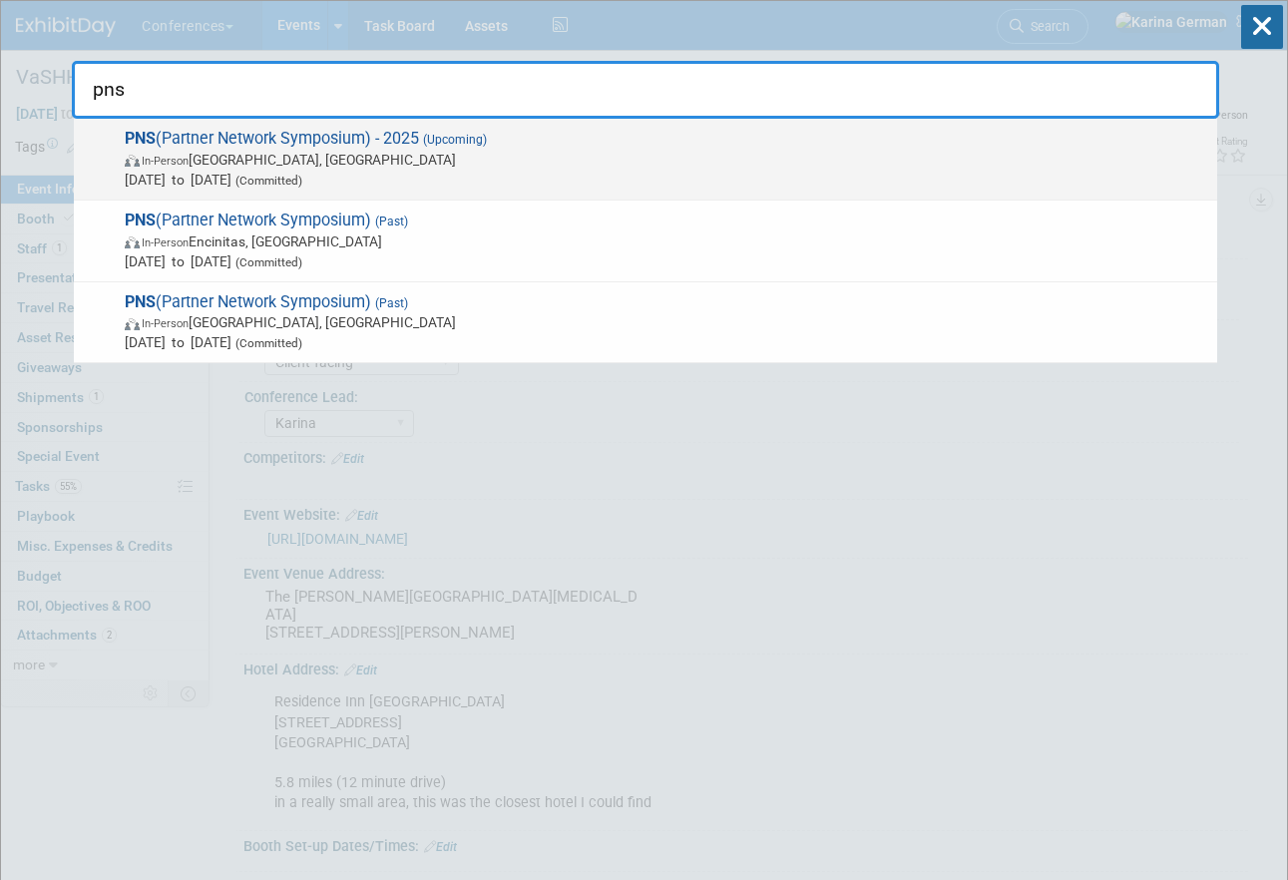
type input "pns"
click at [283, 139] on span "PNS (Partner Network Symposium) - 2025 (Upcoming) In-Person San Diego, CA Oct 1…" at bounding box center [663, 159] width 1088 height 61
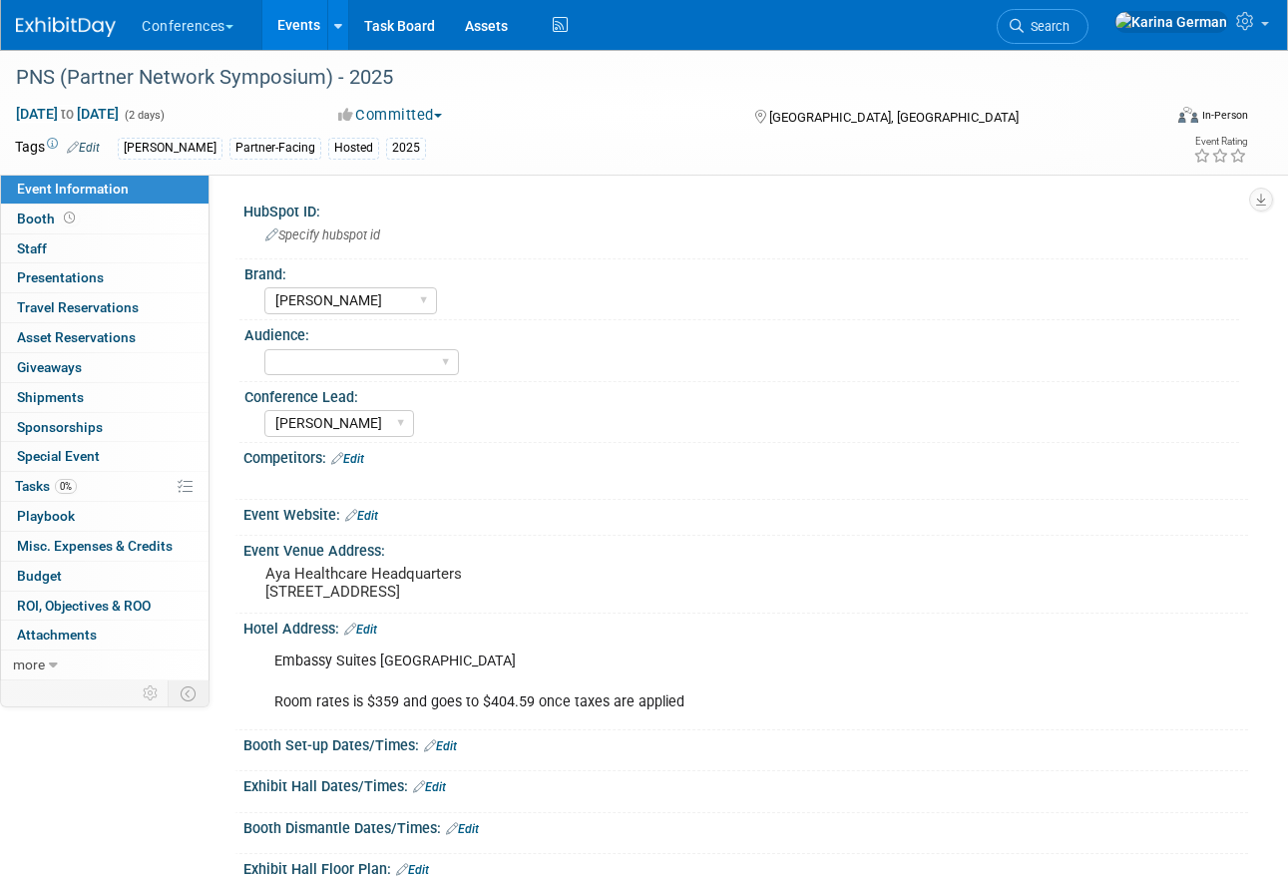
select select "[PERSON_NAME]"
click at [94, 493] on link "0% Tasks 0%" at bounding box center [104, 486] width 207 height 29
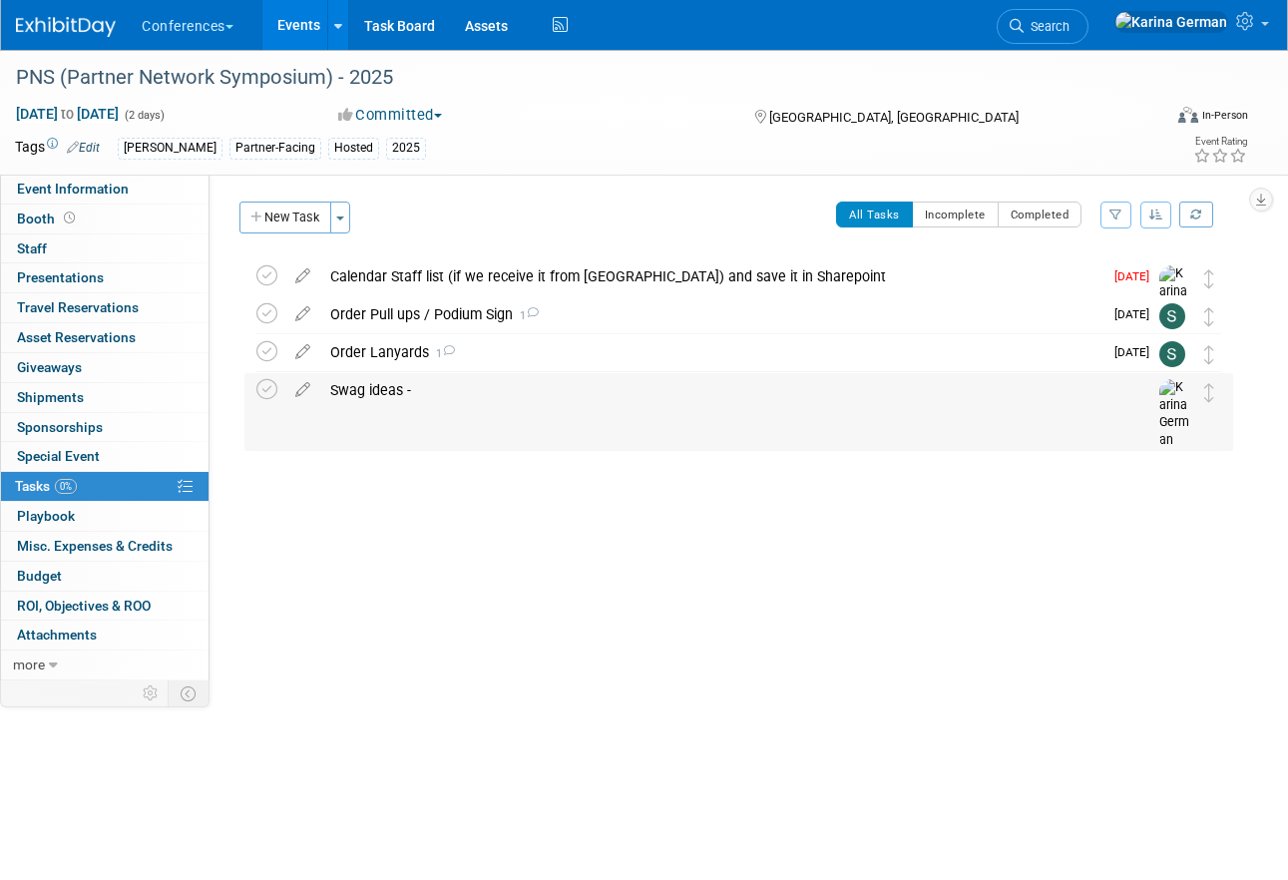
click at [478, 391] on div "Swag ideas -" at bounding box center [719, 390] width 799 height 34
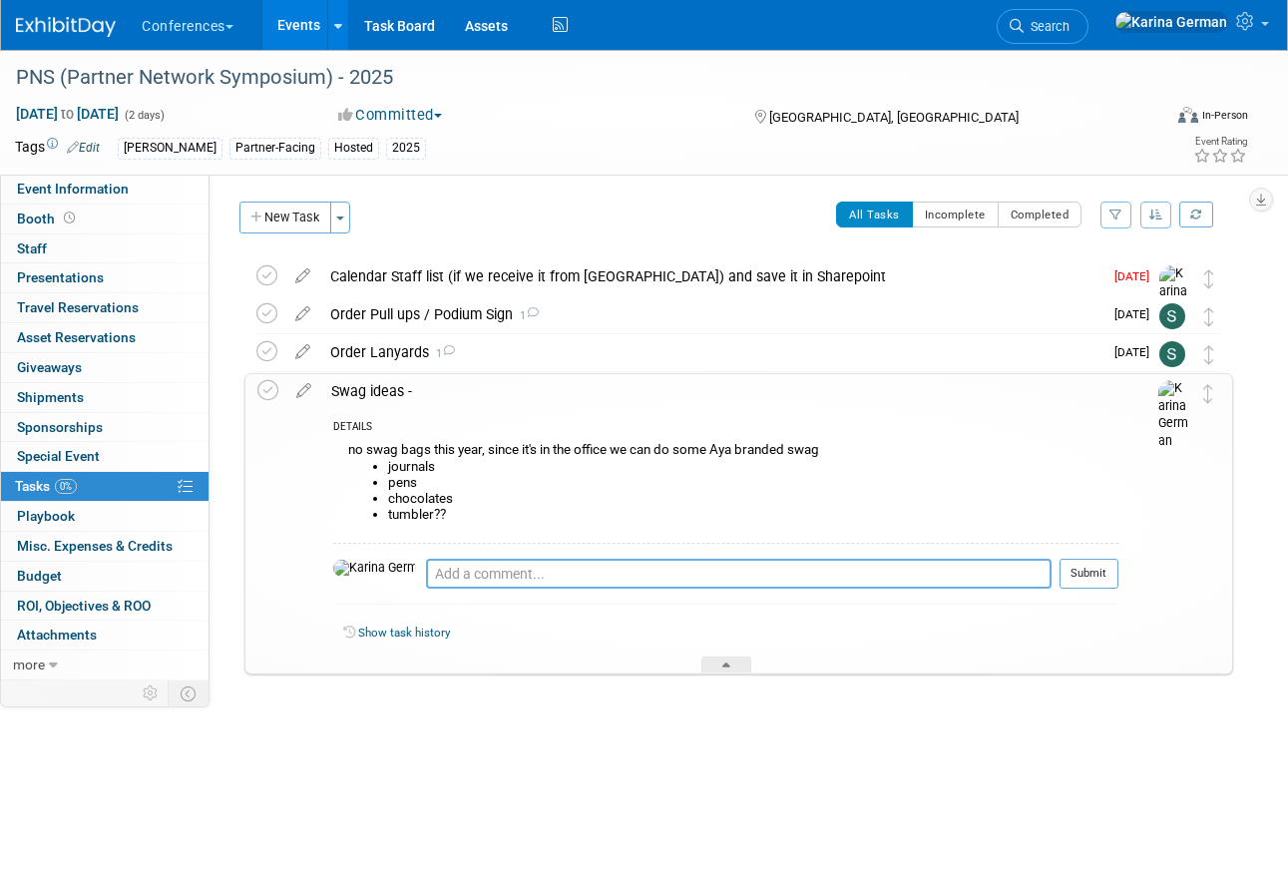
click at [439, 570] on textarea at bounding box center [738, 574] width 625 height 30
click at [389, 395] on div "Swag ideas -" at bounding box center [719, 391] width 797 height 34
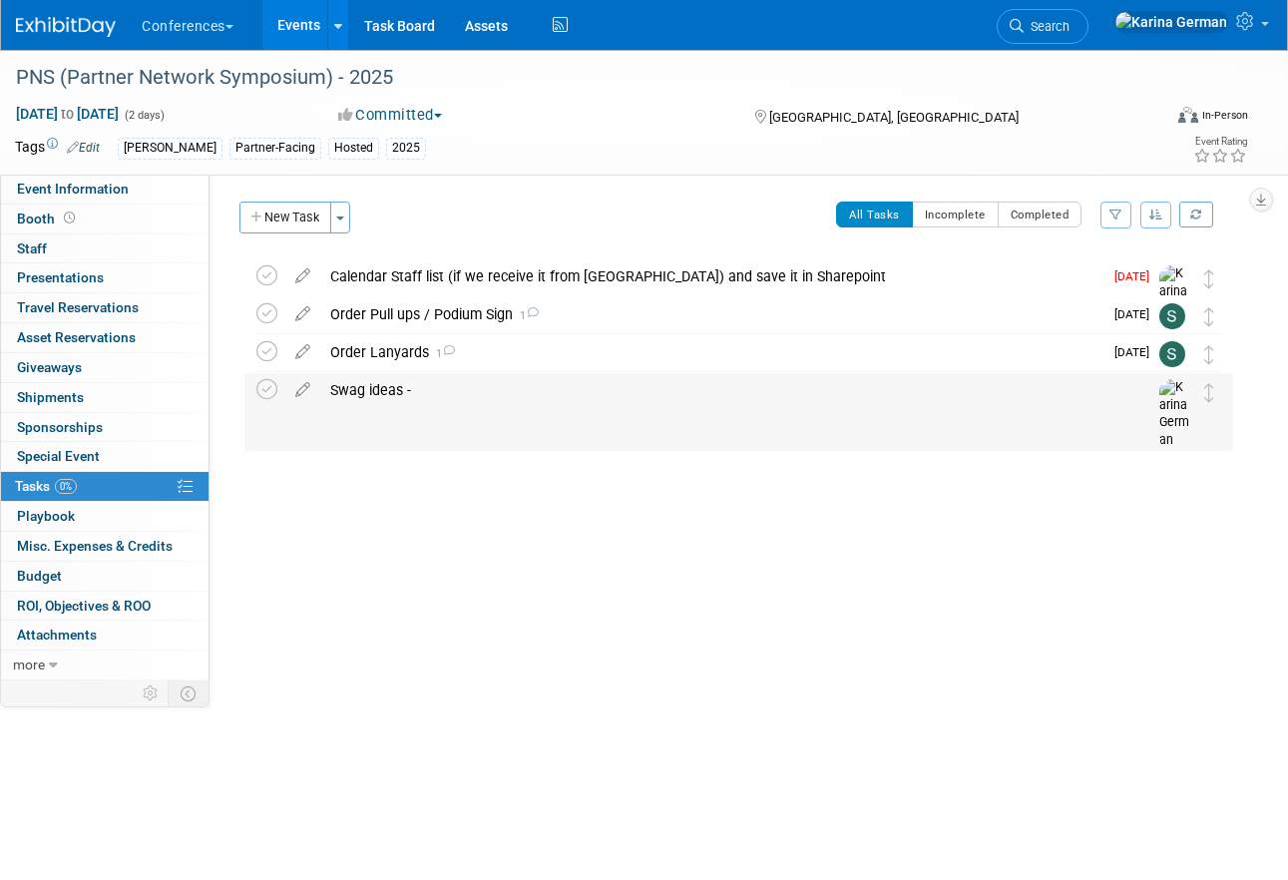
click at [389, 395] on div "Swag ideas -" at bounding box center [719, 390] width 799 height 34
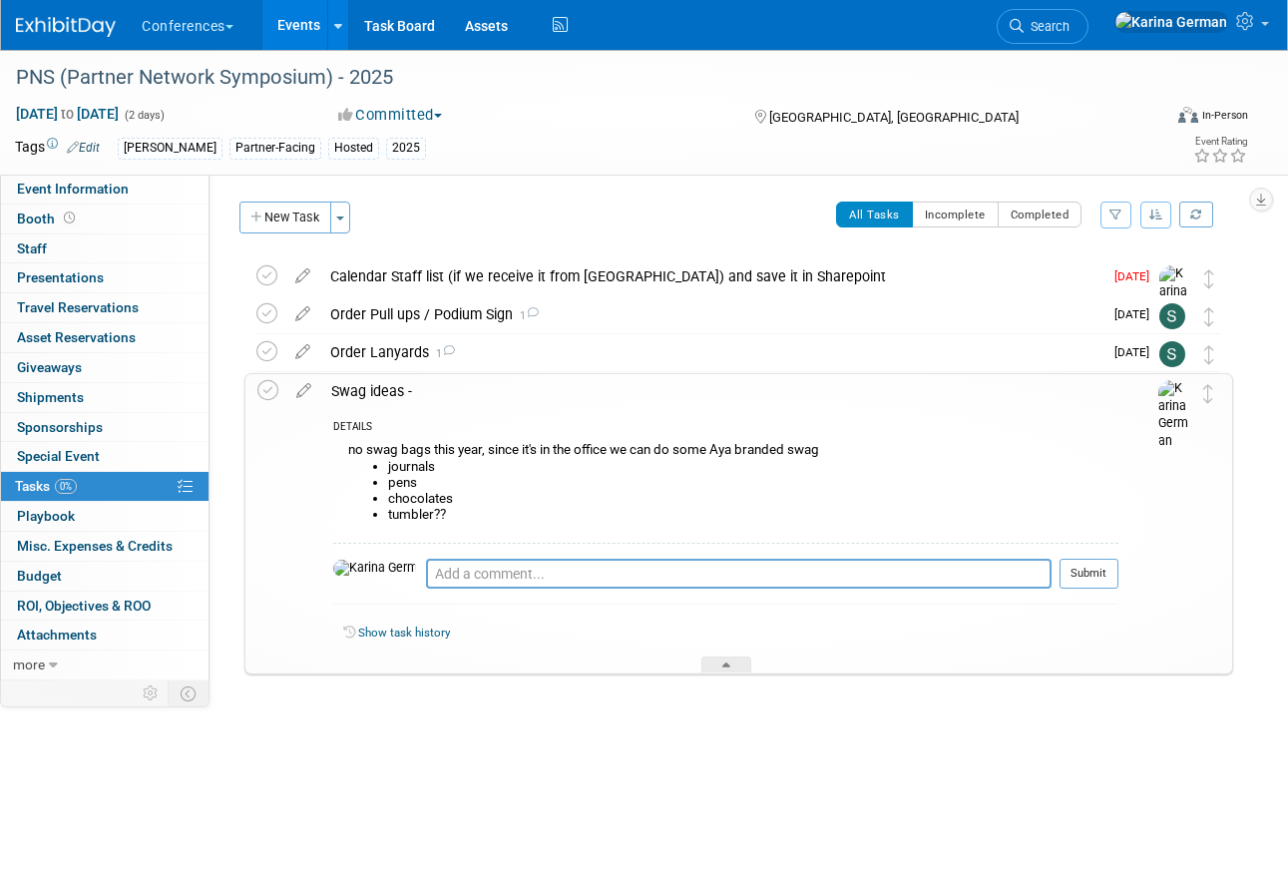
click at [389, 395] on div "Swag ideas -" at bounding box center [719, 391] width 797 height 34
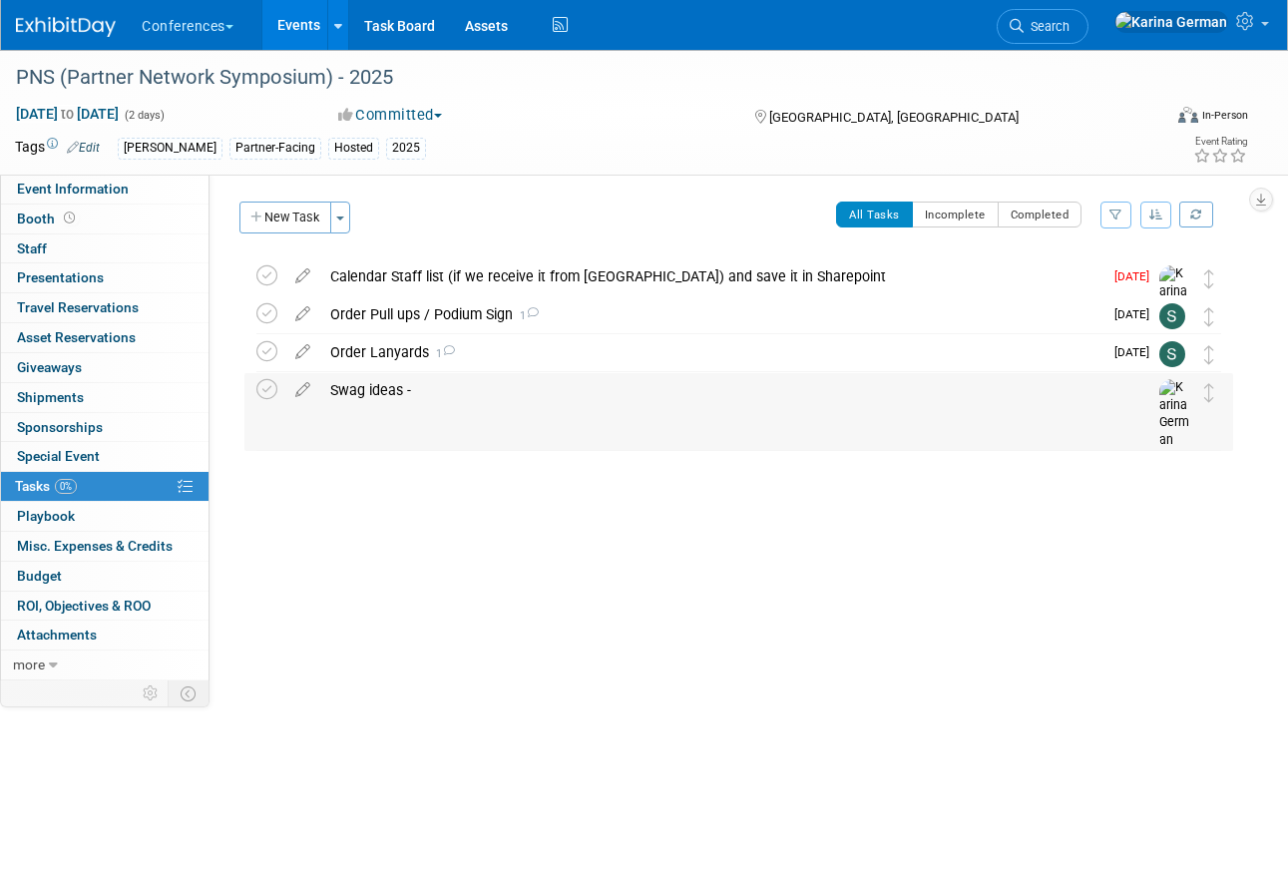
click at [441, 396] on div "Swag ideas -" at bounding box center [719, 390] width 799 height 34
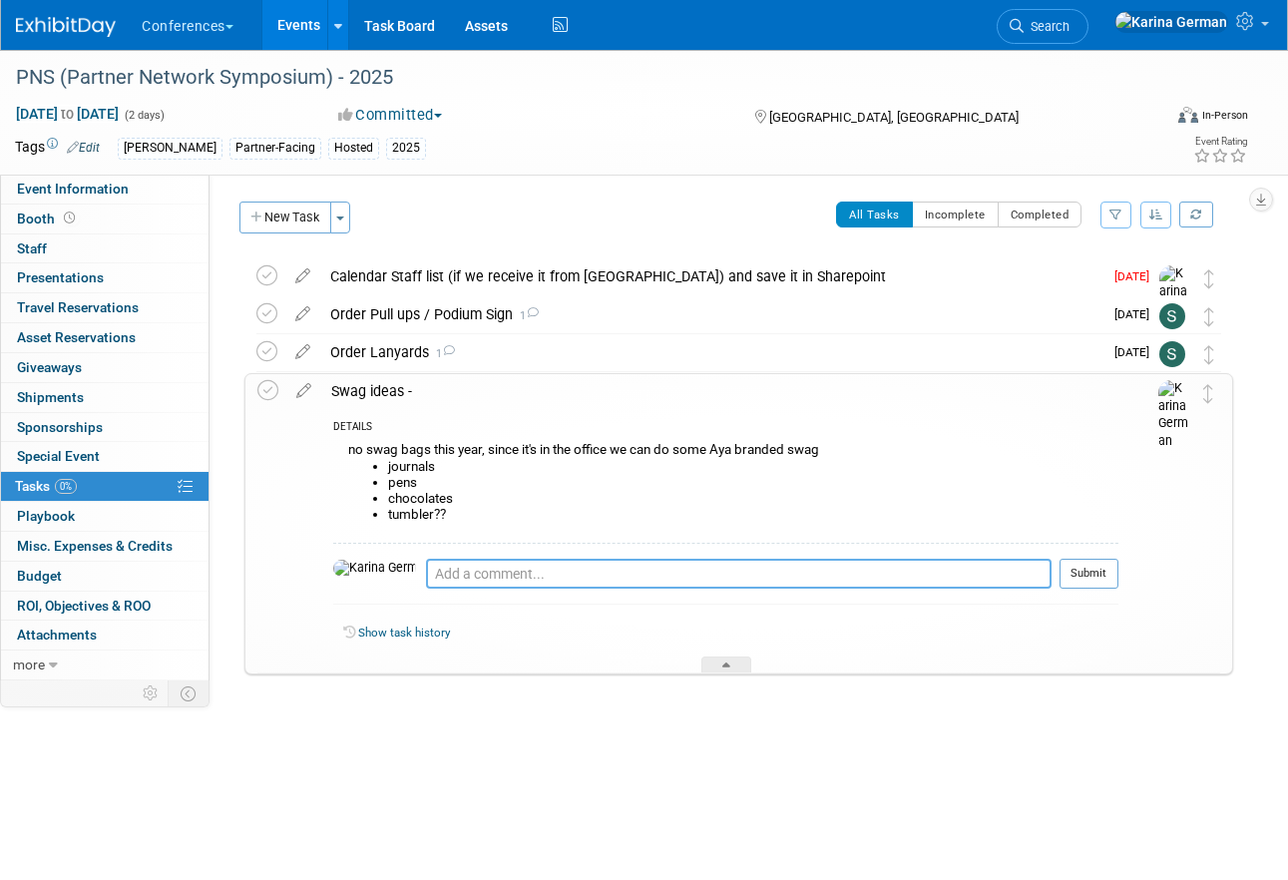
click at [457, 559] on textarea at bounding box center [738, 574] width 625 height 30
drag, startPoint x: 755, startPoint y: 576, endPoint x: 613, endPoint y: 576, distance: 141.6
click at [613, 576] on textarea "not doing journals - trying to think of a lower price item" at bounding box center [738, 574] width 625 height 30
type textarea "not doing journals - trying to think of a cheaper alternative"
click at [1079, 569] on button "Submit" at bounding box center [1088, 574] width 59 height 30
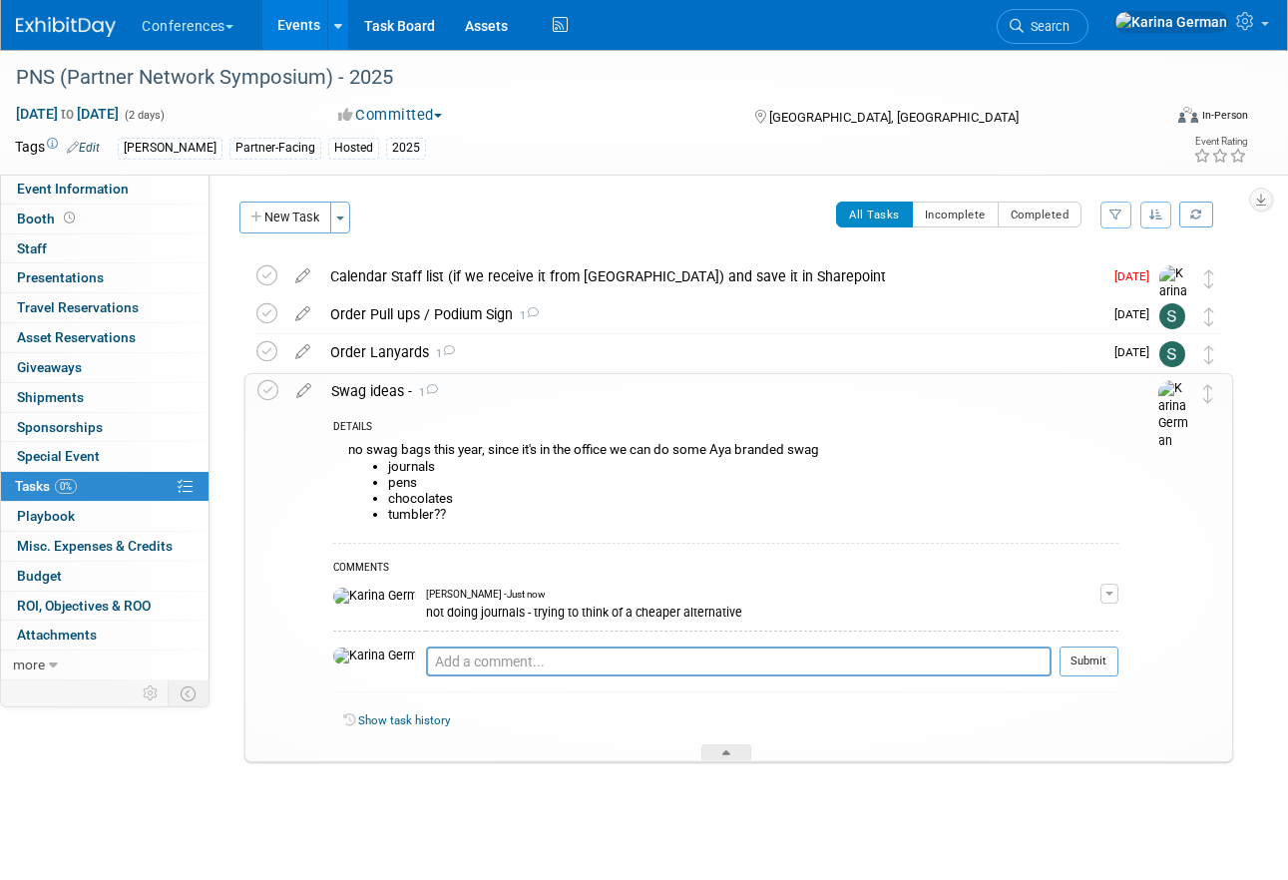
click at [388, 398] on div "Swag ideas - 1" at bounding box center [719, 391] width 797 height 34
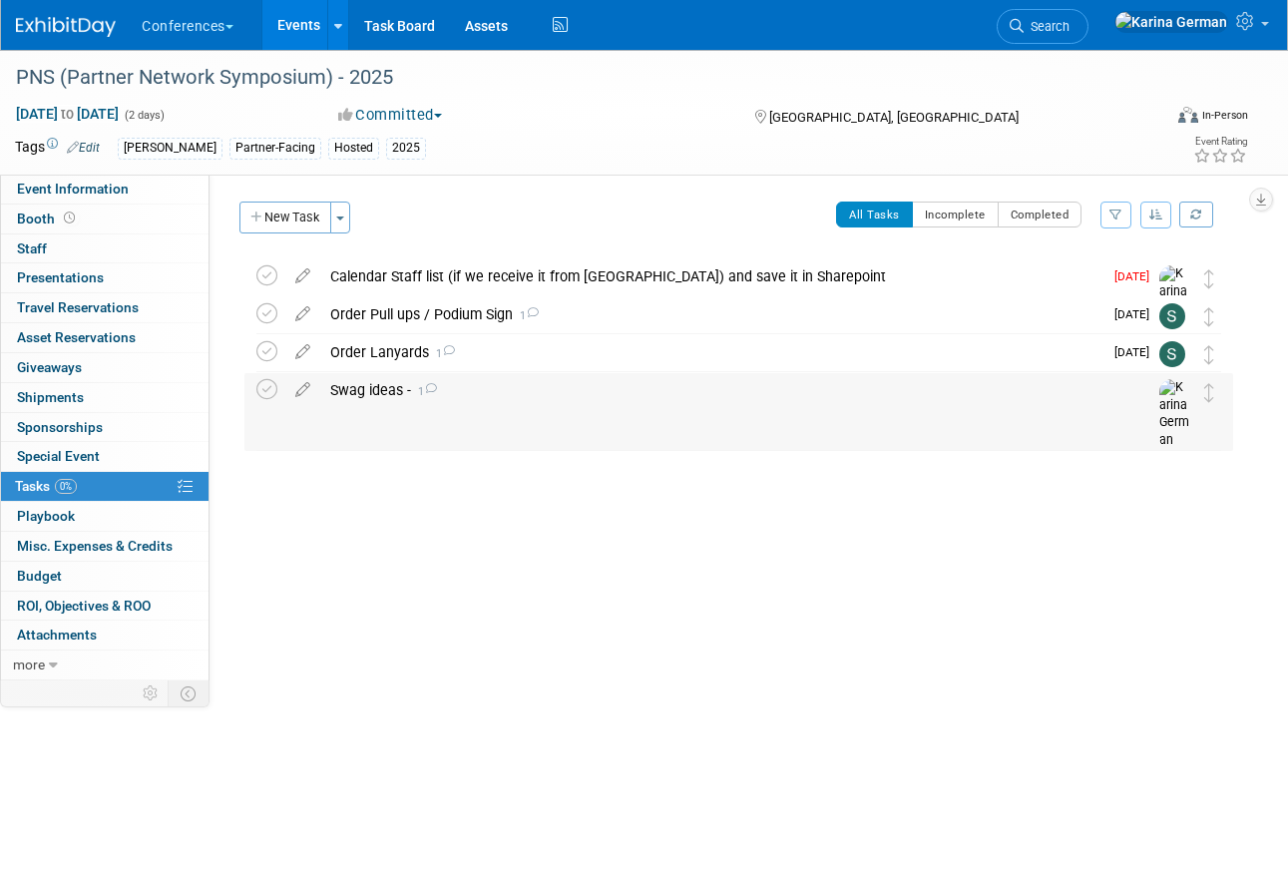
click at [384, 407] on td "Swag ideas - 1 DETAILS no swag bags this year, since it's in the office we can …" at bounding box center [719, 411] width 799 height 77
click at [380, 391] on div "Swag ideas - 1" at bounding box center [719, 390] width 799 height 34
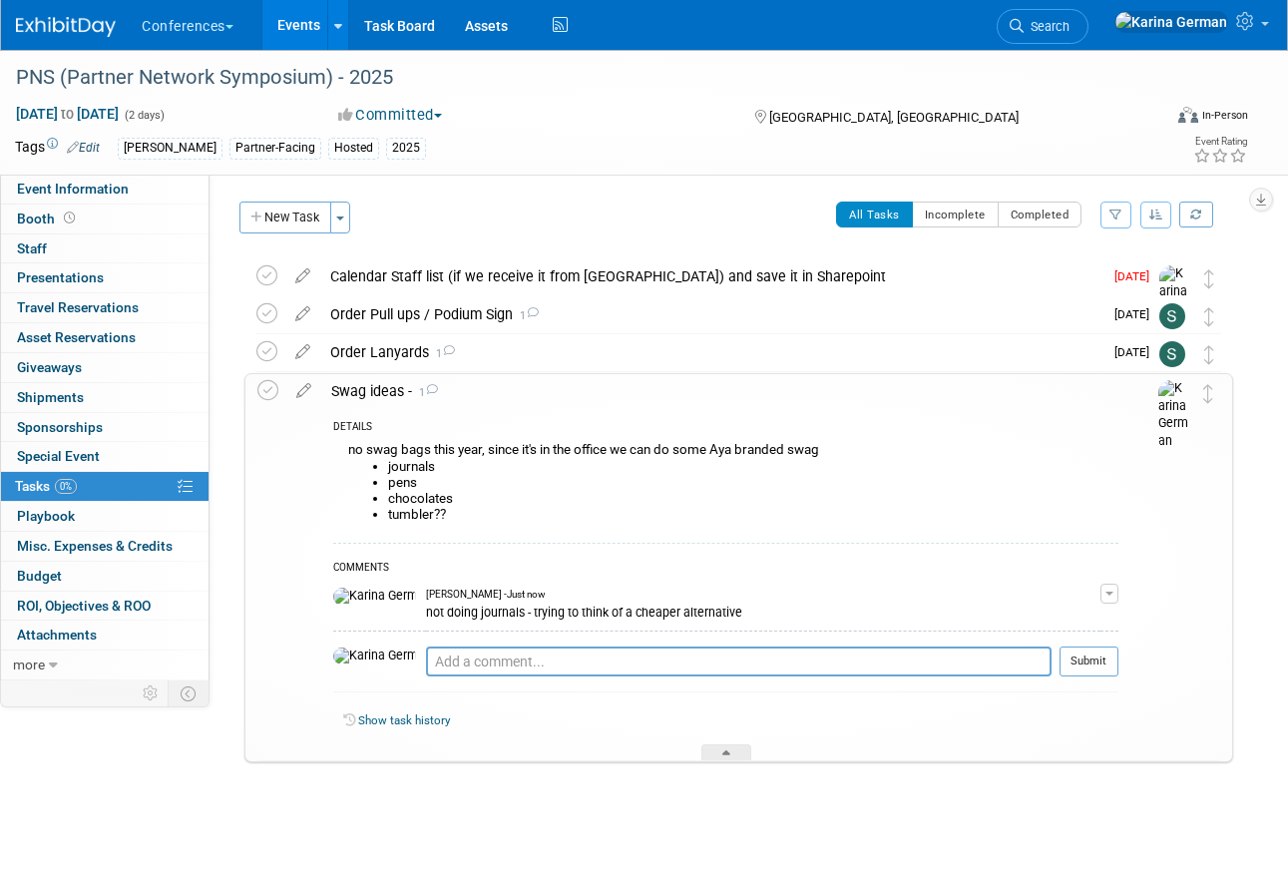
click at [383, 401] on div "Swag ideas - 1" at bounding box center [719, 391] width 797 height 34
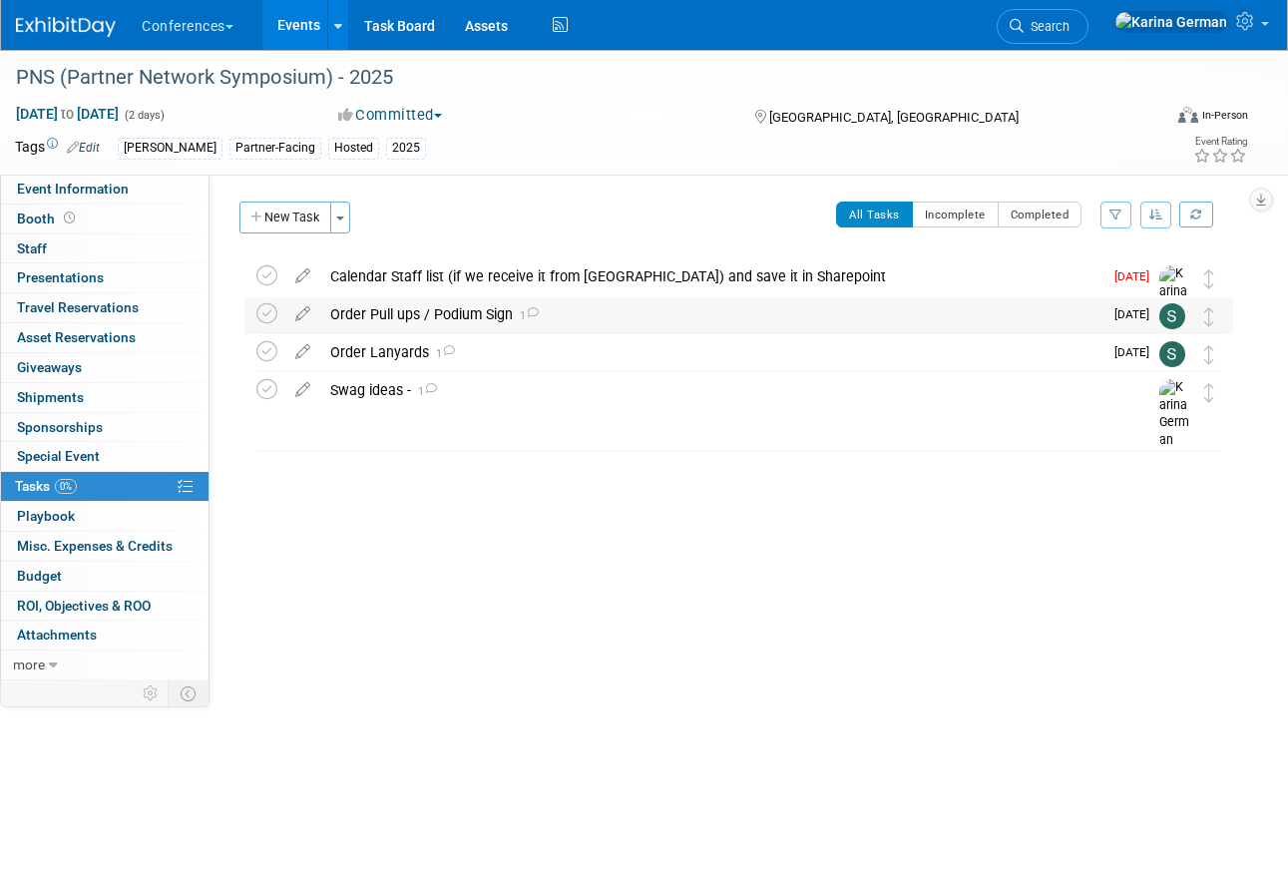
click at [489, 320] on div "Order Pull ups / Podium Sign 1" at bounding box center [711, 314] width 782 height 34
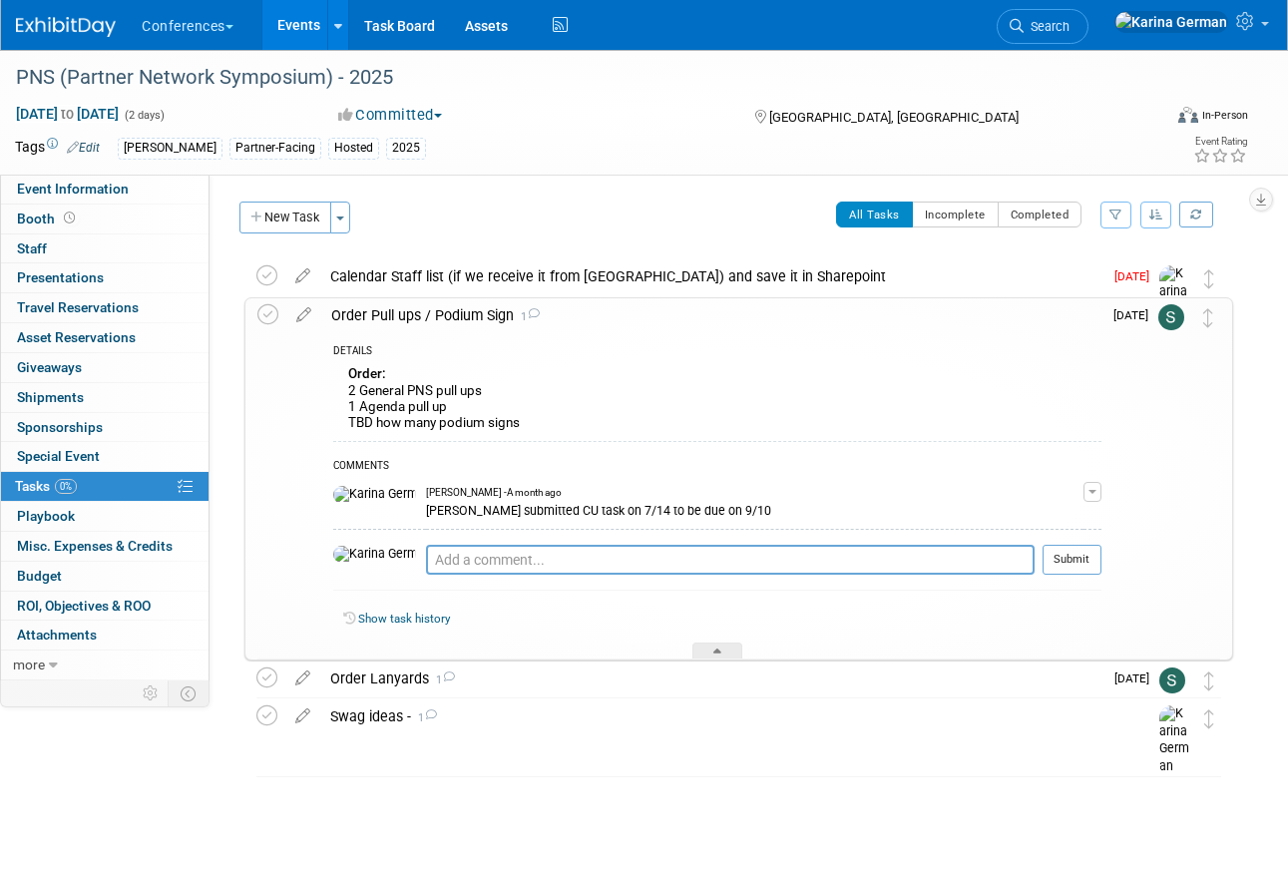
click at [489, 321] on div "Order Pull ups / Podium Sign 1" at bounding box center [711, 315] width 780 height 34
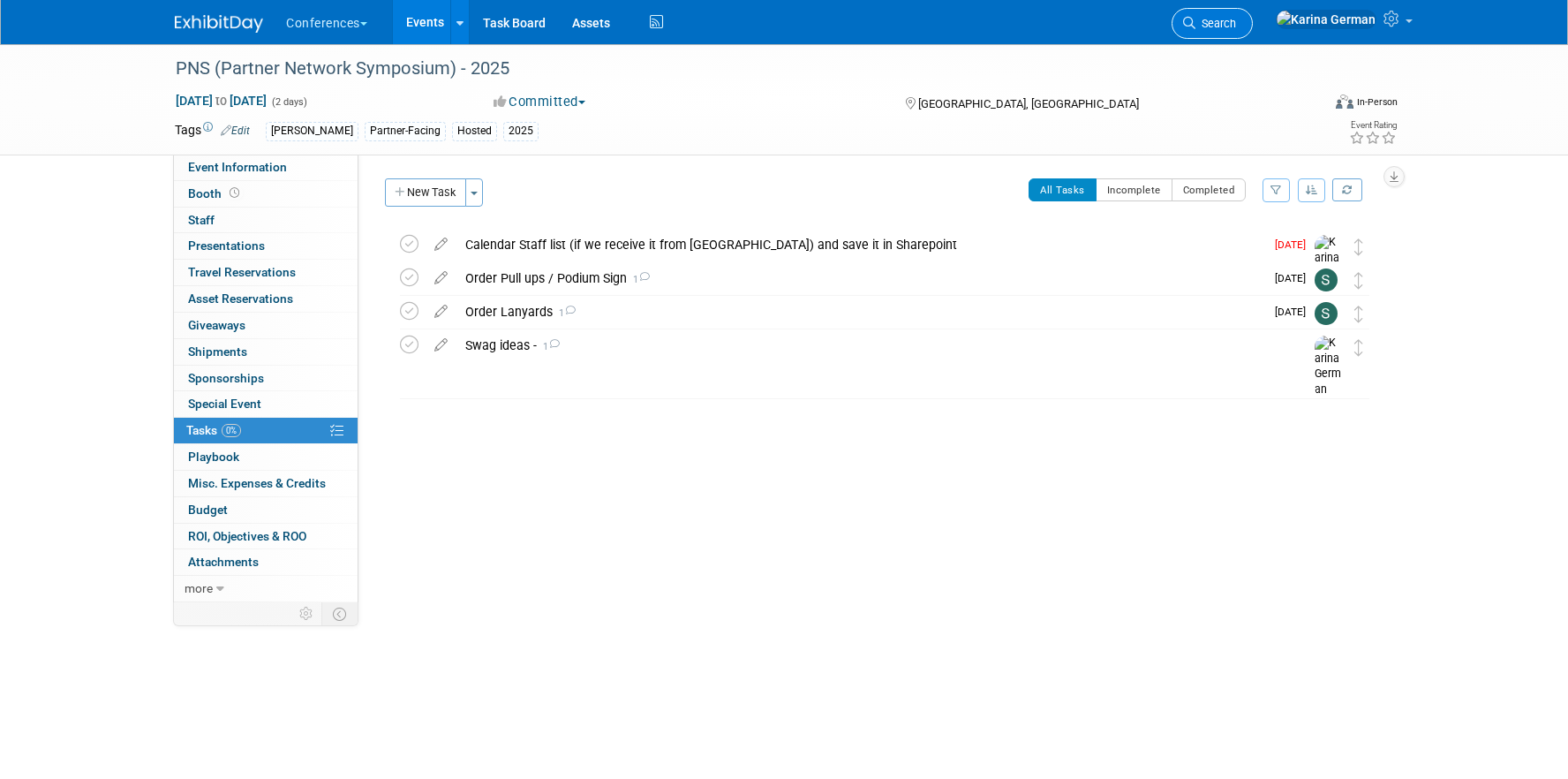
click at [1139, 24] on span "Search" at bounding box center [1216, 23] width 41 height 13
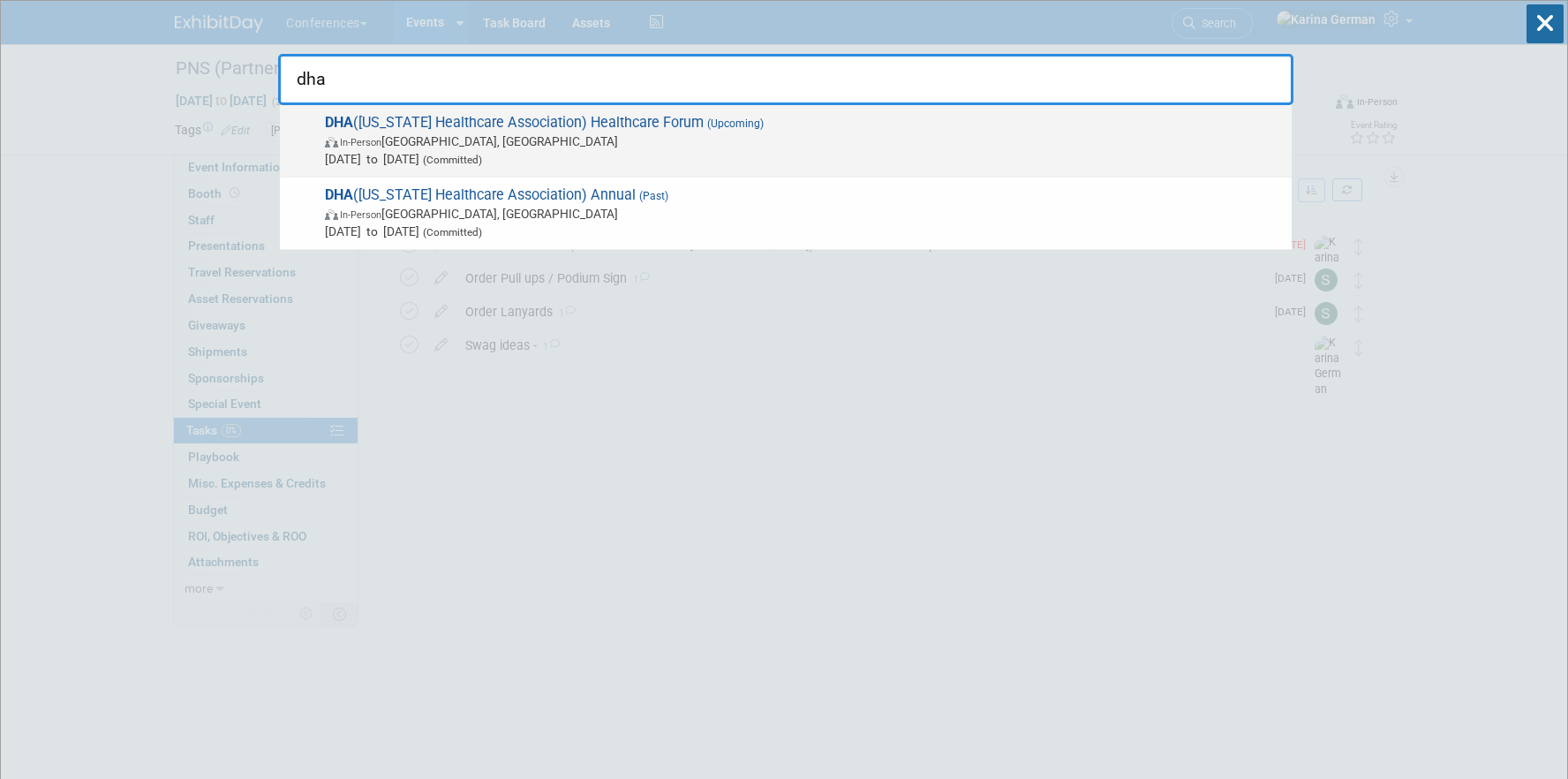
type input "dha"
click at [552, 133] on span "In-Person Dover, [GEOGRAPHIC_DATA]" at bounding box center [803, 142] width 957 height 18
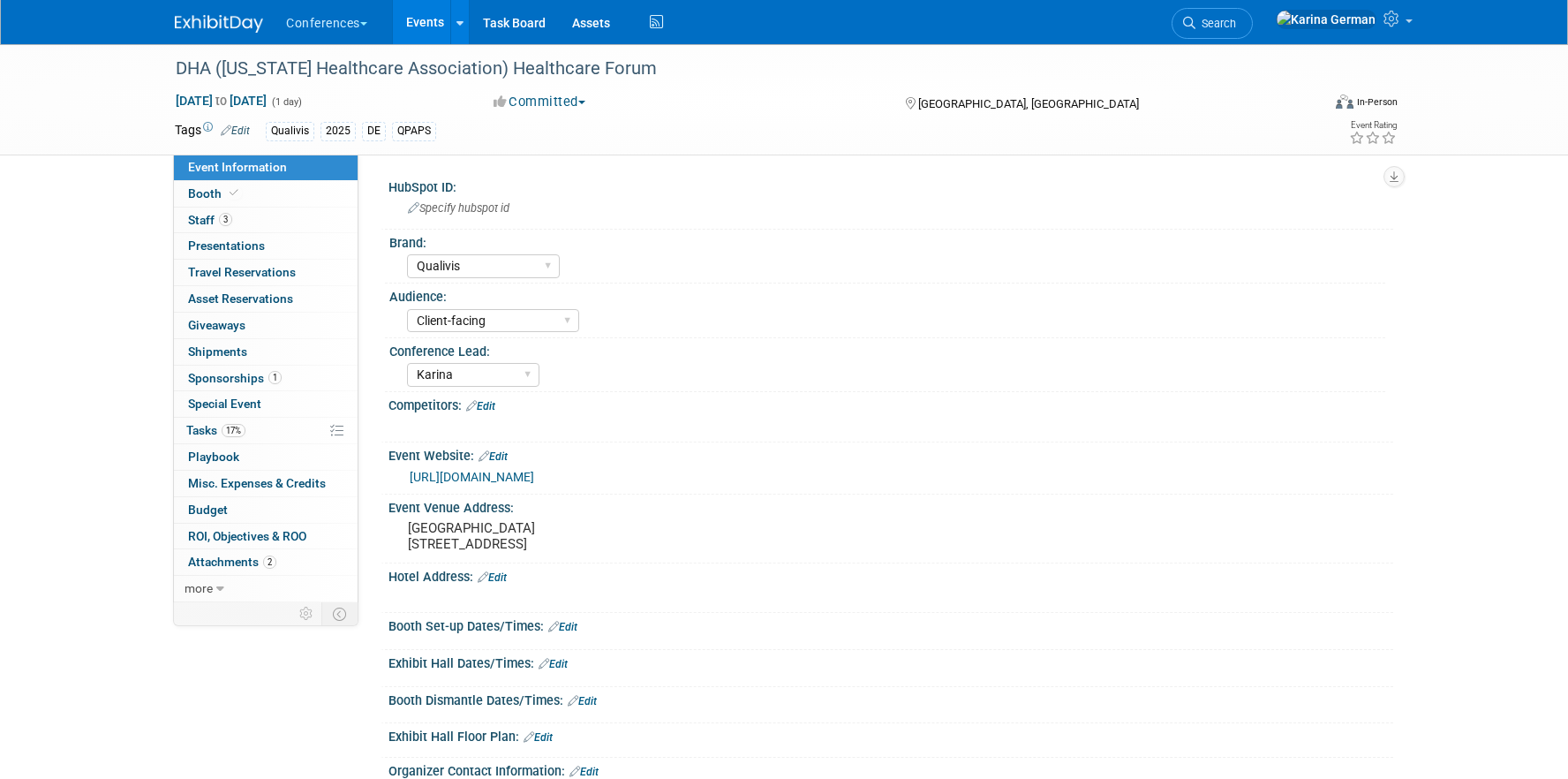
select select "Qualivis"
select select "Client-facing"
select select "Karina"
click at [409, 72] on div "DHA ([US_STATE] Healthcare Association) Healthcare Forum" at bounding box center [732, 69] width 1124 height 32
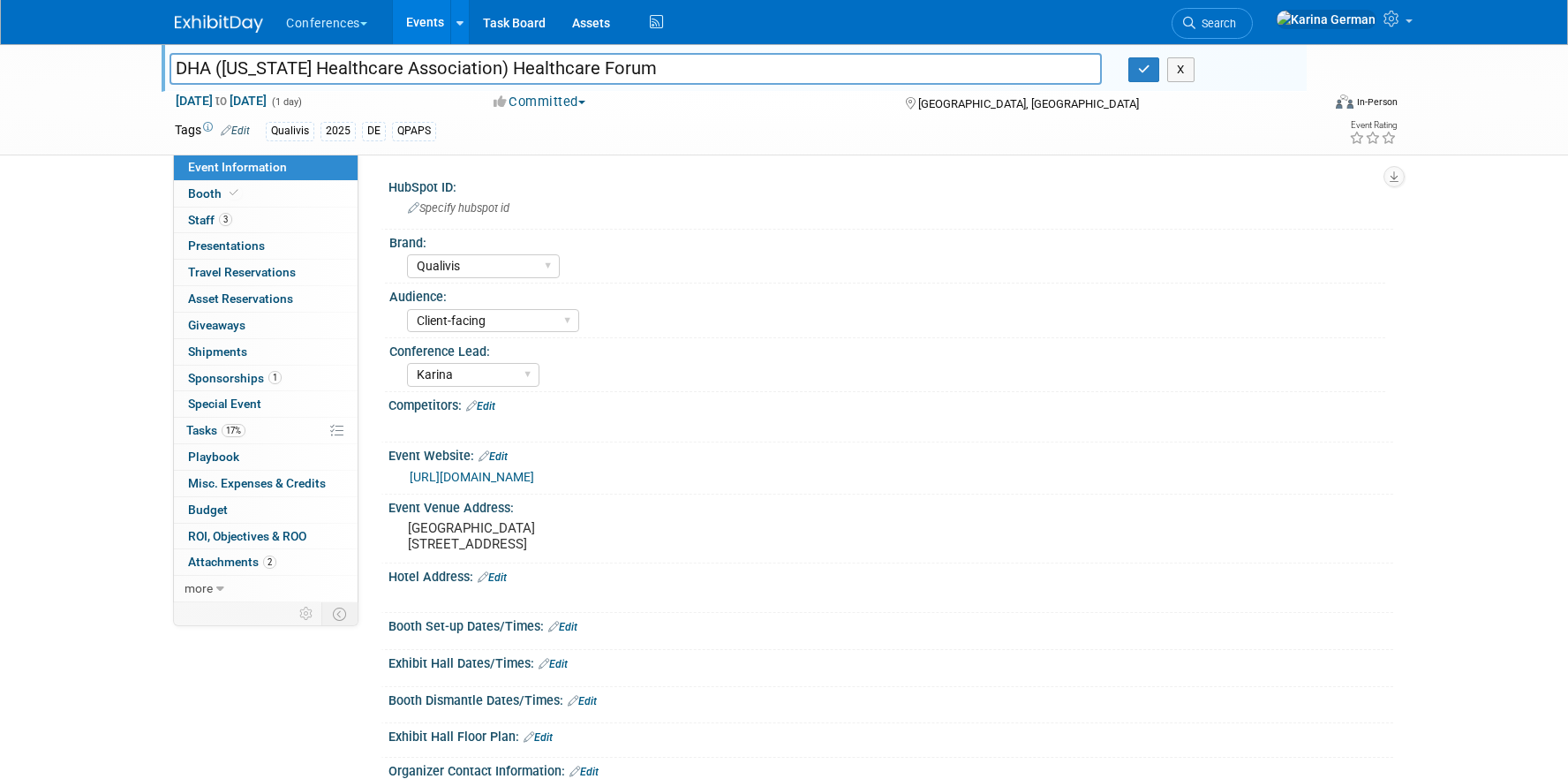
click at [409, 72] on input "DHA ([US_STATE] Healthcare Association) Healthcare Forum" at bounding box center [635, 68] width 932 height 31
click at [418, 551] on pre "Bally’s Dover Casino Resort 1131 N Dupont Hwy, Dover, DE 19901" at bounding box center [597, 536] width 380 height 32
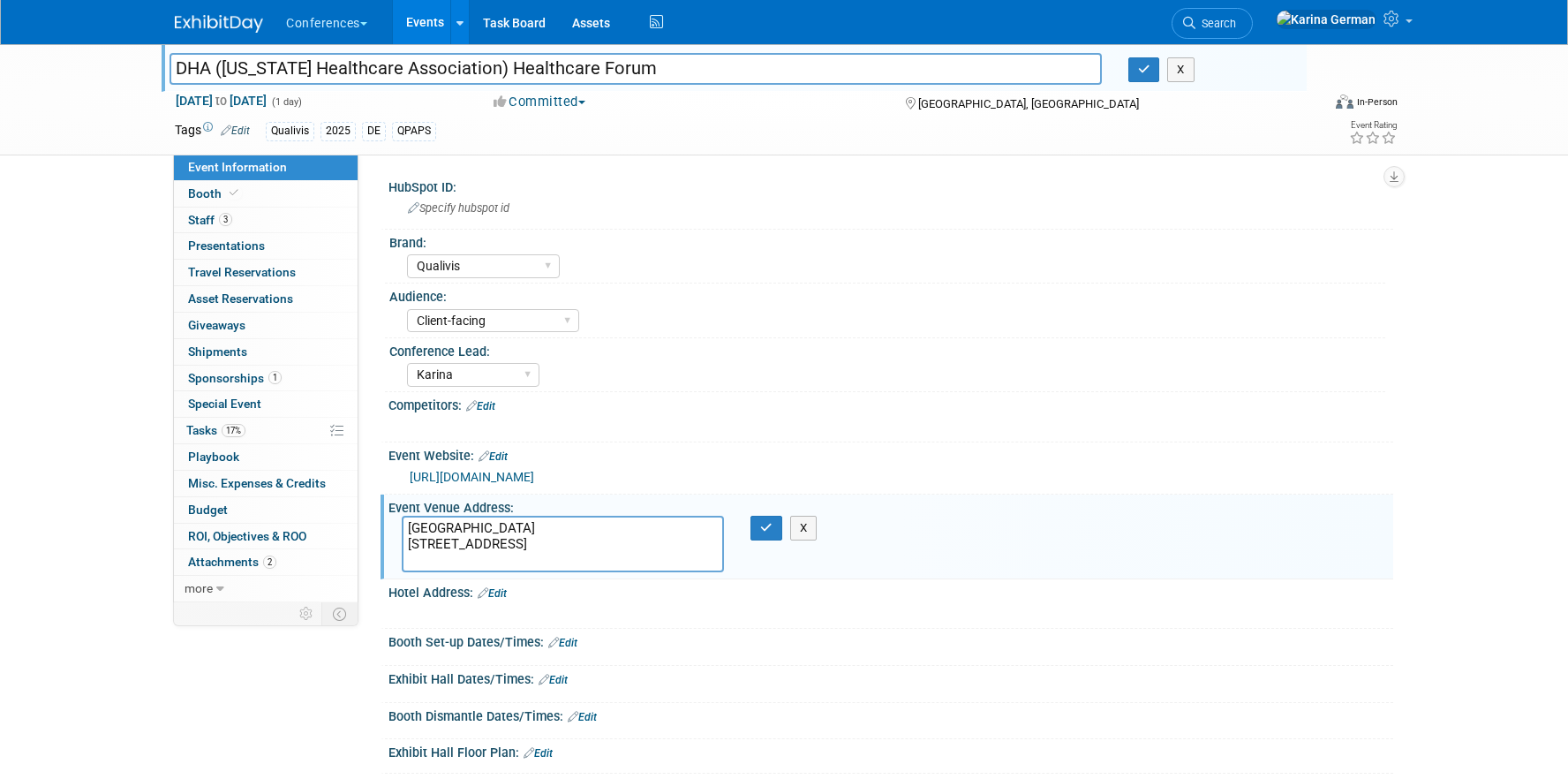
drag, startPoint x: 407, startPoint y: 556, endPoint x: 465, endPoint y: 555, distance: 58.0
click at [465, 555] on textarea "Bally’s Dover Casino Resort 1131 N Dupont Hwy, Dover, DE 19901" at bounding box center [563, 544] width 322 height 57
click at [292, 217] on link "3 Staff 3" at bounding box center [265, 220] width 183 height 26
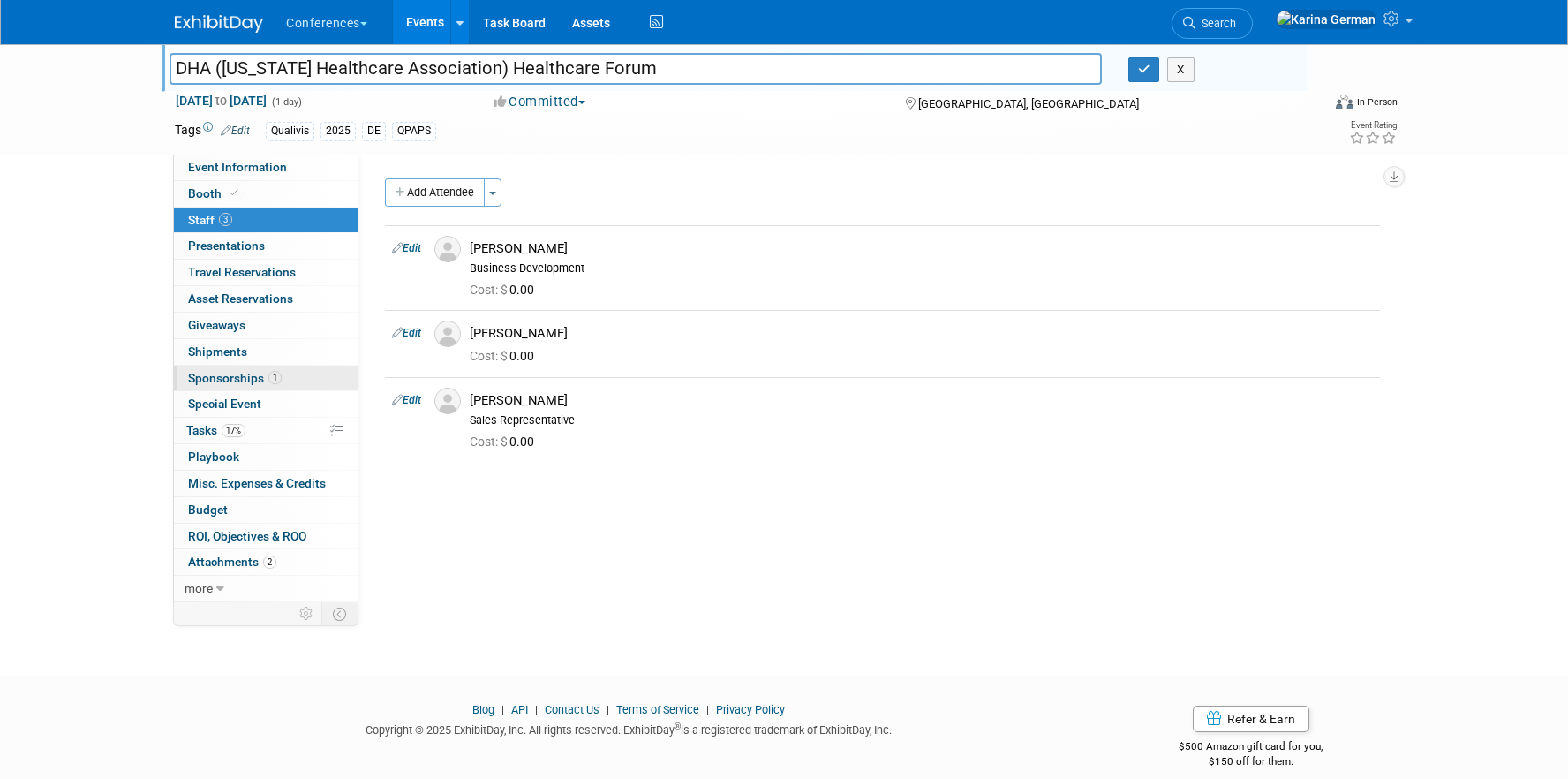
click at [265, 381] on span "Sponsorships 1" at bounding box center [234, 378] width 94 height 14
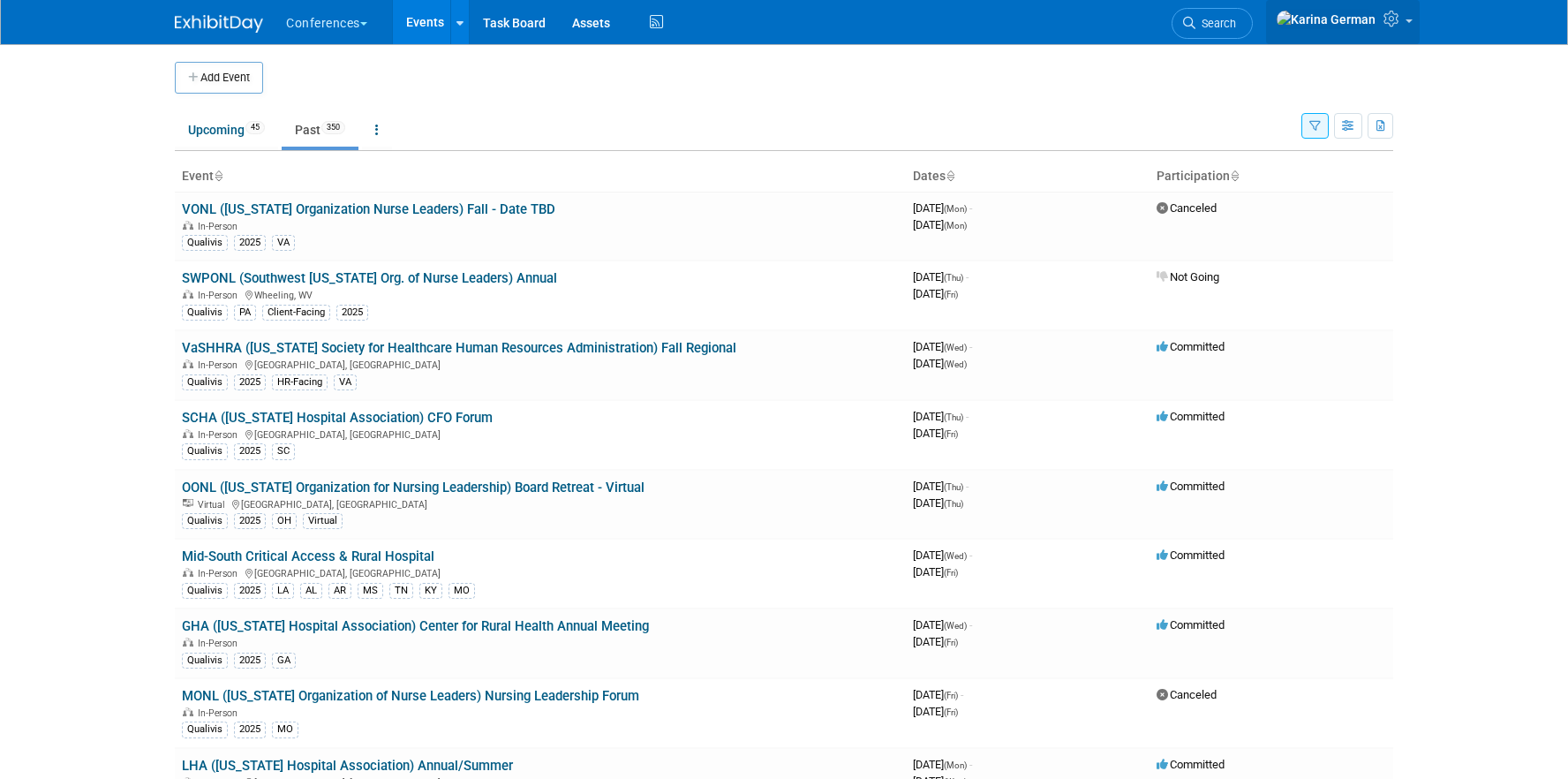
click at [1334, 16] on link at bounding box center [1342, 22] width 154 height 44
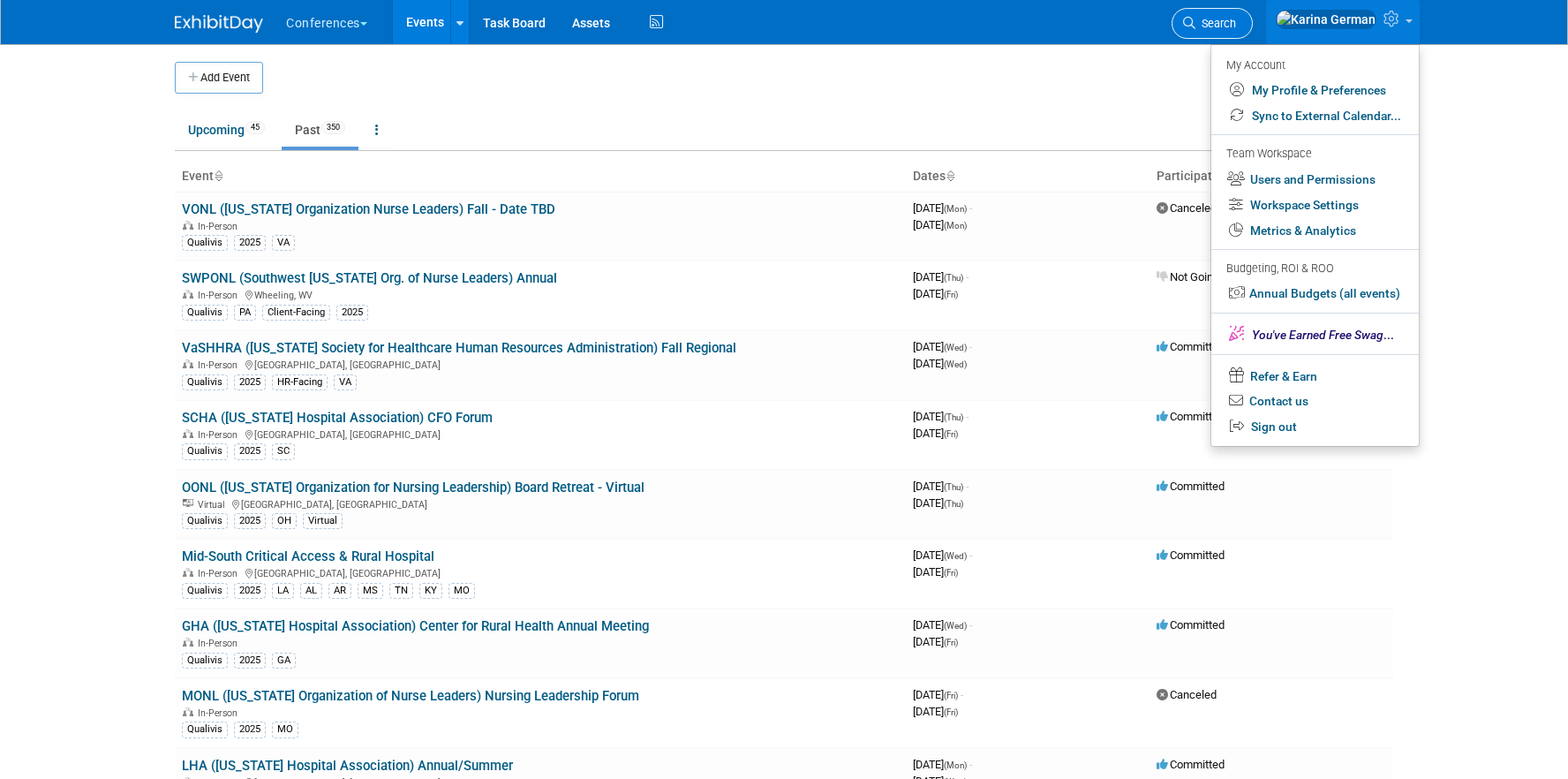
click at [1236, 17] on span "Search" at bounding box center [1216, 23] width 41 height 13
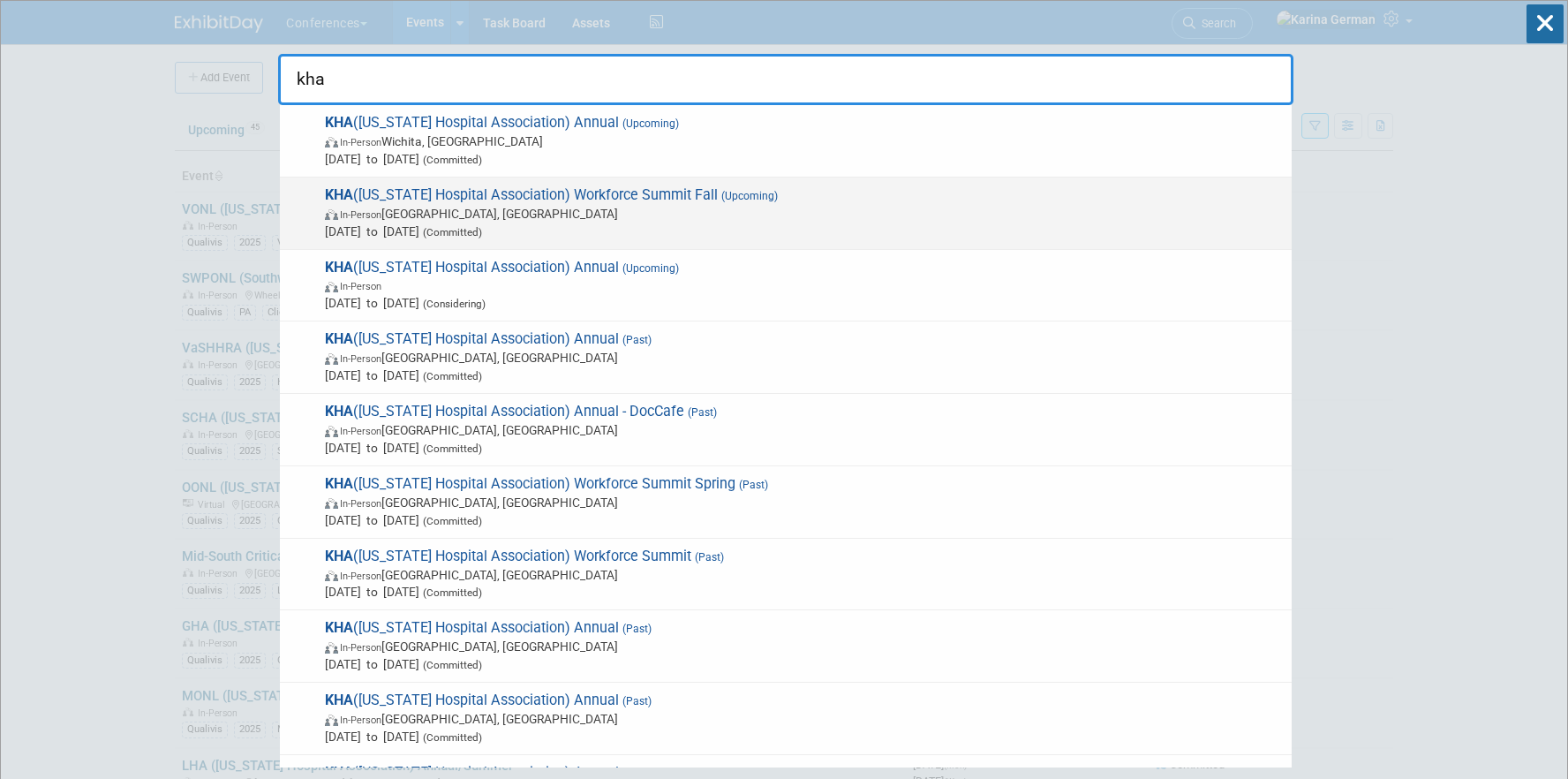
type input "kha"
click at [482, 230] on span "(Committed)" at bounding box center [450, 232] width 63 height 12
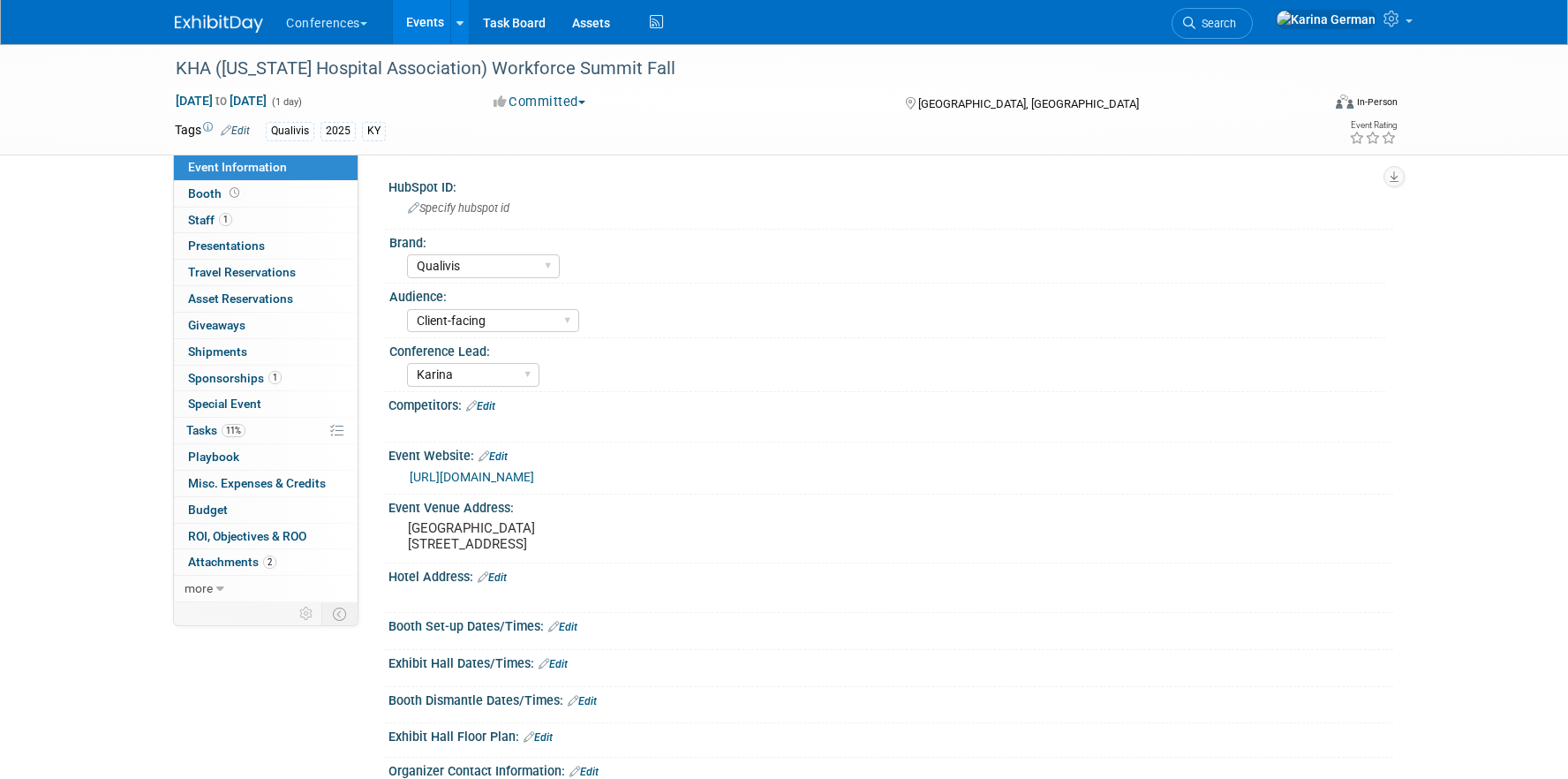
select select "Qualivis"
select select "Client-facing"
select select "Karina"
click at [253, 371] on span "Sponsorships 1" at bounding box center [234, 378] width 94 height 14
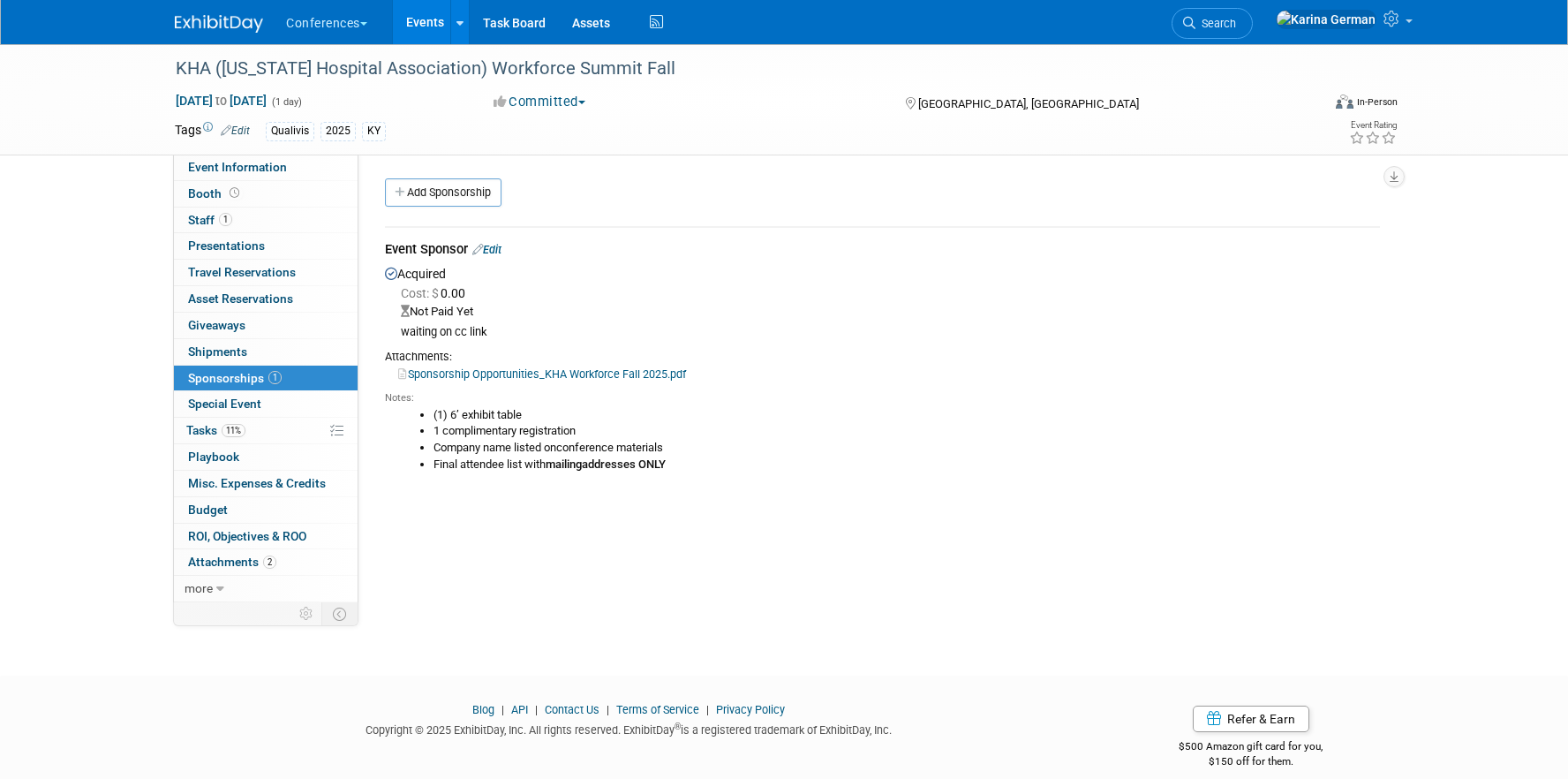
click at [530, 373] on link "Sponsorship Opportunities_KHA Workforce Fall 2025.pdf" at bounding box center [542, 374] width 288 height 13
click at [499, 256] on div "Event Sponsor Edit" at bounding box center [882, 251] width 995 height 22
click at [499, 244] on link "Edit" at bounding box center [487, 249] width 29 height 13
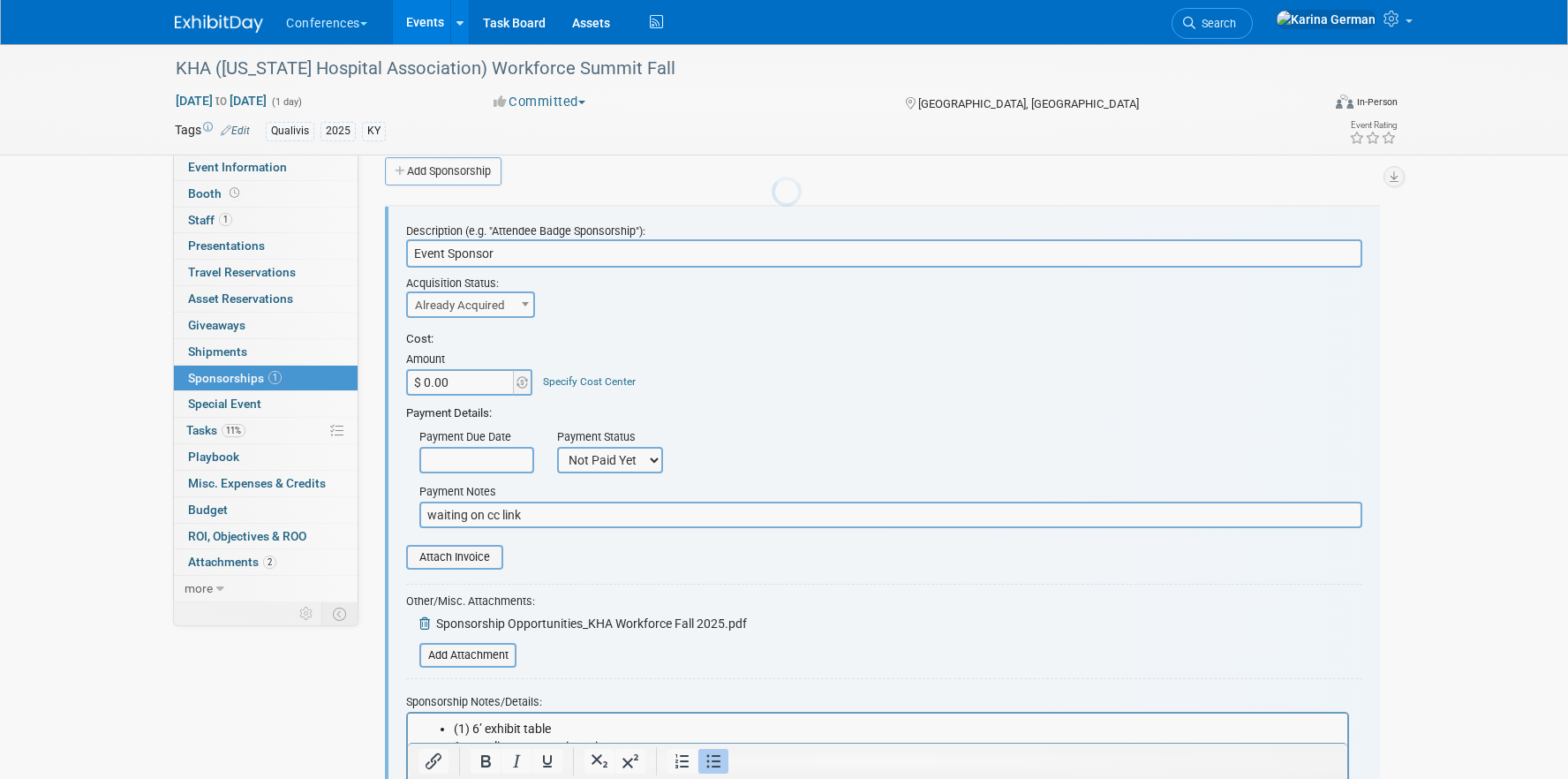
scroll to position [26, 0]
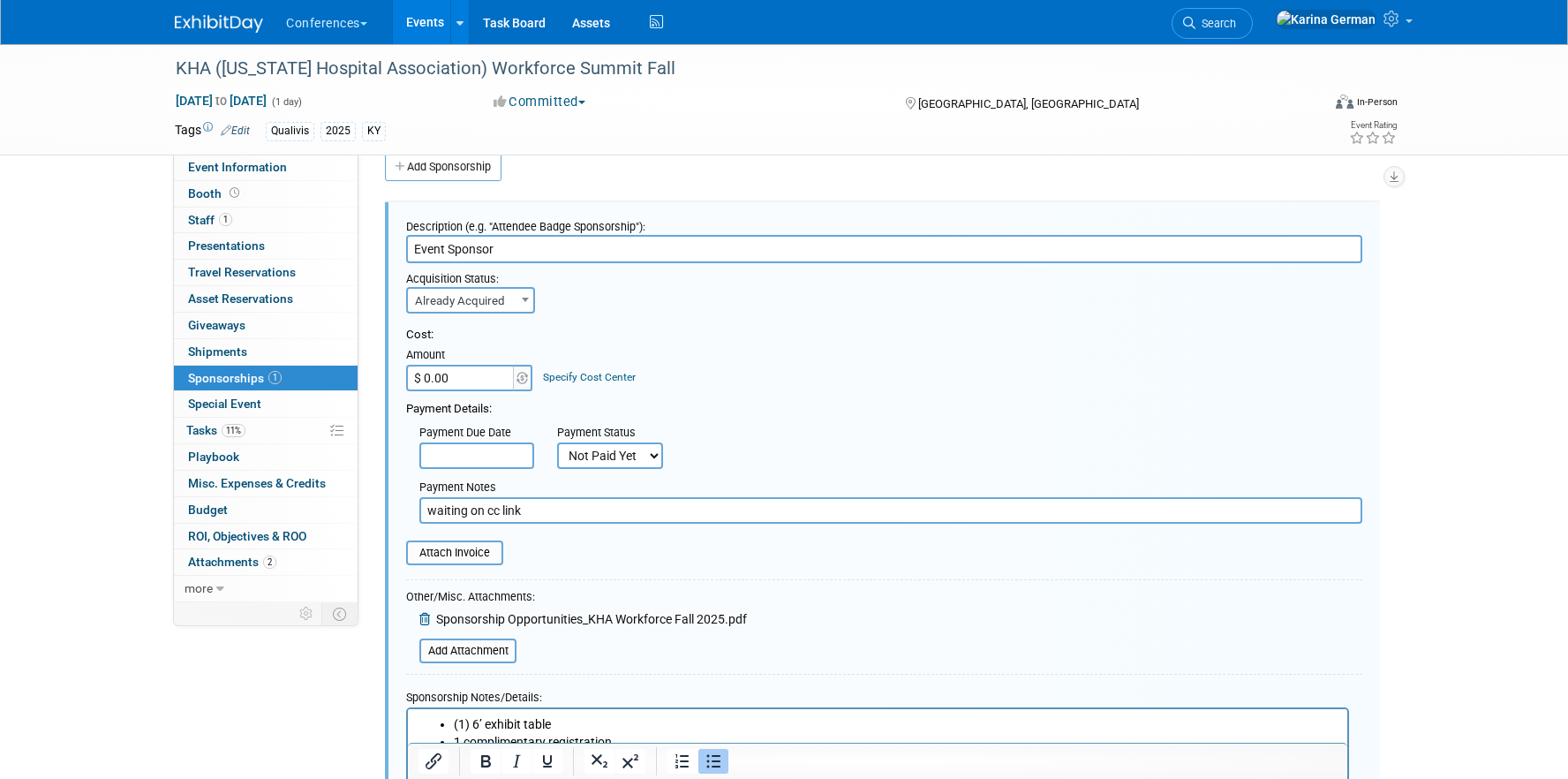
click at [474, 390] on input "$ 0.00" at bounding box center [461, 378] width 111 height 27
type input "$ 500.00"
click at [622, 382] on link "Specify Cost Center" at bounding box center [588, 377] width 93 height 12
click at [0, 0] on select "-- Not Specified -- Aya Education Aya Healthcare Aya Locums Bespoke Corporate […" at bounding box center [0, 0] width 0 height 0
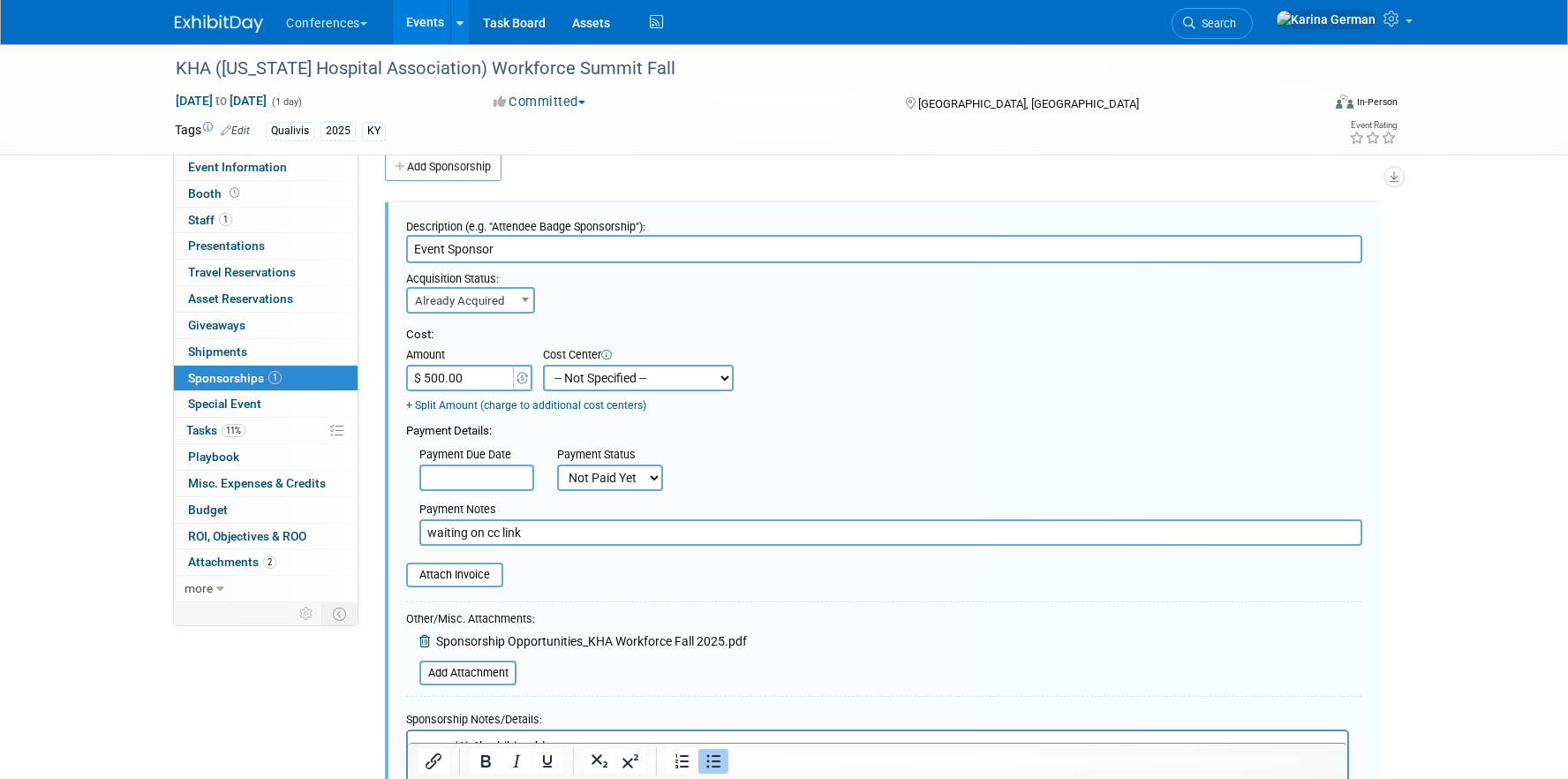
select select "18965874"
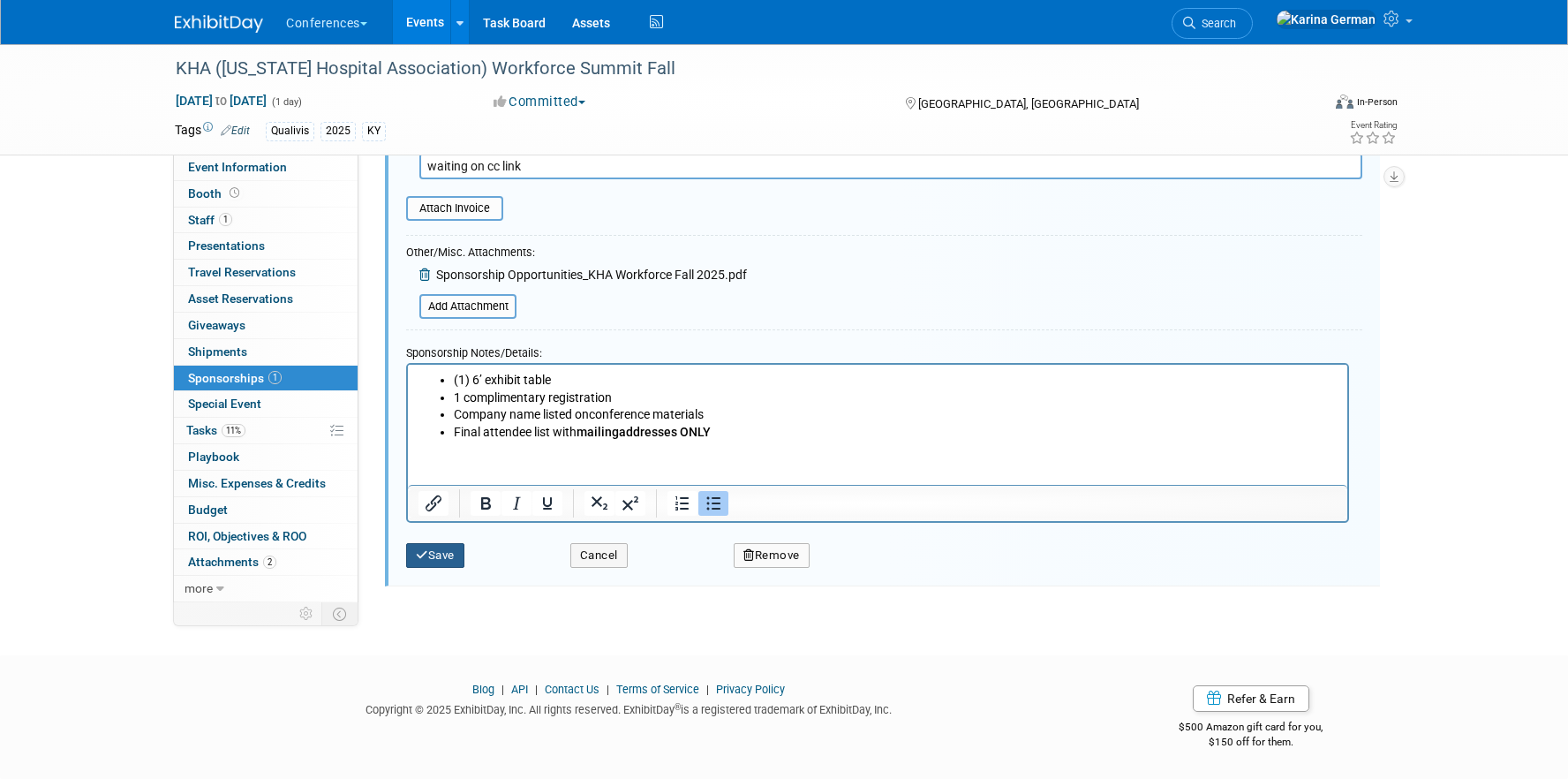
click at [430, 546] on button "Save" at bounding box center [435, 555] width 58 height 25
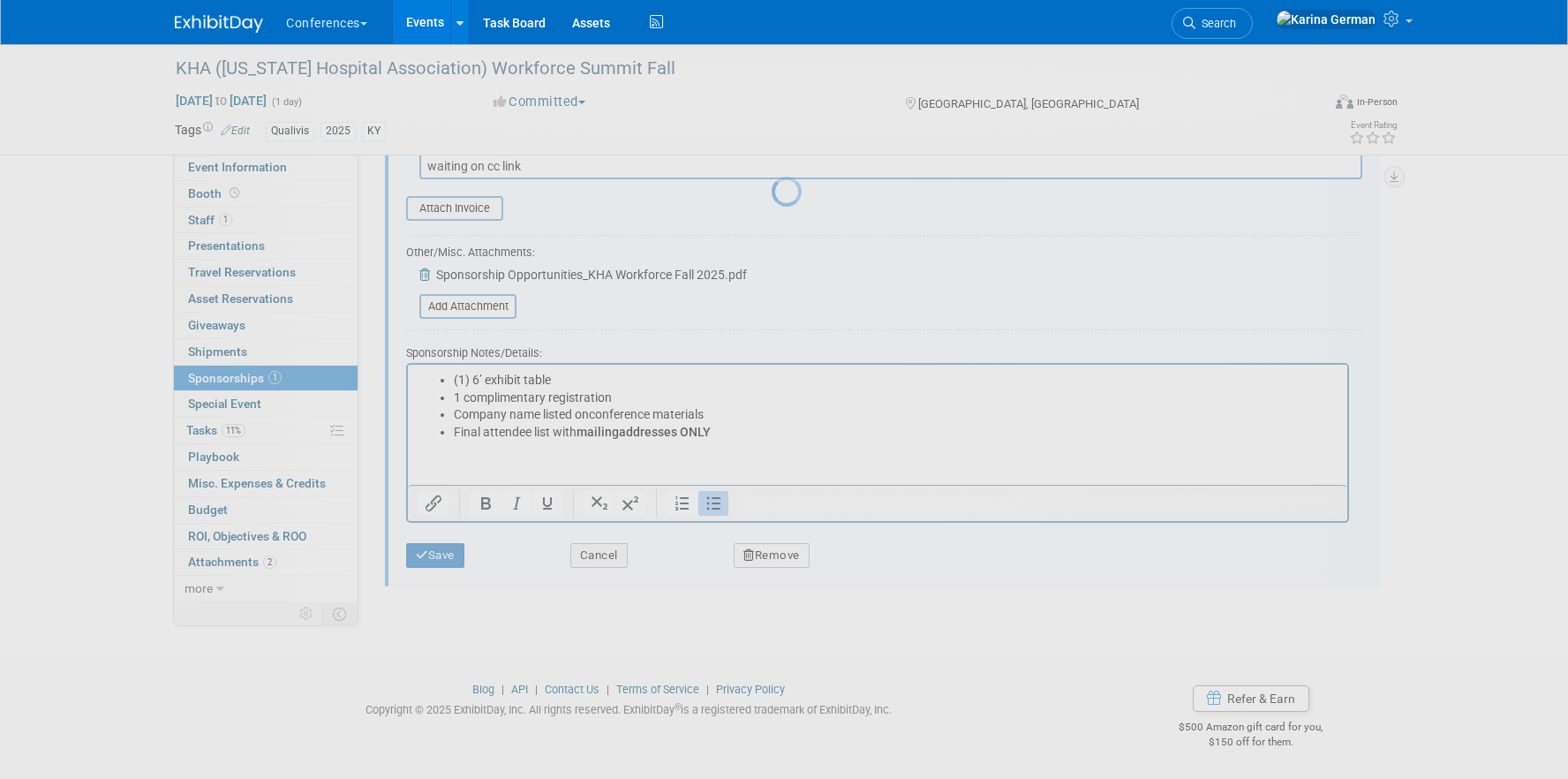
scroll to position [20, 0]
